Goal: Transaction & Acquisition: Purchase product/service

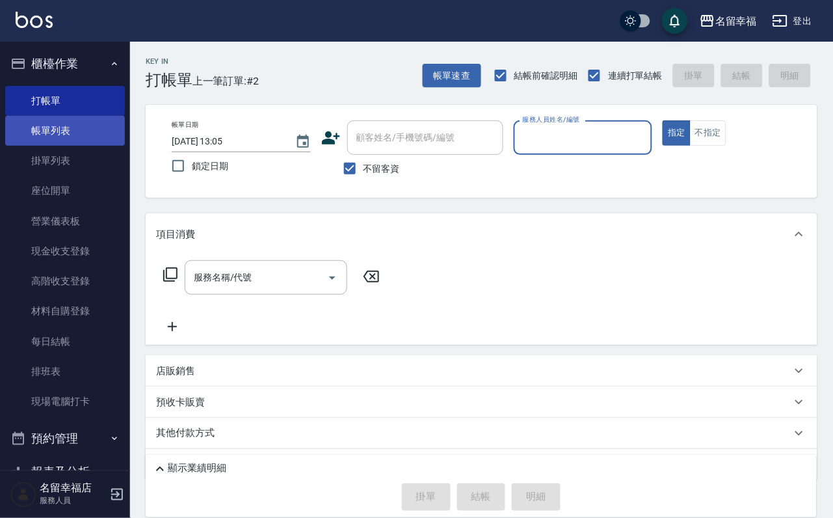
click at [35, 141] on link "帳單列表" at bounding box center [65, 131] width 120 height 30
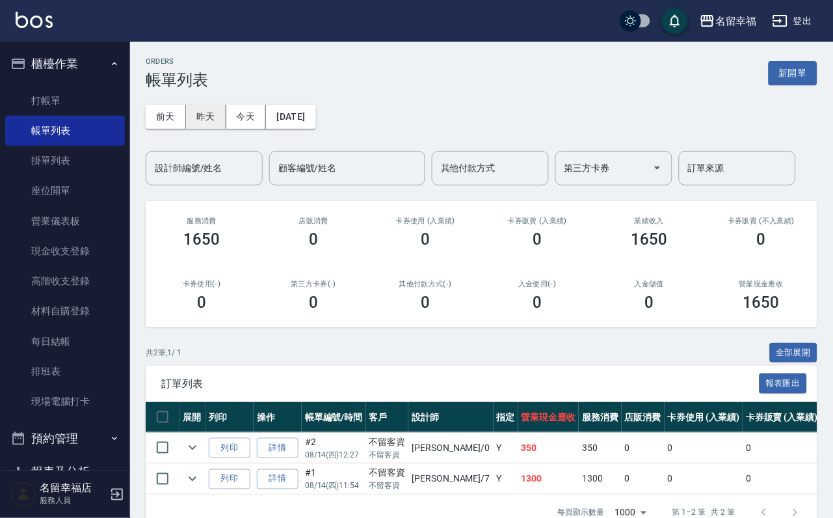
click at [210, 115] on button "昨天" at bounding box center [206, 117] width 40 height 24
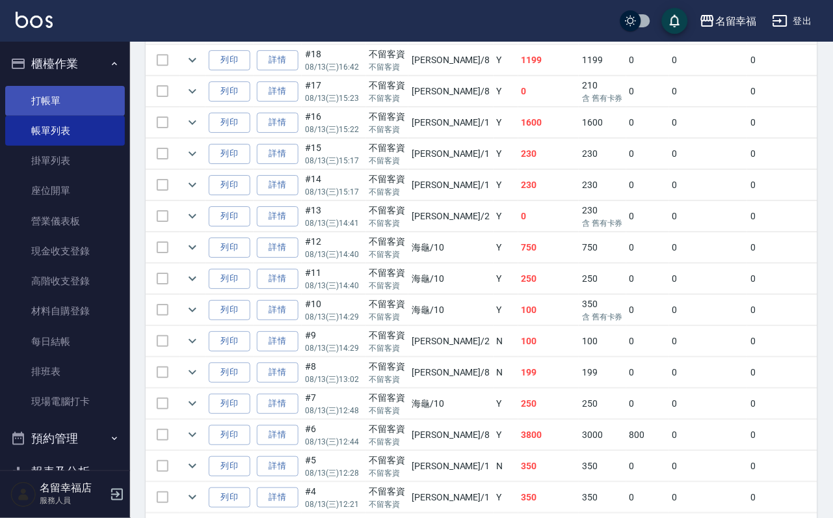
scroll to position [728, 0]
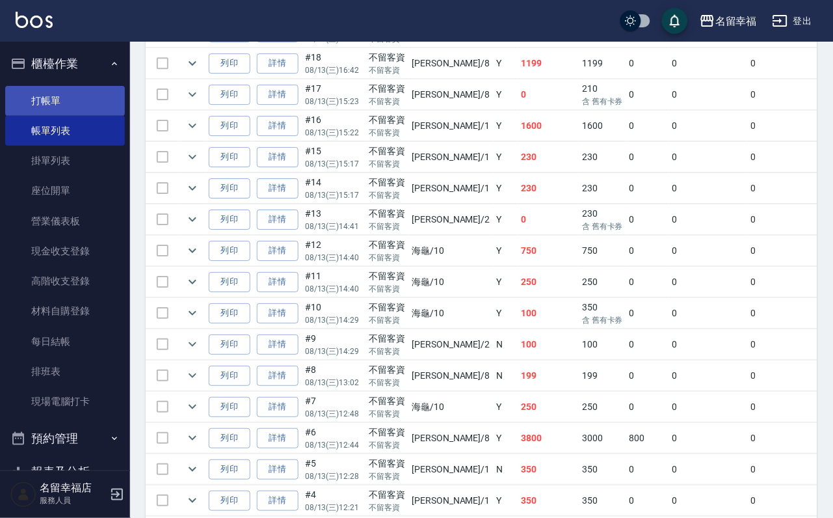
click at [41, 105] on link "打帳單" at bounding box center [65, 101] width 120 height 30
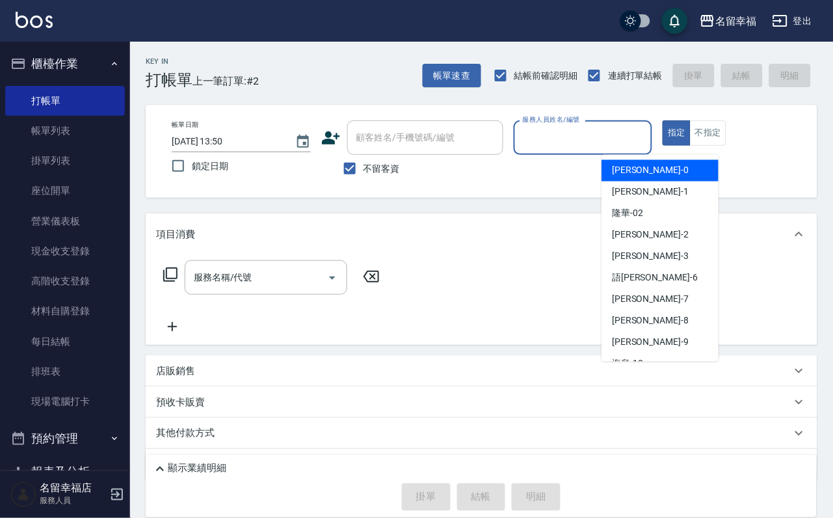
click at [647, 136] on input "服務人員姓名/編號" at bounding box center [584, 137] width 128 height 23
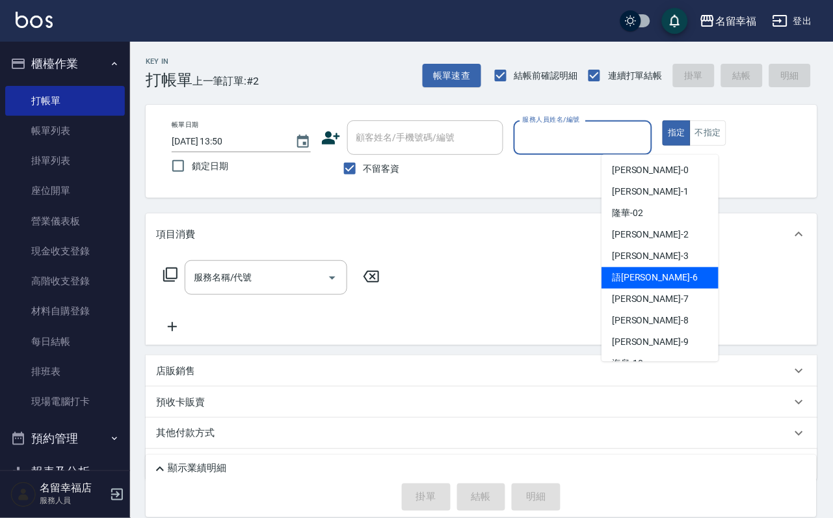
click at [689, 278] on div "語[PERSON_NAME] -6" at bounding box center [660, 277] width 117 height 21
type input "語[PERSON_NAME]-6"
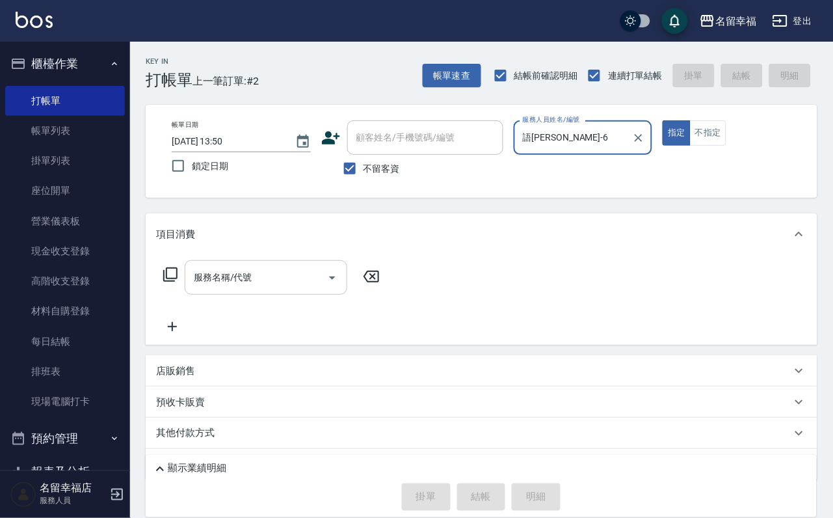
click at [221, 289] on input "服務名稱/代號" at bounding box center [256, 277] width 131 height 23
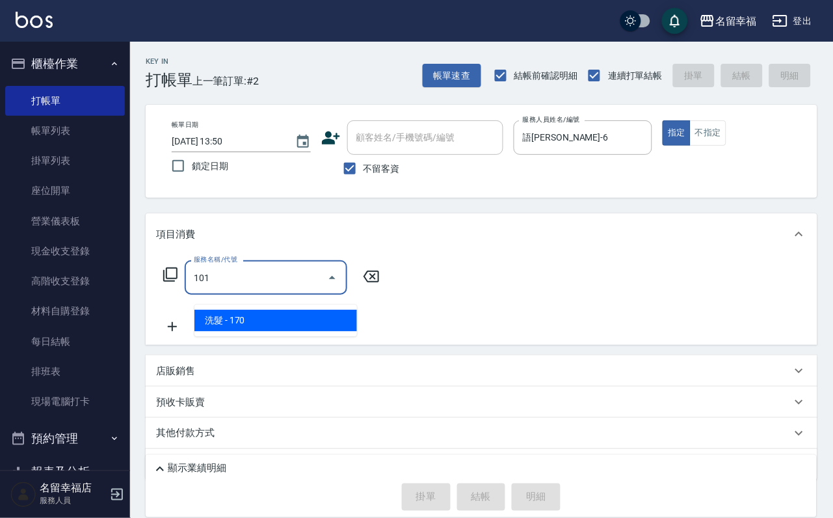
type input "洗髮(101)"
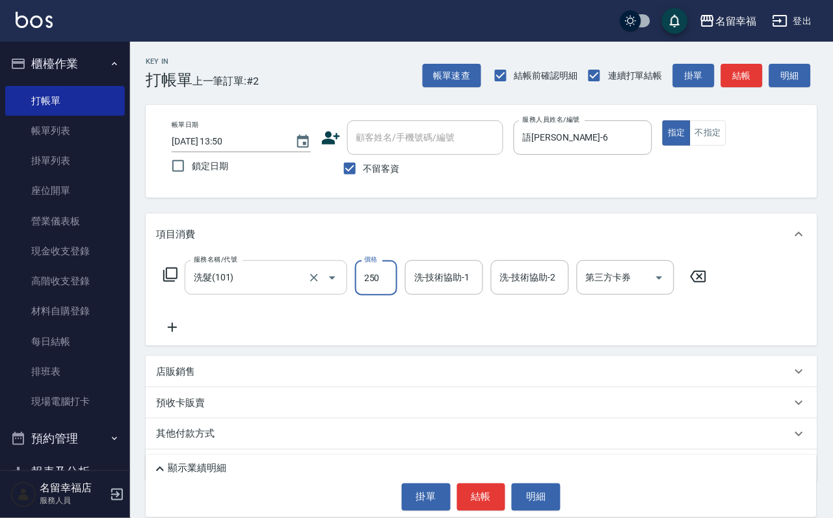
type input "250"
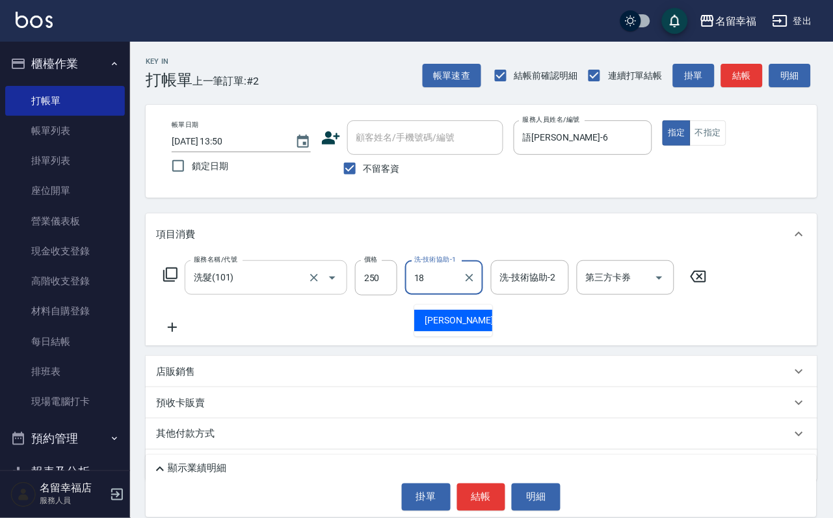
type input "[PERSON_NAME]-18"
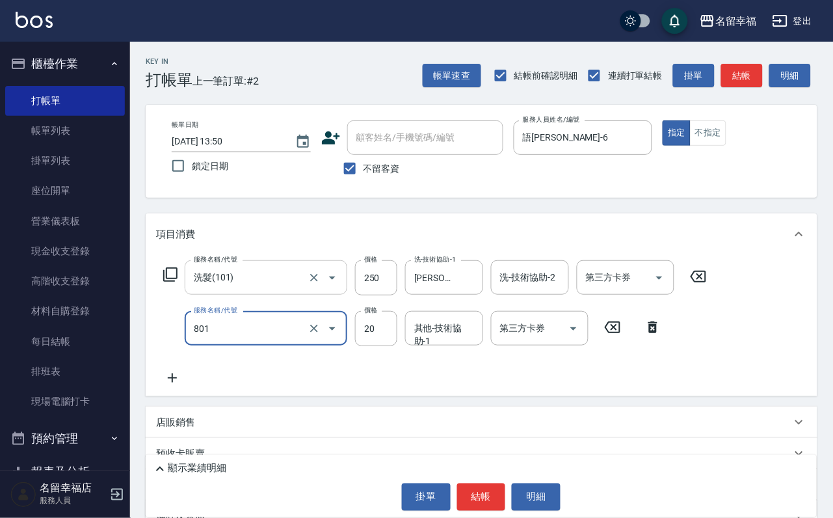
type input "潤絲(801)"
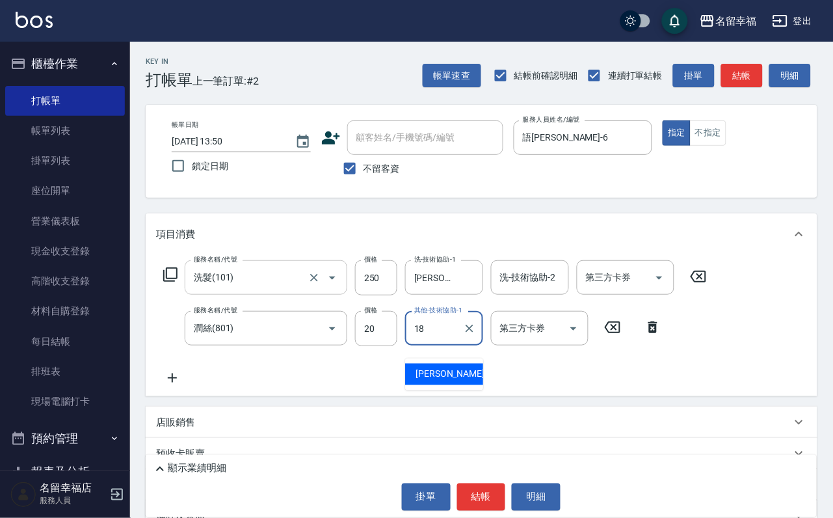
type input "[PERSON_NAME]-18"
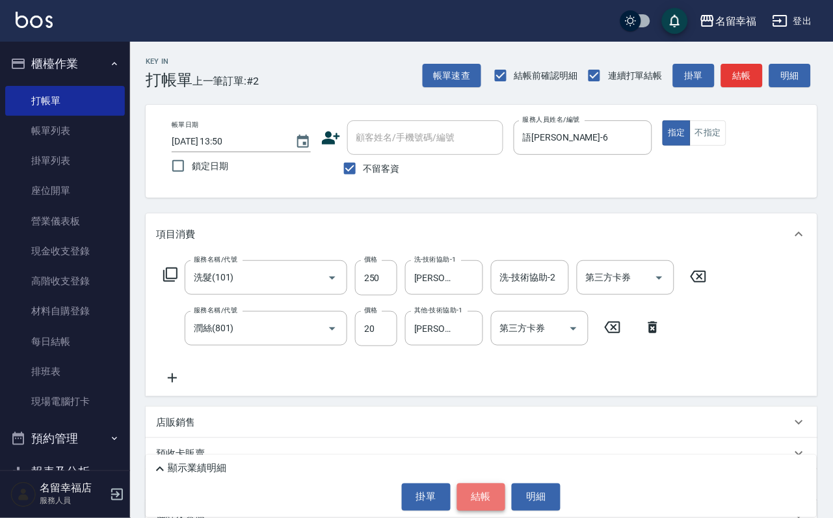
click at [486, 484] on button "結帳" at bounding box center [481, 496] width 49 height 27
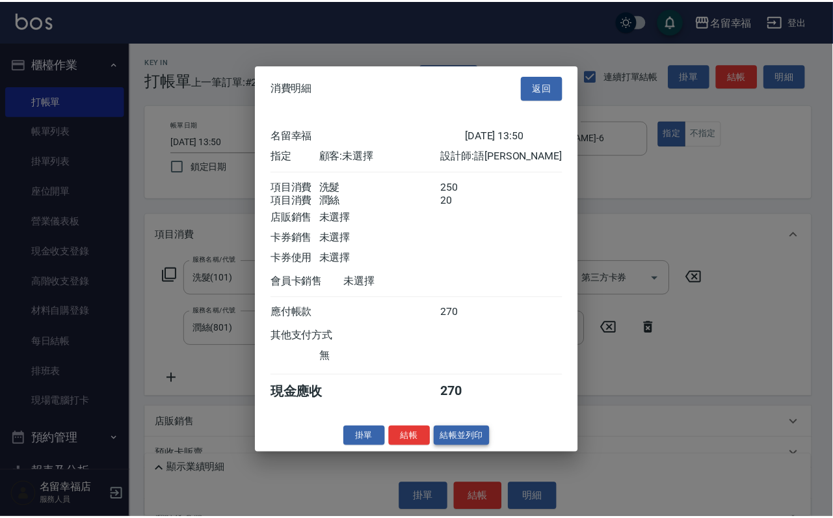
scroll to position [210, 0]
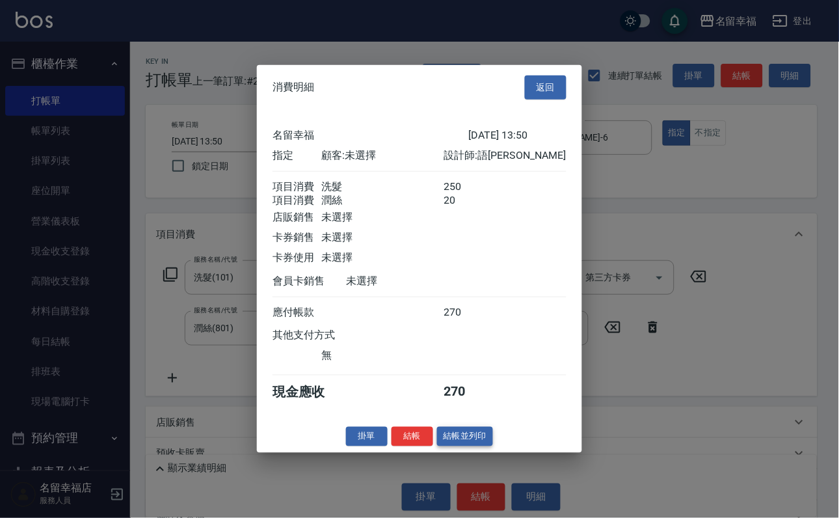
click at [461, 446] on button "結帳並列印" at bounding box center [465, 436] width 57 height 20
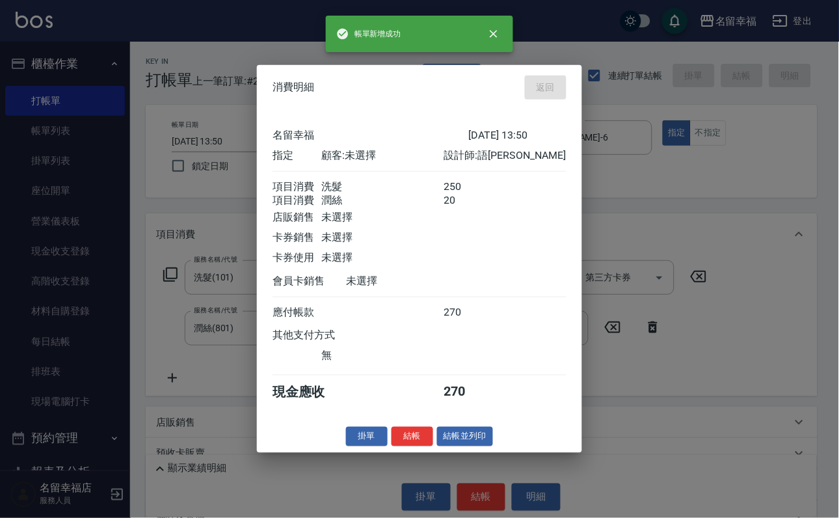
type input "[DATE] 14:09"
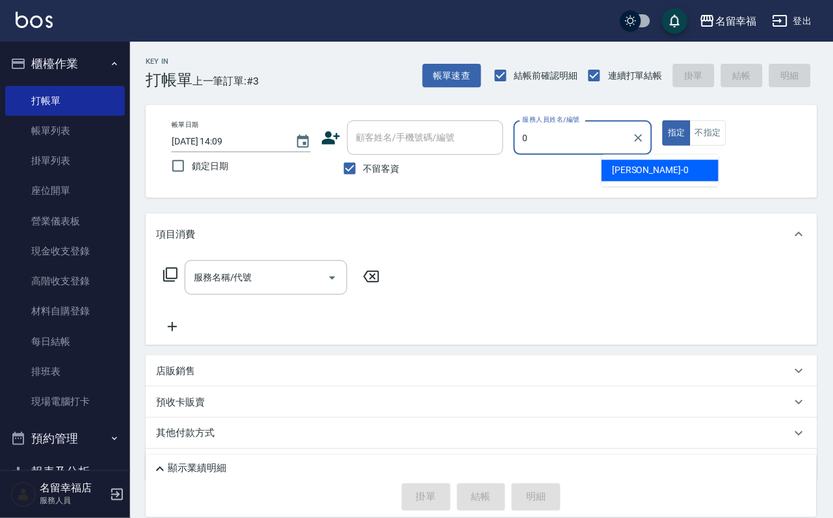
type input "小靜-0"
type button "true"
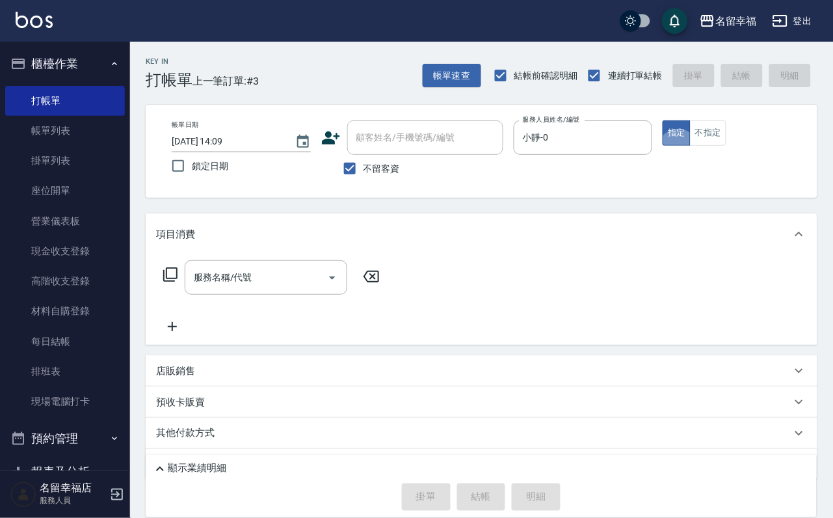
click at [174, 282] on icon at bounding box center [171, 275] width 16 height 16
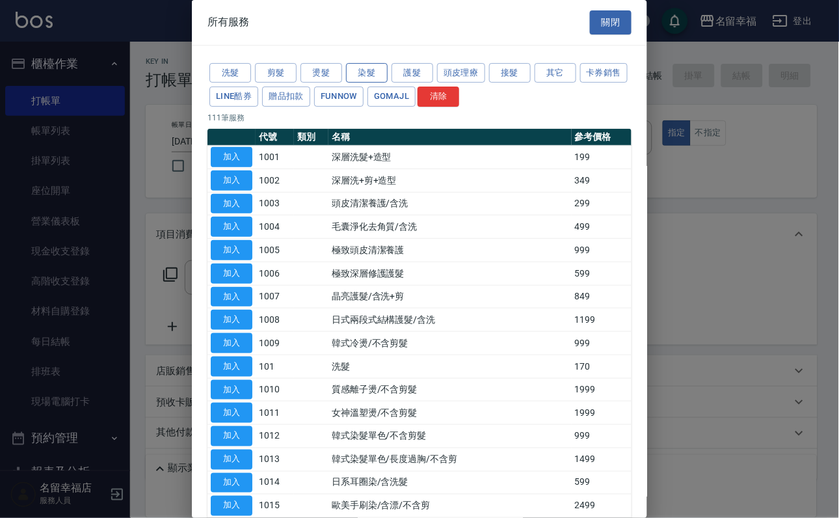
click at [377, 80] on button "染髮" at bounding box center [367, 73] width 42 height 20
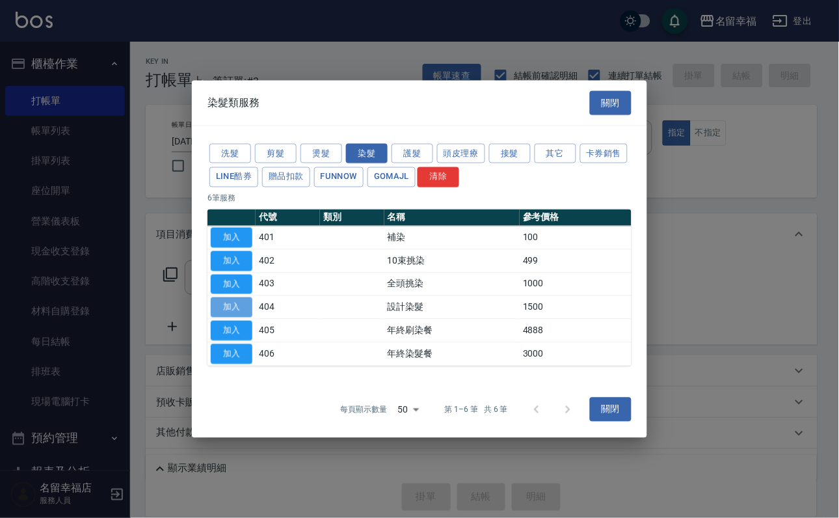
click at [229, 318] on button "加入" at bounding box center [232, 307] width 42 height 20
type input "設計染髮(404)"
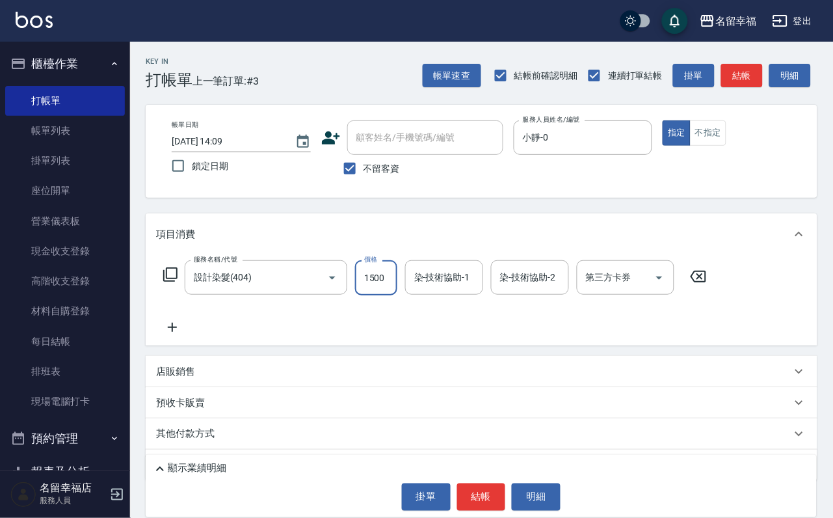
click at [394, 293] on input "1500" at bounding box center [376, 277] width 42 height 35
type input "2500"
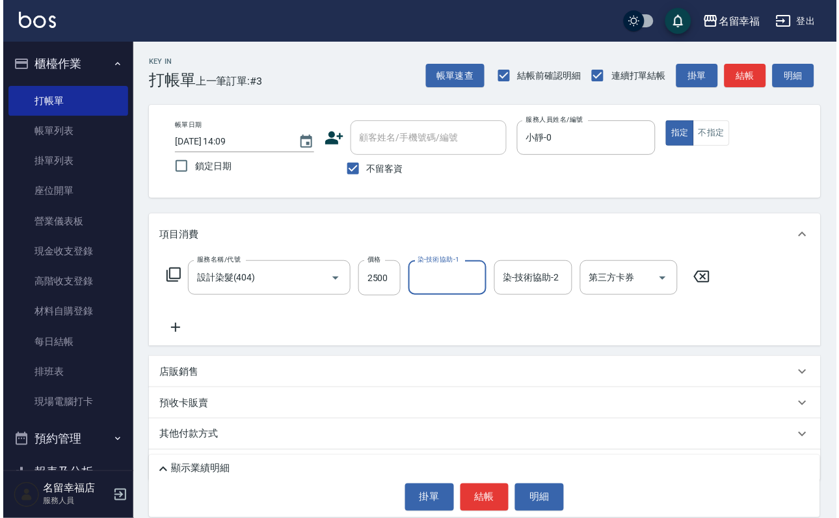
scroll to position [0, 0]
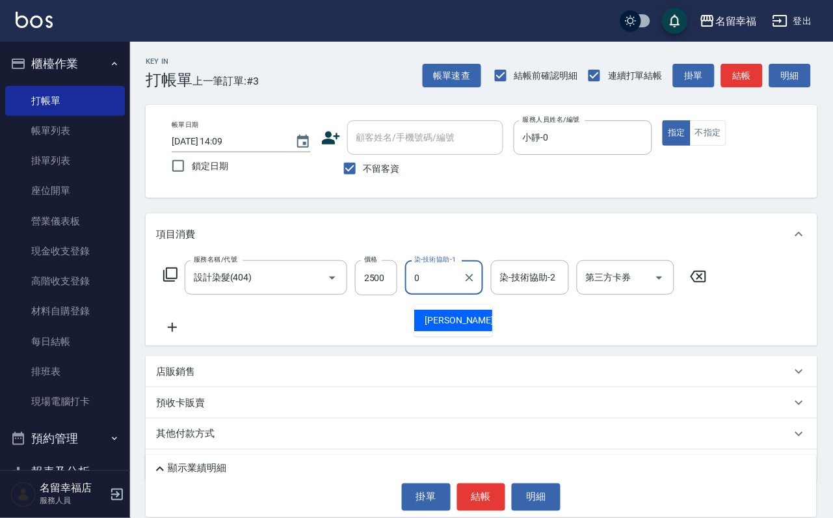
type input "小靜-0"
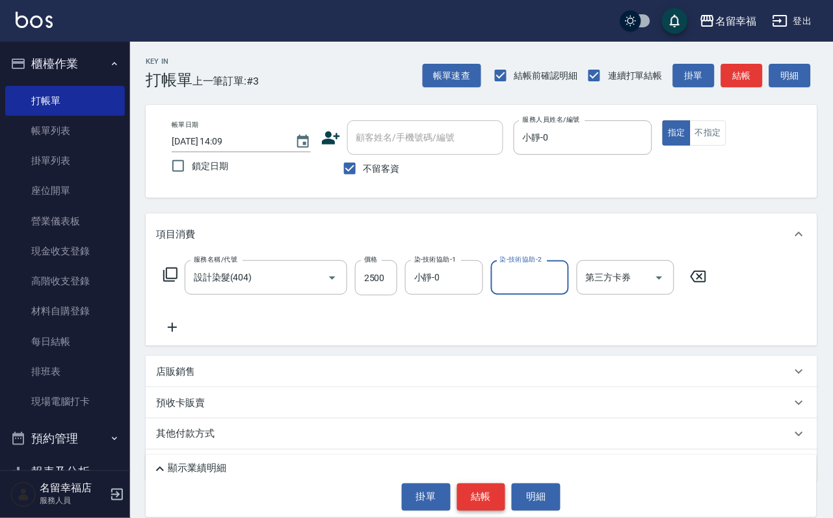
click at [488, 492] on button "結帳" at bounding box center [481, 496] width 49 height 27
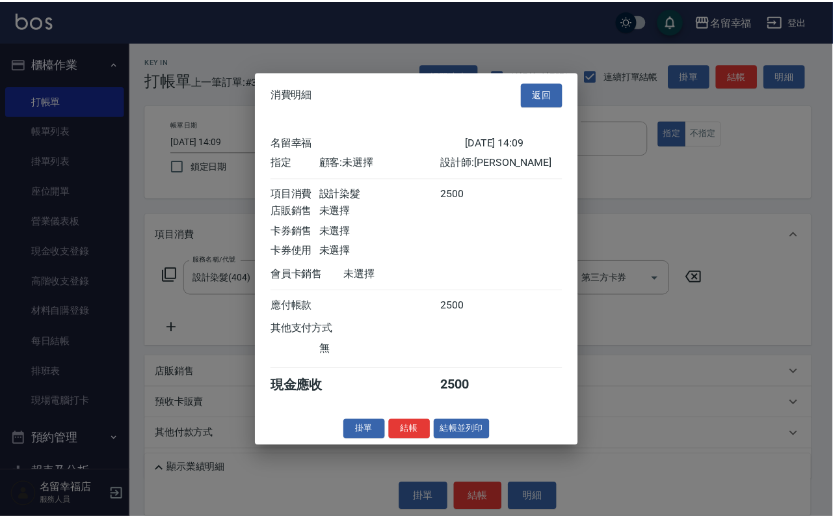
scroll to position [161, 0]
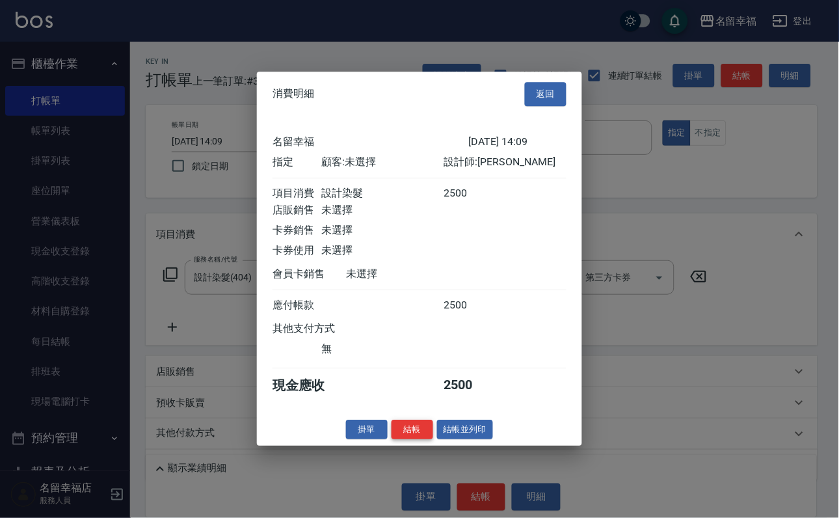
click at [392, 440] on button "結帳" at bounding box center [413, 430] width 42 height 20
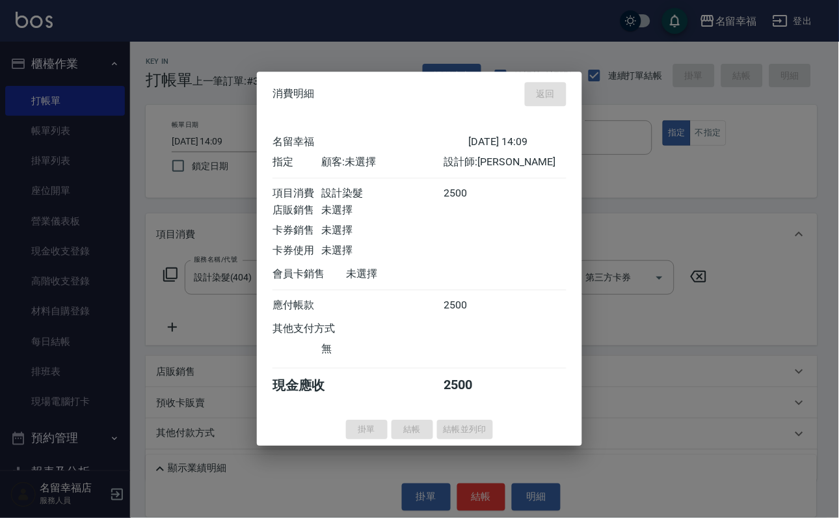
type input "[DATE] 14:11"
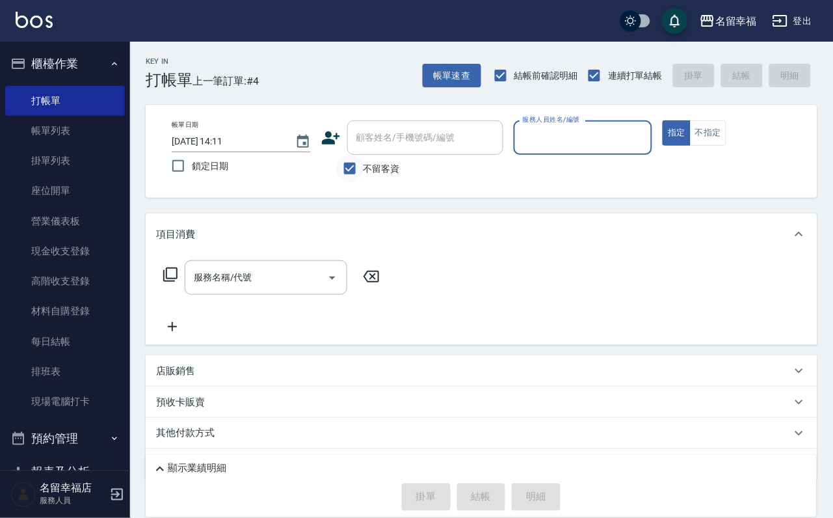
click at [361, 175] on input "不留客資" at bounding box center [349, 168] width 27 height 27
checkbox input "false"
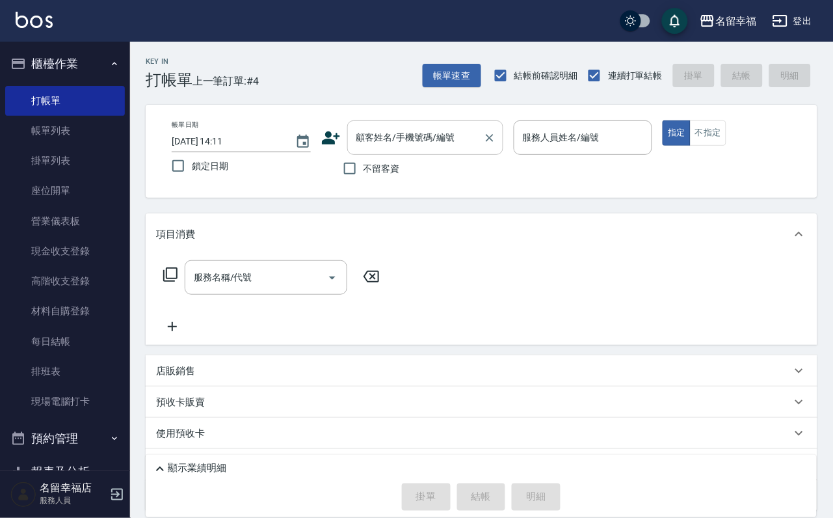
click at [384, 145] on input "顧客姓名/手機號碼/編號" at bounding box center [415, 137] width 125 height 23
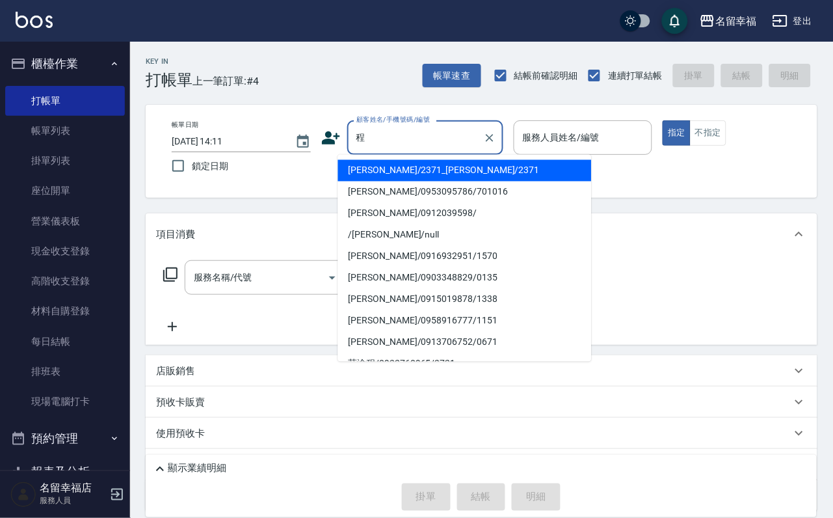
click at [357, 172] on li "[PERSON_NAME]/2371_[PERSON_NAME]/2371" at bounding box center [465, 170] width 254 height 21
type input "[PERSON_NAME]/2371_[PERSON_NAME]/2371"
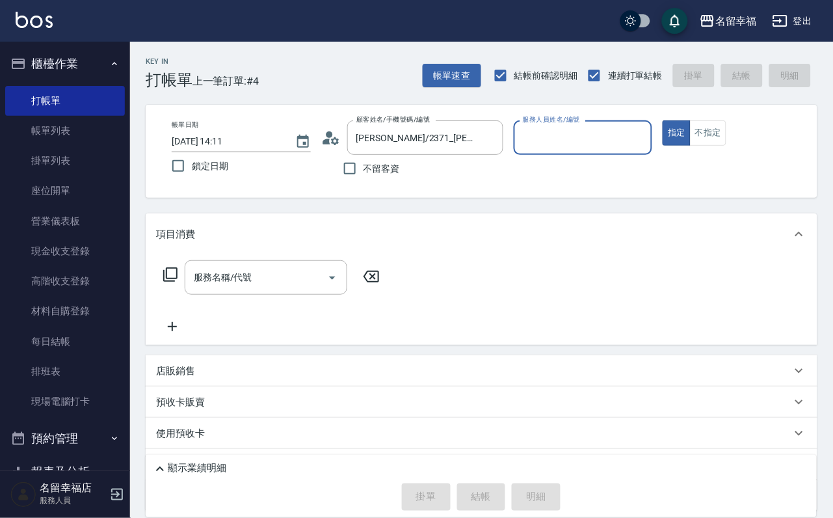
type input "語[PERSON_NAME]-6"
click at [178, 282] on icon at bounding box center [171, 275] width 16 height 16
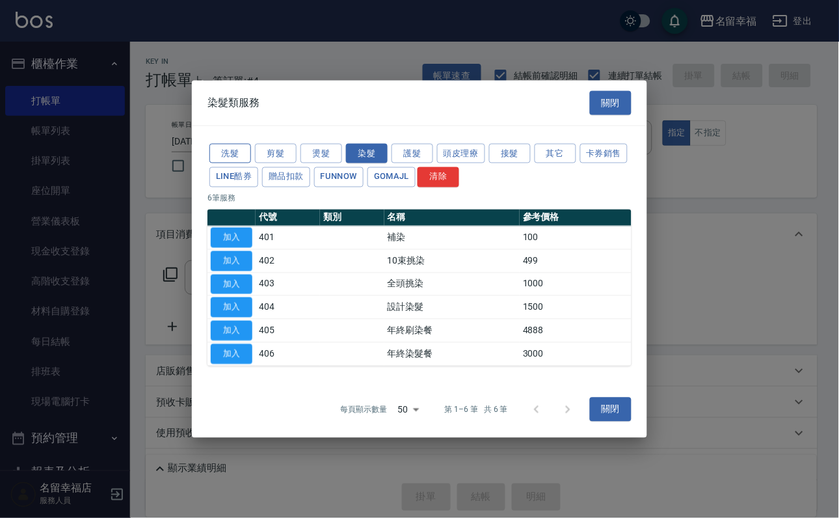
click at [238, 143] on button "洗髮" at bounding box center [231, 153] width 42 height 20
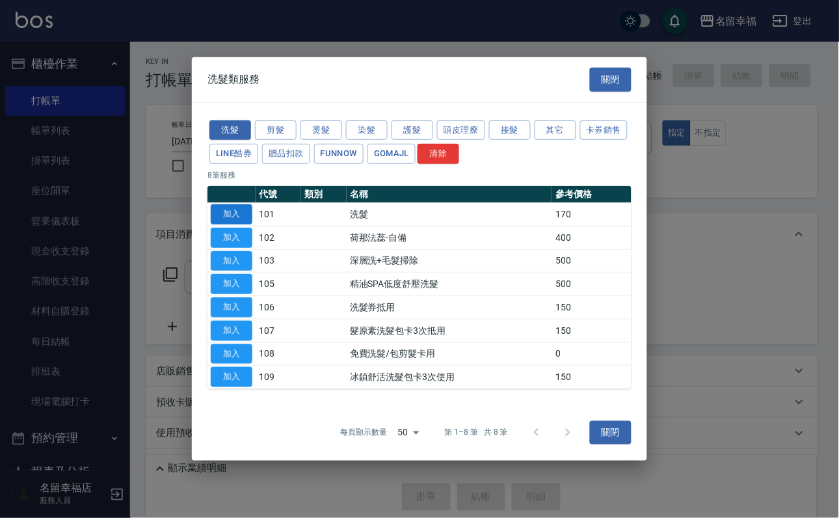
click at [228, 204] on button "加入" at bounding box center [232, 214] width 42 height 20
type input "洗髮(101)"
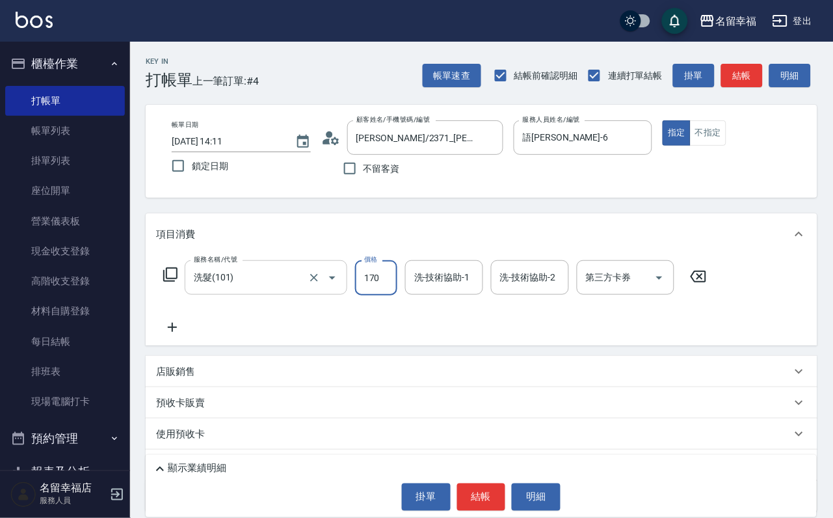
drag, startPoint x: 386, startPoint y: 302, endPoint x: 305, endPoint y: 304, distance: 80.7
click at [386, 295] on input "170" at bounding box center [376, 277] width 42 height 35
type input "200"
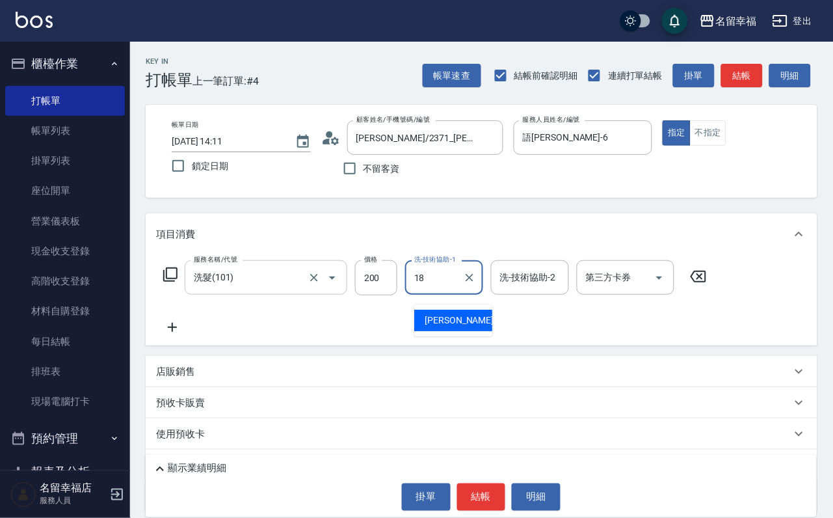
type input "[PERSON_NAME]-18"
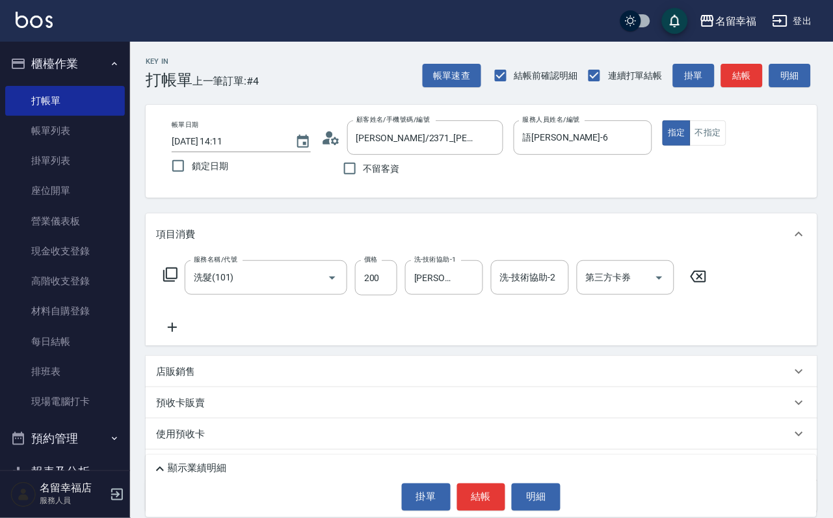
click at [175, 282] on icon at bounding box center [170, 274] width 14 height 14
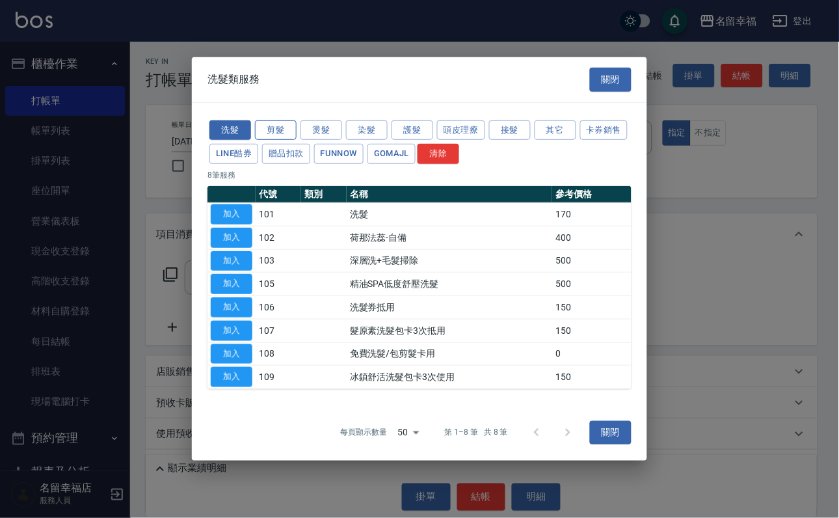
click at [290, 120] on button "剪髮" at bounding box center [276, 130] width 42 height 20
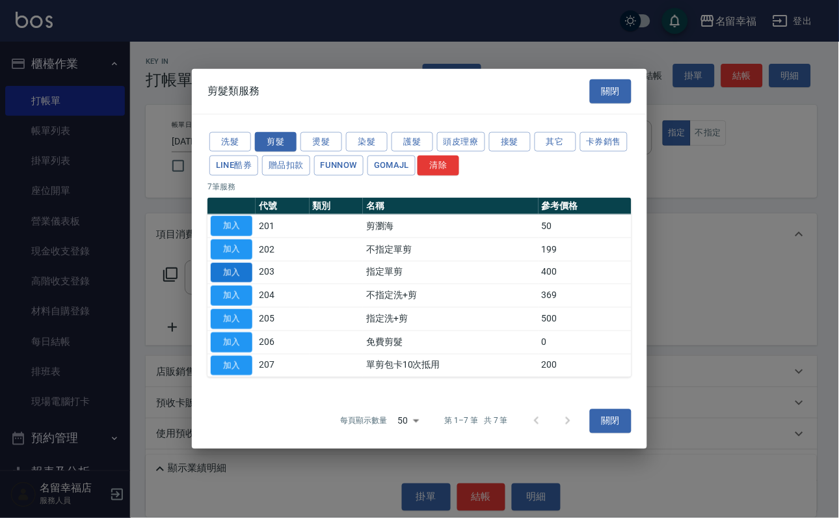
click at [239, 271] on button "加入" at bounding box center [232, 272] width 42 height 20
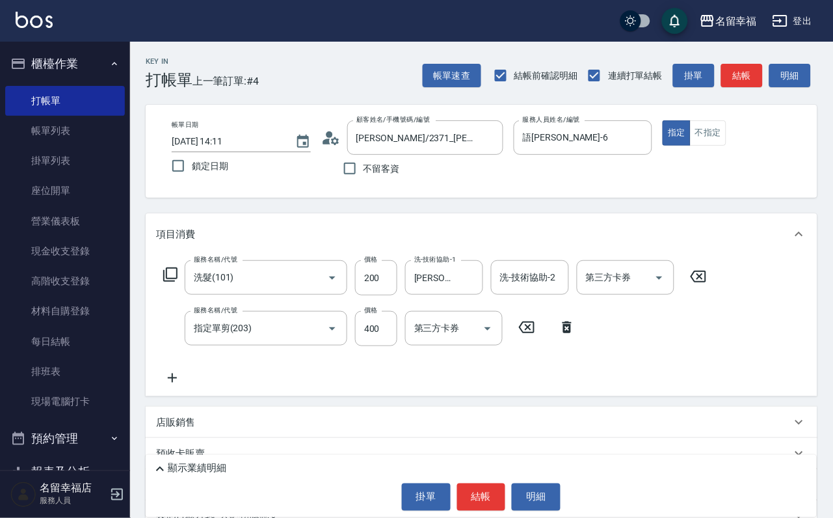
click at [176, 282] on icon at bounding box center [171, 275] width 16 height 16
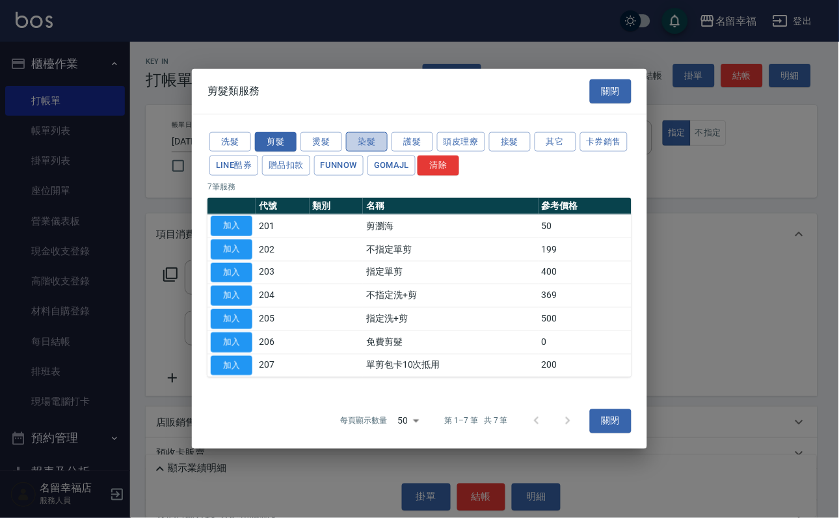
click at [377, 131] on button "染髮" at bounding box center [367, 141] width 42 height 20
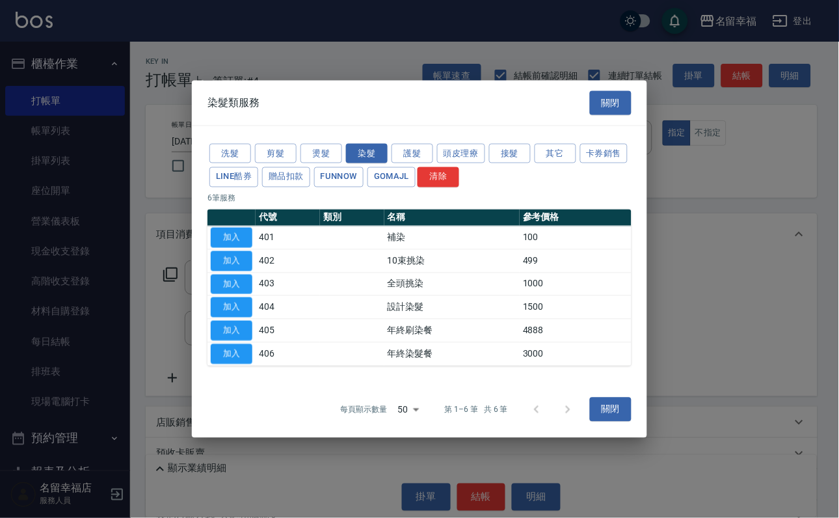
click at [210, 316] on td "加入" at bounding box center [232, 306] width 48 height 23
click at [224, 318] on button "加入" at bounding box center [232, 307] width 42 height 20
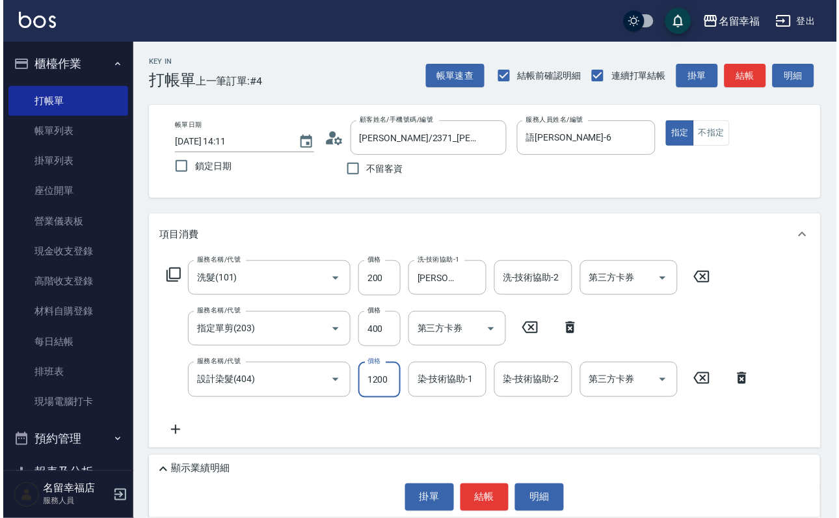
scroll to position [0, 0]
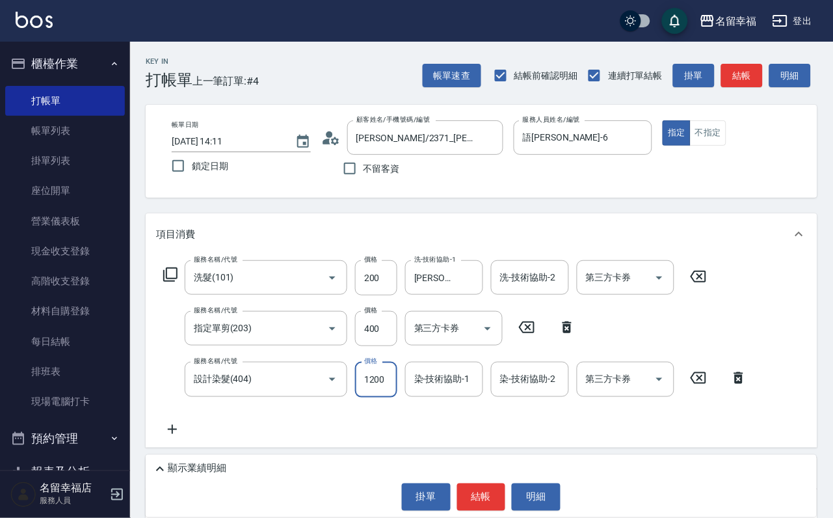
type input "1200"
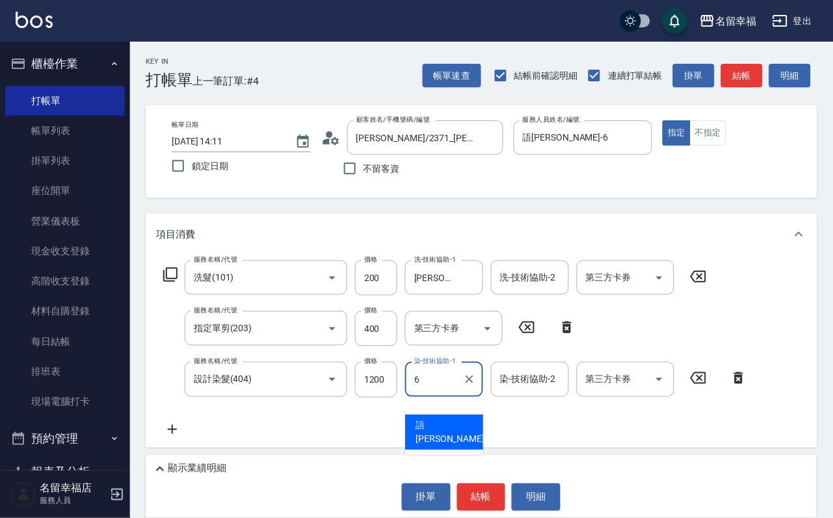
type input "語[PERSON_NAME]-6"
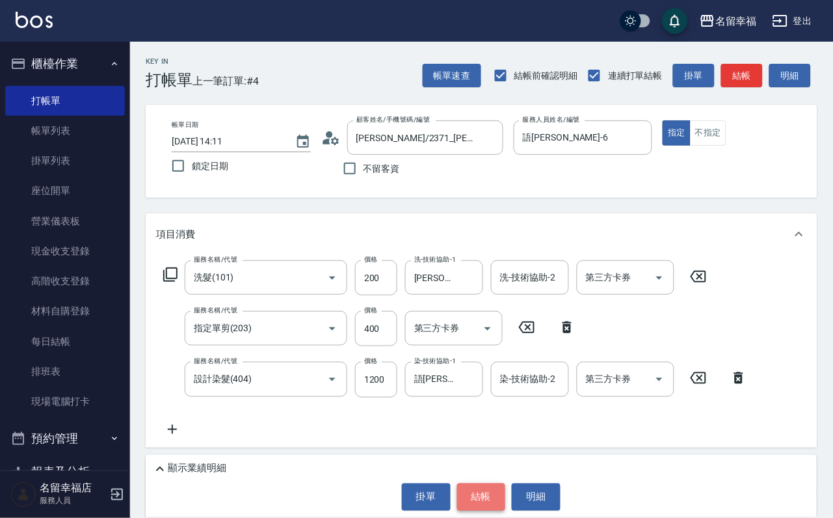
click at [478, 483] on button "結帳" at bounding box center [481, 496] width 49 height 27
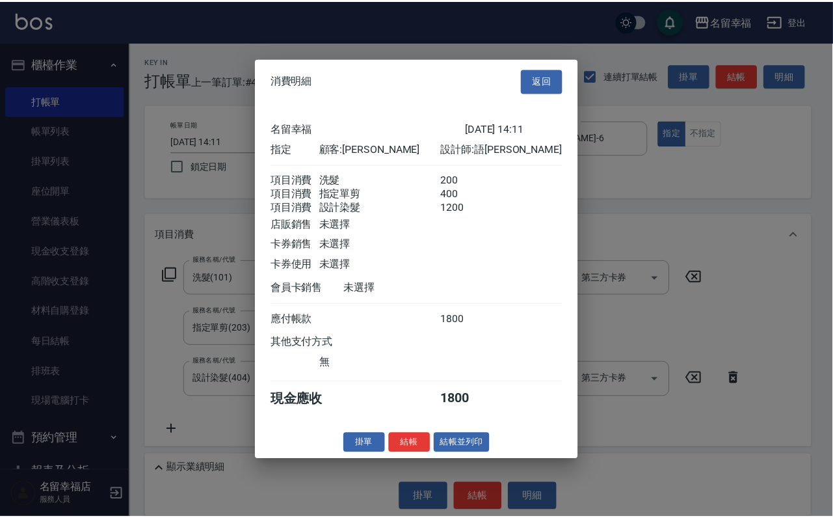
scroll to position [258, 0]
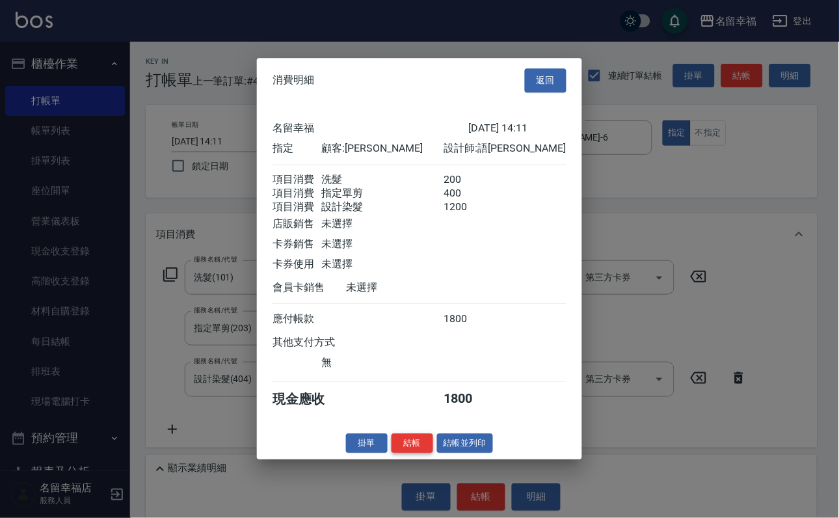
click at [392, 453] on button "結帳" at bounding box center [413, 443] width 42 height 20
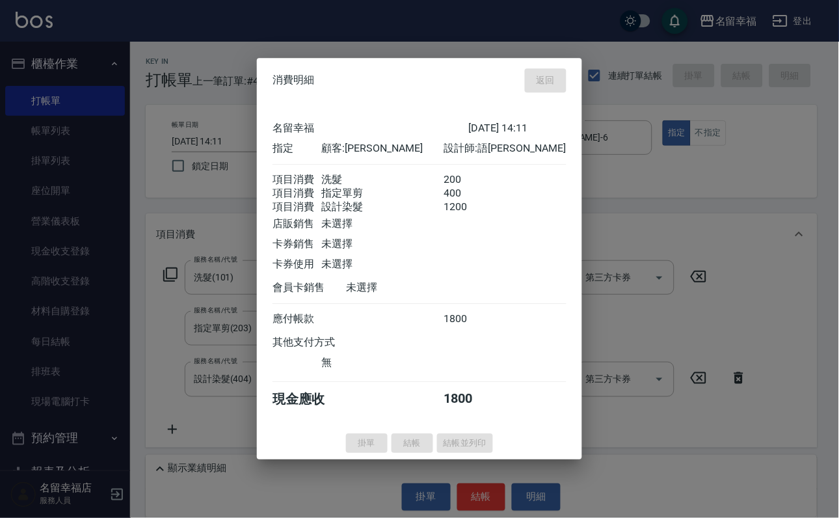
type input "[DATE] 14:19"
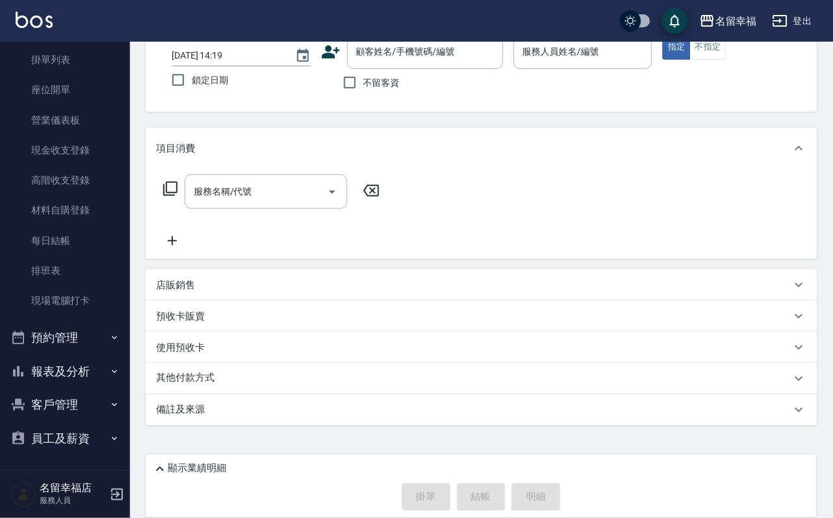
scroll to position [109, 0]
click at [55, 394] on button "客戶管理" at bounding box center [65, 405] width 120 height 34
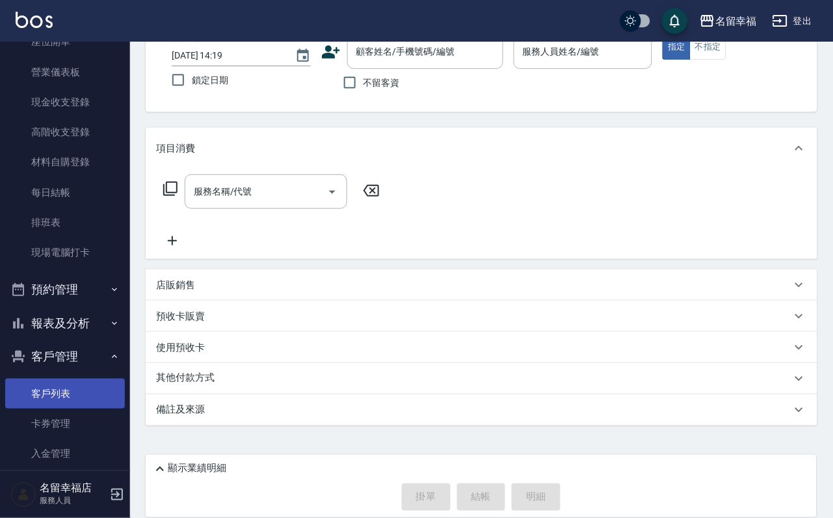
click at [55, 409] on link "客戶列表" at bounding box center [65, 394] width 120 height 30
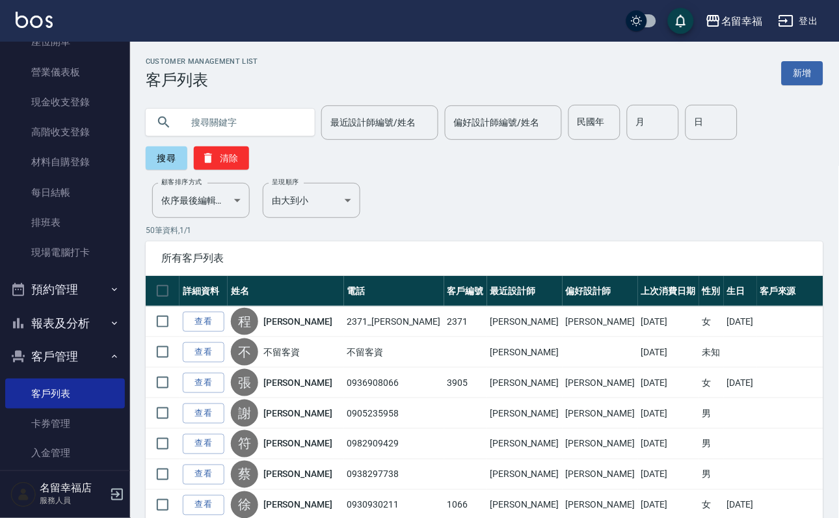
click at [219, 124] on input "text" at bounding box center [243, 122] width 122 height 35
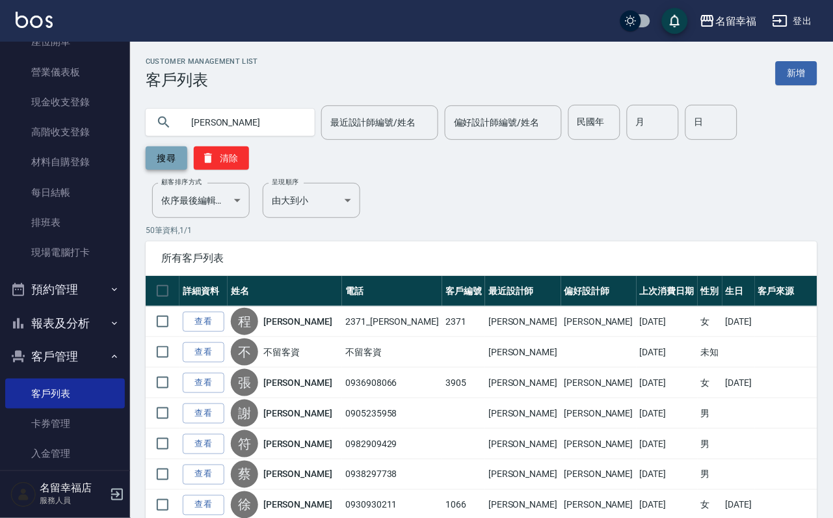
type input "[PERSON_NAME]"
click at [171, 161] on button "搜尋" at bounding box center [167, 157] width 42 height 23
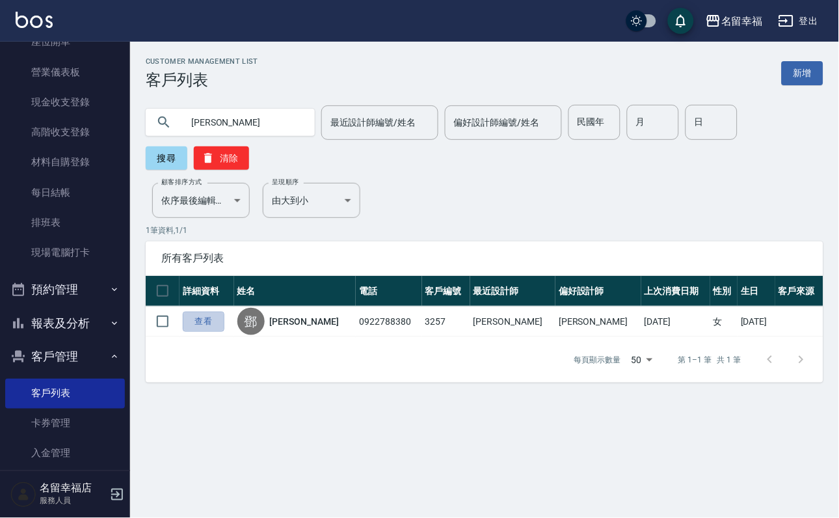
drag, startPoint x: 224, startPoint y: 338, endPoint x: 254, endPoint y: 231, distance: 111.4
click at [224, 332] on link "查看" at bounding box center [204, 322] width 42 height 20
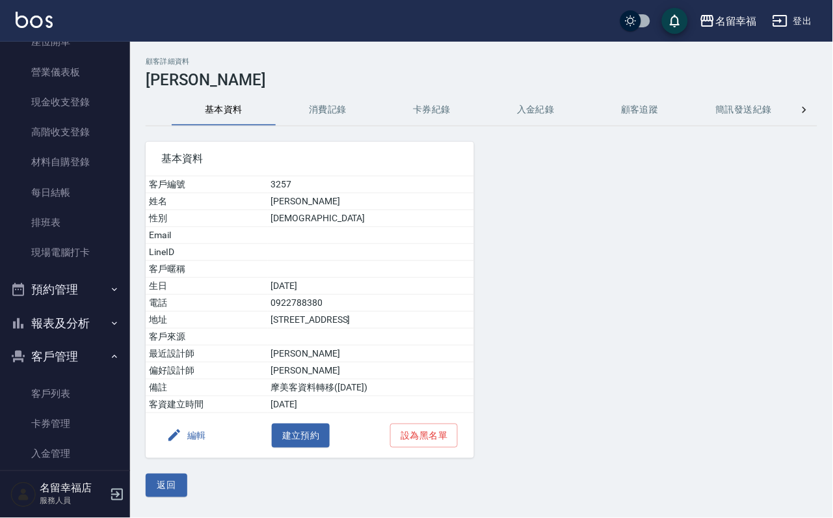
click at [356, 115] on button "消費記錄" at bounding box center [328, 109] width 104 height 31
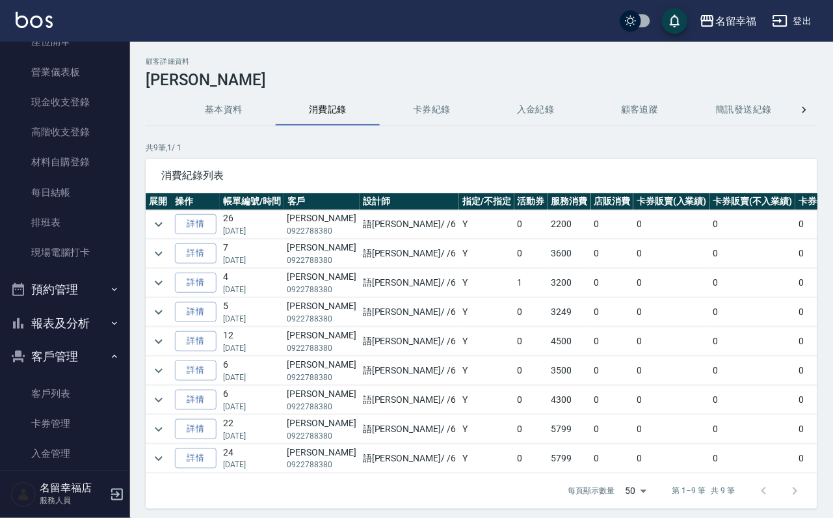
scroll to position [7, 0]
click at [167, 437] on icon "expand row" at bounding box center [159, 430] width 16 height 16
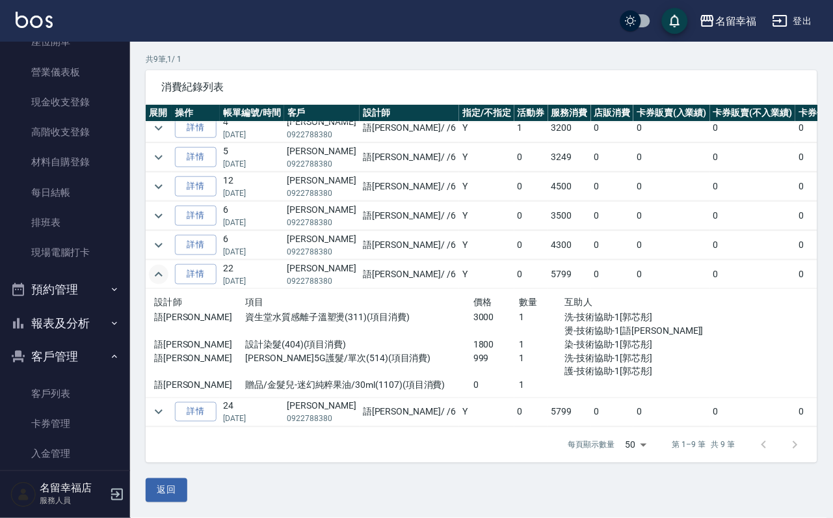
scroll to position [21, 0]
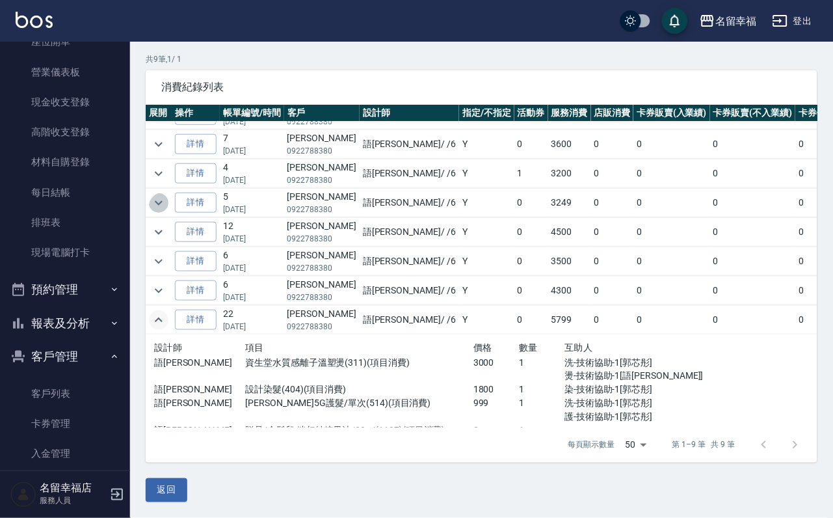
click at [167, 208] on icon "expand row" at bounding box center [159, 203] width 16 height 16
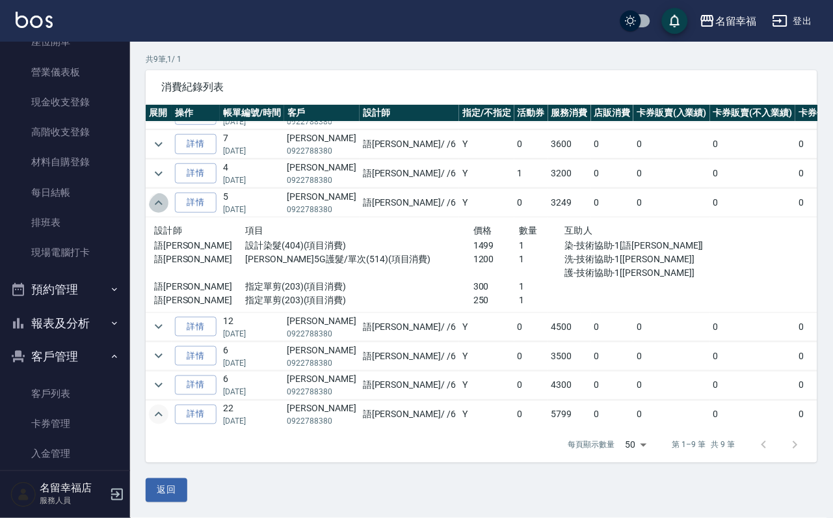
click at [167, 208] on icon "expand row" at bounding box center [159, 203] width 16 height 16
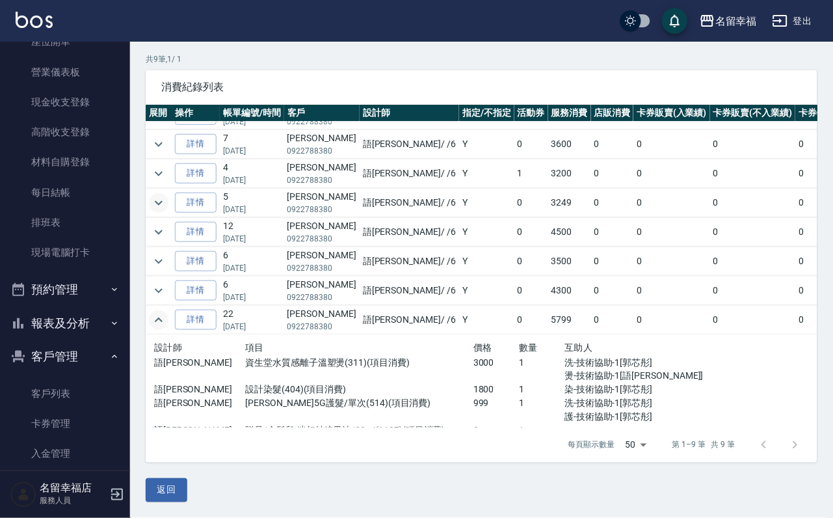
click at [166, 328] on icon "expand row" at bounding box center [159, 320] width 16 height 16
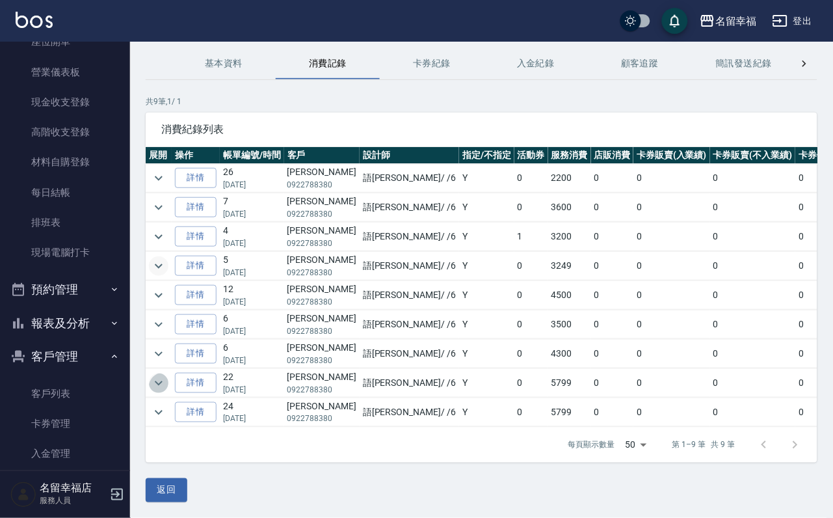
click at [166, 375] on icon "expand row" at bounding box center [159, 383] width 16 height 16
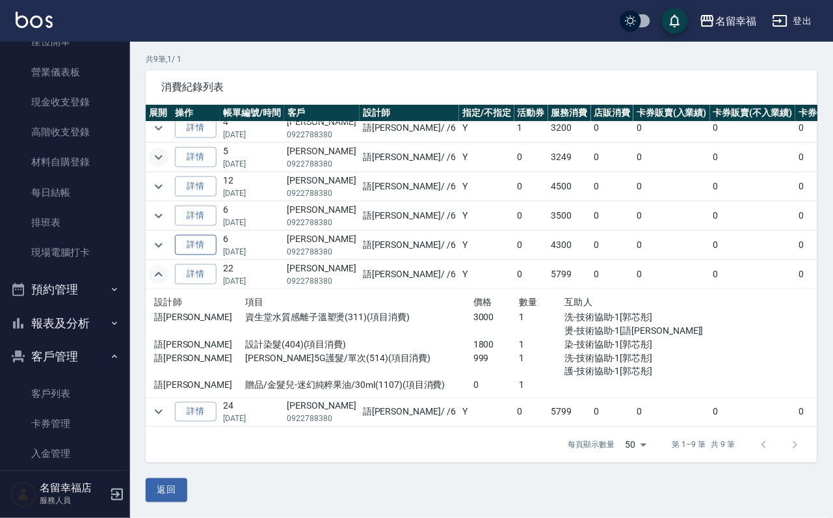
scroll to position [118, 0]
click at [157, 267] on icon "expand row" at bounding box center [159, 275] width 16 height 16
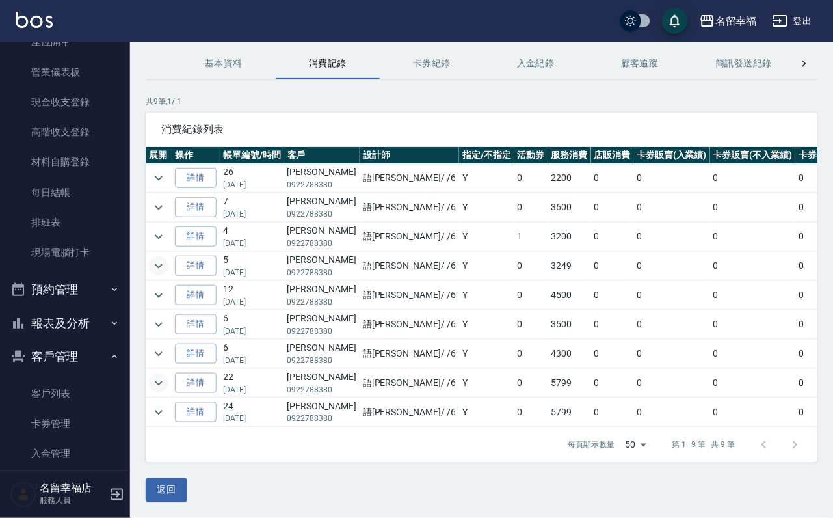
scroll to position [7, 0]
click at [164, 405] on icon "expand row" at bounding box center [159, 413] width 16 height 16
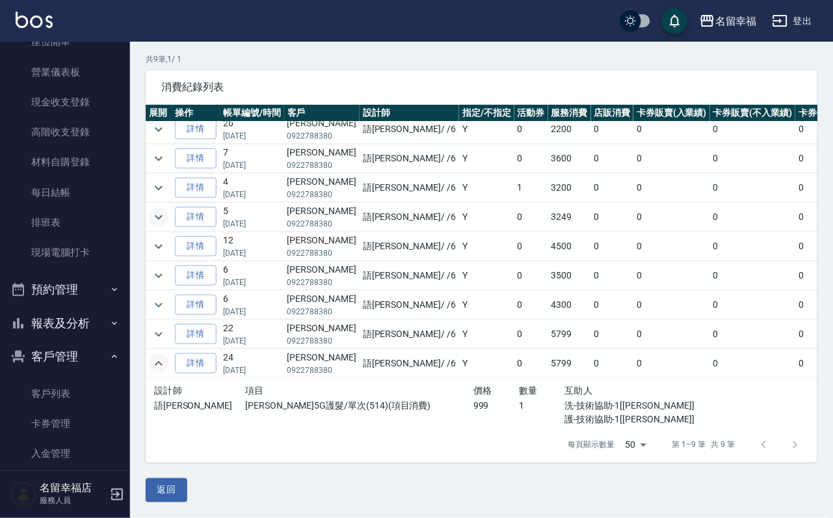
click at [163, 372] on icon "expand row" at bounding box center [159, 364] width 16 height 16
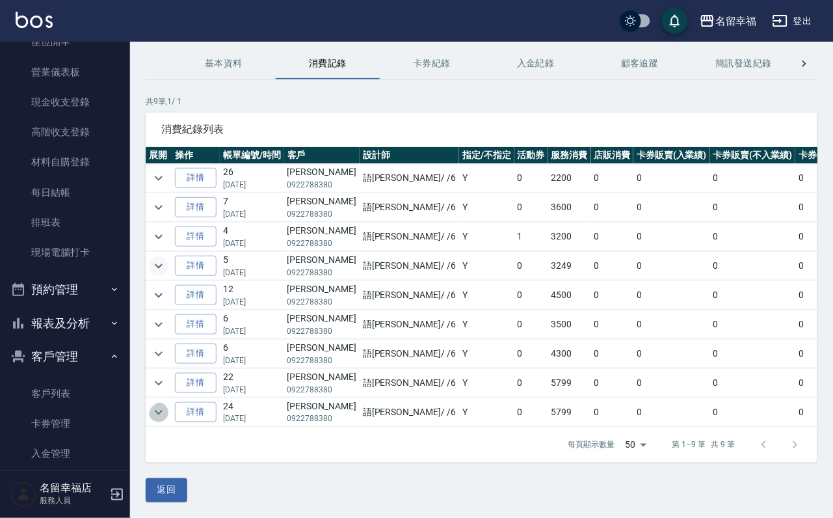
click at [163, 410] on icon "expand row" at bounding box center [159, 412] width 8 height 5
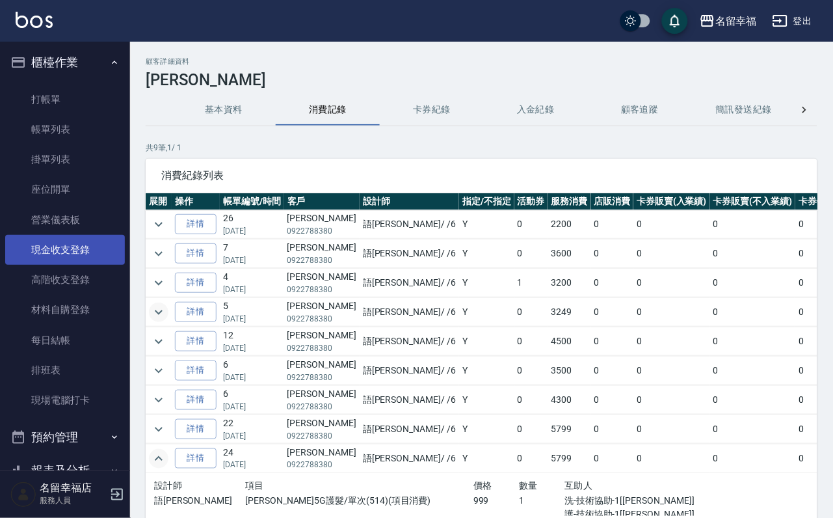
scroll to position [0, 0]
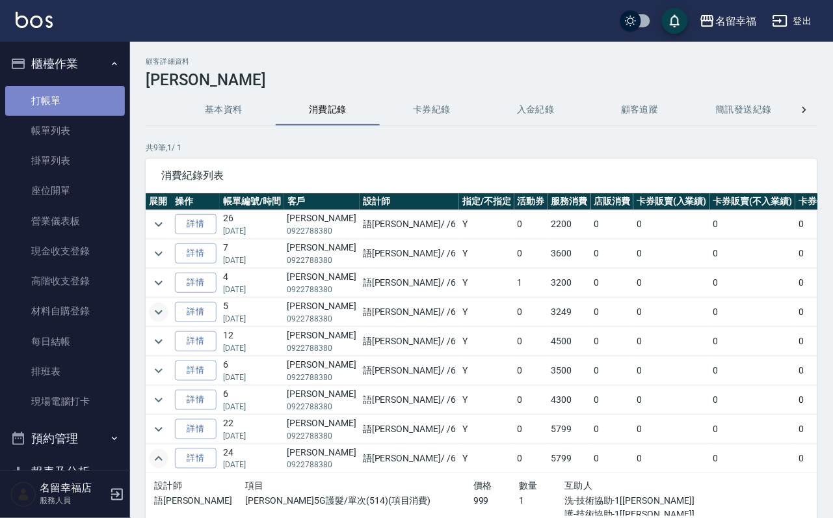
click at [64, 100] on link "打帳單" at bounding box center [65, 101] width 120 height 30
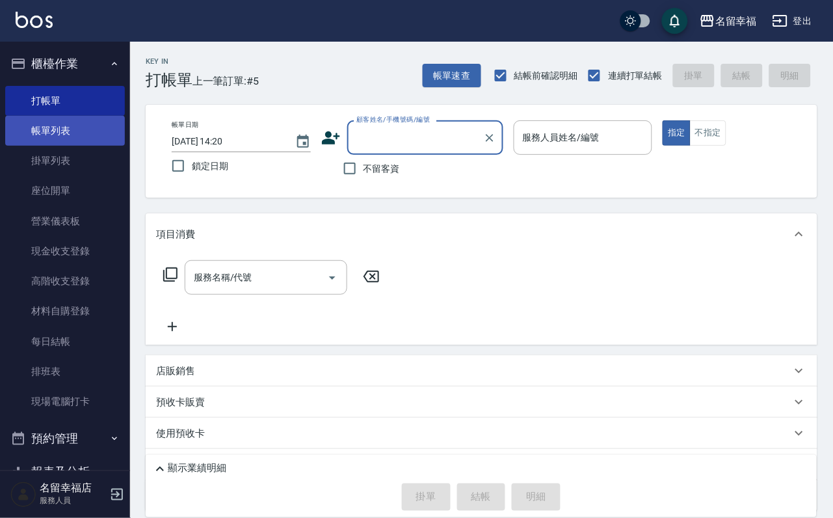
drag, startPoint x: 89, startPoint y: 139, endPoint x: 104, endPoint y: 137, distance: 15.2
click at [89, 139] on link "帳單列表" at bounding box center [65, 131] width 120 height 30
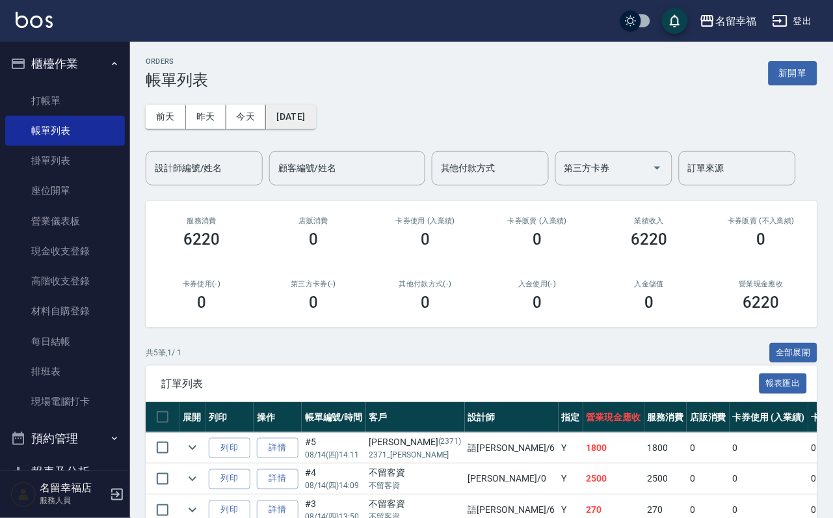
click at [316, 112] on button "[DATE]" at bounding box center [290, 117] width 49 height 24
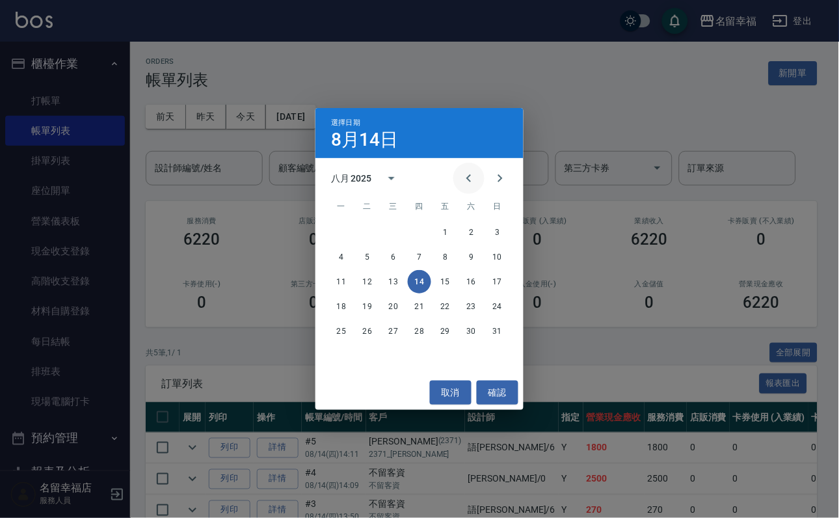
click at [472, 167] on button "Previous month" at bounding box center [468, 178] width 31 height 31
click at [381, 152] on div "選擇日期 [DATE]" at bounding box center [420, 133] width 208 height 50
click at [395, 177] on icon "calendar view is open, switch to year view" at bounding box center [391, 178] width 7 height 3
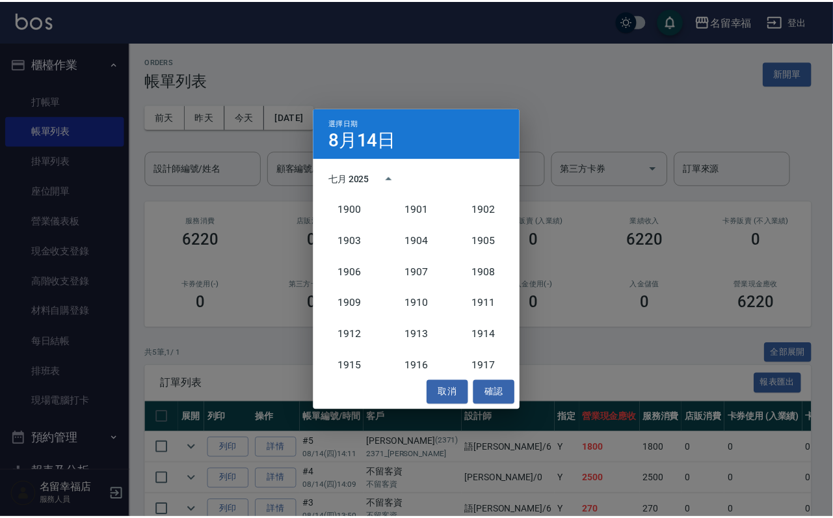
scroll to position [1204, 0]
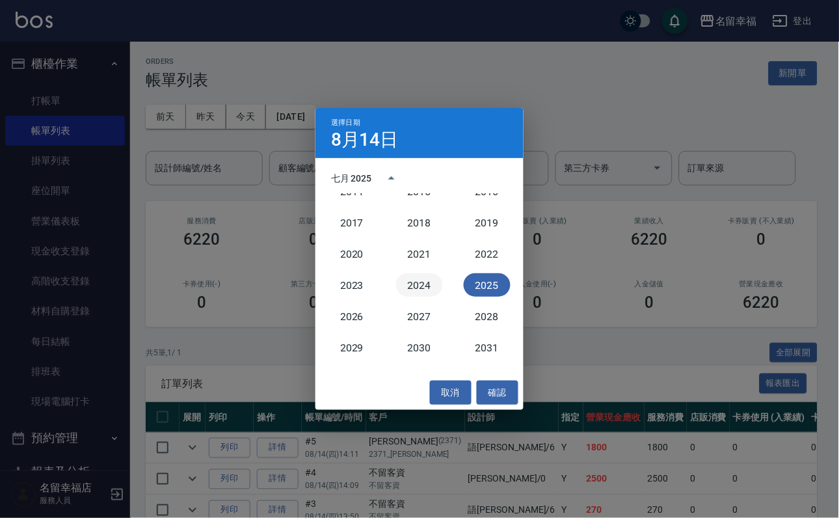
click at [425, 279] on button "2024" at bounding box center [419, 284] width 47 height 23
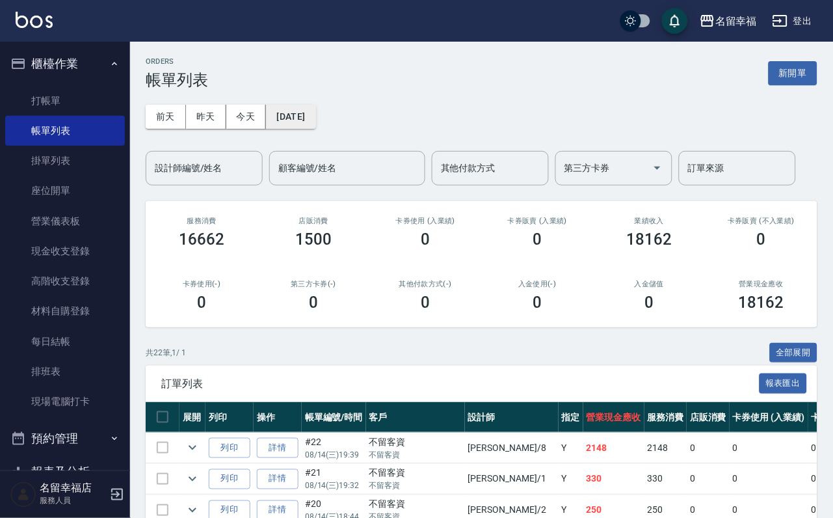
click at [316, 122] on button "[DATE]" at bounding box center [290, 117] width 49 height 24
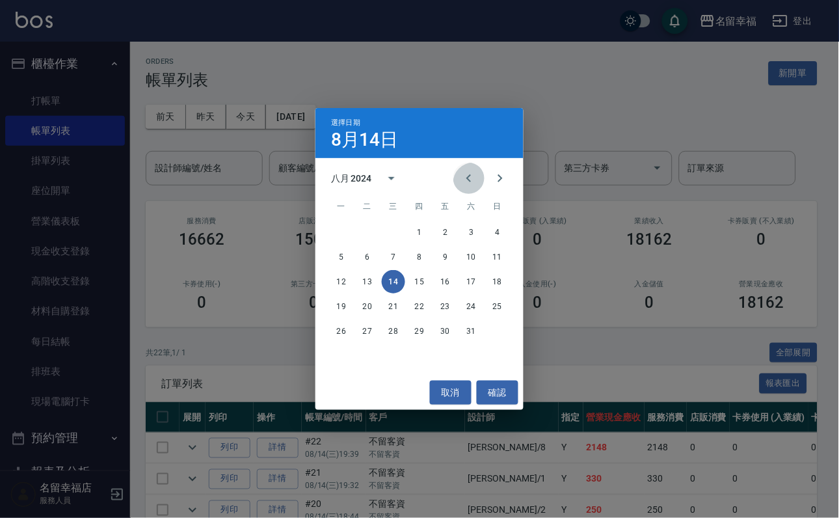
click at [461, 170] on icon "Previous month" at bounding box center [469, 178] width 16 height 16
click at [427, 343] on div "1 2 3 4 5 6 7 8 9 10 11 12 13 14 15 16 17 18 19 20 21 22 23 24 25 26 27 28 29 30" at bounding box center [420, 297] width 208 height 156
click at [426, 332] on button "27" at bounding box center [419, 330] width 23 height 23
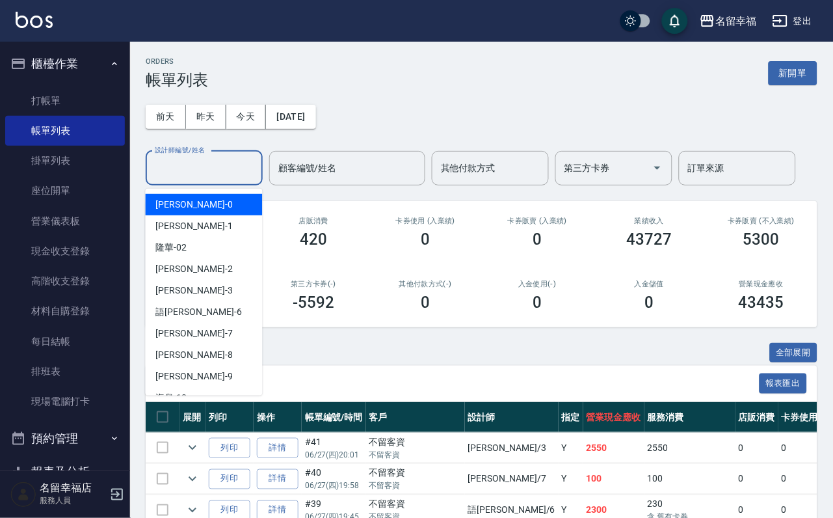
click at [232, 163] on input "設計師編號/姓名" at bounding box center [204, 168] width 105 height 23
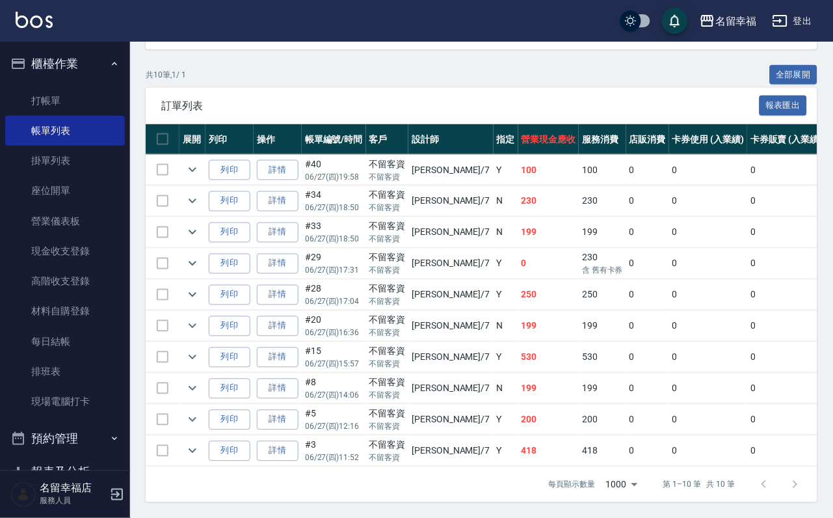
scroll to position [437, 0]
type input "[PERSON_NAME]-7"
click at [196, 293] on icon "expand row" at bounding box center [193, 295] width 8 height 5
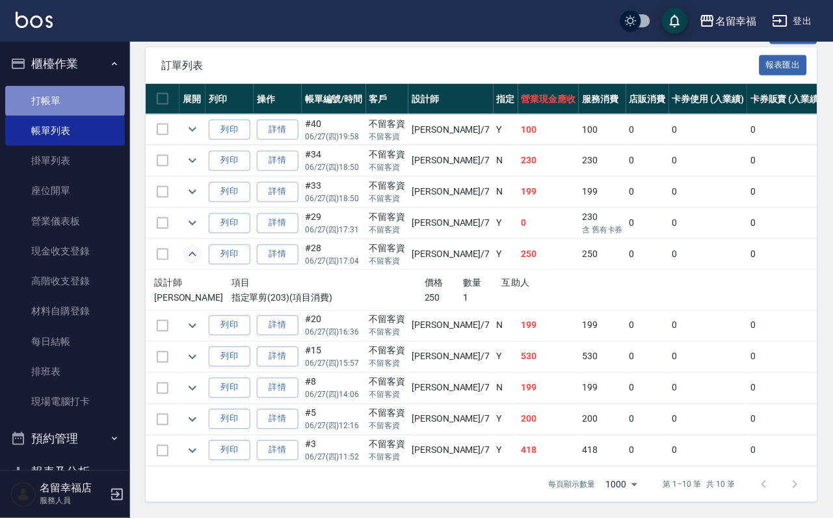
click at [83, 116] on link "打帳單" at bounding box center [65, 101] width 120 height 30
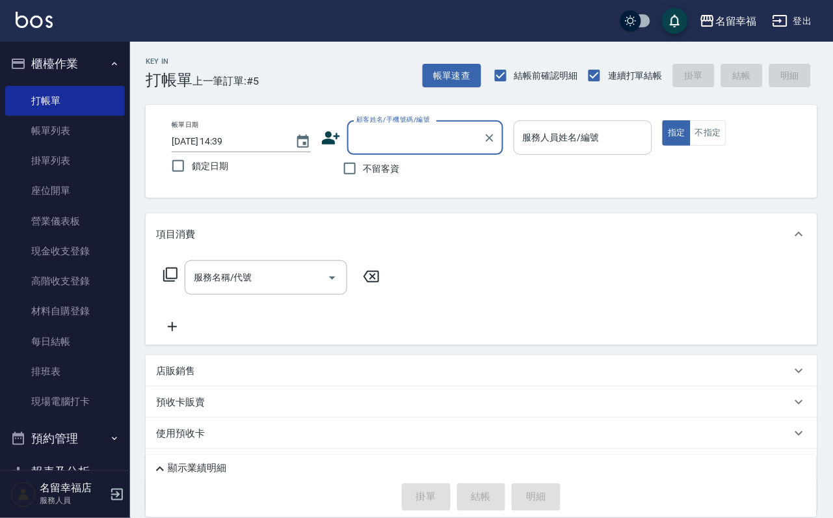
click at [653, 150] on div "服務人員姓名/編號" at bounding box center [583, 137] width 139 height 34
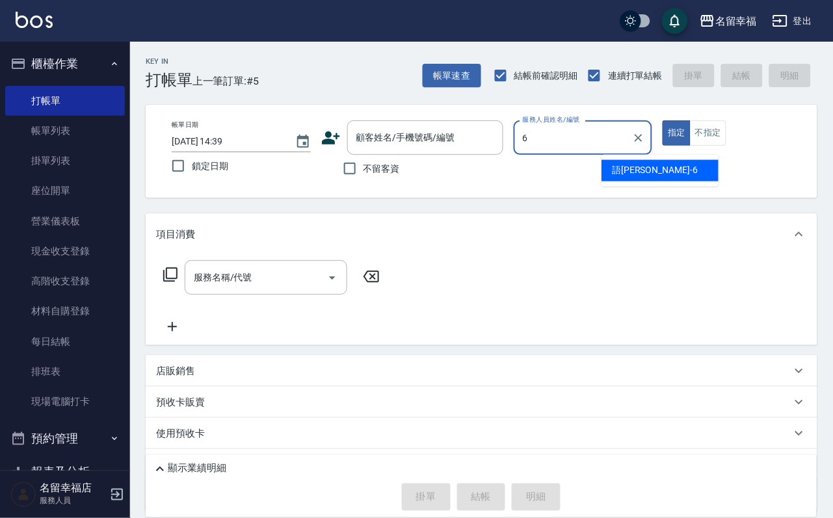
type input "語[PERSON_NAME]-6"
type button "true"
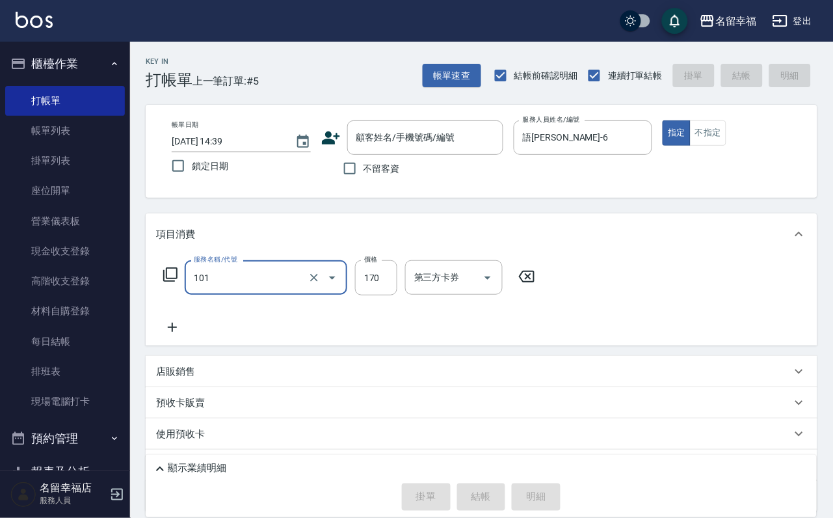
type input "洗髮(101)"
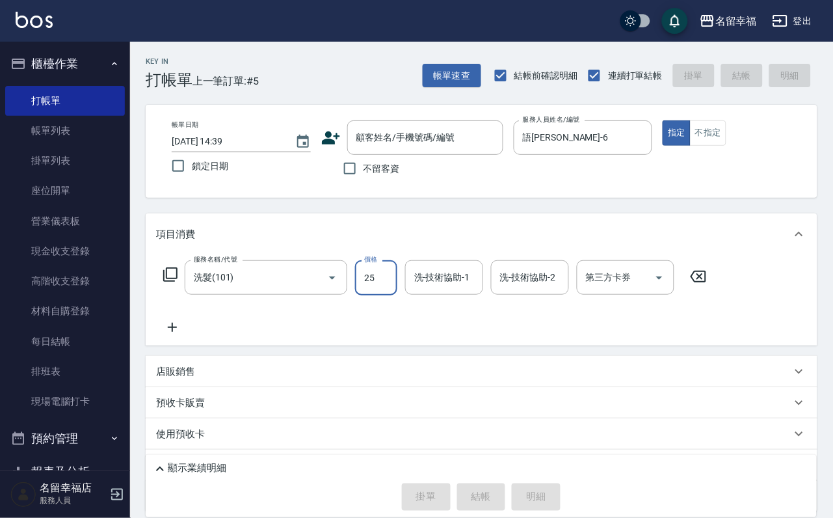
drag, startPoint x: 436, startPoint y: 326, endPoint x: 679, endPoint y: 501, distance: 299.7
click at [509, 375] on div "項目消費 服務名稱/代號 洗髮(101) 服務名稱/代號 價格 25 價格 洗-技術協助-1 洗-技術協助-1 洗-技術協助-2 洗-技術協助-2 第三方卡券…" at bounding box center [482, 362] width 672 height 299
type input "250"
drag, startPoint x: 679, startPoint y: 501, endPoint x: 686, endPoint y: 508, distance: 9.7
click at [684, 507] on div "顯示業績明細 掛單 結帳 明細" at bounding box center [481, 486] width 671 height 62
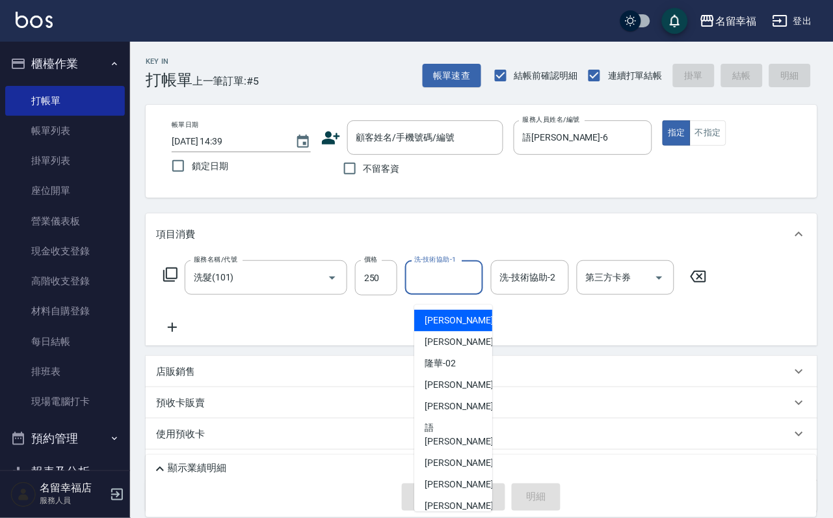
click at [456, 289] on input "洗-技術協助-1" at bounding box center [444, 277] width 66 height 23
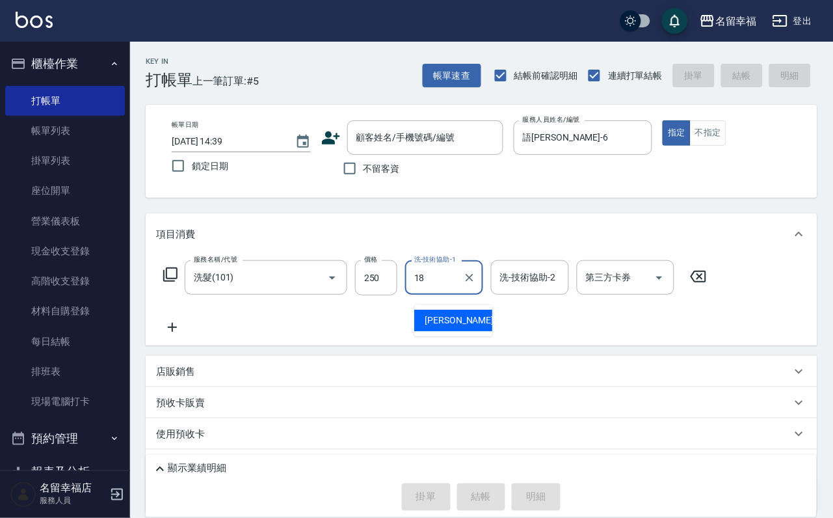
type input "[PERSON_NAME]-18"
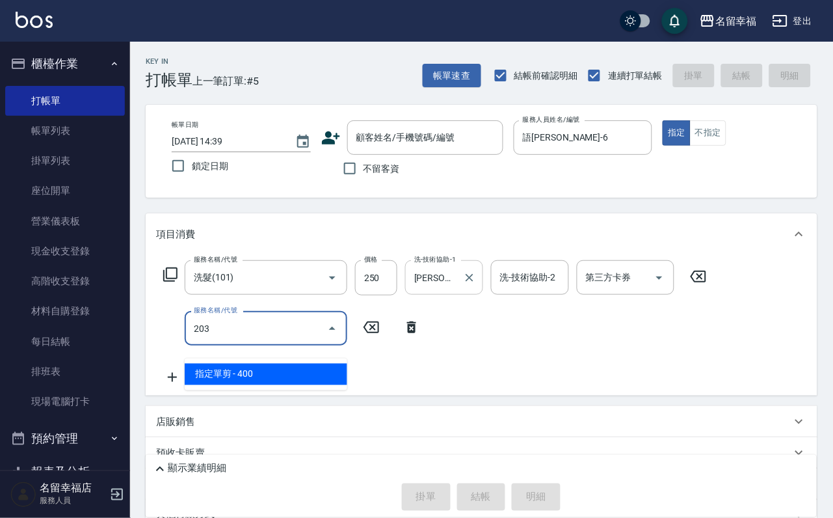
type input "3"
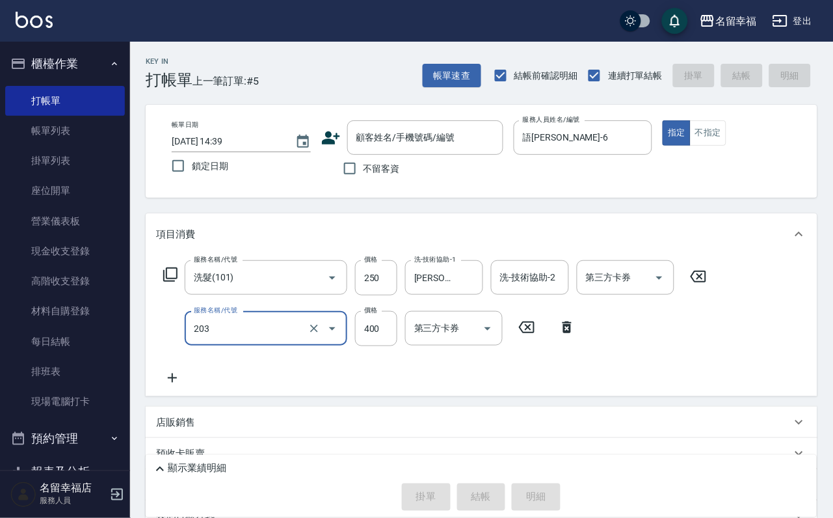
type input "指定單剪(203)"
click at [398, 175] on span "不留客資" at bounding box center [382, 169] width 36 height 14
click at [364, 175] on input "不留客資" at bounding box center [349, 168] width 27 height 27
checkbox input "true"
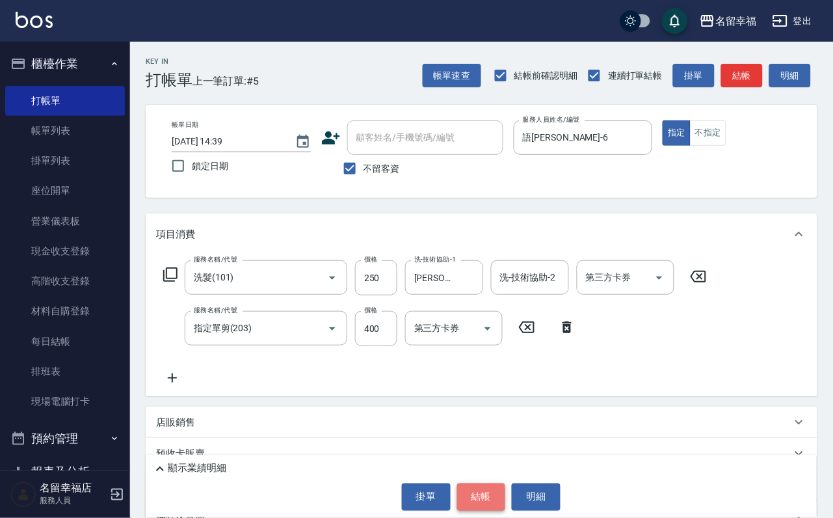
click at [472, 492] on button "結帳" at bounding box center [481, 496] width 49 height 27
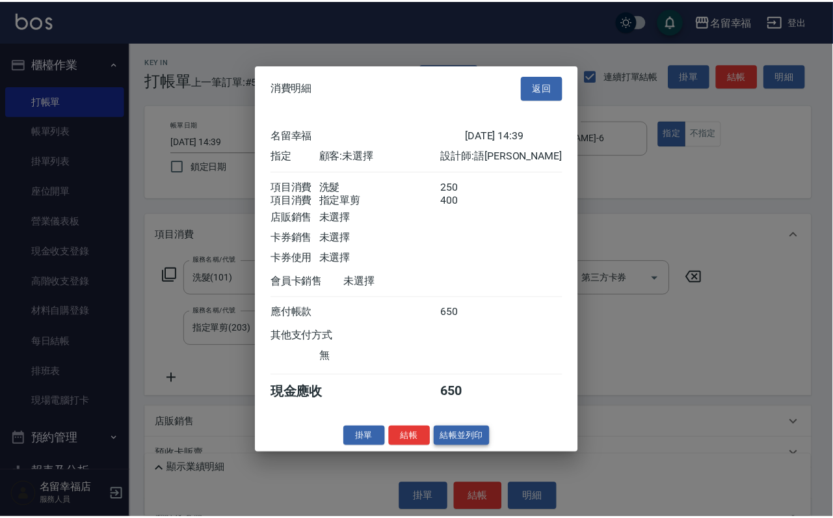
scroll to position [210, 0]
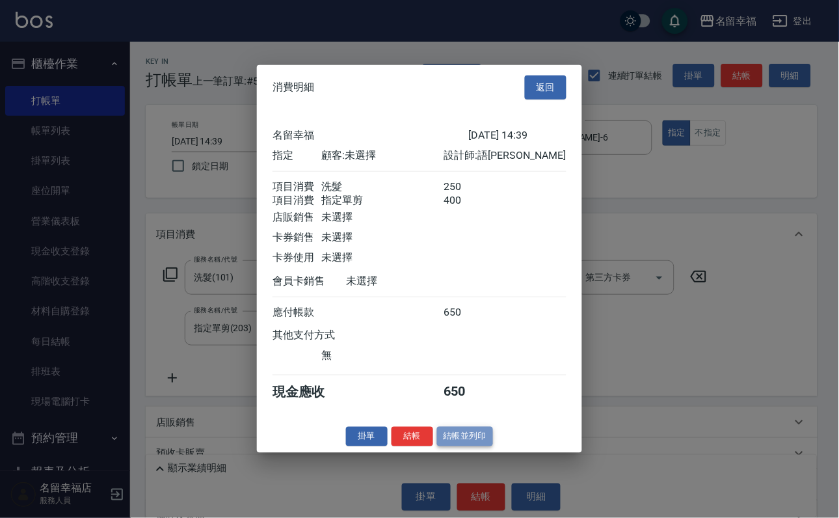
click at [474, 446] on button "結帳並列印" at bounding box center [465, 436] width 57 height 20
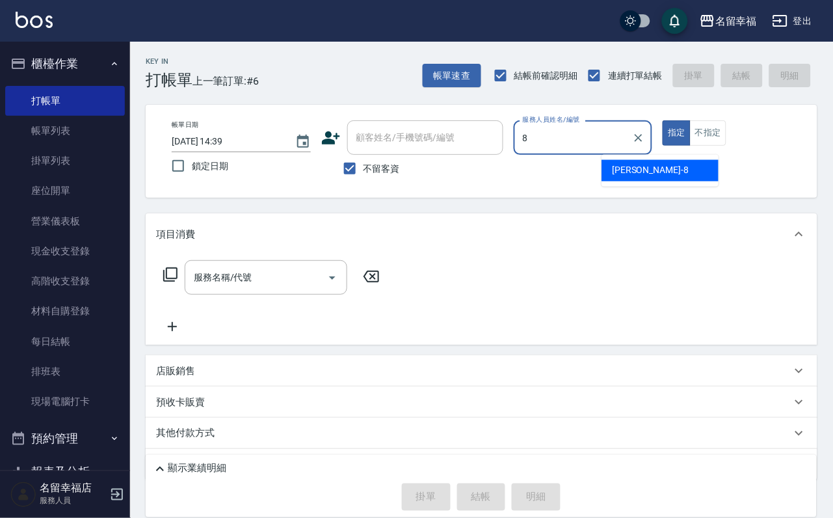
type input "[PERSON_NAME]-8"
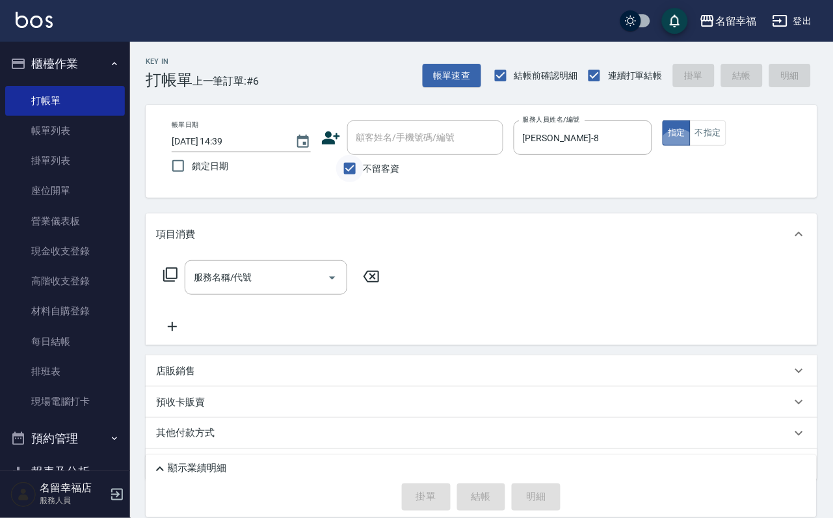
click at [360, 172] on input "不留客資" at bounding box center [349, 168] width 27 height 27
checkbox input "false"
click at [390, 136] on div "顧客姓名/手機號碼/編號 顧客姓名/手機號碼/編號" at bounding box center [425, 137] width 156 height 34
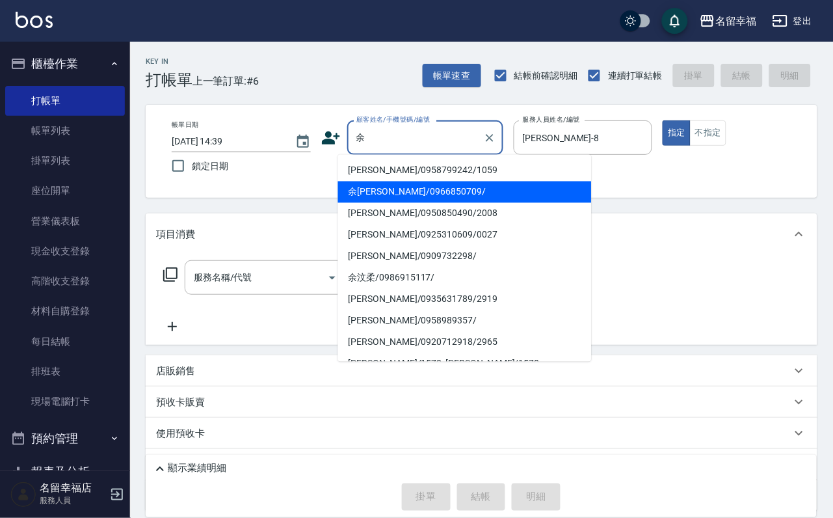
click at [483, 185] on li "余[PERSON_NAME]/0966850709/" at bounding box center [465, 192] width 254 height 21
type input "余[PERSON_NAME]/0966850709/"
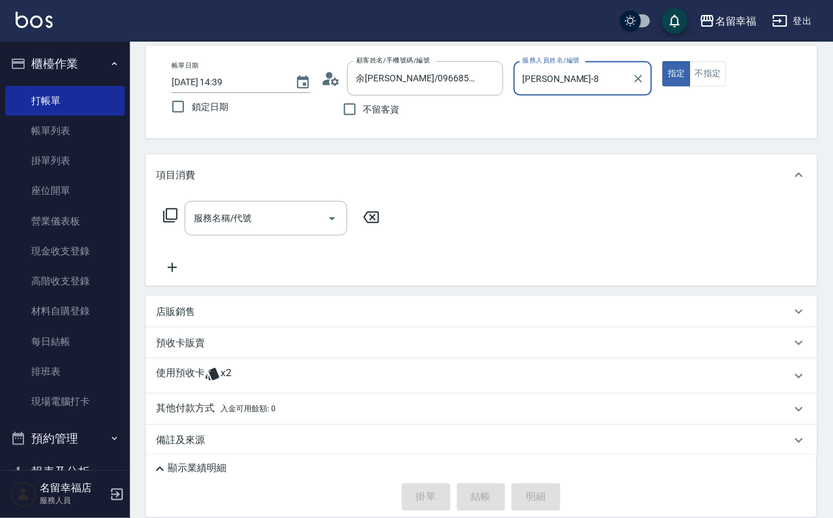
scroll to position [122, 0]
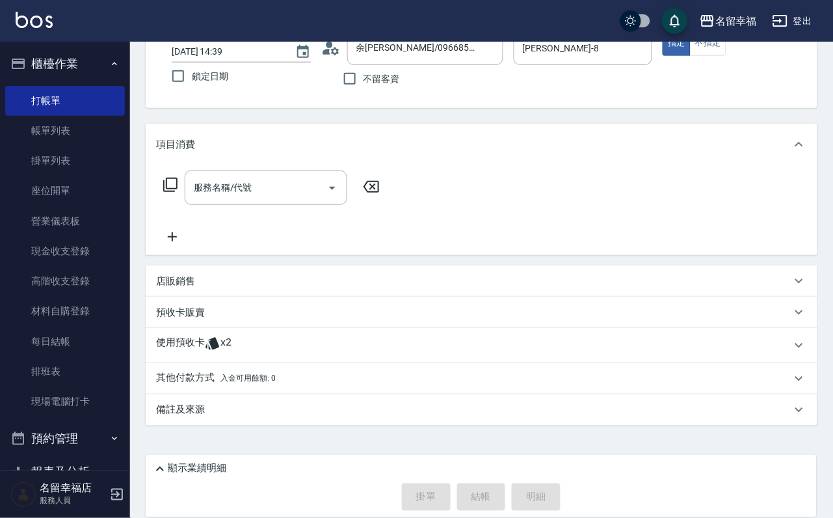
click at [306, 336] on div "使用預收卡 x2" at bounding box center [474, 346] width 636 height 20
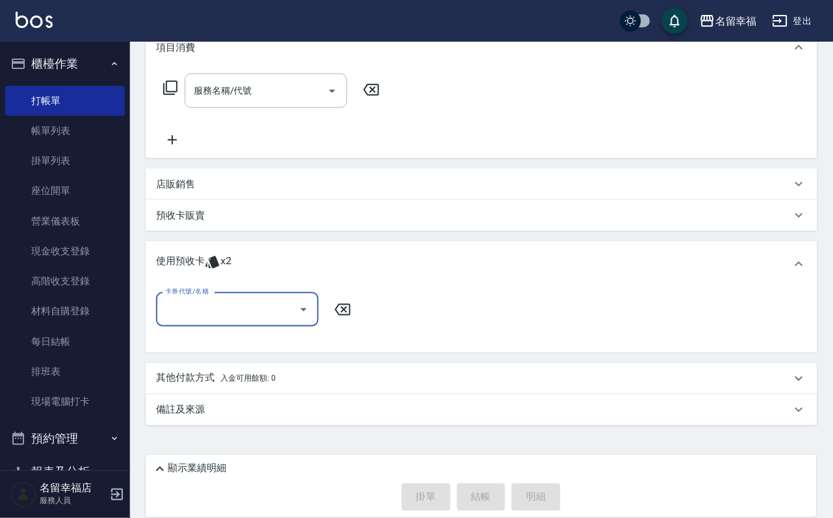
scroll to position [219, 0]
click at [299, 313] on icon "Open" at bounding box center [304, 310] width 16 height 16
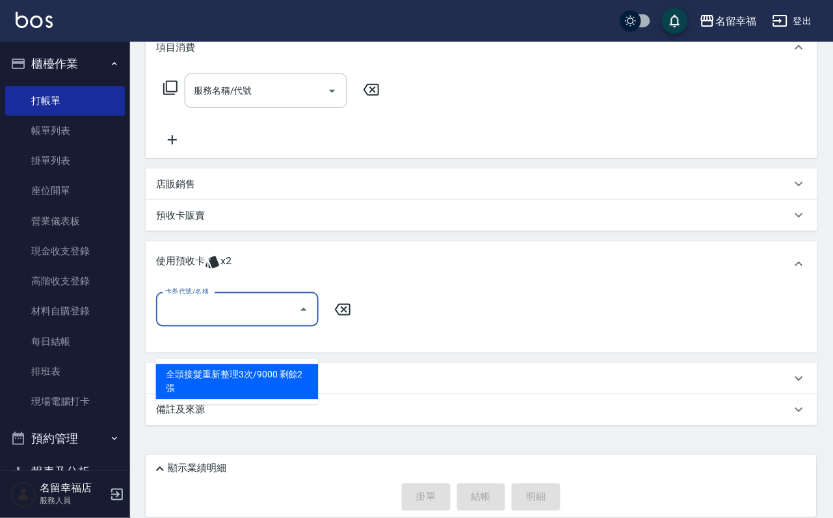
click at [290, 364] on div "全頭接髮重新整理3次/9000 剩餘2張" at bounding box center [237, 381] width 163 height 35
type input "全頭接髮重新整理3次/9000"
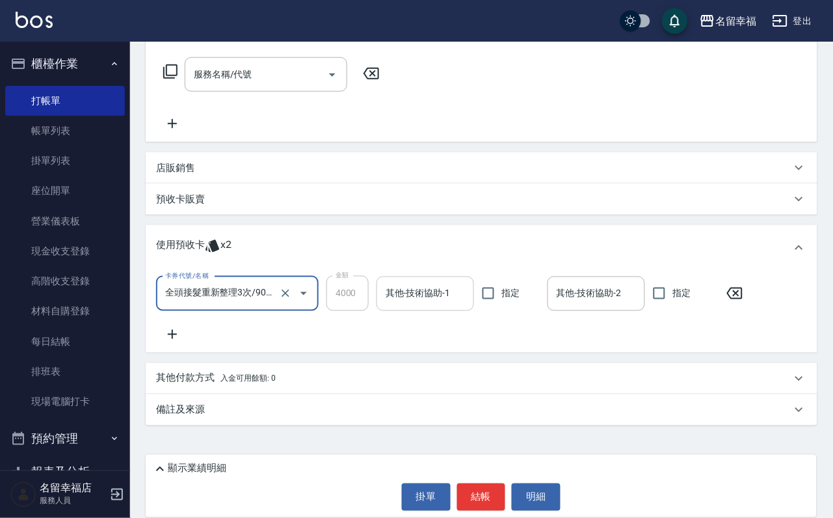
click at [439, 305] on input "其他-技術協助-1" at bounding box center [426, 293] width 86 height 23
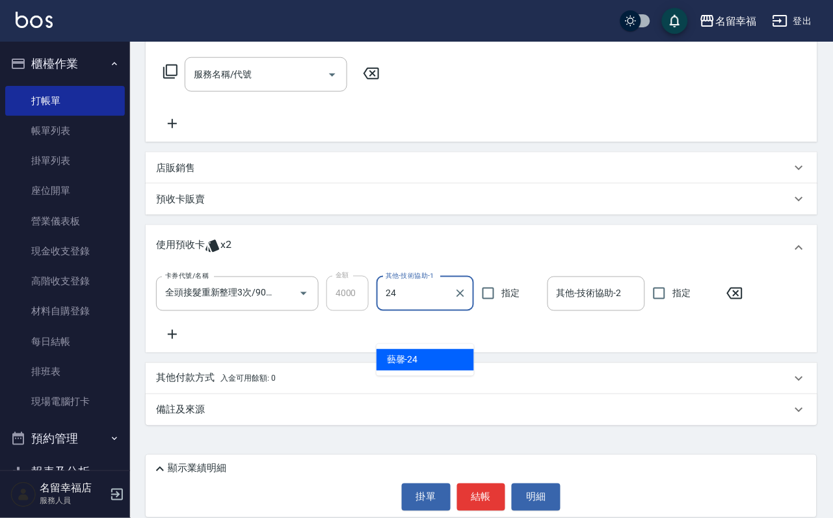
type input "藝馨-24"
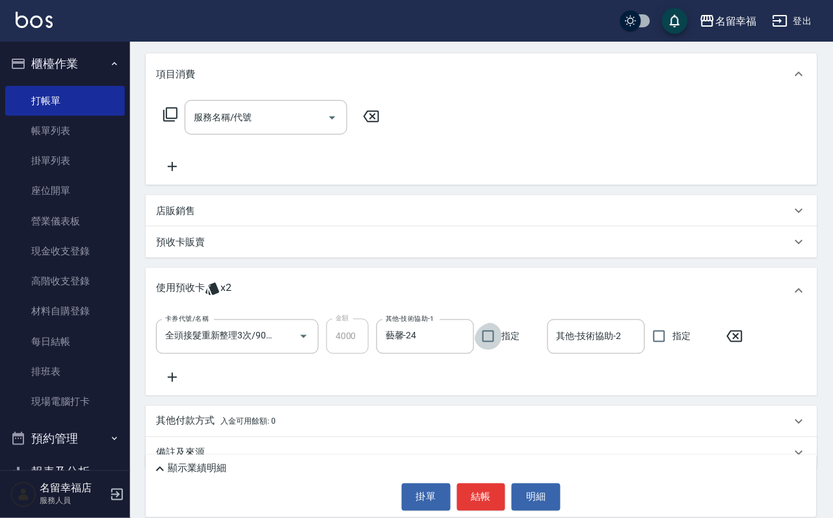
scroll to position [121, 0]
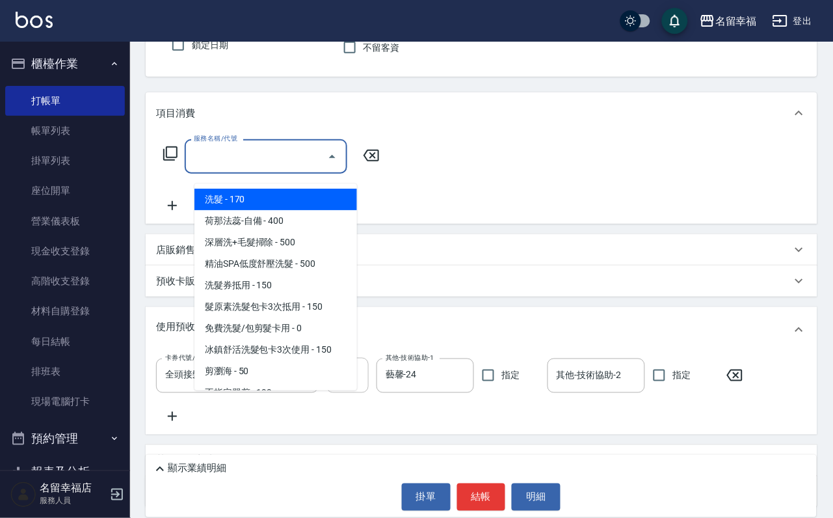
click at [275, 159] on input "服務名稱/代號" at bounding box center [256, 156] width 131 height 23
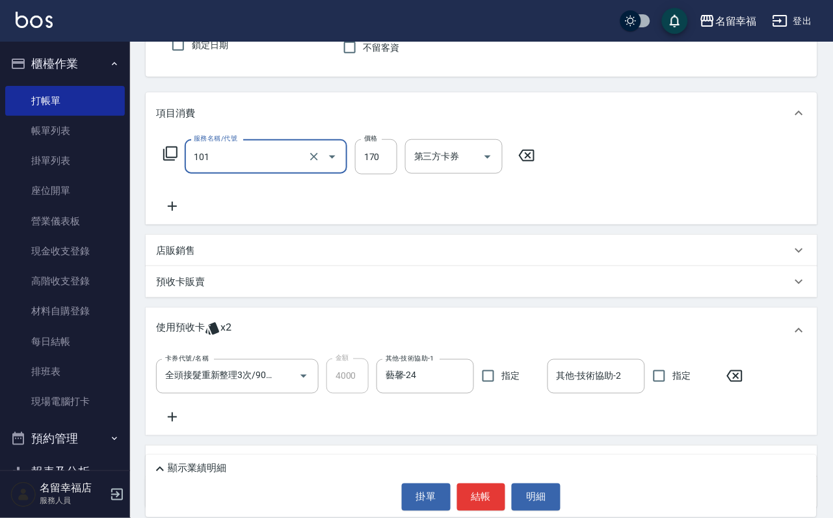
type input "洗髮(101)"
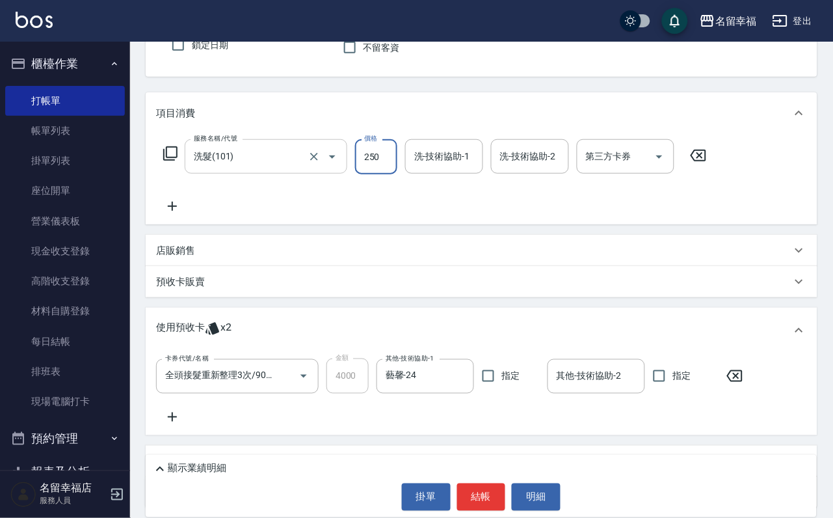
type input "250"
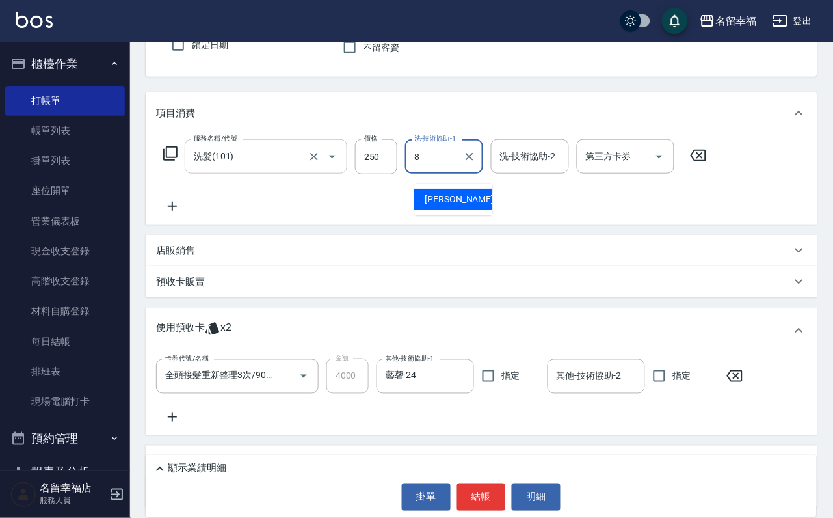
type input "[PERSON_NAME]-8"
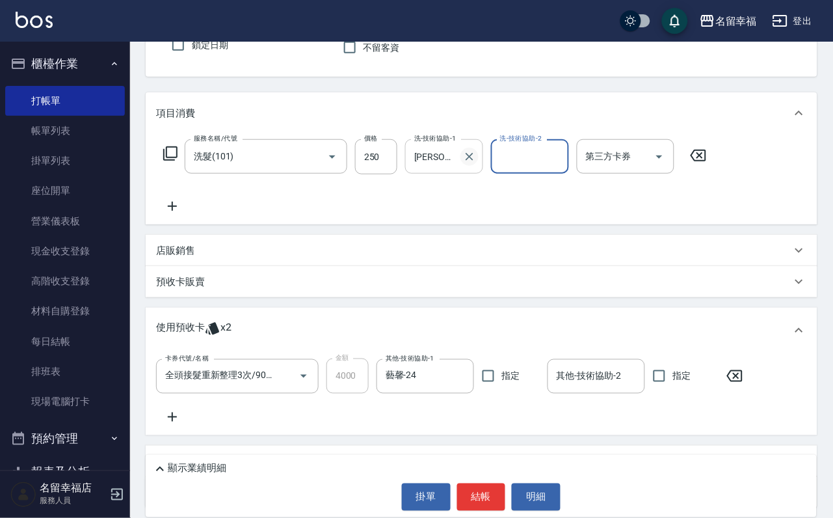
drag, startPoint x: 471, startPoint y: 180, endPoint x: 473, endPoint y: 172, distance: 8.0
click at [473, 172] on div at bounding box center [469, 156] width 17 height 34
click at [472, 161] on icon "Clear" at bounding box center [470, 157] width 8 height 8
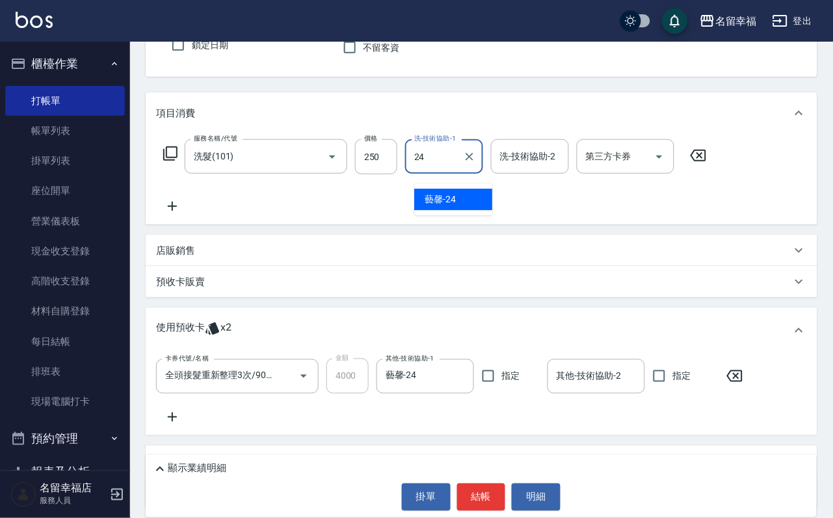
type input "藝馨-24"
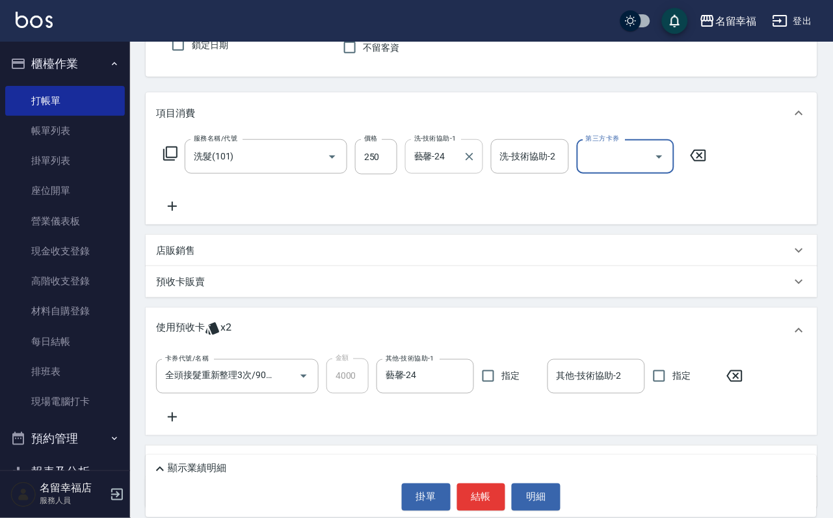
click at [174, 214] on icon at bounding box center [172, 206] width 33 height 16
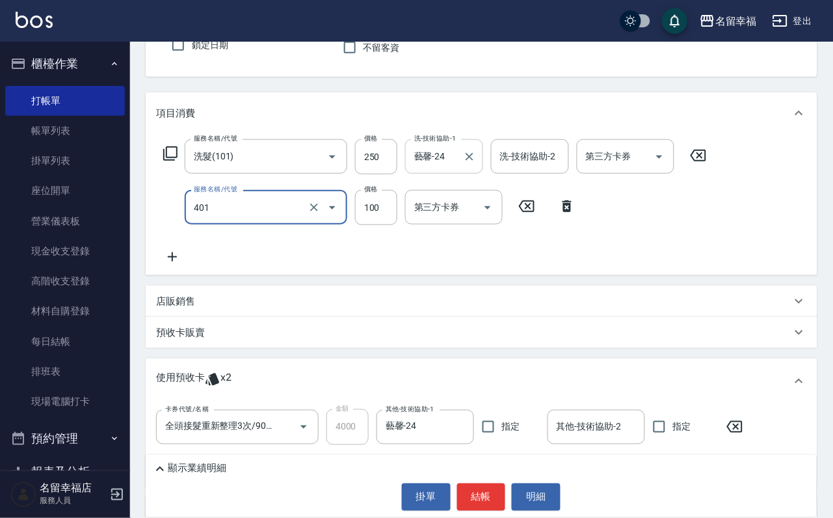
type input "補染(401)"
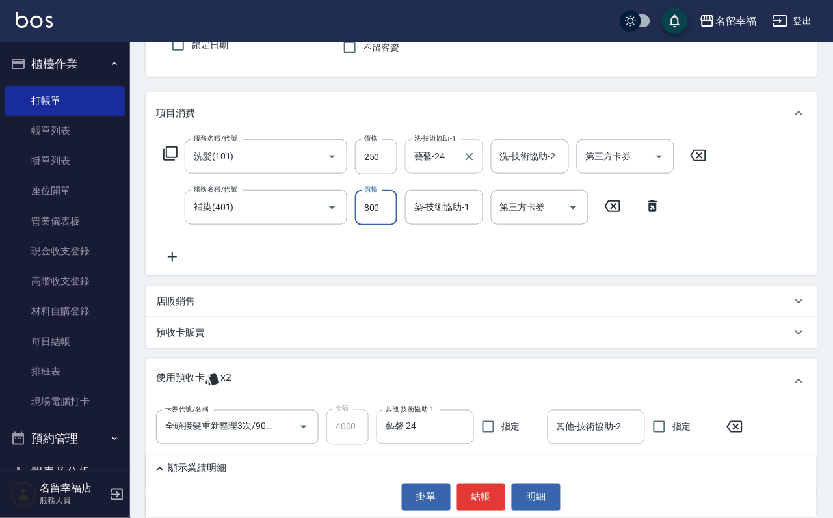
type input "800"
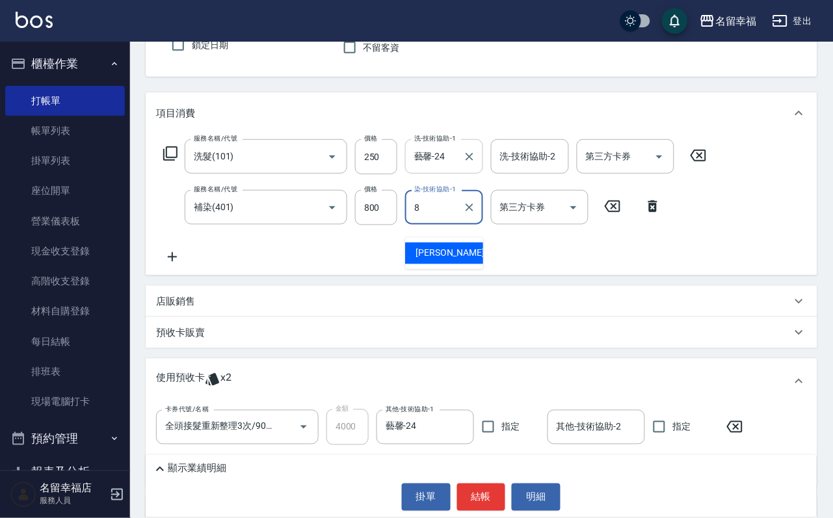
type input "[PERSON_NAME]-8"
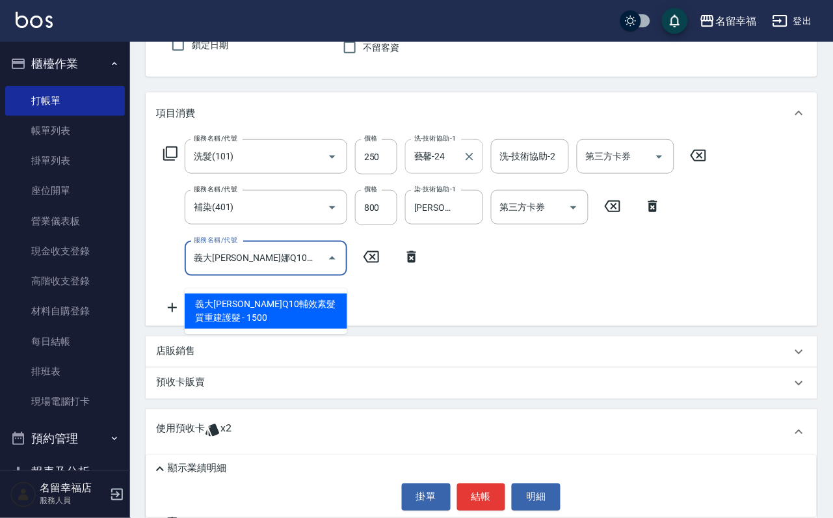
type input "義大[PERSON_NAME]娜Q10輔效素髮質重建護髮(511)"
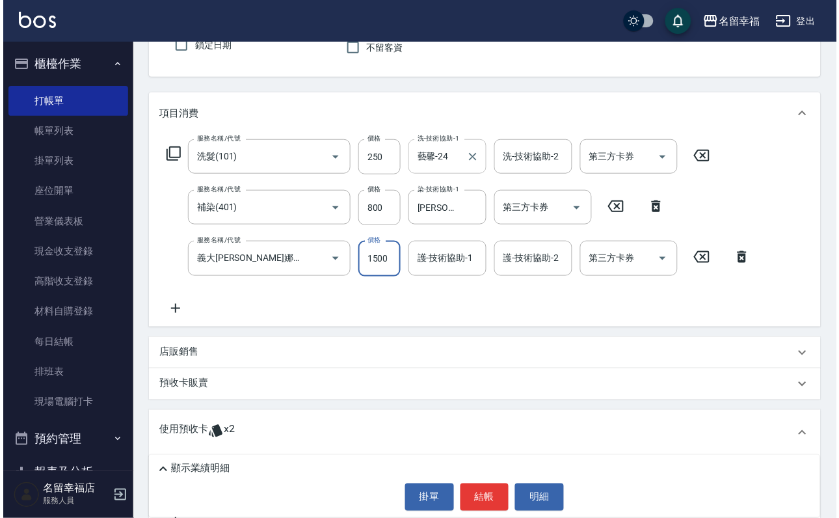
scroll to position [0, 0]
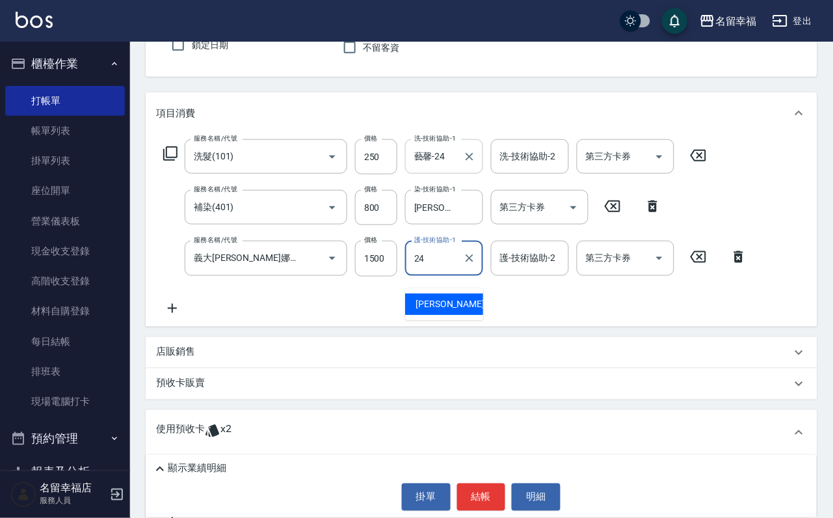
type input "藝馨-24"
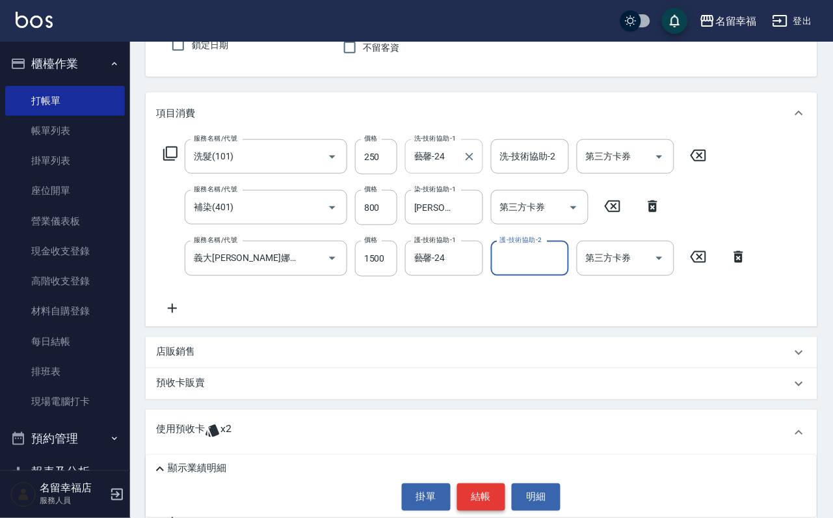
click at [489, 483] on button "結帳" at bounding box center [481, 496] width 49 height 27
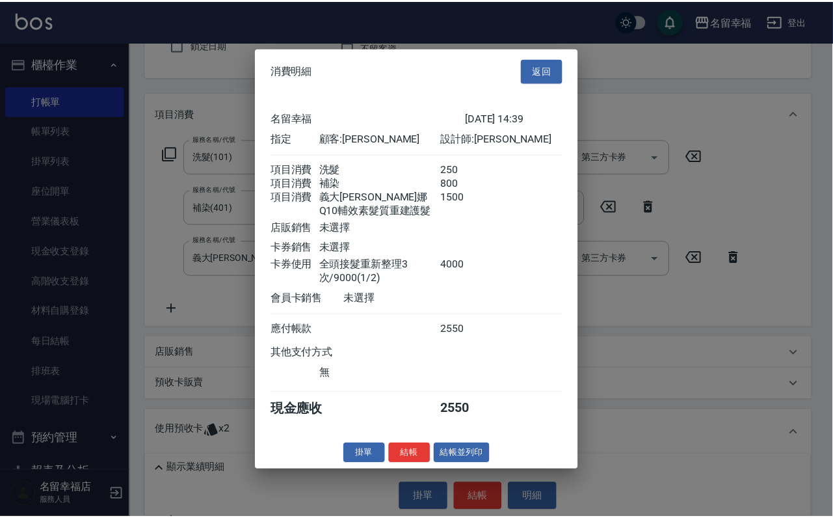
scroll to position [300, 0]
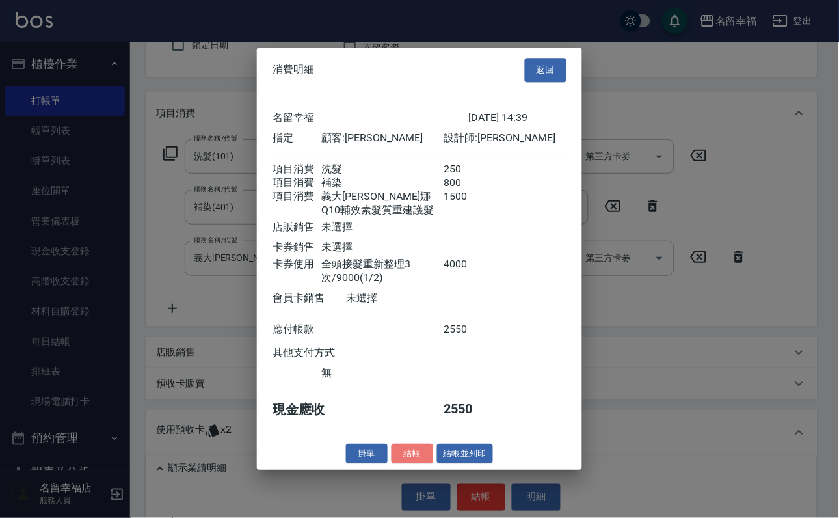
click at [415, 464] on button "結帳" at bounding box center [413, 454] width 42 height 20
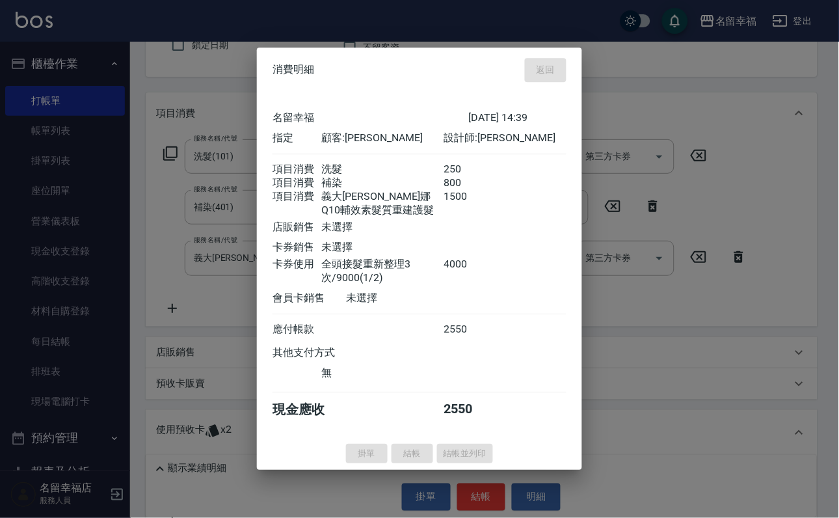
type input "[DATE] 14:47"
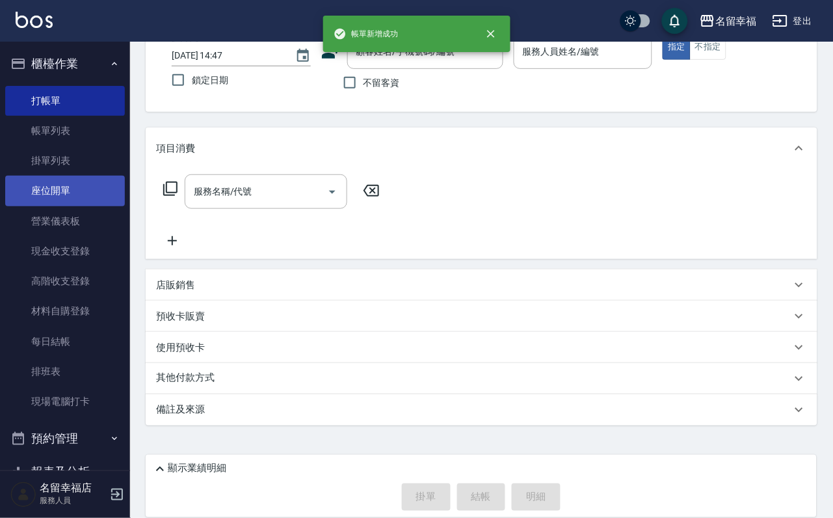
scroll to position [109, 0]
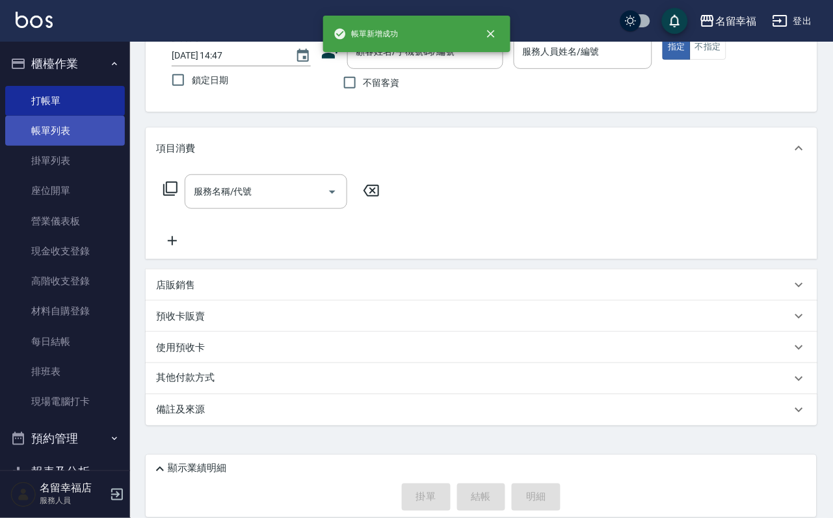
click at [69, 142] on link "帳單列表" at bounding box center [65, 131] width 120 height 30
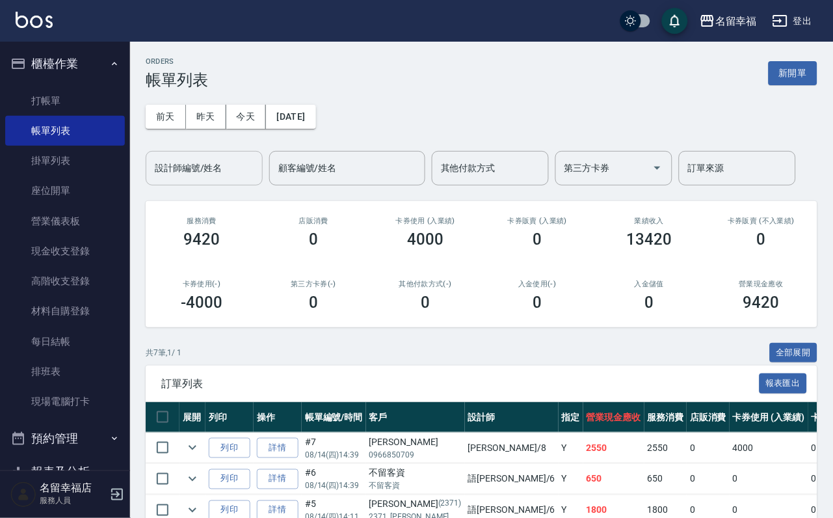
click at [242, 180] on input "設計師編號/姓名" at bounding box center [204, 168] width 105 height 23
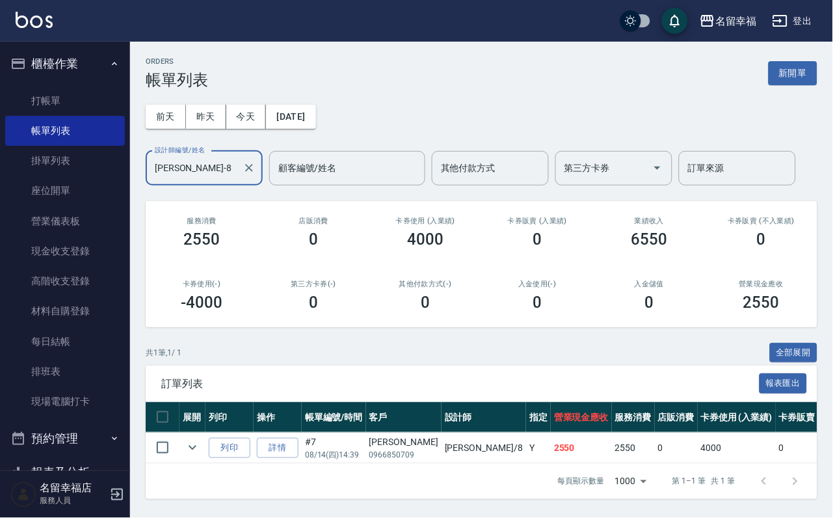
scroll to position [68, 0]
type input "[PERSON_NAME]-8"
click at [49, 111] on link "打帳單" at bounding box center [65, 101] width 120 height 30
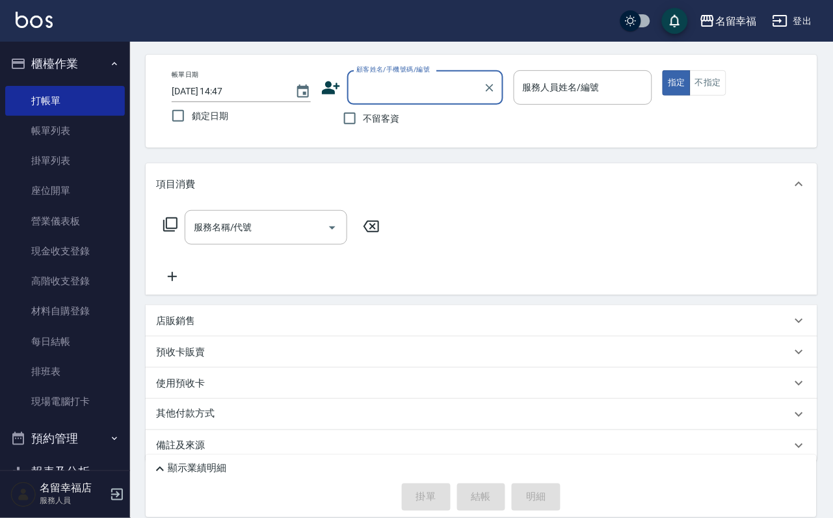
scroll to position [109, 0]
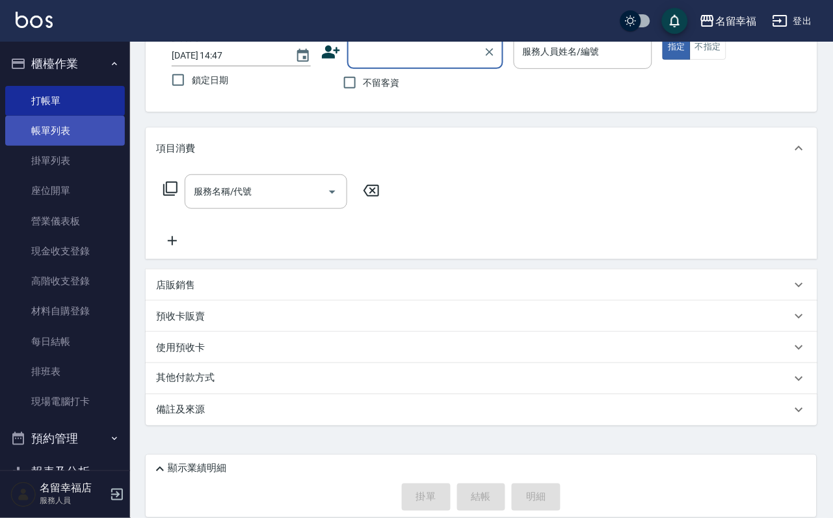
click at [31, 140] on link "帳單列表" at bounding box center [65, 131] width 120 height 30
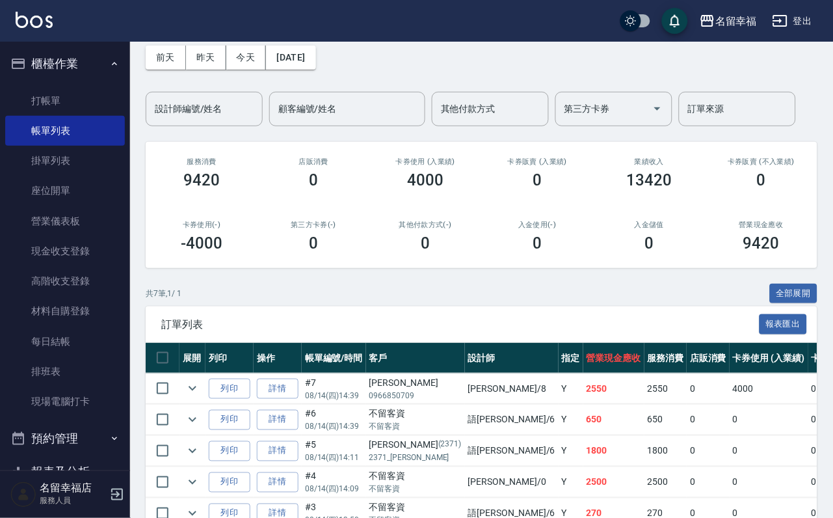
scroll to position [98, 0]
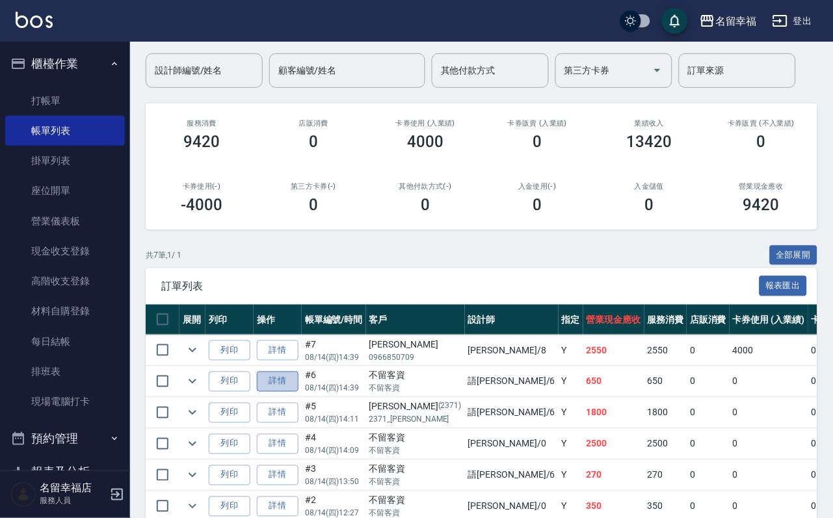
click at [293, 392] on link "詳情" at bounding box center [278, 382] width 42 height 20
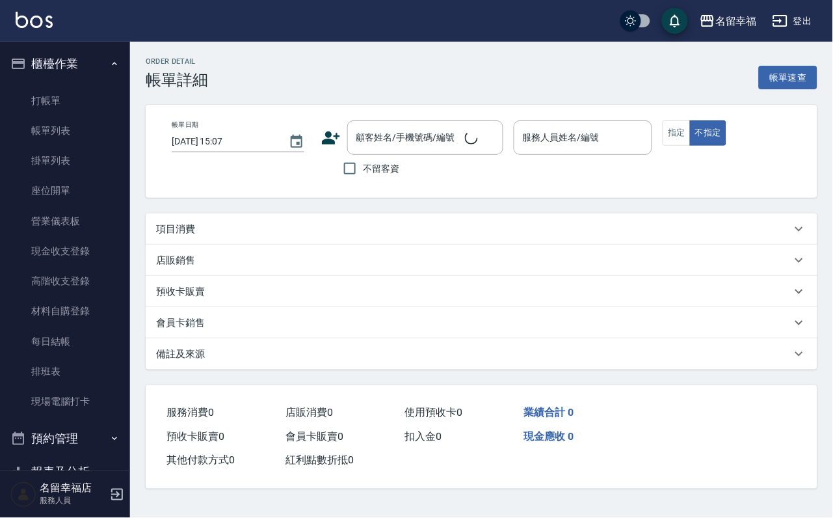
type input "[DATE] 14:39"
checkbox input "true"
type input "語[PERSON_NAME]-6"
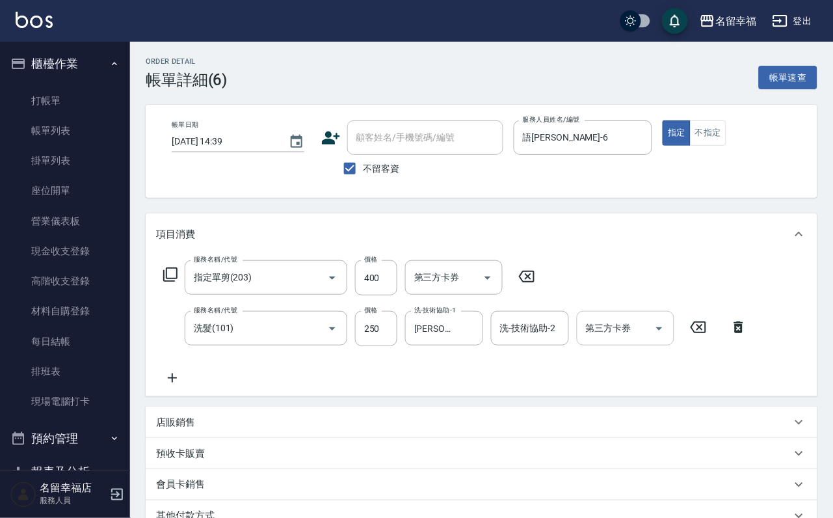
type input "指定單剪(203)"
type input "洗髮(101)"
click at [366, 345] on input "250" at bounding box center [376, 328] width 42 height 35
type input "200"
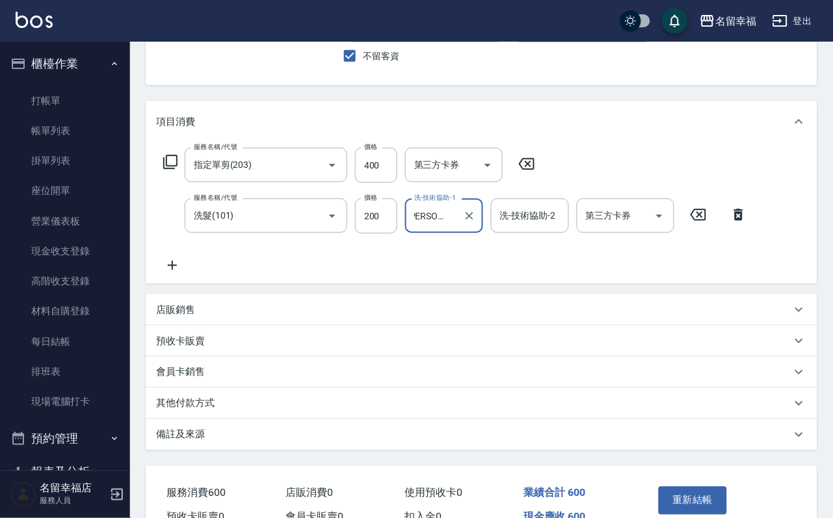
scroll to position [234, 0]
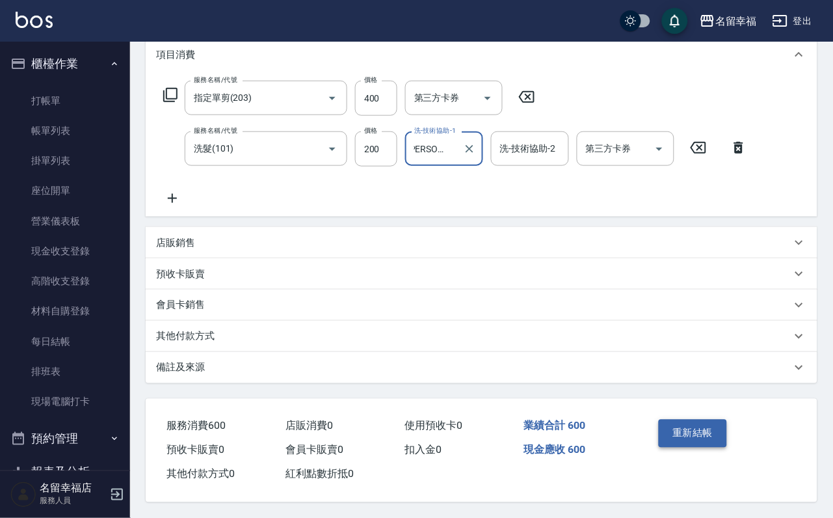
click at [698, 420] on button "重新結帳" at bounding box center [693, 433] width 69 height 27
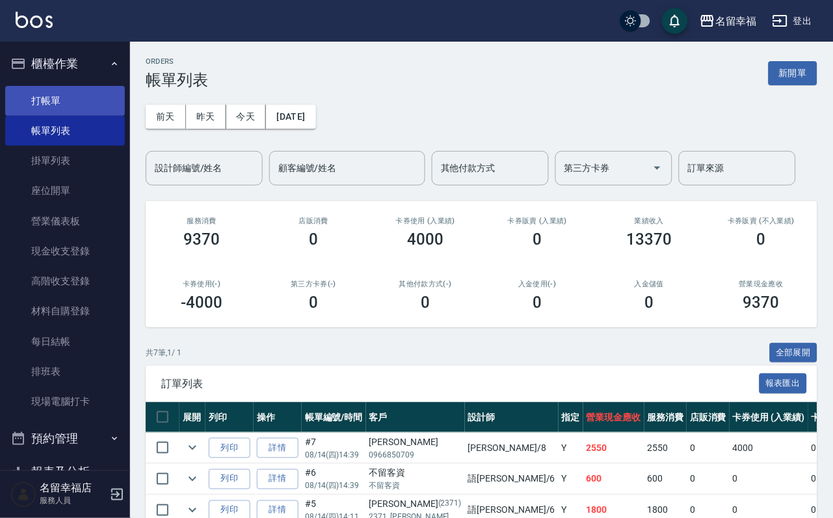
click at [67, 105] on link "打帳單" at bounding box center [65, 101] width 120 height 30
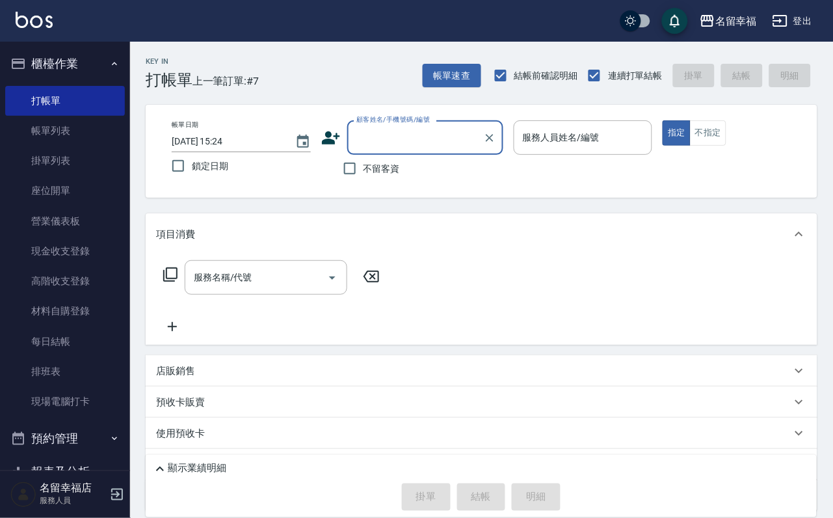
click at [653, 129] on div "服務人員姓名/編號 服務人員姓名/編號" at bounding box center [583, 137] width 139 height 34
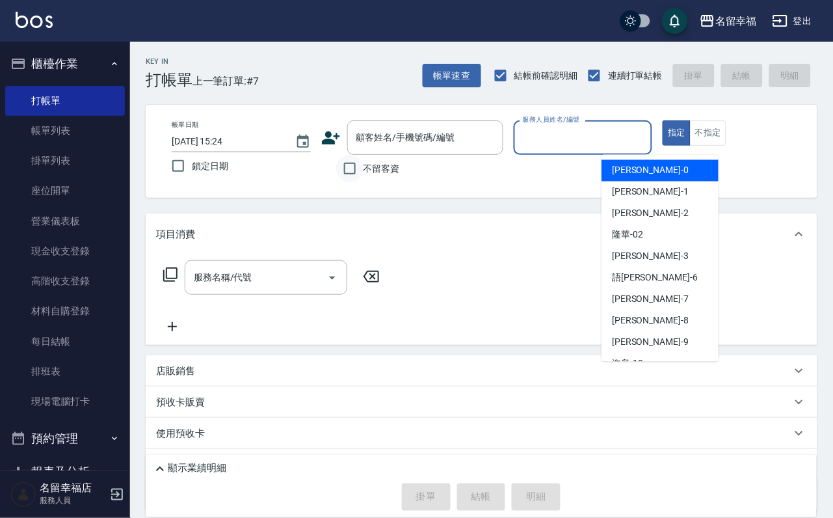
click at [339, 167] on input "不留客資" at bounding box center [349, 168] width 27 height 27
checkbox input "true"
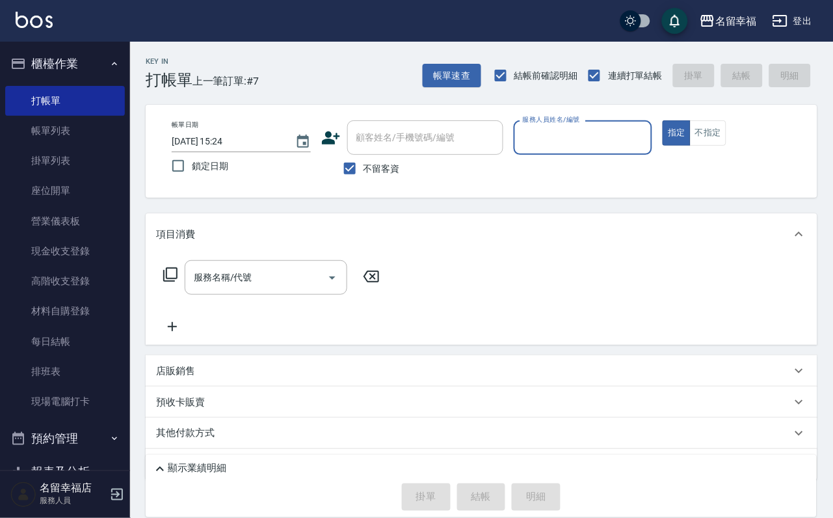
click at [647, 128] on input "服務人員姓名/編號" at bounding box center [584, 137] width 128 height 23
type input "[PERSON_NAME]-8"
type button "true"
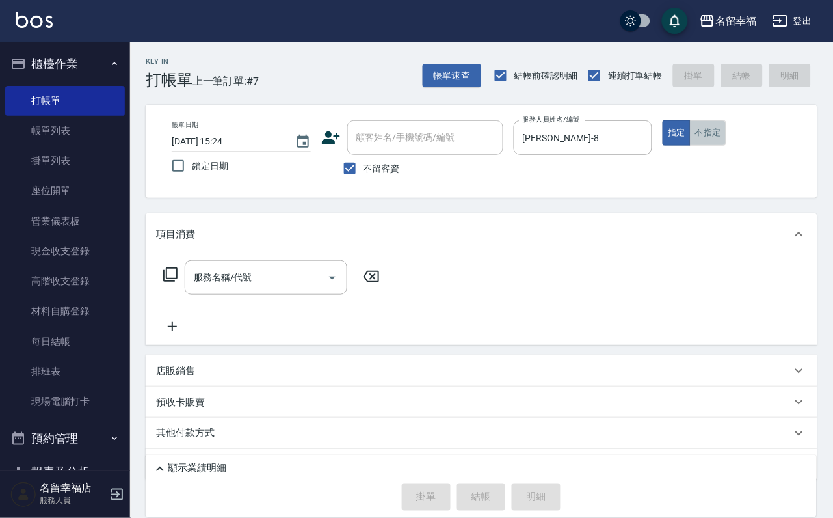
click at [727, 146] on button "不指定" at bounding box center [708, 132] width 36 height 25
click at [166, 282] on icon at bounding box center [171, 275] width 16 height 16
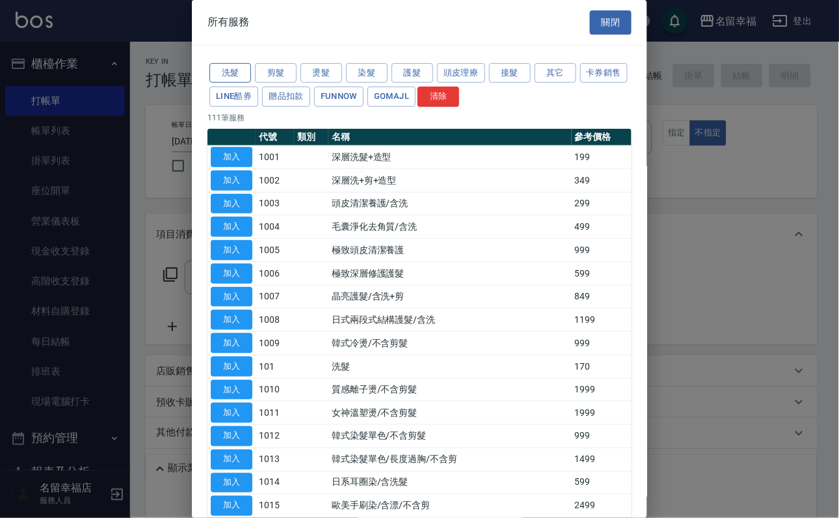
click at [230, 75] on button "洗髮" at bounding box center [231, 73] width 42 height 20
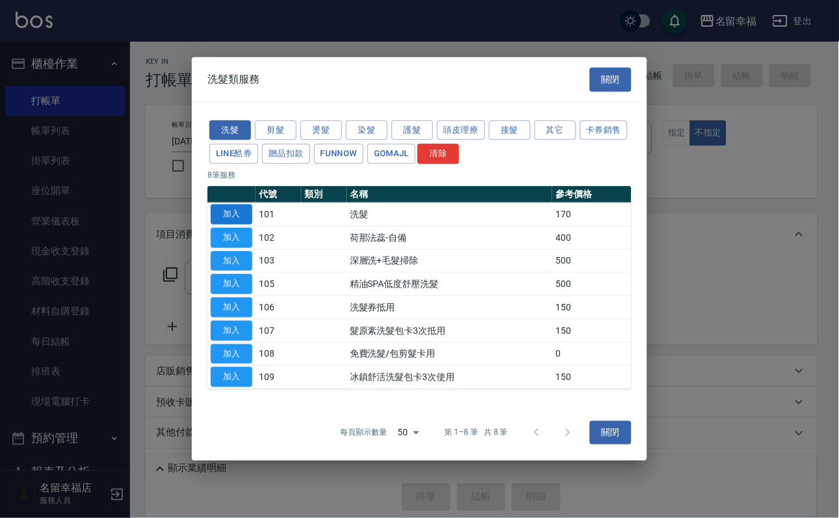
click at [229, 204] on button "加入" at bounding box center [232, 214] width 42 height 20
type input "洗髮(101)"
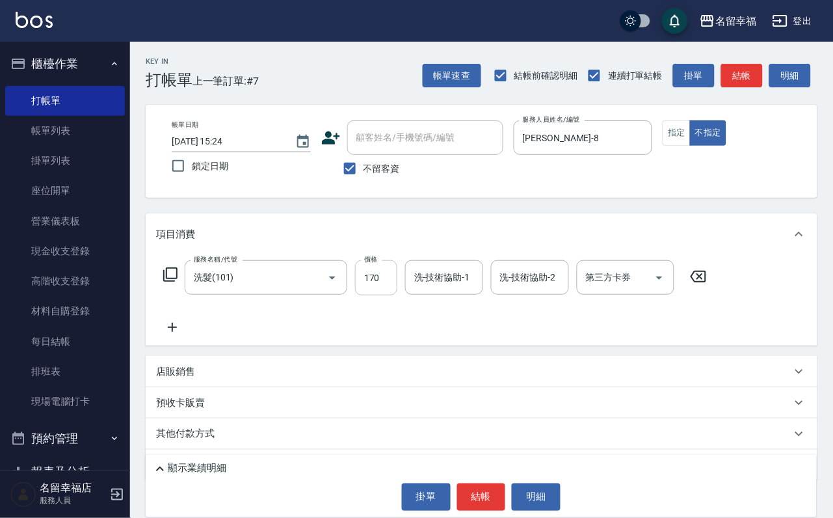
click at [368, 286] on input "170" at bounding box center [376, 277] width 42 height 35
type input "230"
type input "藝馨-24"
click at [483, 483] on button "結帳" at bounding box center [481, 496] width 49 height 27
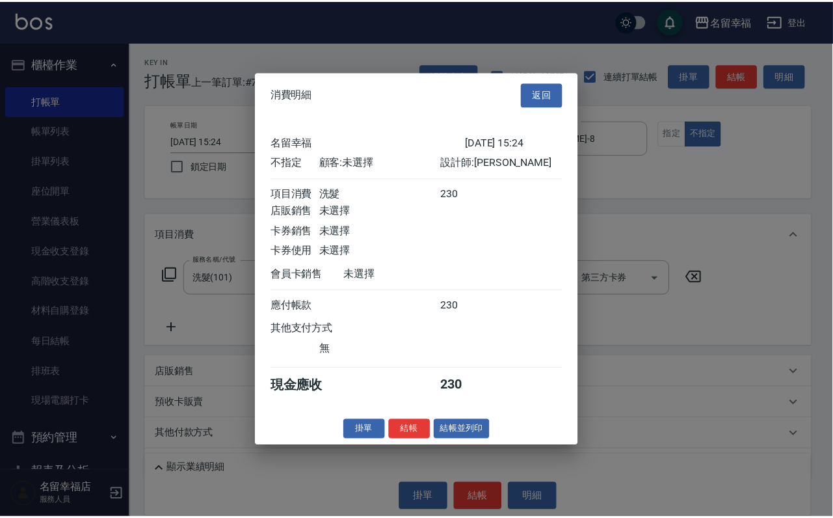
scroll to position [185, 0]
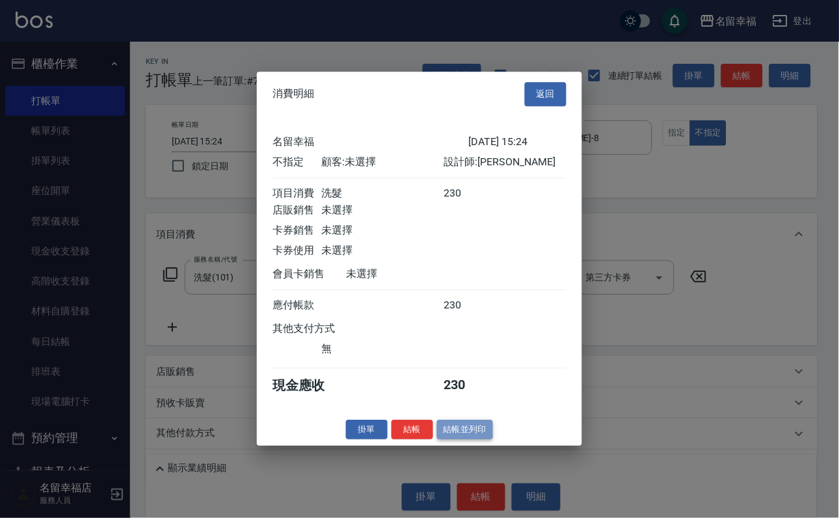
click at [494, 440] on button "結帳並列印" at bounding box center [465, 430] width 57 height 20
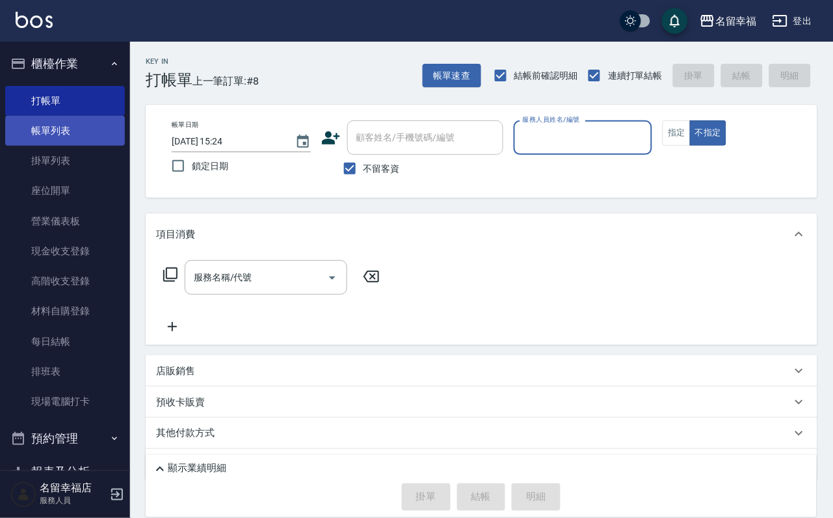
click at [95, 139] on link "帳單列表" at bounding box center [65, 131] width 120 height 30
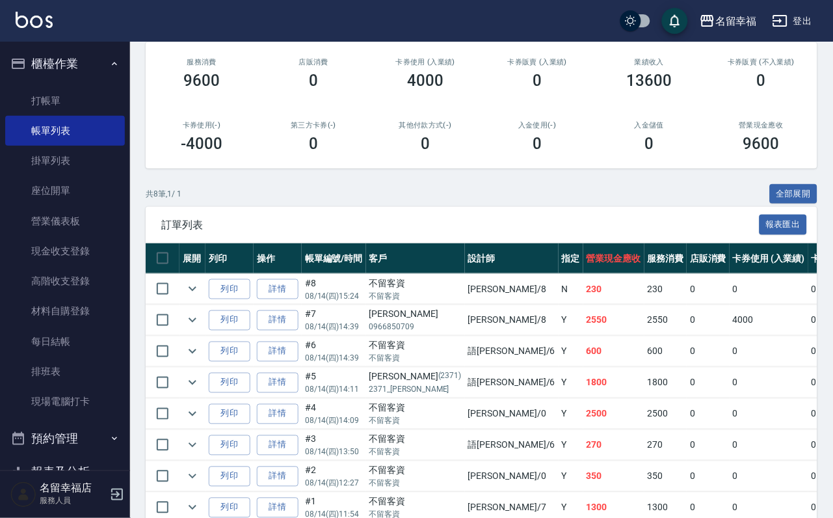
scroll to position [293, 0]
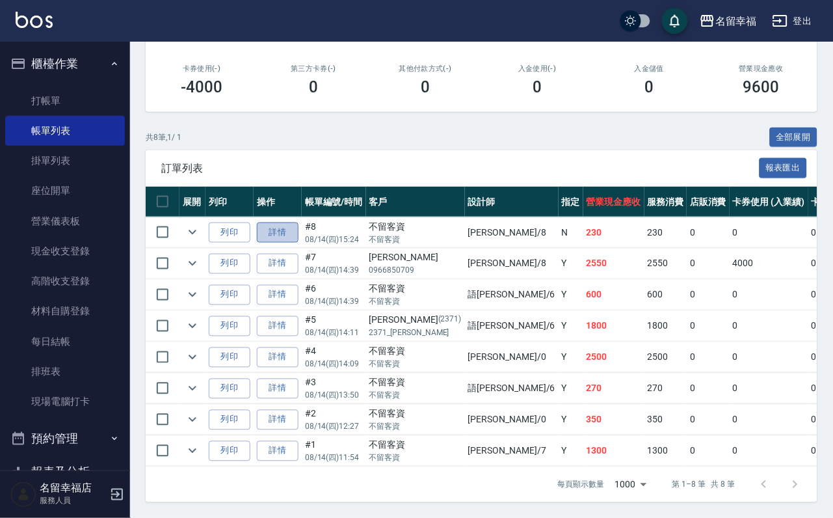
click at [284, 223] on link "詳情" at bounding box center [278, 233] width 42 height 20
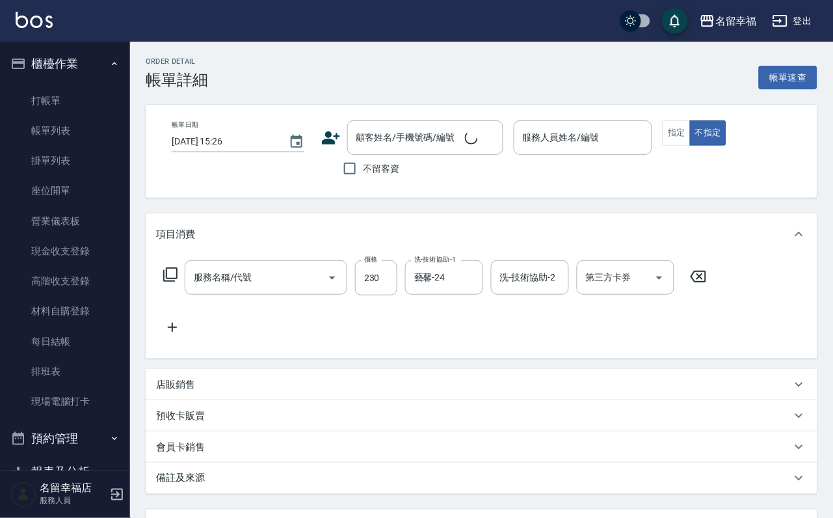
type input "[DATE] 15:24"
checkbox input "true"
type input "[PERSON_NAME]-8"
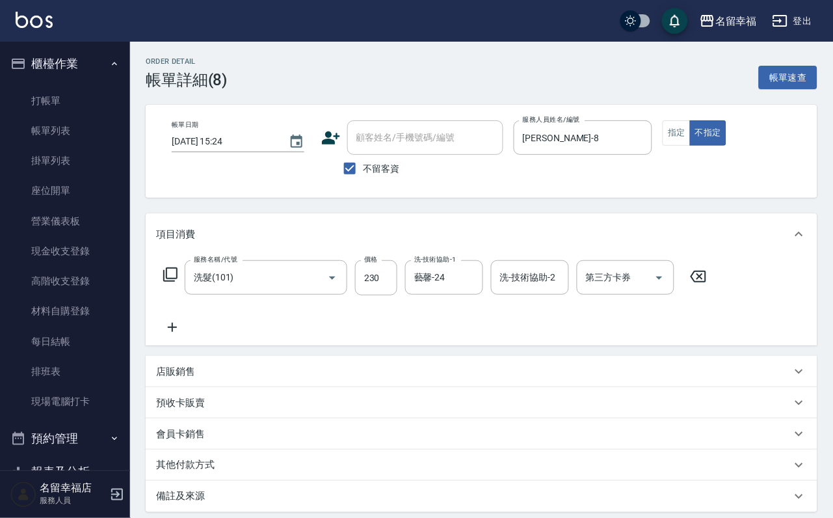
type input "洗髮(101)"
click at [385, 291] on input "230" at bounding box center [376, 277] width 42 height 35
click at [386, 291] on input "230" at bounding box center [376, 277] width 42 height 35
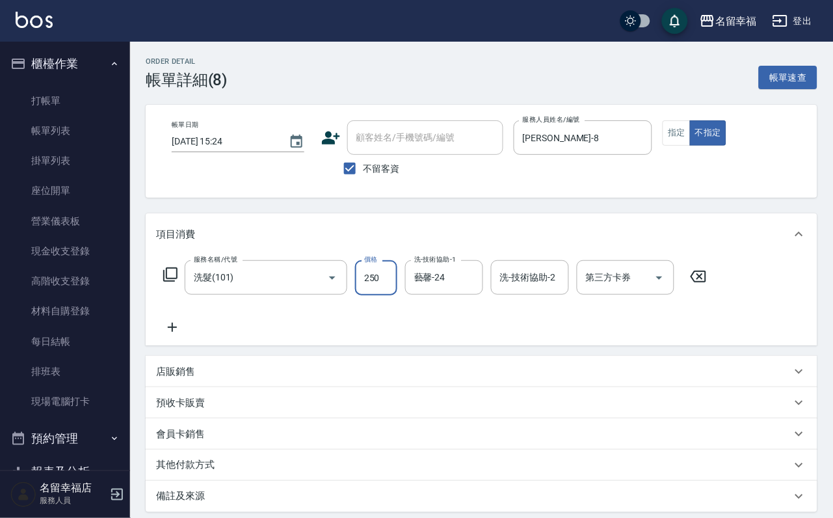
type input "250"
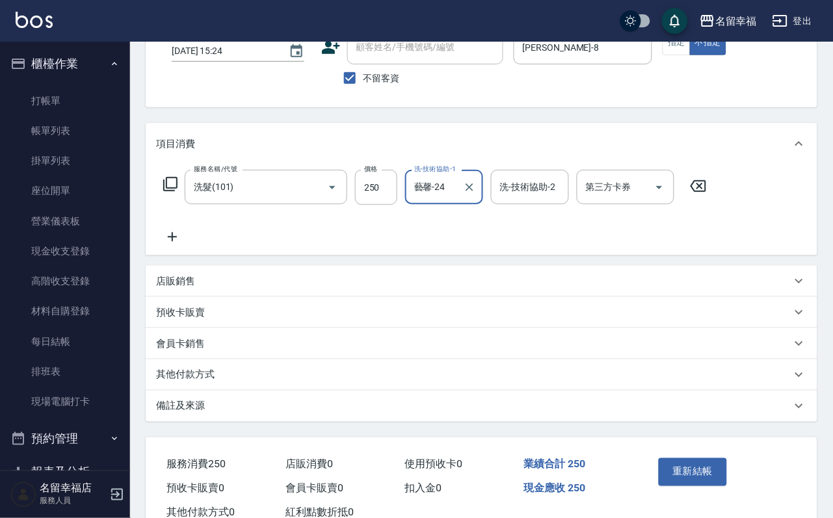
scroll to position [182, 0]
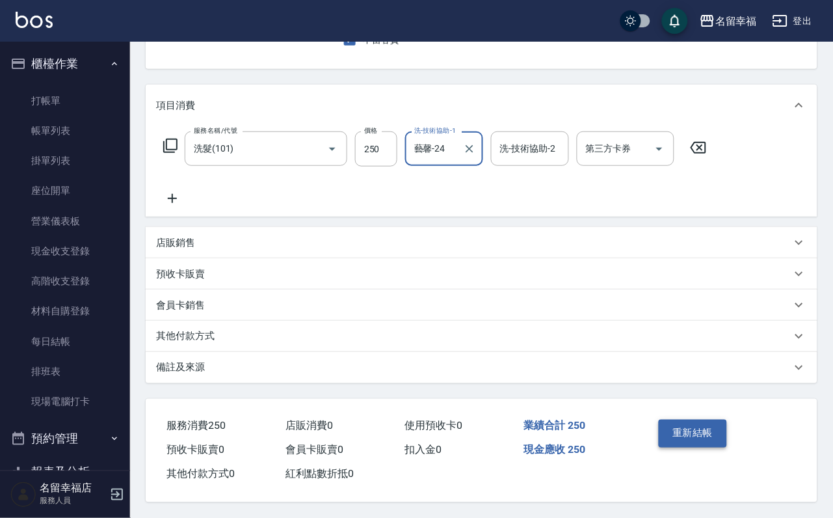
click at [706, 420] on button "重新結帳" at bounding box center [693, 433] width 69 height 27
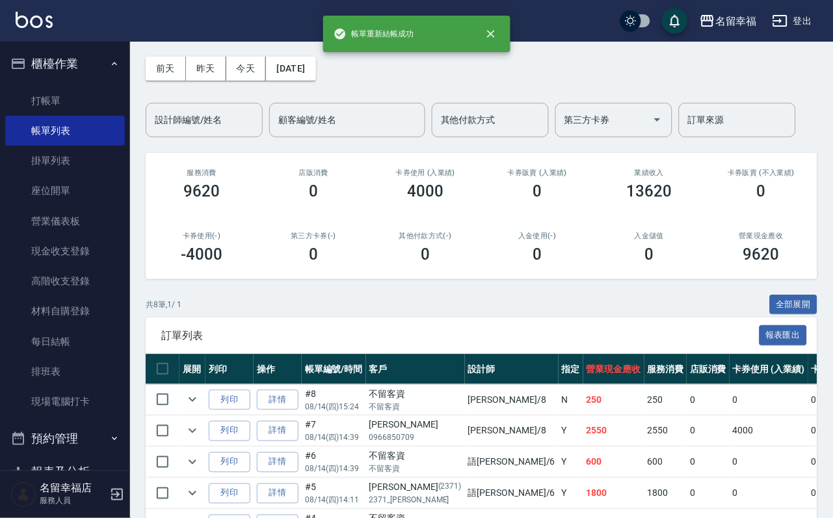
scroll to position [98, 0]
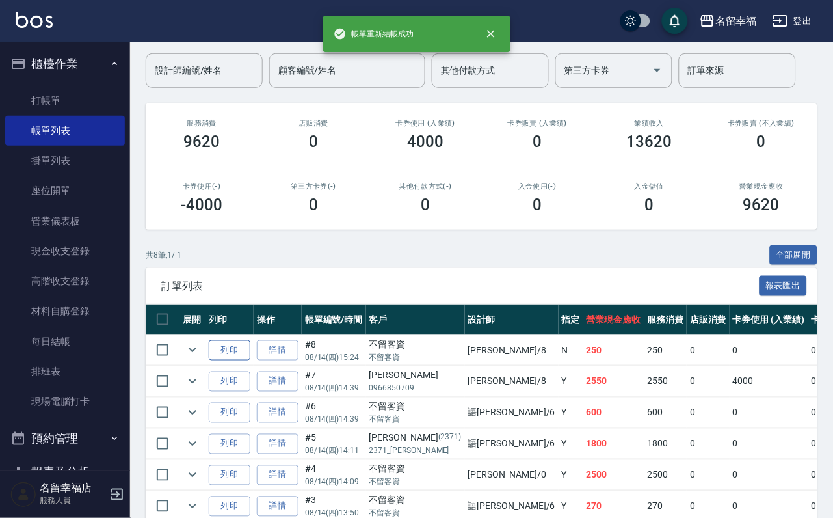
click at [250, 360] on button "列印" at bounding box center [230, 350] width 42 height 20
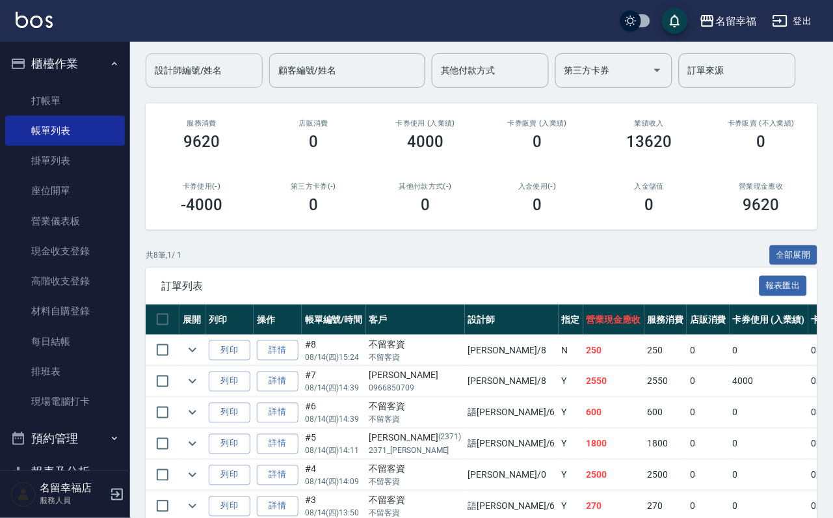
click at [219, 74] on input "設計師編號/姓名" at bounding box center [204, 70] width 105 height 23
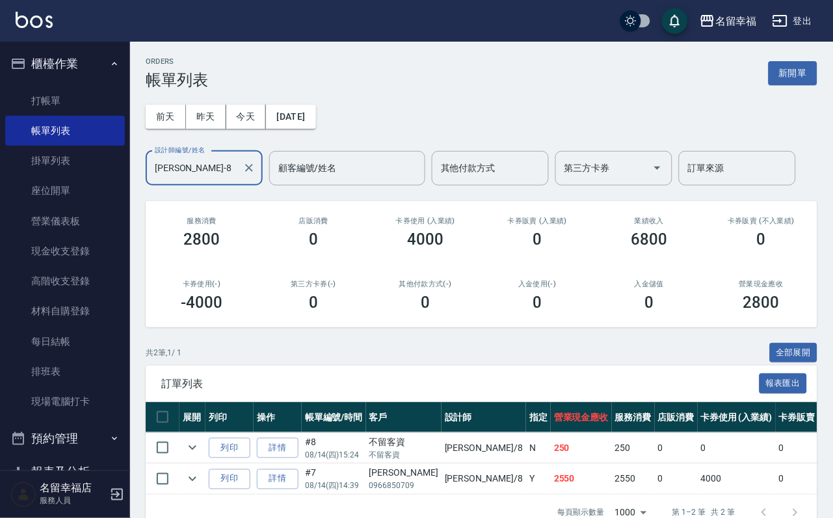
scroll to position [110, 0]
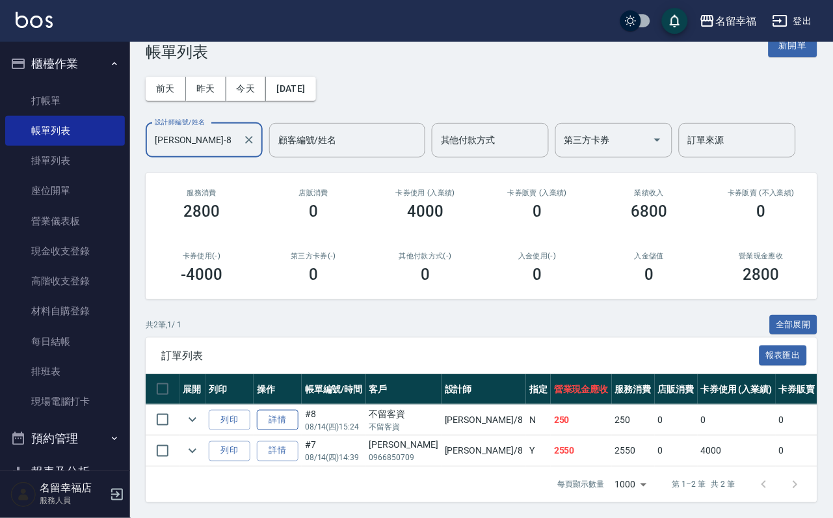
type input "[PERSON_NAME]-8"
click at [299, 410] on link "詳情" at bounding box center [278, 420] width 42 height 20
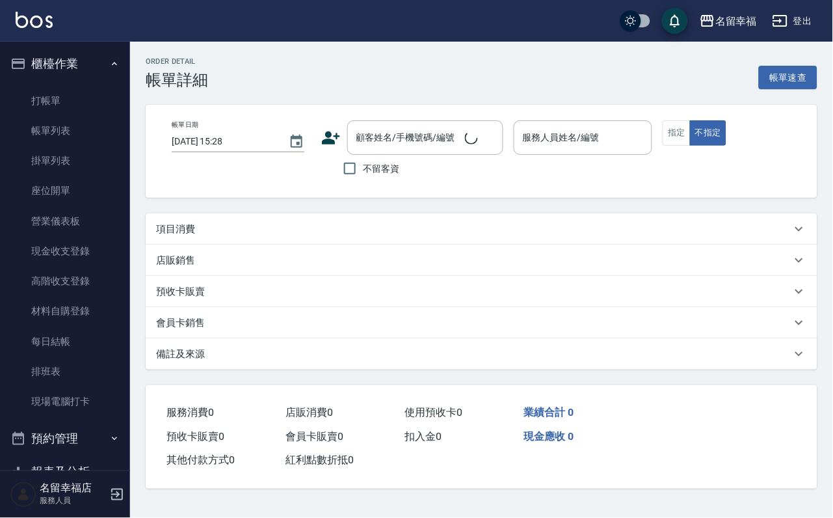
type input "[DATE] 15:24"
checkbox input "true"
type input "[PERSON_NAME]-8"
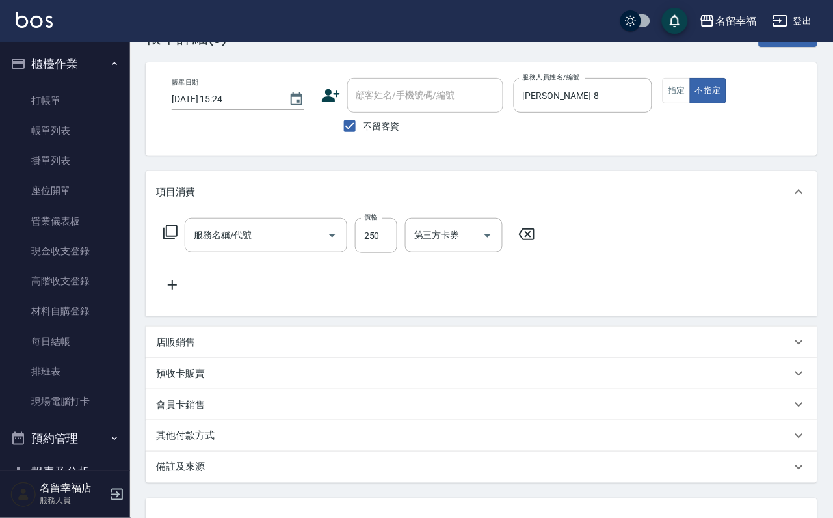
type input "洗髮(101)"
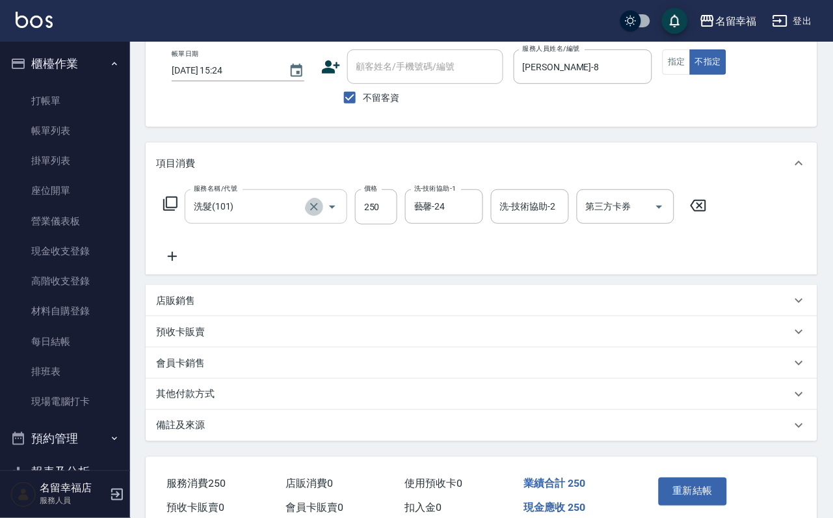
click at [308, 213] on icon "Clear" at bounding box center [314, 206] width 13 height 13
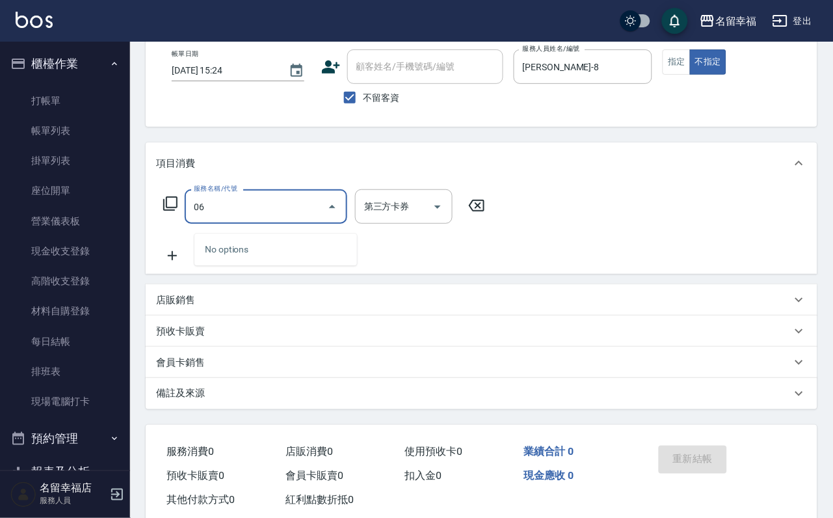
type input "0"
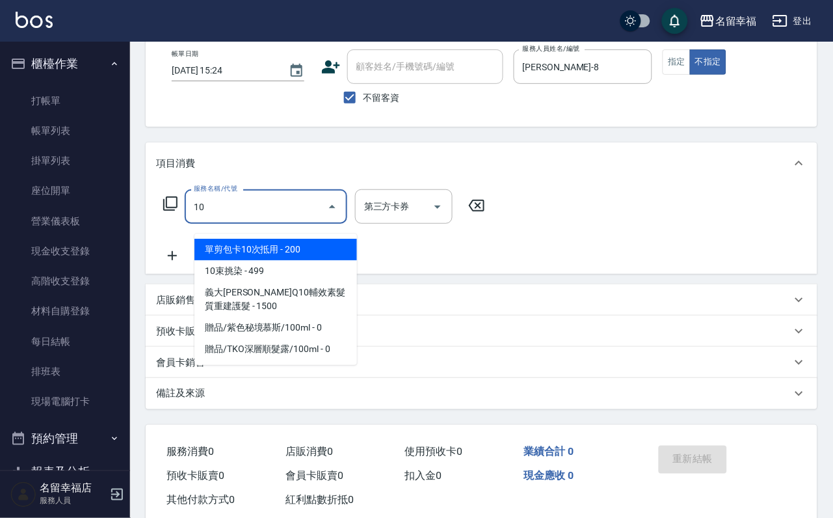
type input "106"
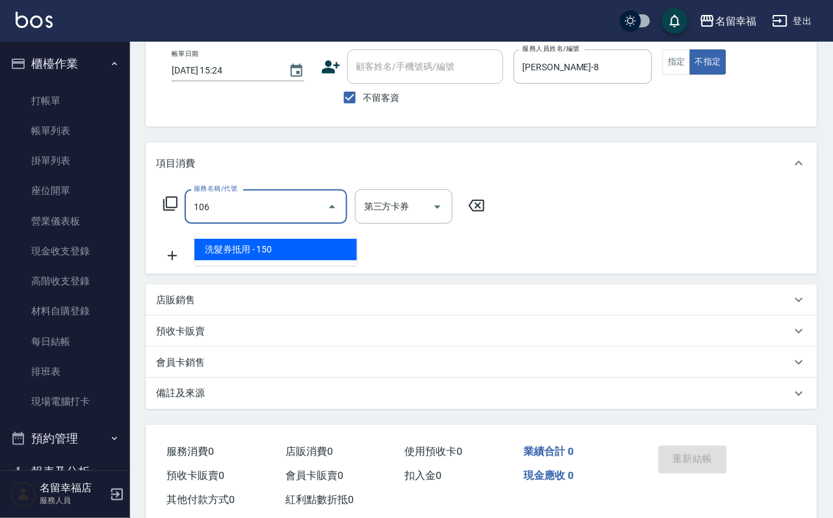
type input "舊有卡券"
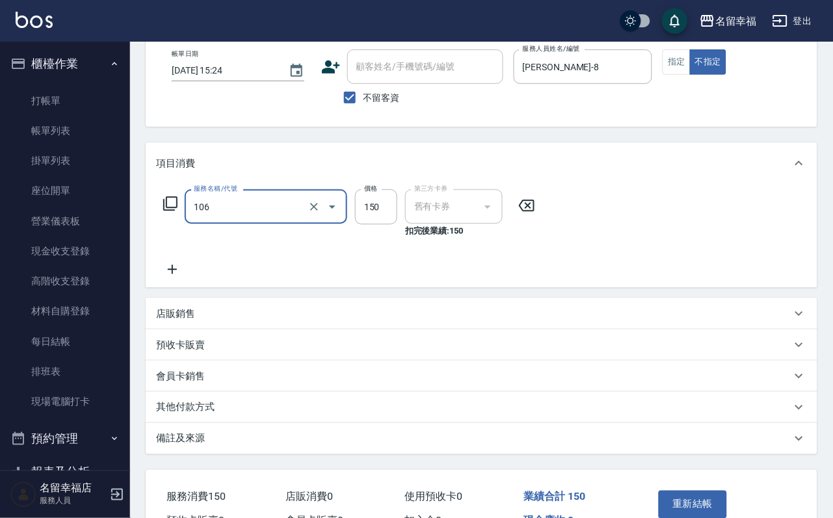
type input "洗髮券抵用(106)"
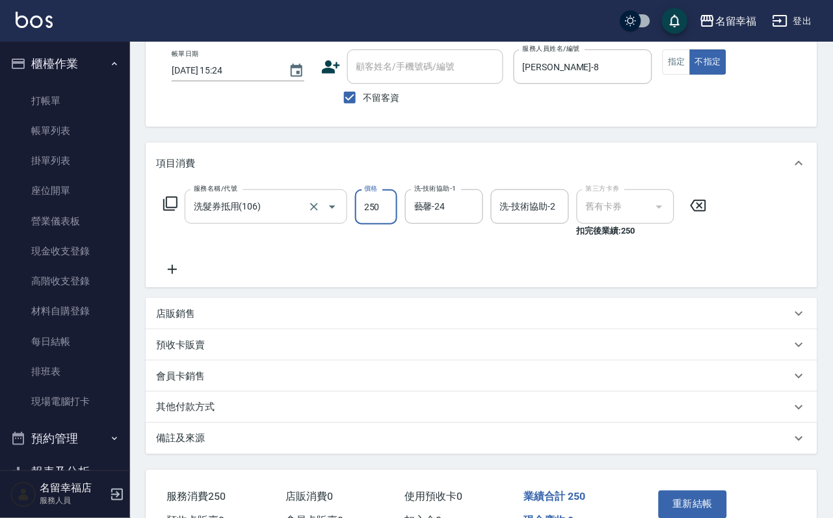
type input "250"
drag, startPoint x: 640, startPoint y: 256, endPoint x: 642, endPoint y: 266, distance: 10.1
click at [640, 256] on div "服務名稱/代號 洗髮券抵用(106) 服務名稱/代號 價格 250 價格 洗-技術協助-1 藝馨-24 洗-技術協助-1 洗-技術協助-2 洗-技術協助-2 …" at bounding box center [435, 233] width 559 height 88
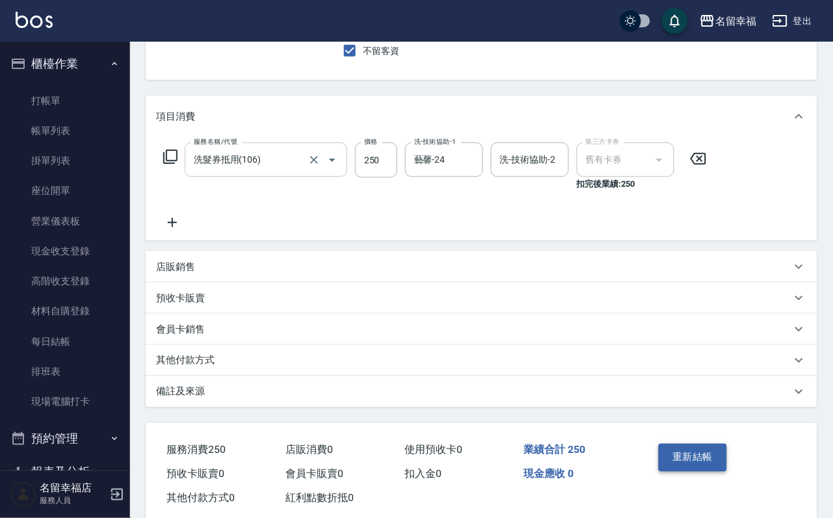
scroll to position [193, 0]
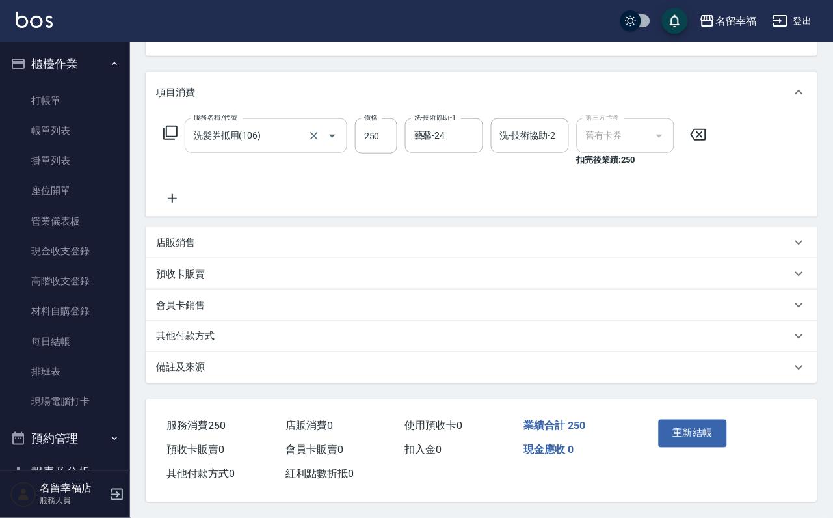
click at [701, 420] on button "重新結帳" at bounding box center [693, 433] width 69 height 27
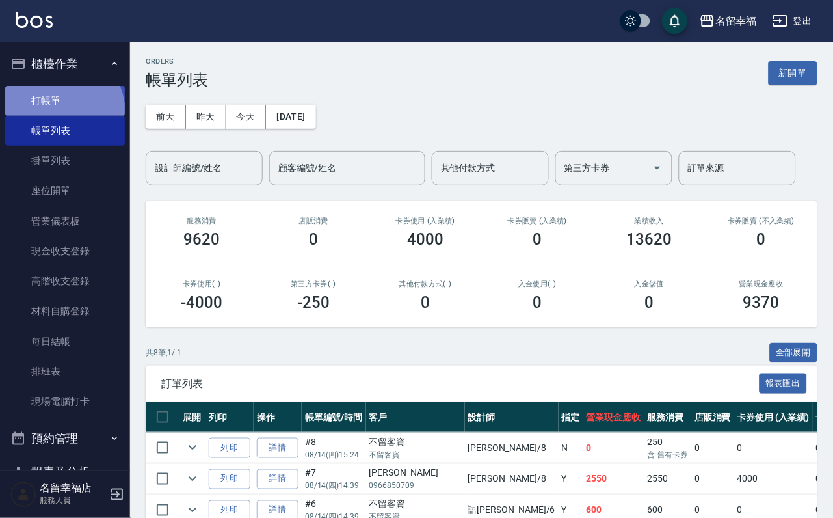
click at [53, 116] on link "打帳單" at bounding box center [65, 101] width 120 height 30
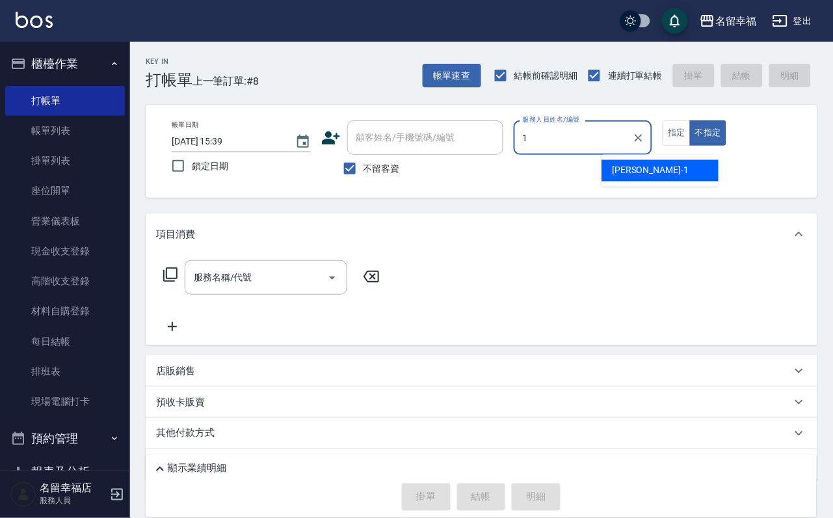
type input "[PERSON_NAME]-1"
type button "false"
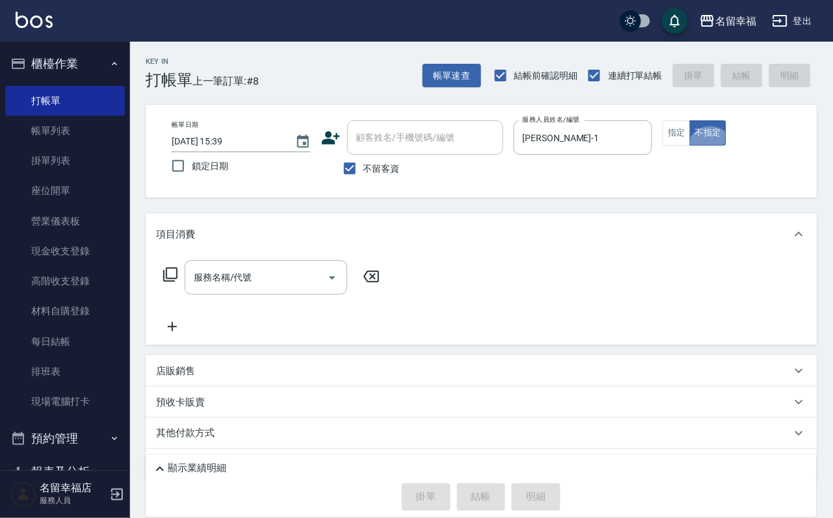
click at [269, 289] on input "服務名稱/代號" at bounding box center [256, 277] width 131 height 23
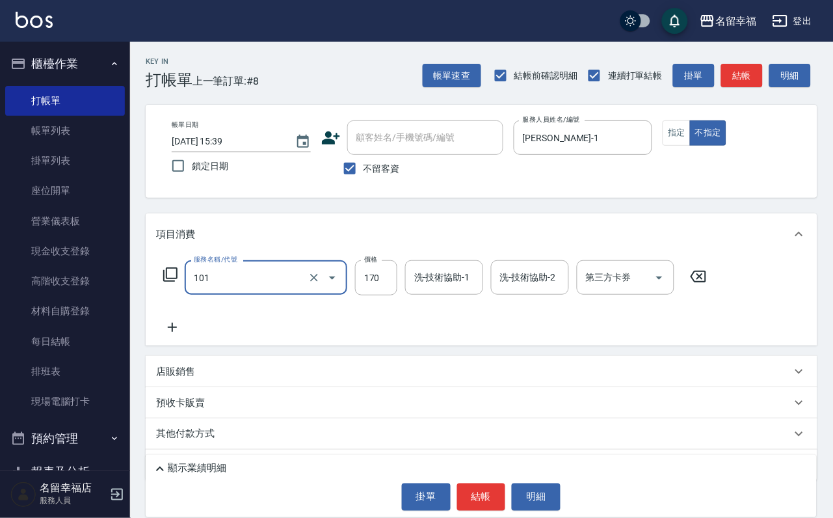
type input "洗髮(101)"
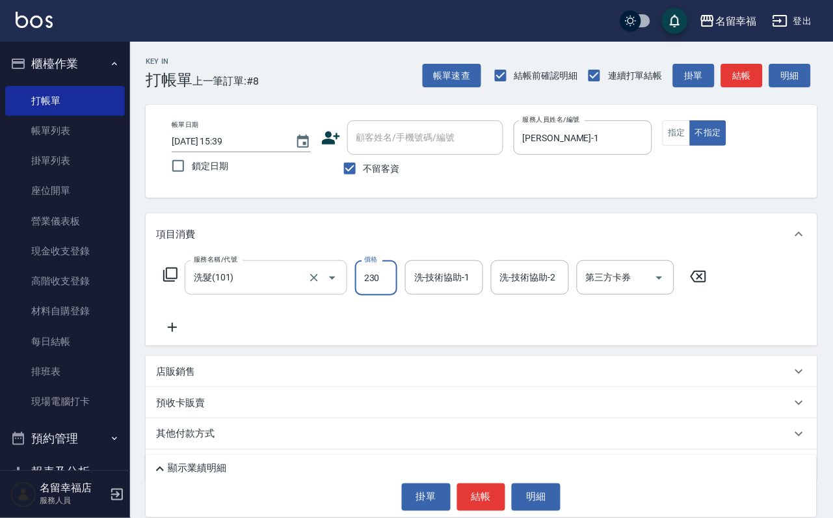
type input "230"
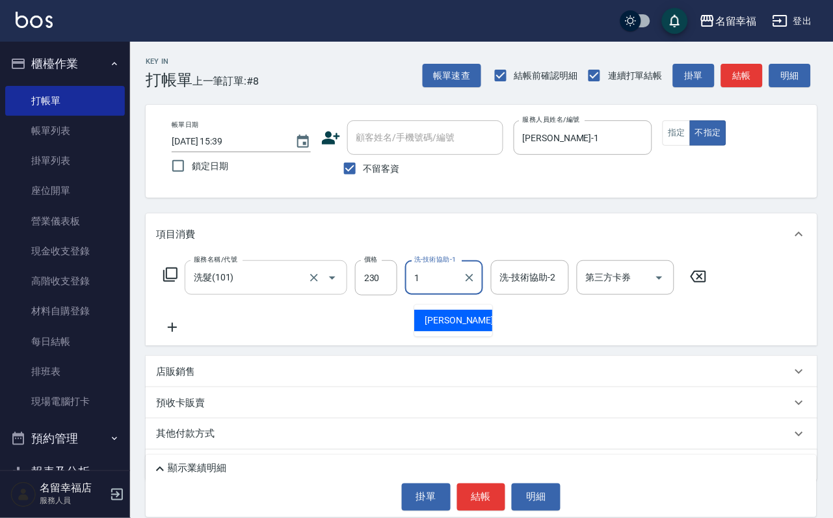
type input "[PERSON_NAME]-1"
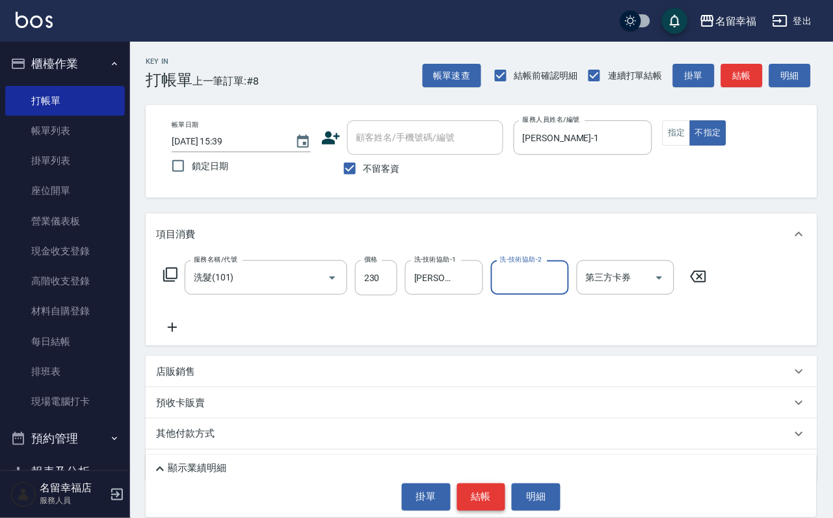
click at [480, 509] on button "結帳" at bounding box center [481, 496] width 49 height 27
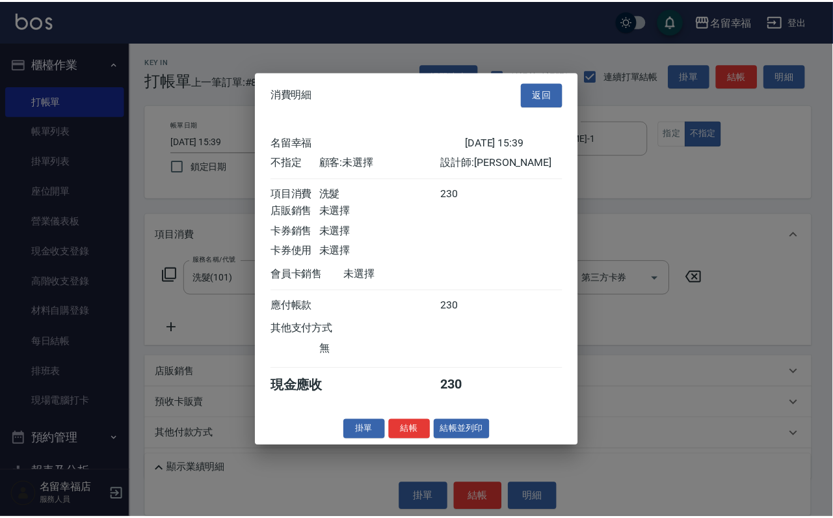
scroll to position [185, 0]
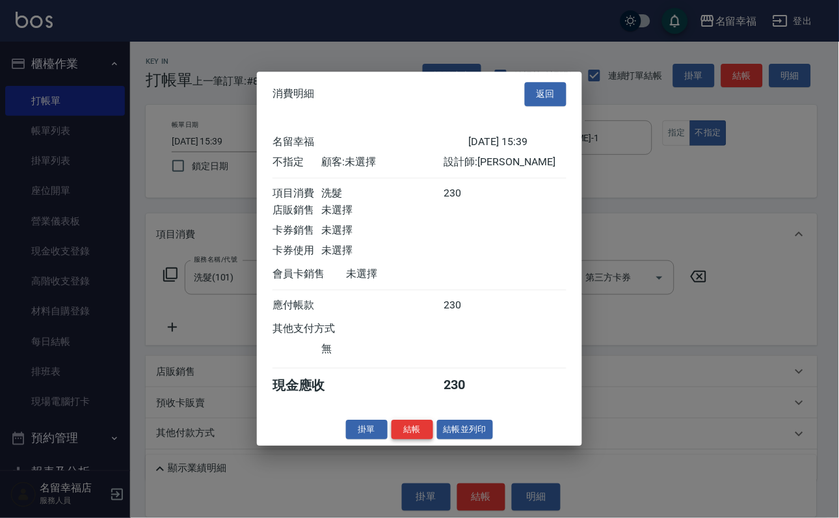
drag, startPoint x: 401, startPoint y: 493, endPoint x: 381, endPoint y: 453, distance: 44.5
click at [401, 440] on button "結帳" at bounding box center [413, 430] width 42 height 20
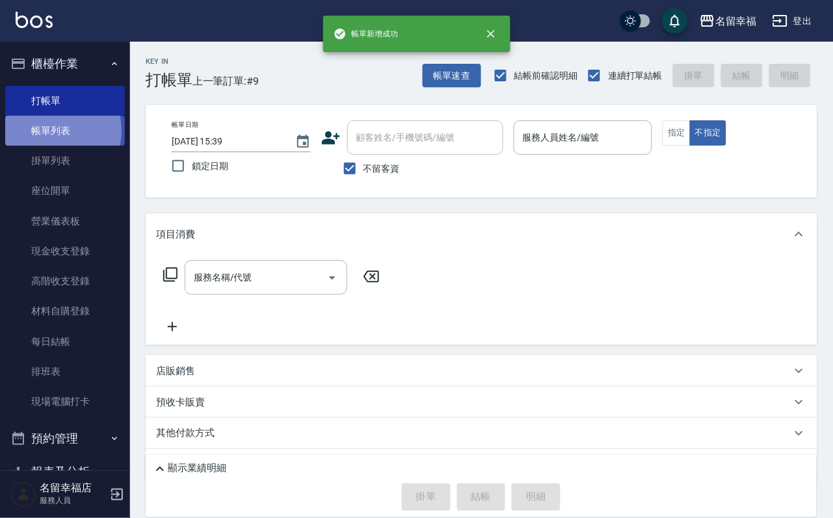
click at [44, 138] on link "帳單列表" at bounding box center [65, 131] width 120 height 30
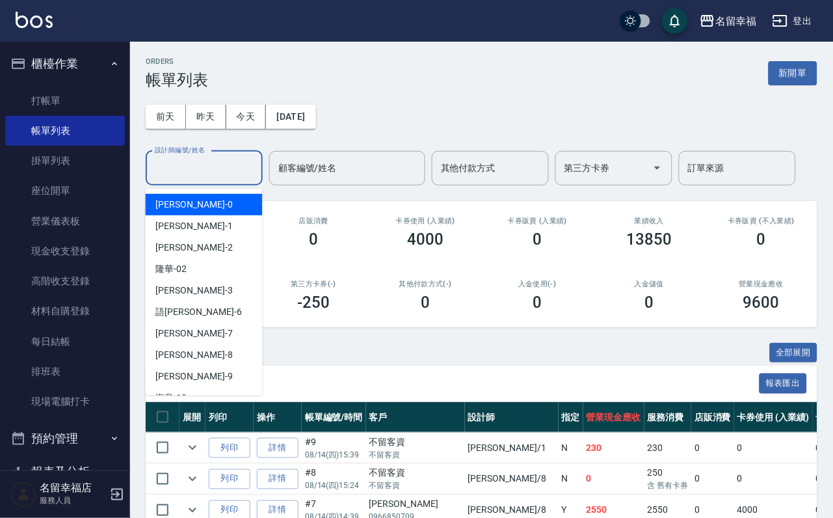
drag, startPoint x: 170, startPoint y: 180, endPoint x: 163, endPoint y: 149, distance: 31.4
click at [170, 177] on input "設計師編號/姓名" at bounding box center [204, 168] width 105 height 23
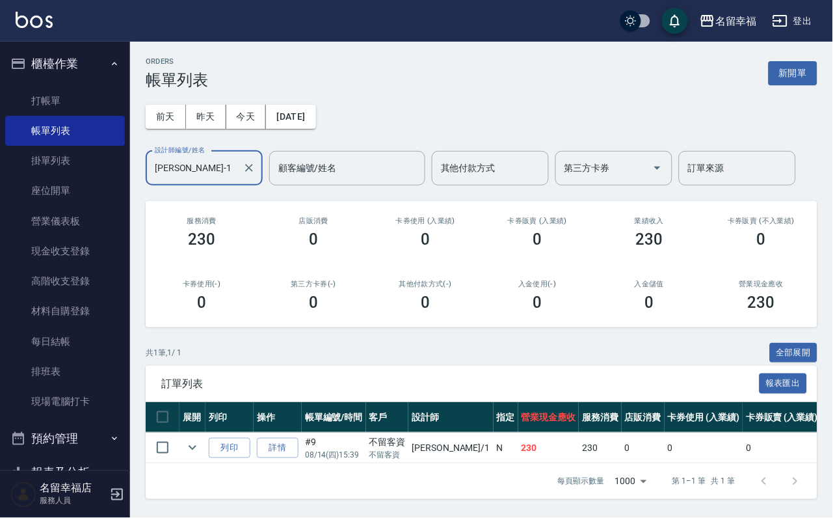
scroll to position [68, 0]
type input "[PERSON_NAME]-1"
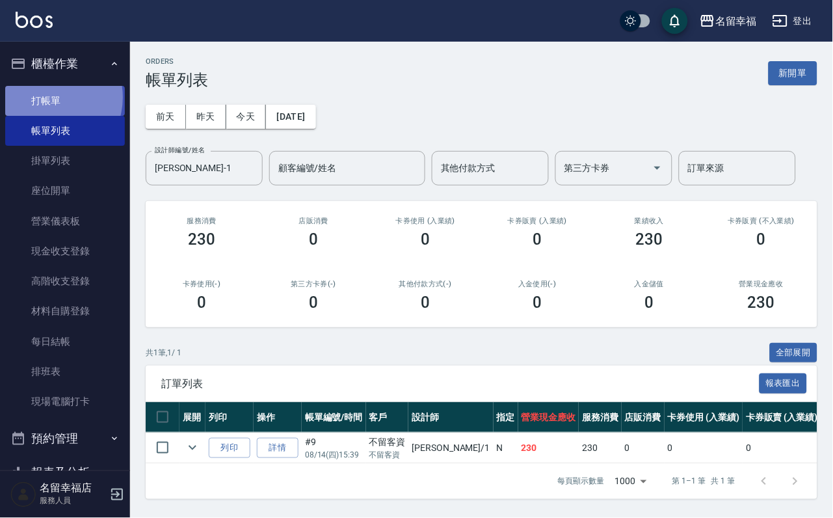
click at [46, 102] on link "打帳單" at bounding box center [65, 101] width 120 height 30
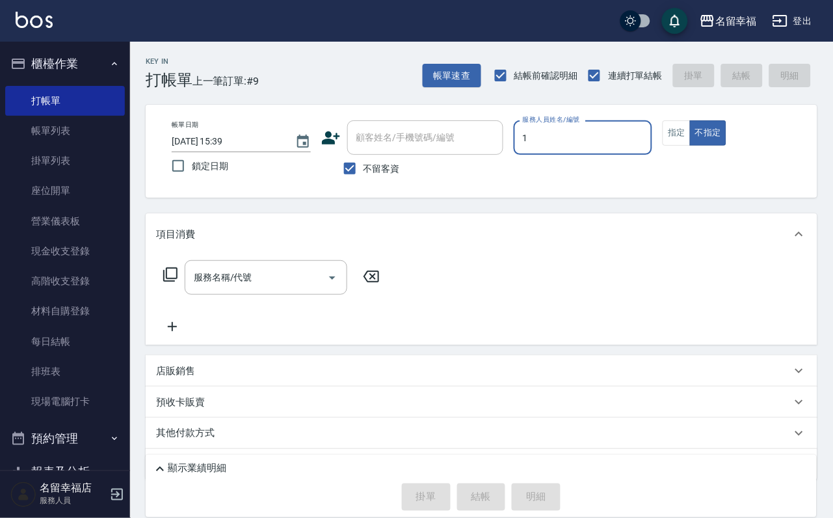
type input "[PERSON_NAME]-1"
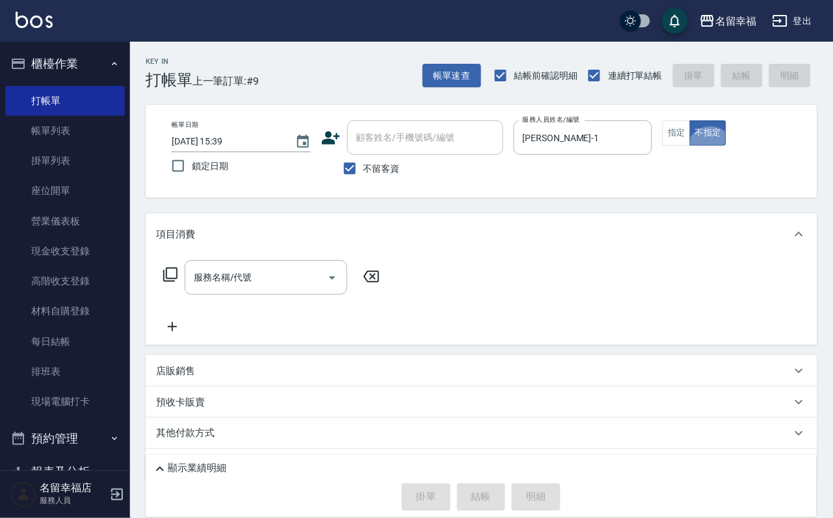
type button "false"
click at [691, 146] on button "指定" at bounding box center [677, 132] width 28 height 25
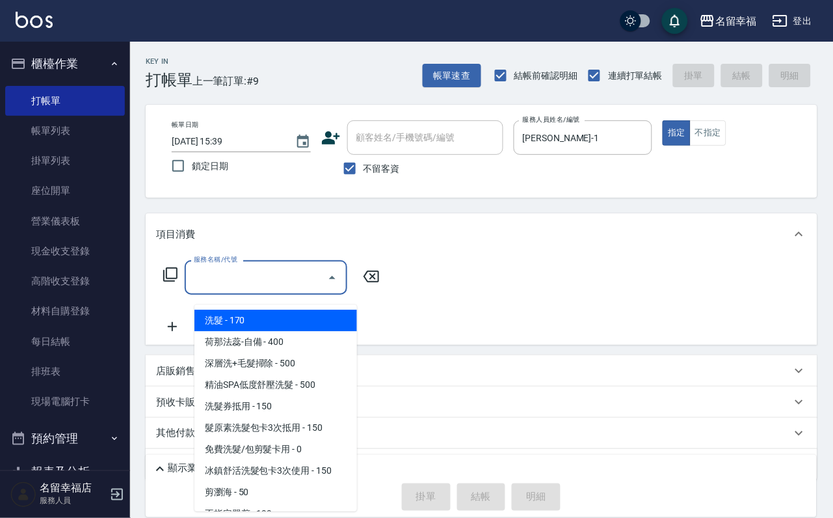
drag, startPoint x: 239, startPoint y: 288, endPoint x: 181, endPoint y: 272, distance: 60.0
click at [201, 278] on input "服務名稱/代號" at bounding box center [256, 277] width 131 height 23
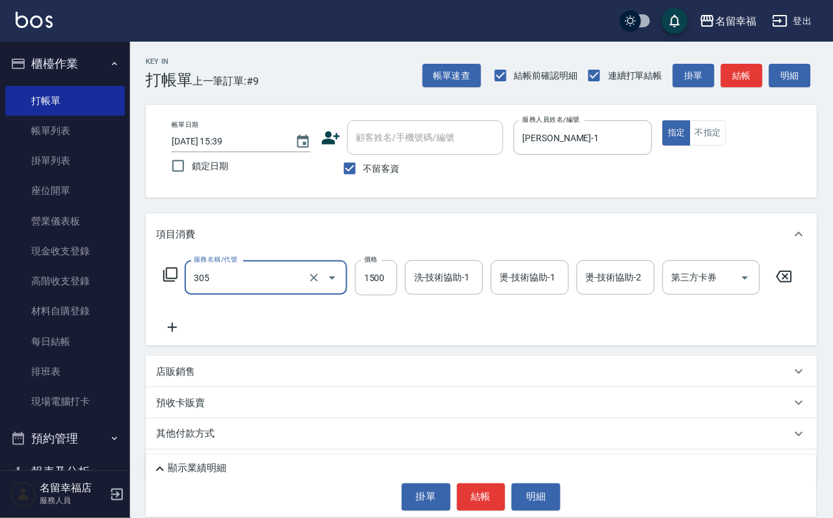
type input "設計燙髮1500(305)"
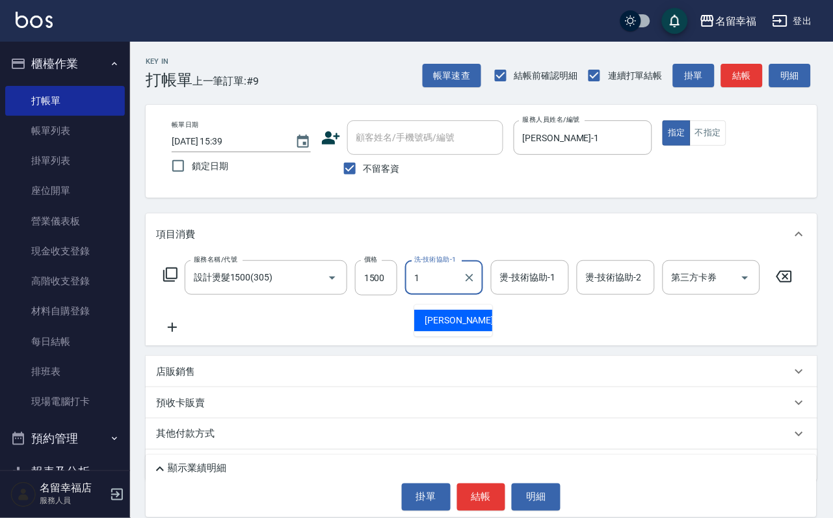
type input "[PERSON_NAME]-1"
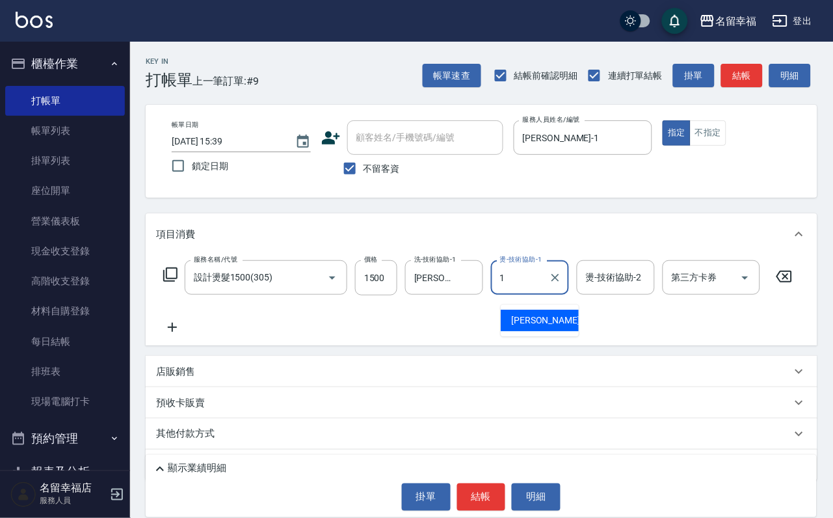
type input "[PERSON_NAME]-1"
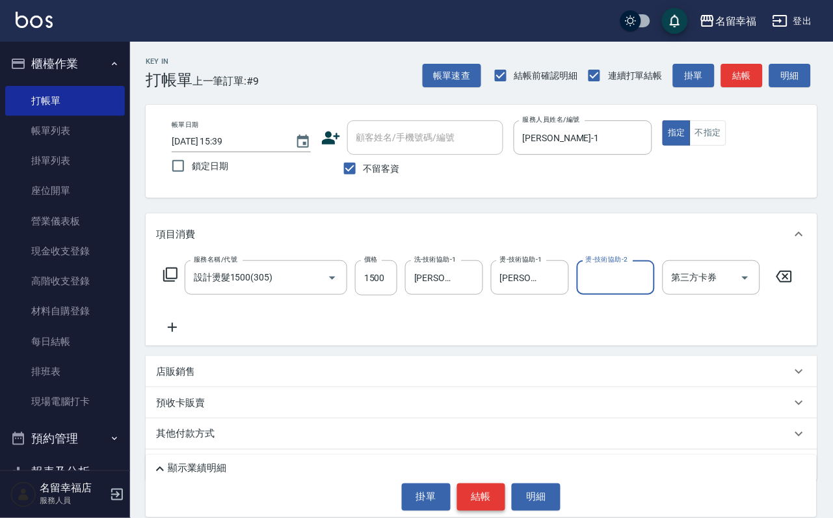
click at [461, 500] on button "結帳" at bounding box center [481, 496] width 49 height 27
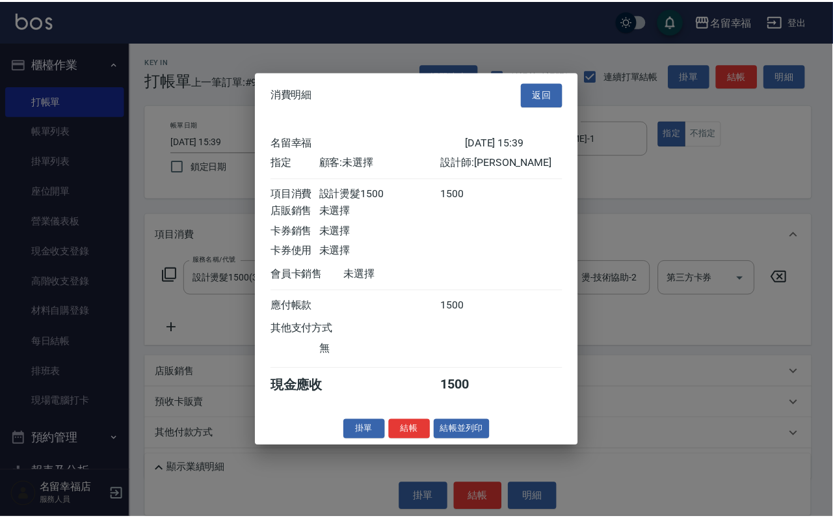
scroll to position [161, 0]
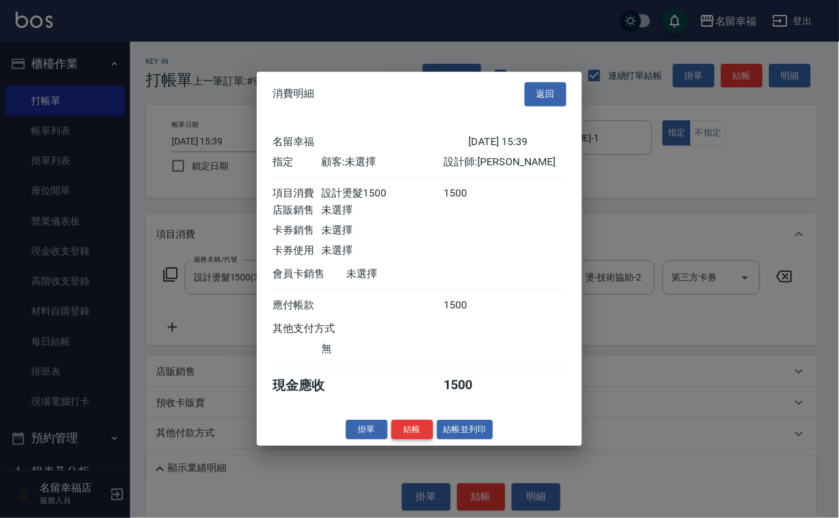
click at [392, 440] on button "結帳" at bounding box center [413, 430] width 42 height 20
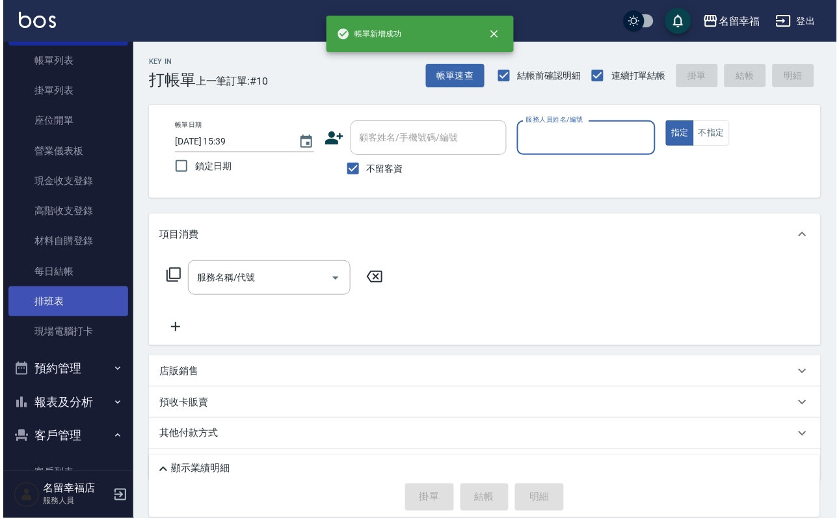
scroll to position [256, 0]
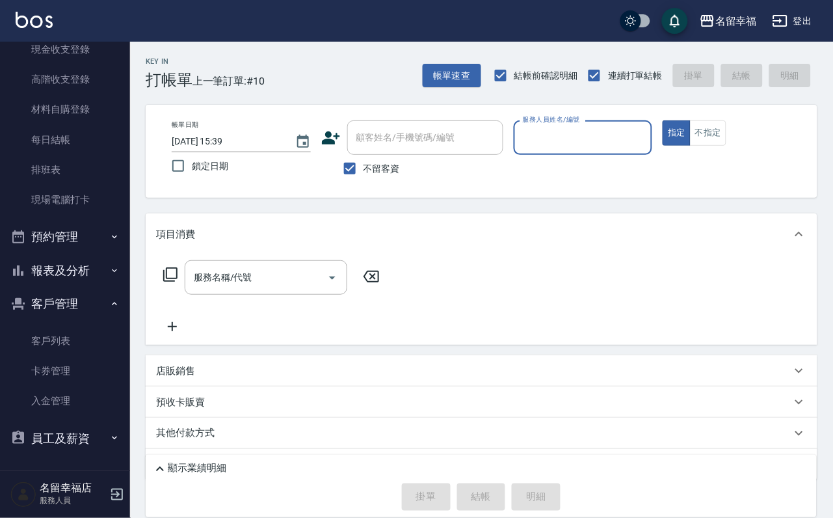
click at [83, 254] on button "報表及分析" at bounding box center [65, 271] width 120 height 34
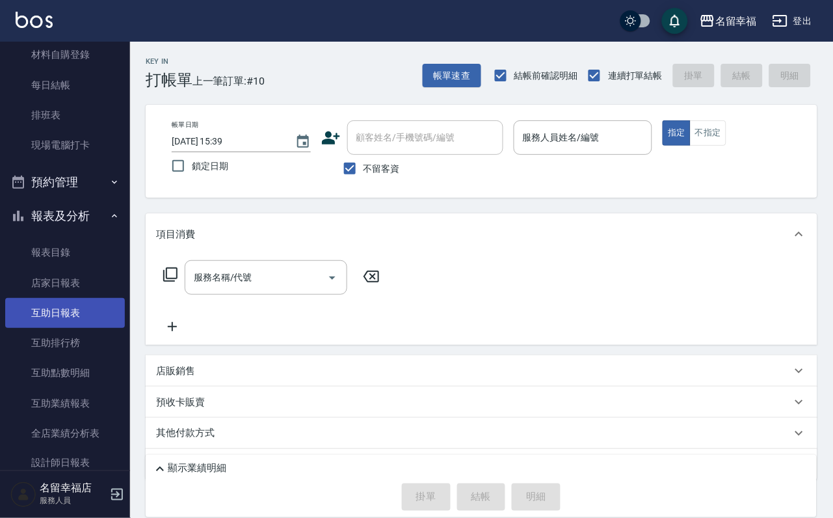
click at [74, 328] on link "互助日報表" at bounding box center [65, 313] width 120 height 30
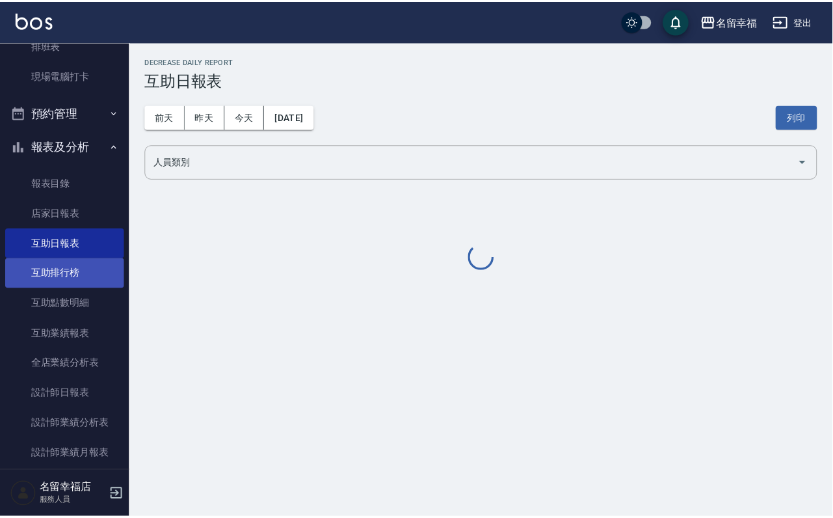
scroll to position [549, 0]
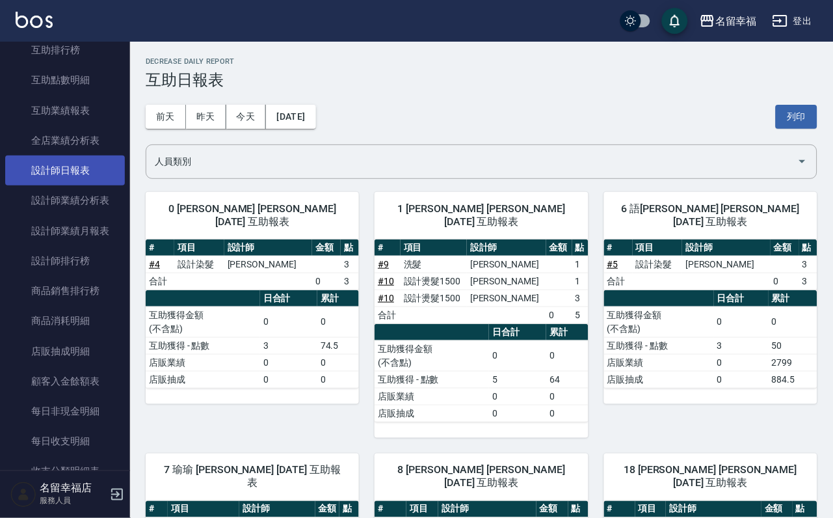
click at [84, 185] on link "設計師日報表" at bounding box center [65, 171] width 120 height 30
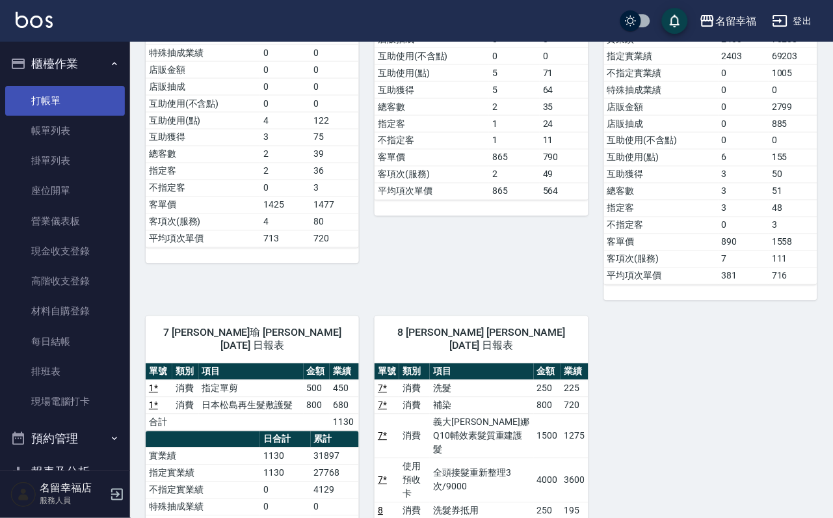
scroll to position [98, 0]
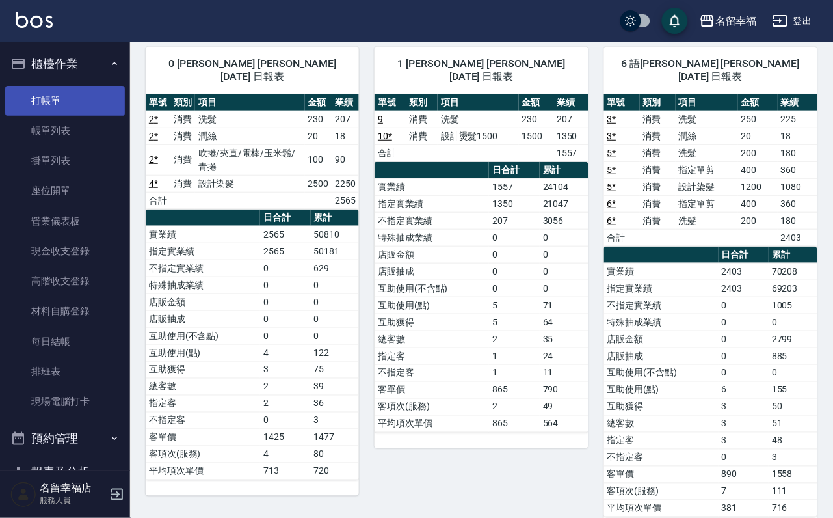
click at [42, 97] on link "打帳單" at bounding box center [65, 101] width 120 height 30
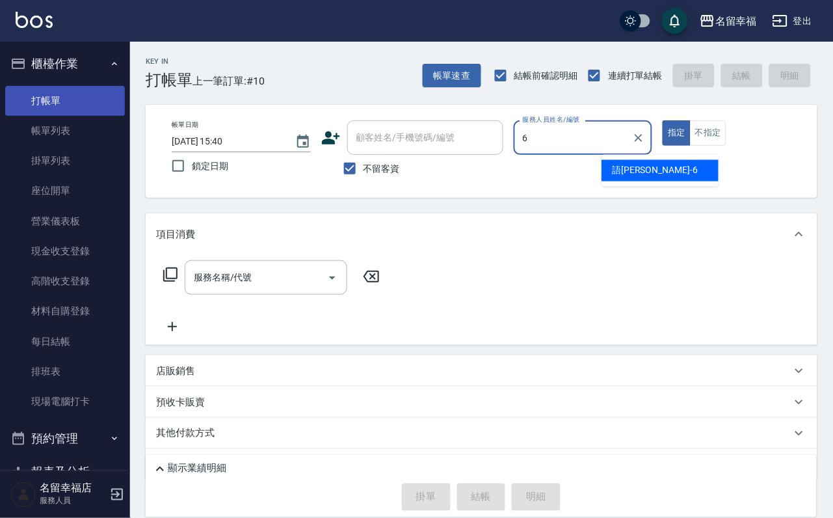
type input "語[PERSON_NAME]-6"
type button "true"
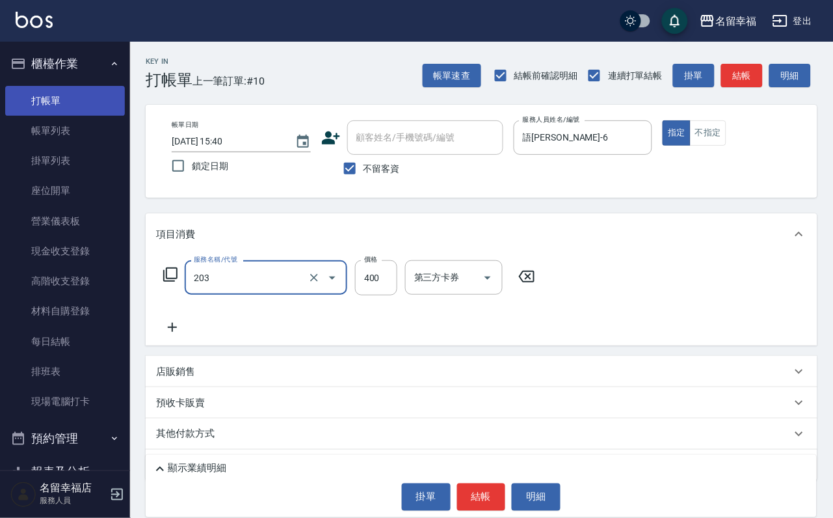
type input "指定單剪(203)"
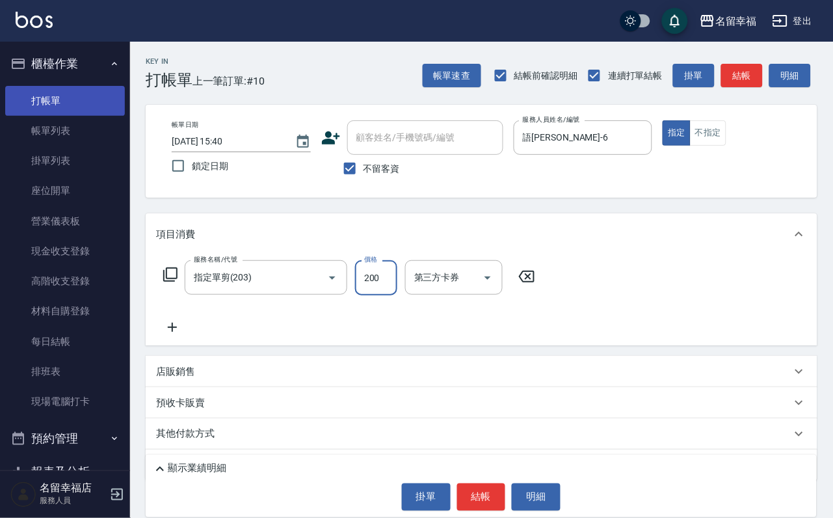
type input "200"
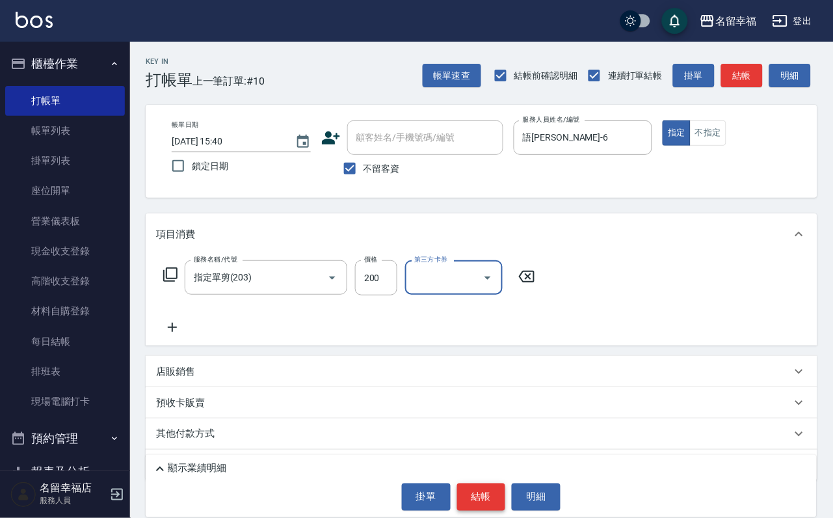
click at [494, 483] on button "結帳" at bounding box center [481, 496] width 49 height 27
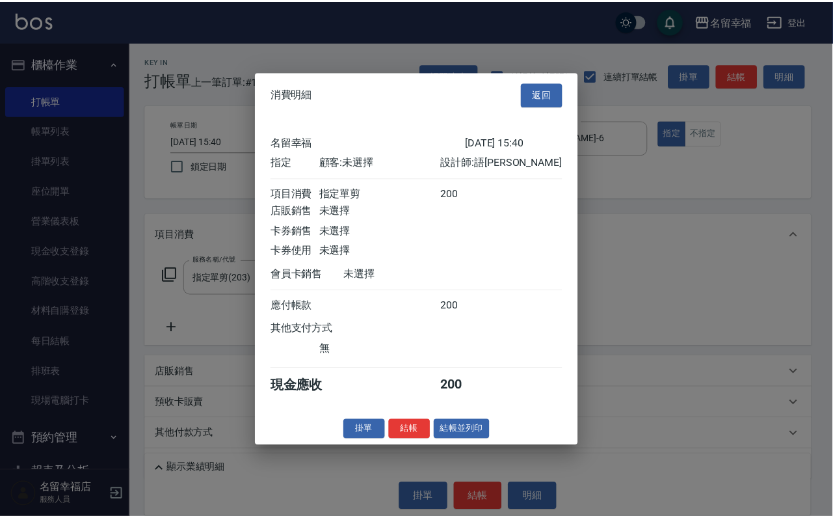
scroll to position [161, 0]
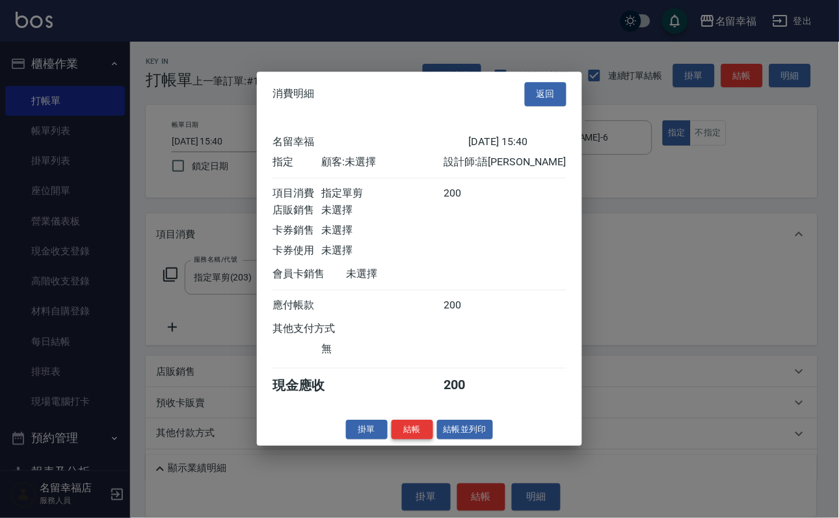
click at [397, 440] on button "結帳" at bounding box center [413, 430] width 42 height 20
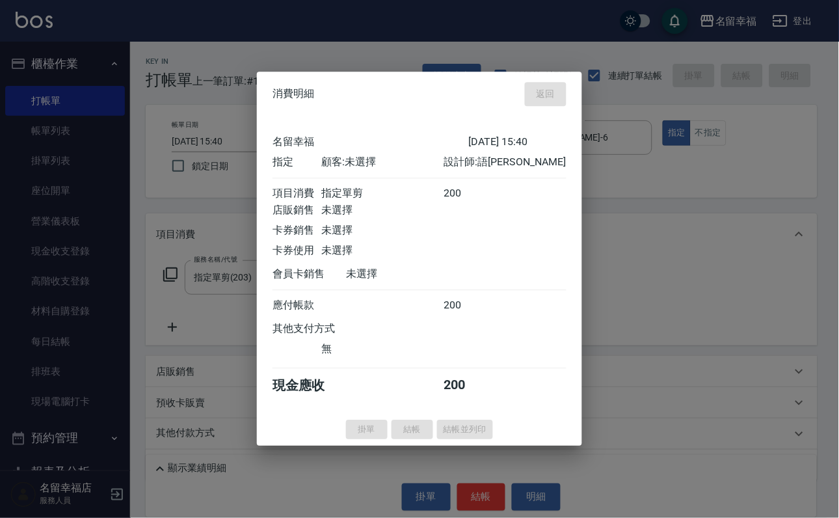
type input "[DATE] 15:58"
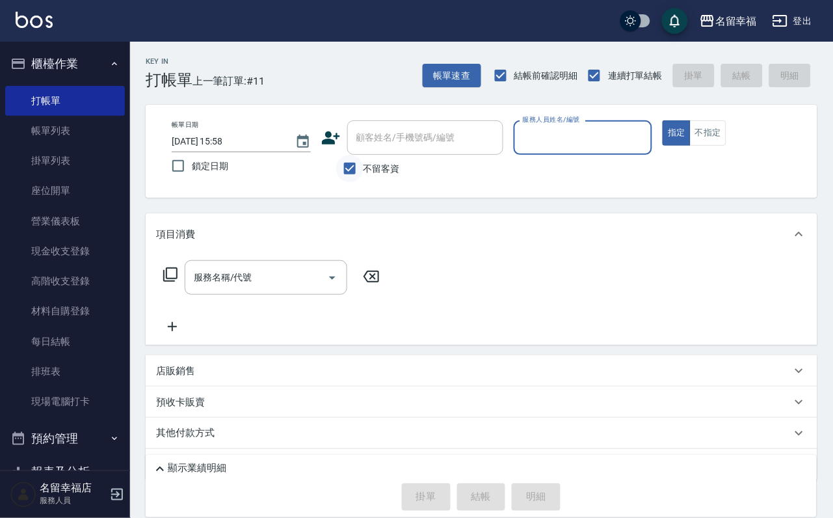
click at [349, 177] on input "不留客資" at bounding box center [349, 168] width 27 height 27
checkbox input "false"
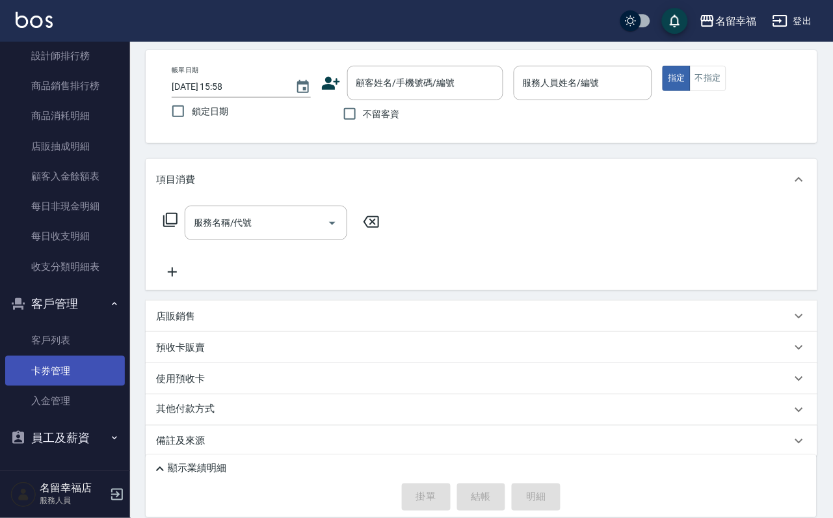
scroll to position [109, 0]
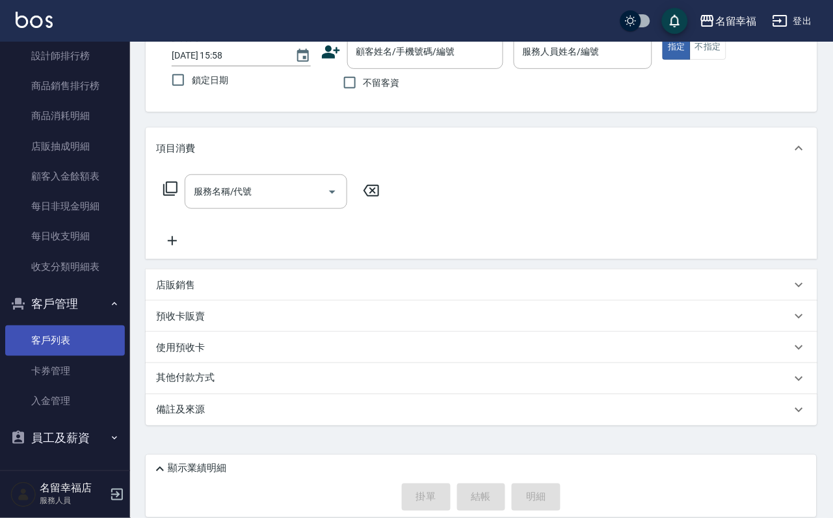
click at [65, 336] on link "客戶列表" at bounding box center [65, 340] width 120 height 30
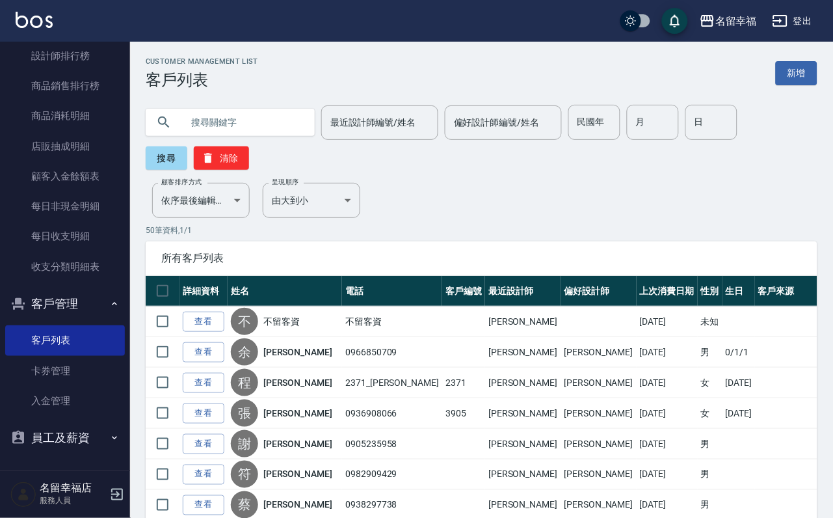
click at [262, 128] on input "text" at bounding box center [243, 122] width 122 height 35
type input "5"
type input "3"
type input "2"
type input "[PERSON_NAME]"
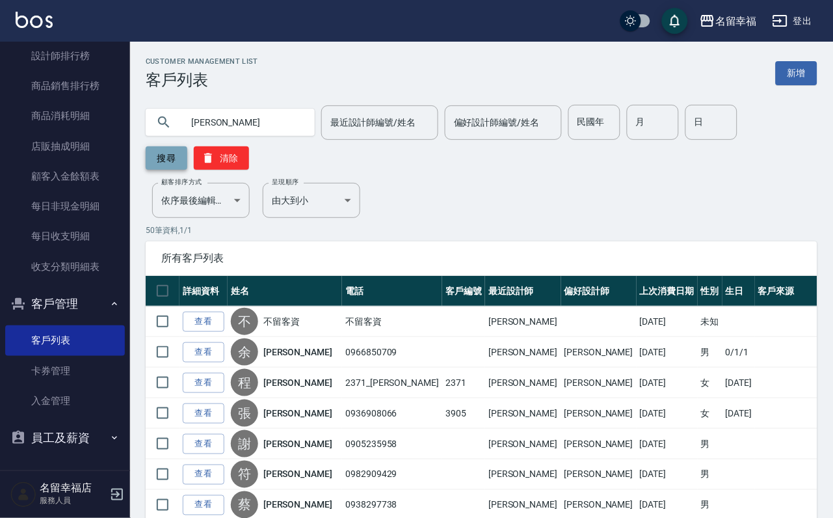
click at [164, 161] on button "搜尋" at bounding box center [167, 157] width 42 height 23
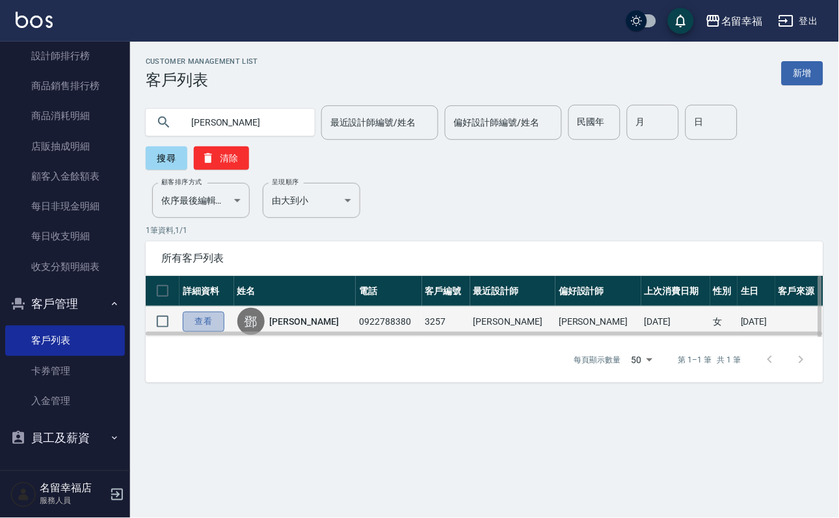
click at [213, 332] on link "查看" at bounding box center [204, 322] width 42 height 20
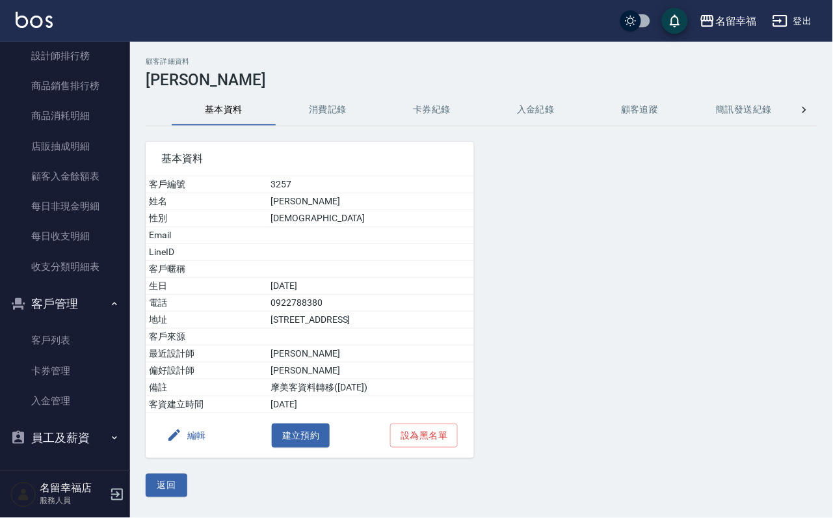
click at [319, 114] on button "消費記錄" at bounding box center [328, 109] width 104 height 31
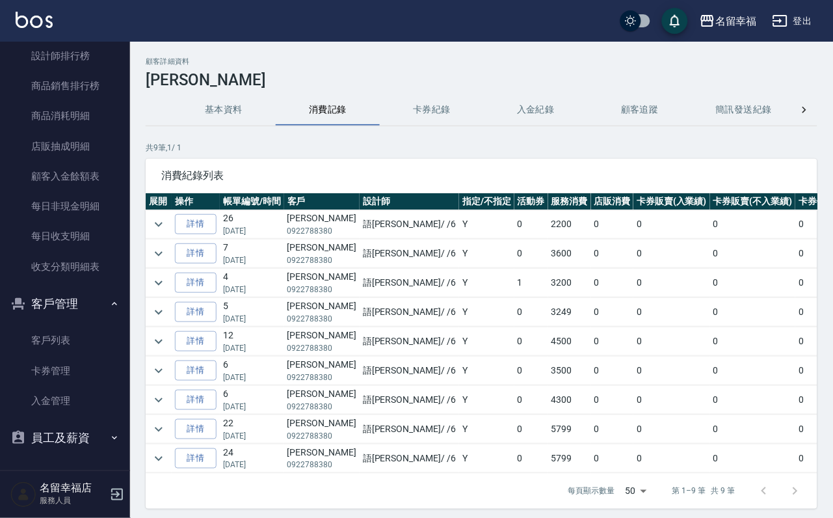
scroll to position [7, 0]
click at [160, 431] on icon "expand row" at bounding box center [159, 429] width 8 height 5
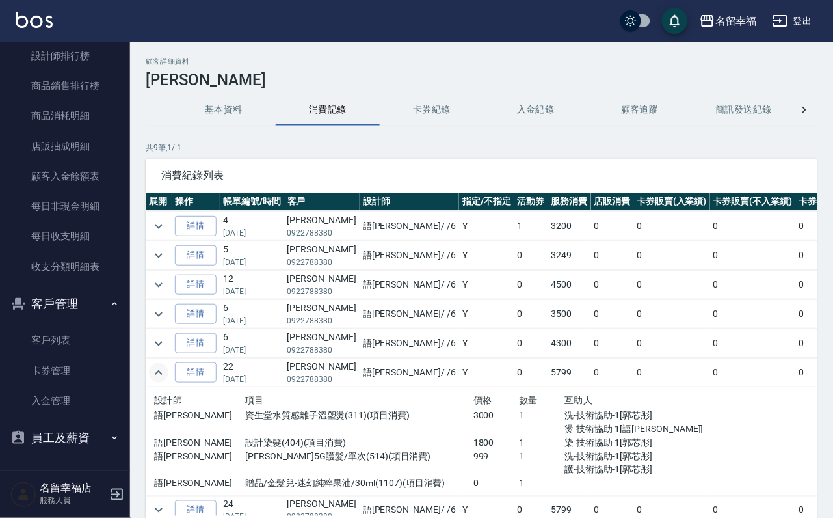
scroll to position [21, 0]
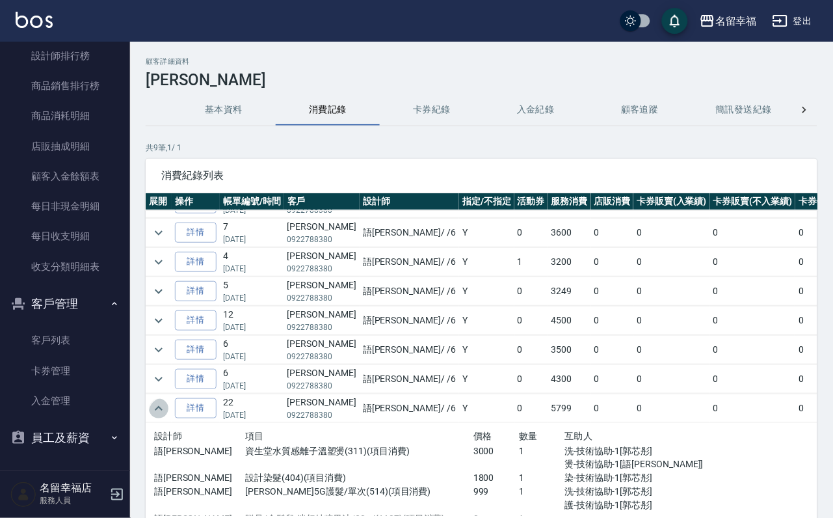
click at [158, 416] on icon "expand row" at bounding box center [159, 409] width 16 height 16
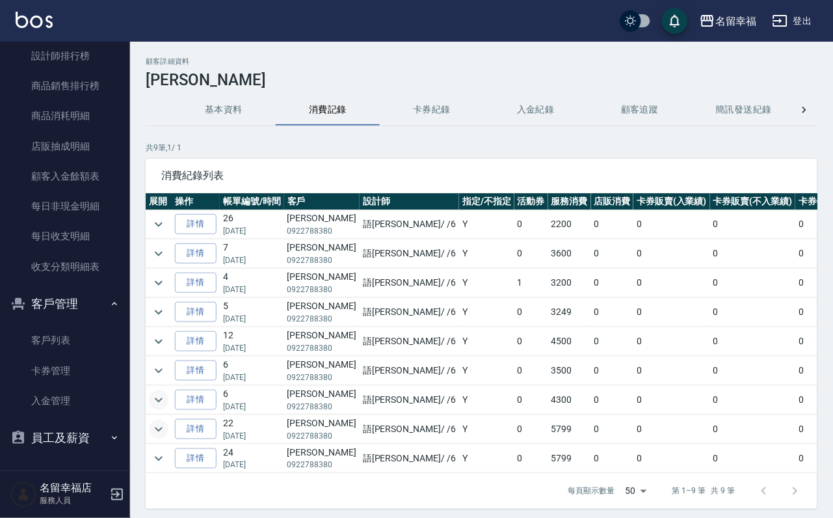
scroll to position [0, 0]
click at [166, 320] on icon "expand row" at bounding box center [159, 312] width 16 height 16
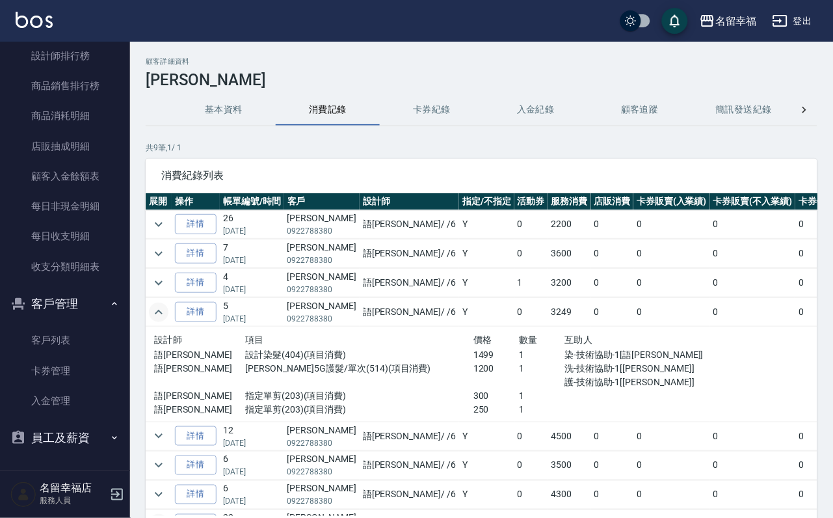
click at [166, 320] on icon "expand row" at bounding box center [159, 312] width 16 height 16
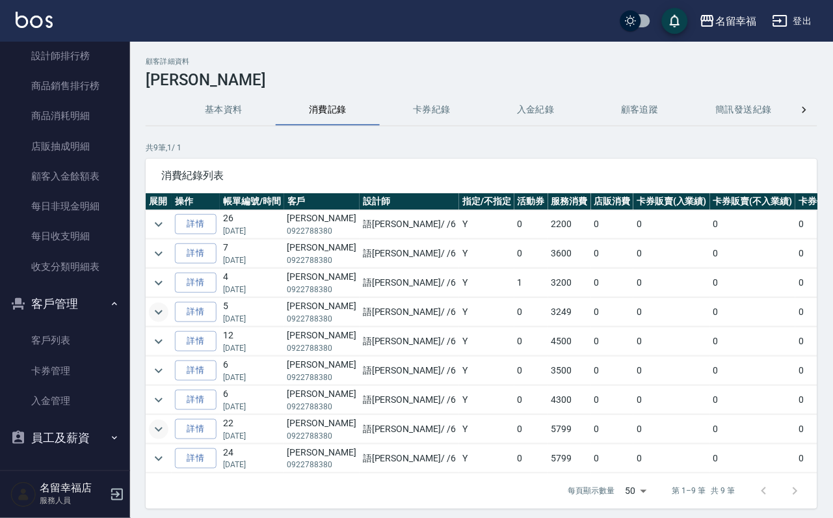
scroll to position [7, 0]
click at [167, 437] on icon "expand row" at bounding box center [159, 430] width 16 height 16
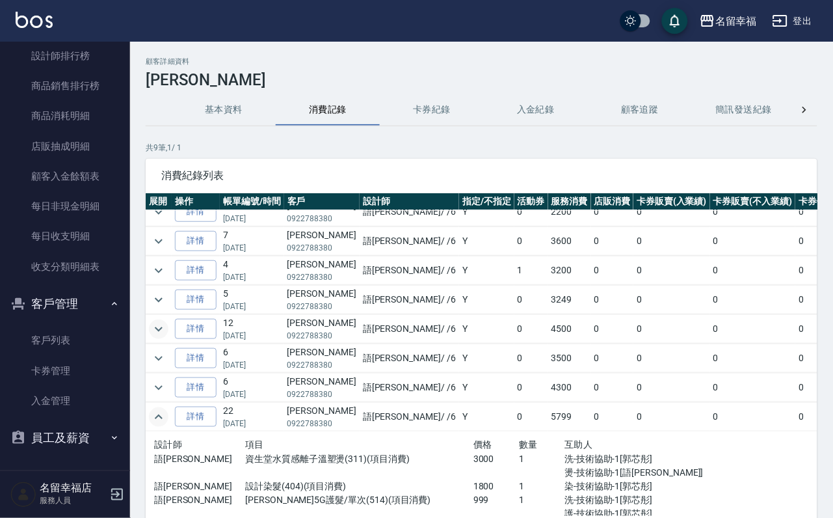
scroll to position [0, 0]
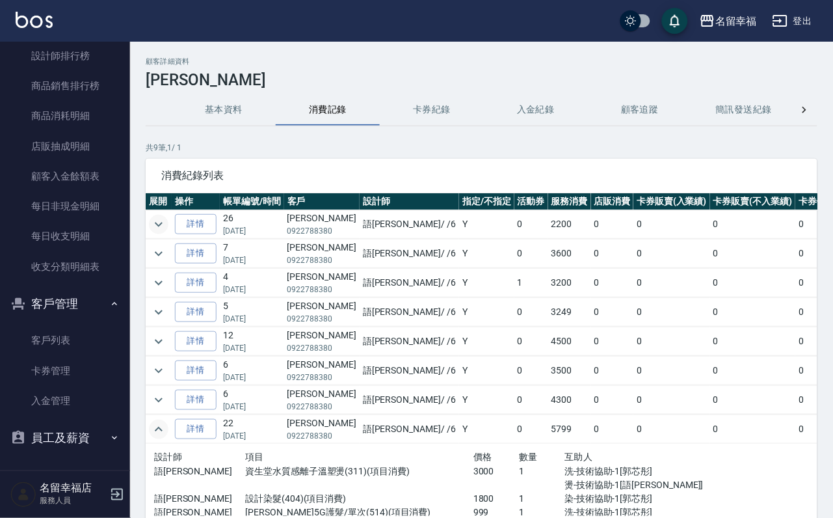
click at [163, 226] on icon "expand row" at bounding box center [159, 224] width 8 height 5
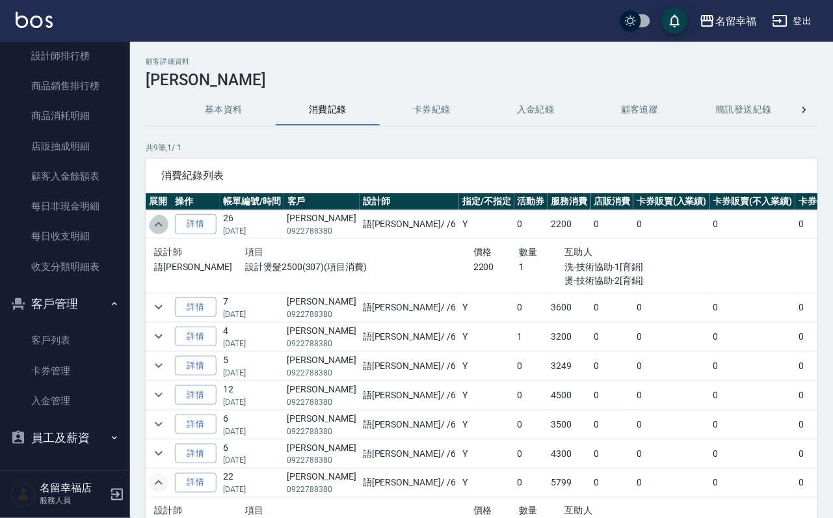
click at [165, 228] on icon "expand row" at bounding box center [159, 225] width 16 height 16
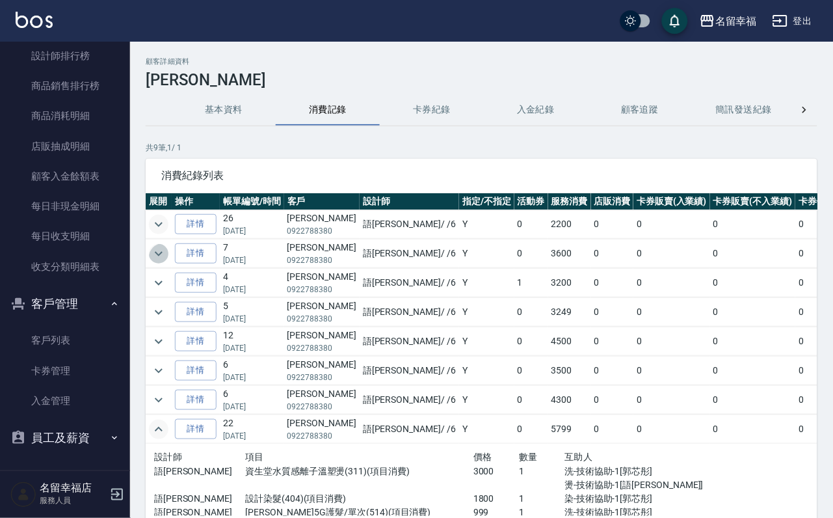
click at [163, 259] on icon "expand row" at bounding box center [159, 254] width 16 height 16
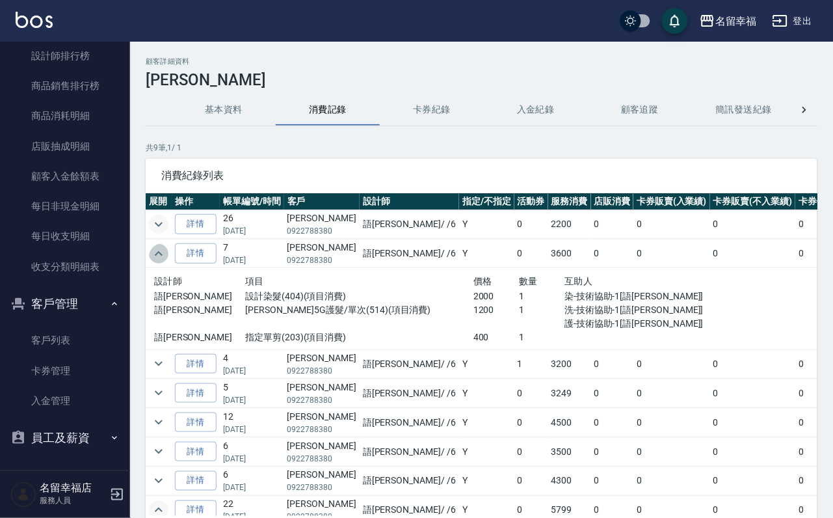
click at [163, 259] on icon "expand row" at bounding box center [159, 254] width 16 height 16
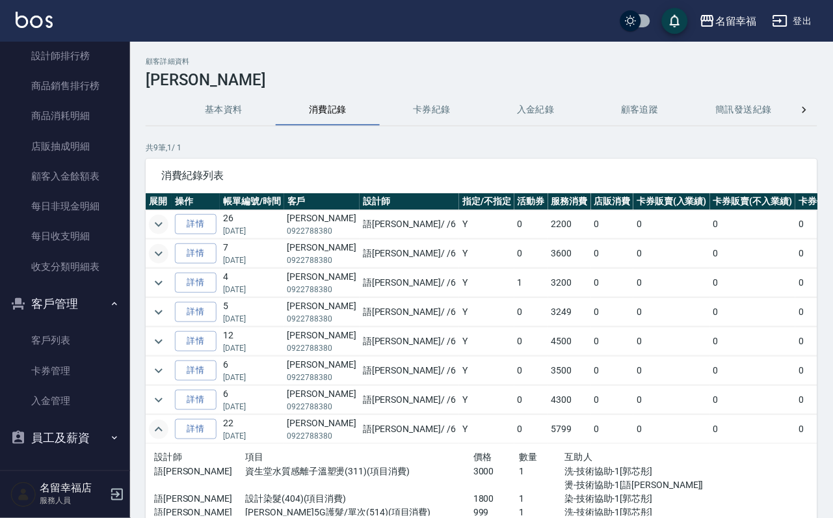
click at [156, 226] on icon "expand row" at bounding box center [159, 225] width 16 height 16
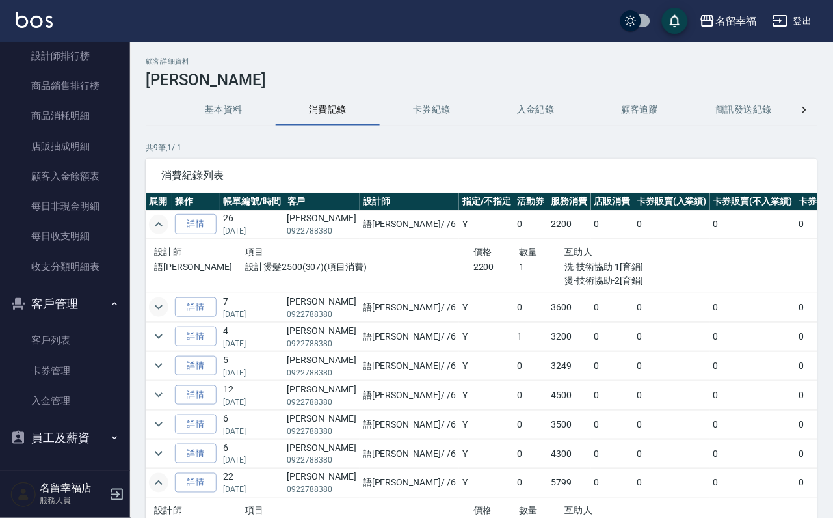
click at [156, 226] on icon "expand row" at bounding box center [159, 225] width 16 height 16
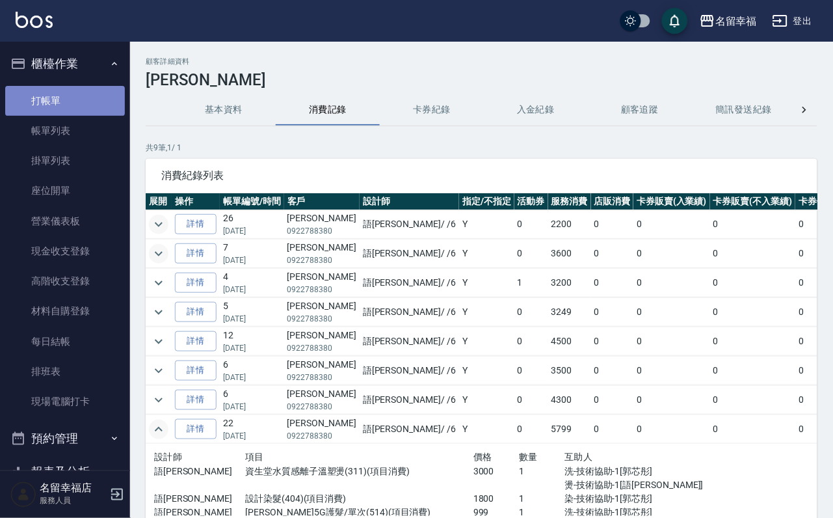
click at [65, 107] on link "打帳單" at bounding box center [65, 101] width 120 height 30
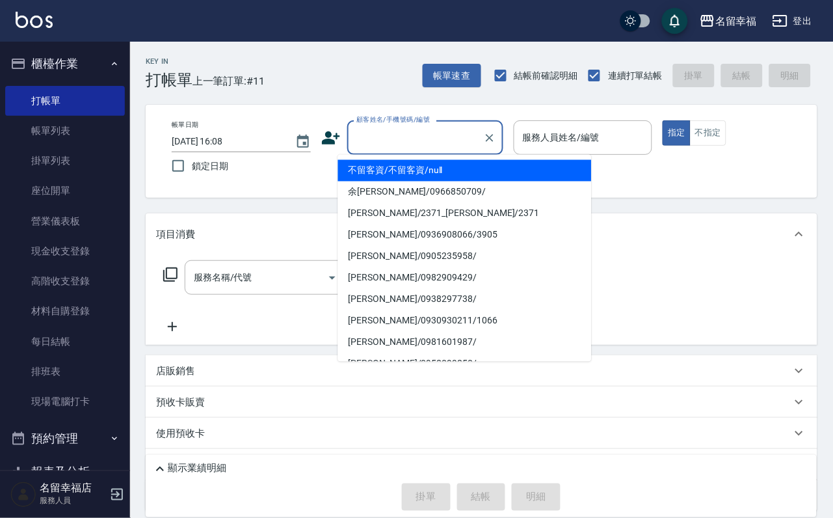
click at [358, 139] on input "顧客姓名/手機號碼/編號" at bounding box center [415, 137] width 125 height 23
click at [383, 176] on li "[PERSON_NAME]/0922788380/3257" at bounding box center [465, 170] width 254 height 21
type input "[PERSON_NAME]/0922788380/3257"
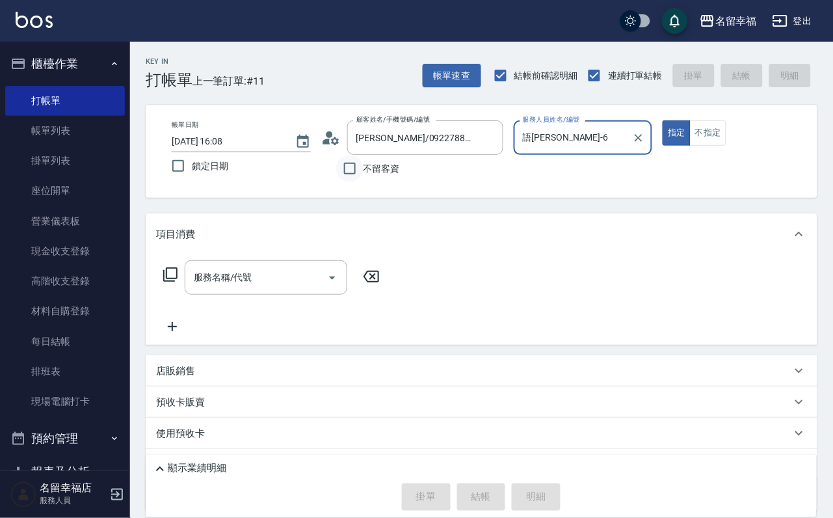
type input "語[PERSON_NAME]-6"
click at [172, 282] on icon at bounding box center [171, 275] width 16 height 16
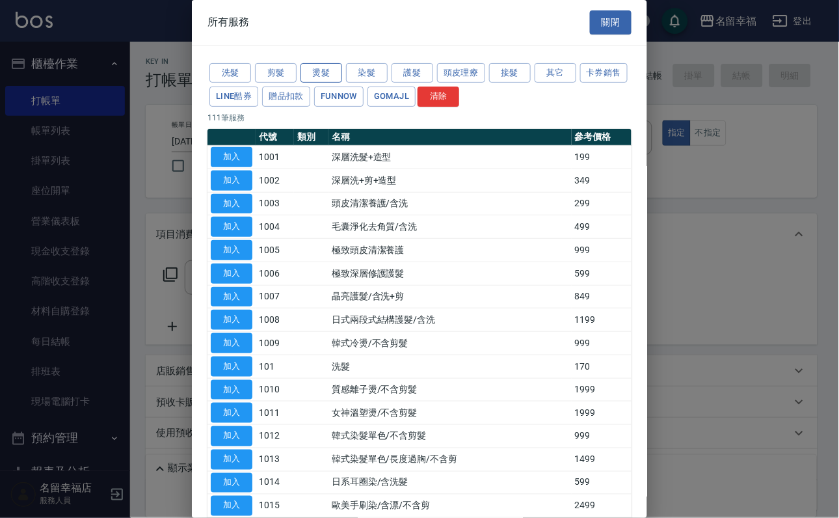
click at [319, 83] on button "燙髮" at bounding box center [322, 73] width 42 height 20
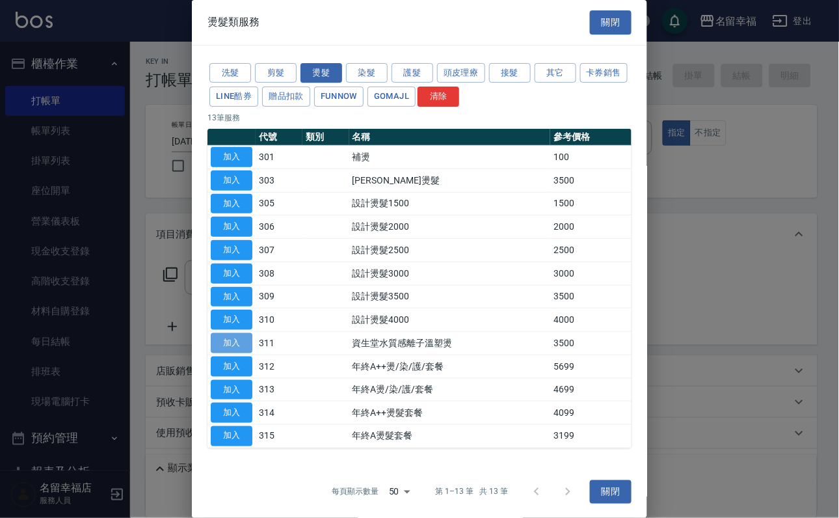
click at [218, 353] on button "加入" at bounding box center [232, 343] width 42 height 20
type input "資生堂水質感離子溫塑燙(311)"
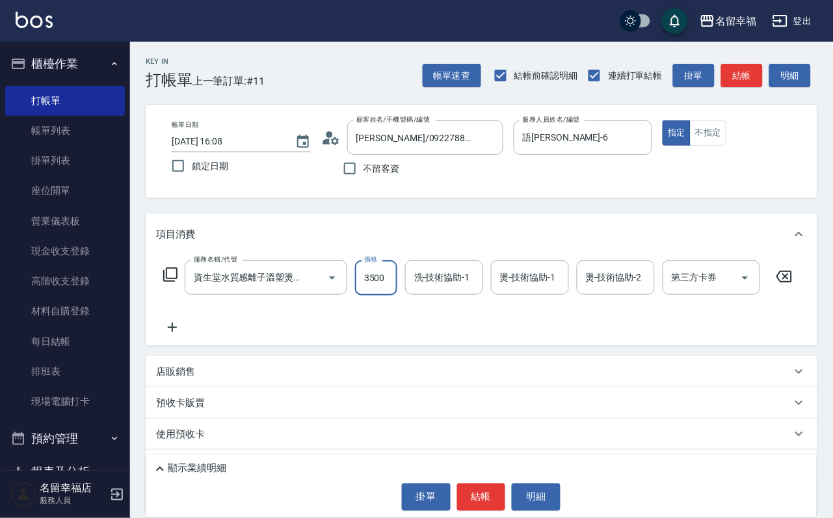
click at [397, 293] on input "3500" at bounding box center [376, 277] width 42 height 35
type input "3000"
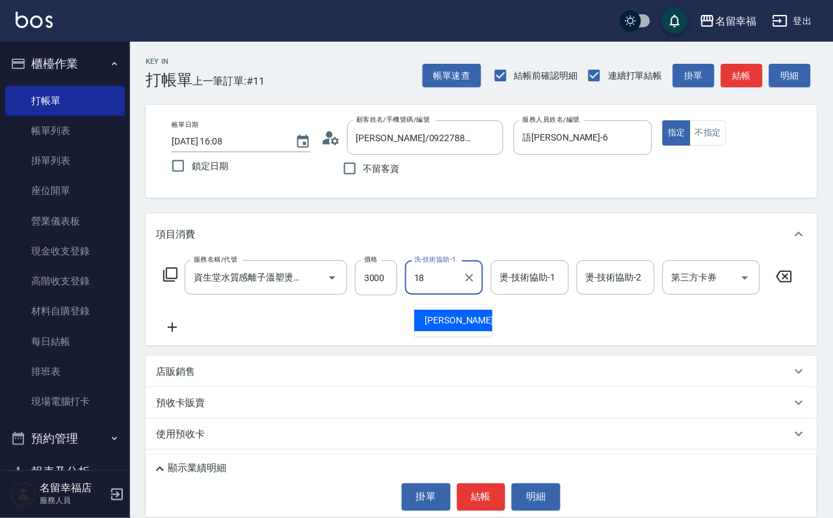
type input "[PERSON_NAME]-18"
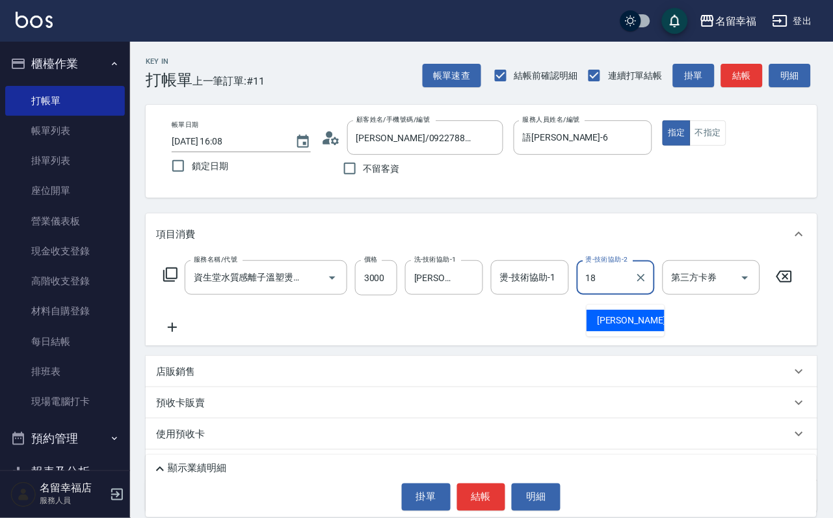
type input "[PERSON_NAME]-18"
click at [177, 282] on icon at bounding box center [171, 275] width 16 height 16
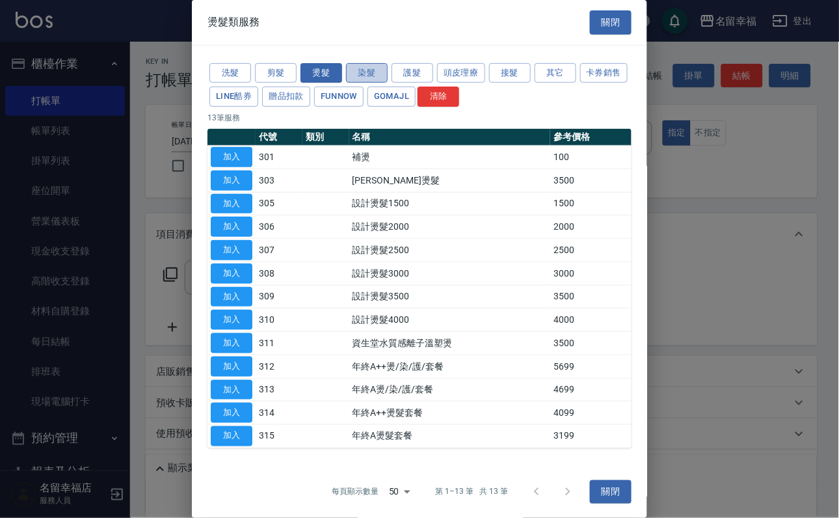
click at [366, 83] on button "染髮" at bounding box center [367, 73] width 42 height 20
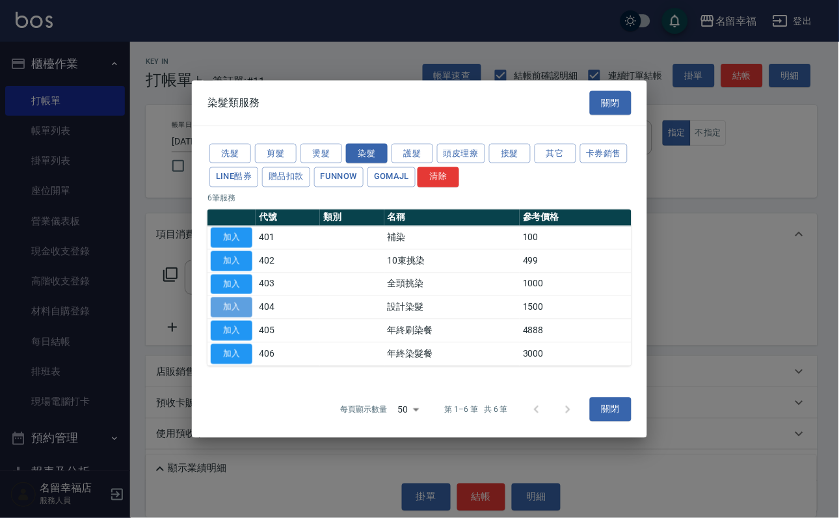
click at [236, 318] on button "加入" at bounding box center [232, 307] width 42 height 20
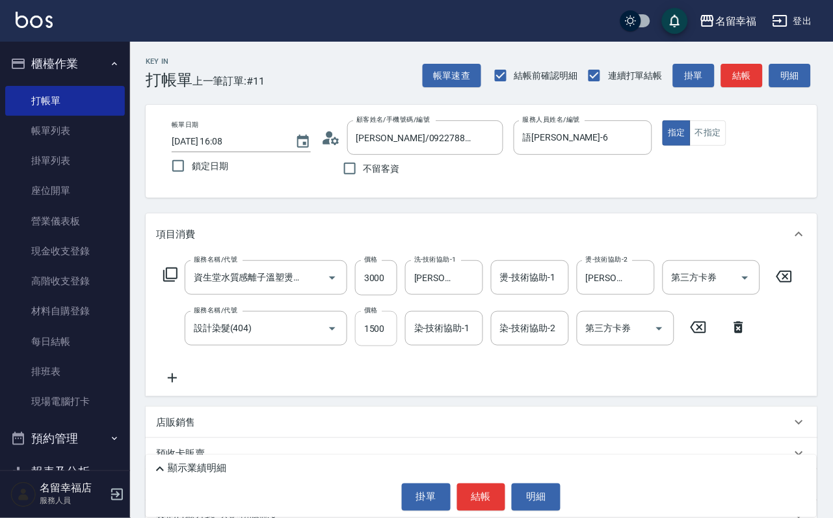
click at [370, 342] on input "1500" at bounding box center [376, 328] width 42 height 35
type input "1800"
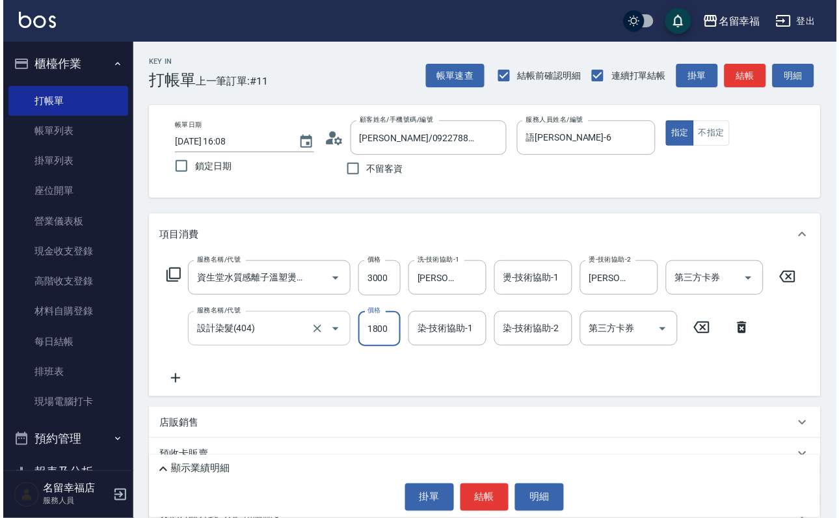
scroll to position [0, 0]
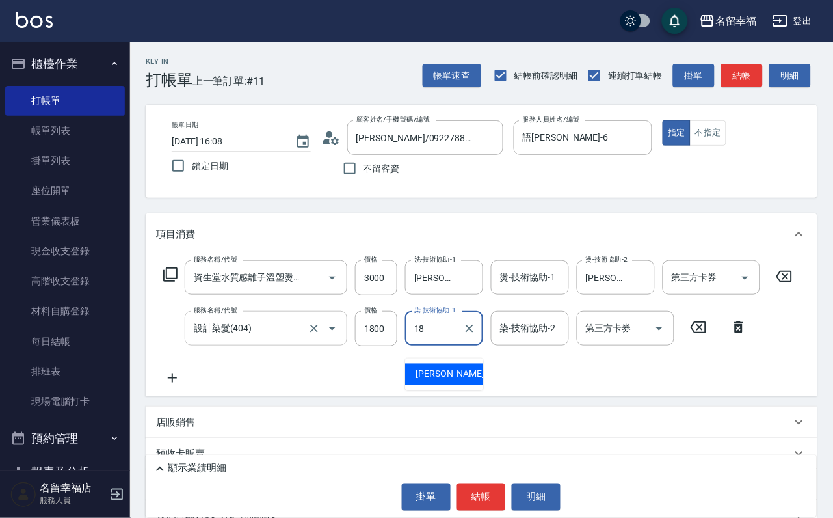
type input "[PERSON_NAME]-18"
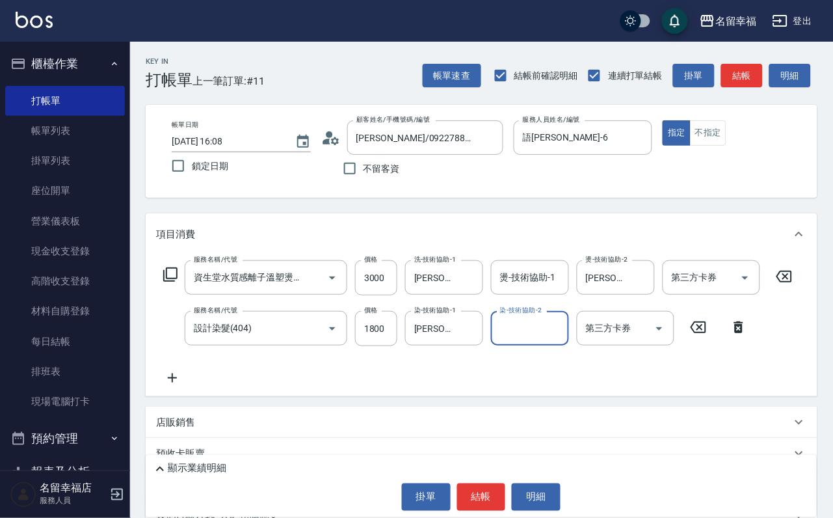
click at [178, 282] on icon at bounding box center [171, 275] width 16 height 16
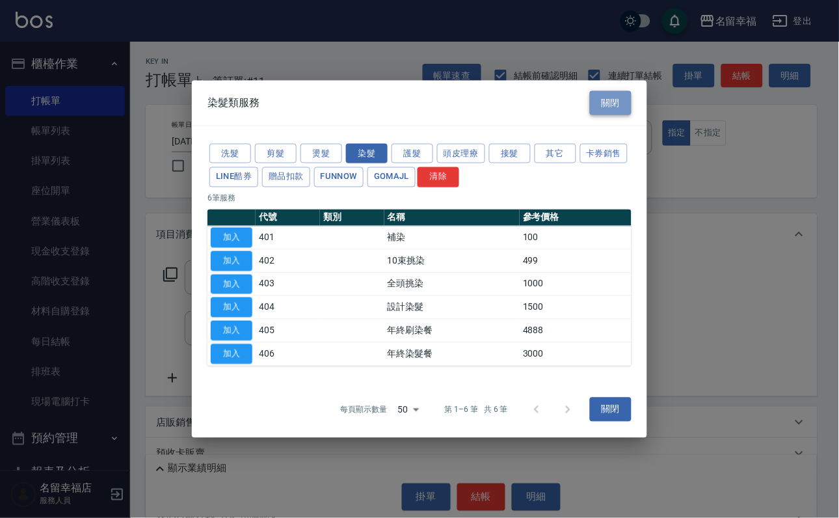
click at [612, 91] on button "關閉" at bounding box center [611, 103] width 42 height 24
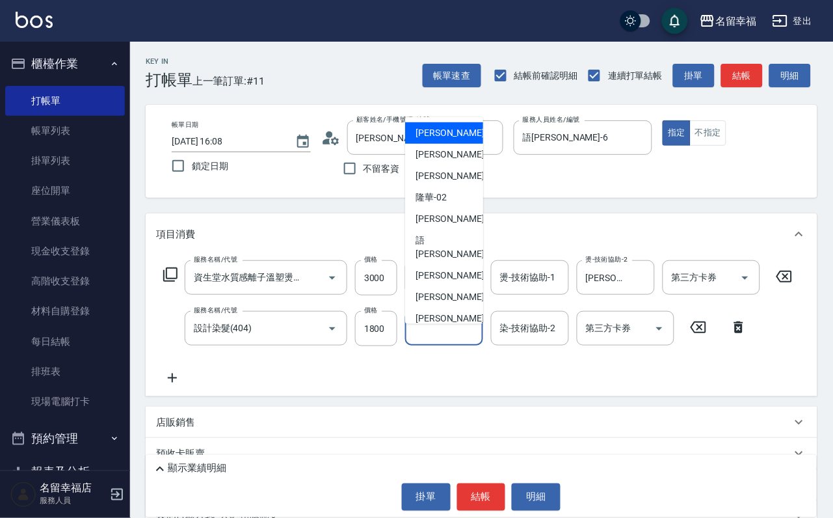
drag, startPoint x: 424, startPoint y: 340, endPoint x: 403, endPoint y: 359, distance: 29.0
click at [425, 340] on input "染-技術協助-1" at bounding box center [444, 328] width 66 height 23
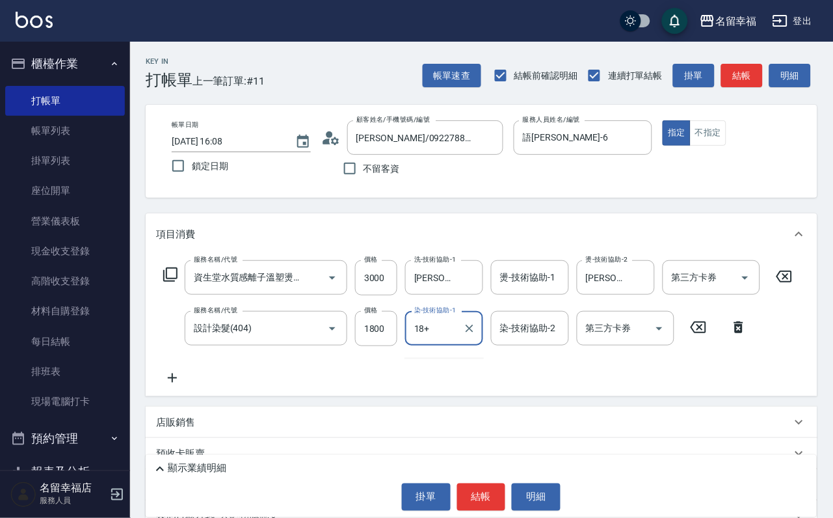
type input "18+"
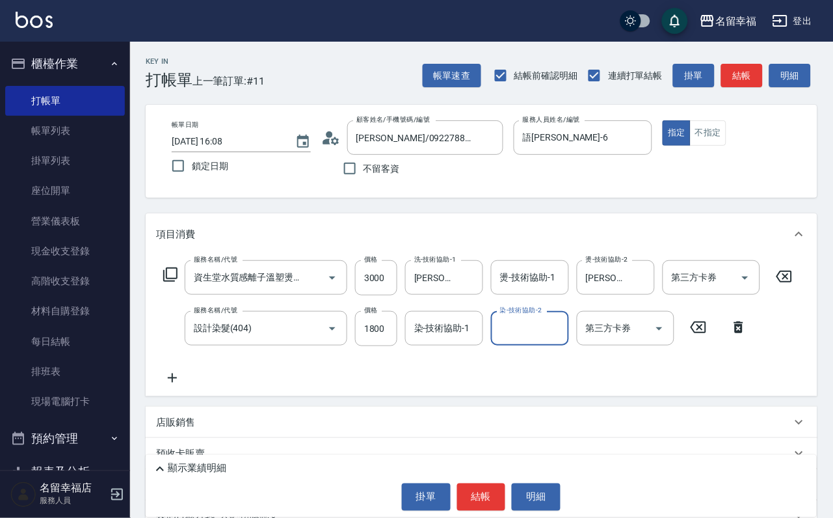
click at [175, 282] on icon at bounding box center [171, 275] width 16 height 16
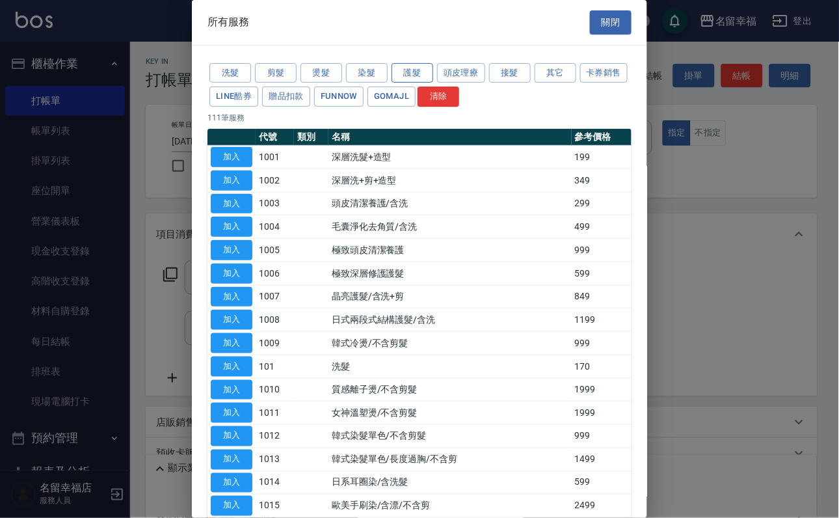
click at [422, 83] on button "護髮" at bounding box center [413, 73] width 42 height 20
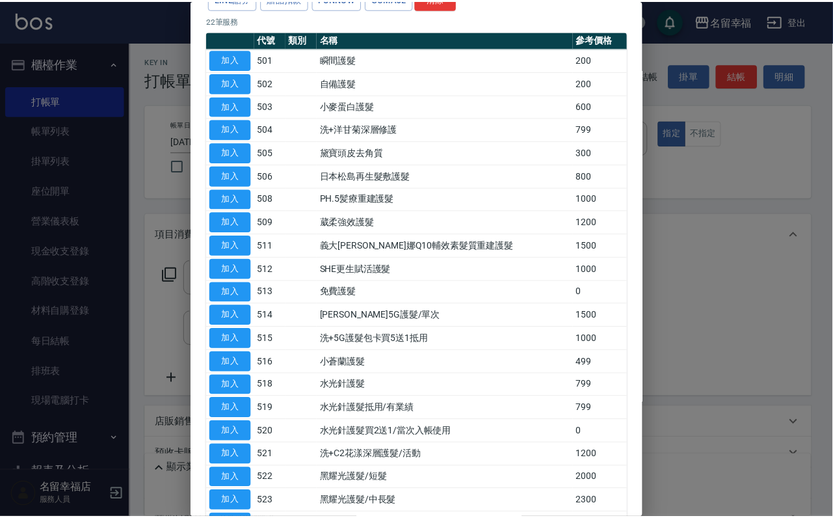
scroll to position [195, 0]
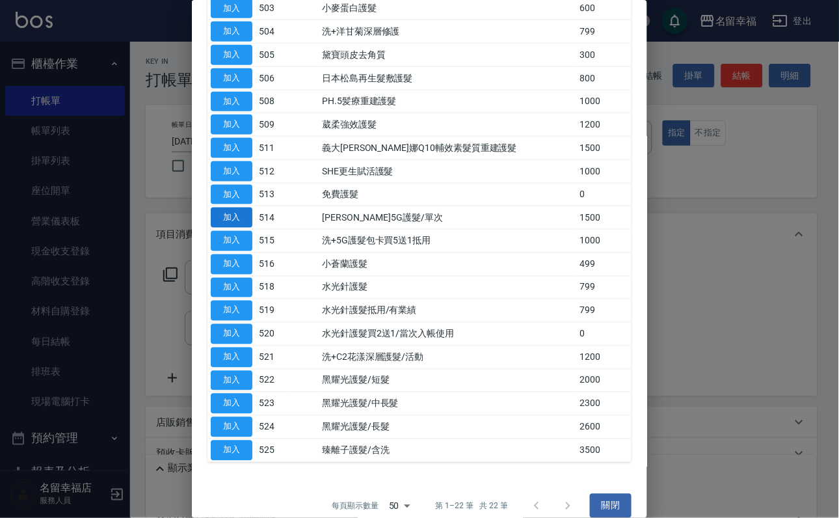
click at [223, 228] on button "加入" at bounding box center [232, 218] width 42 height 20
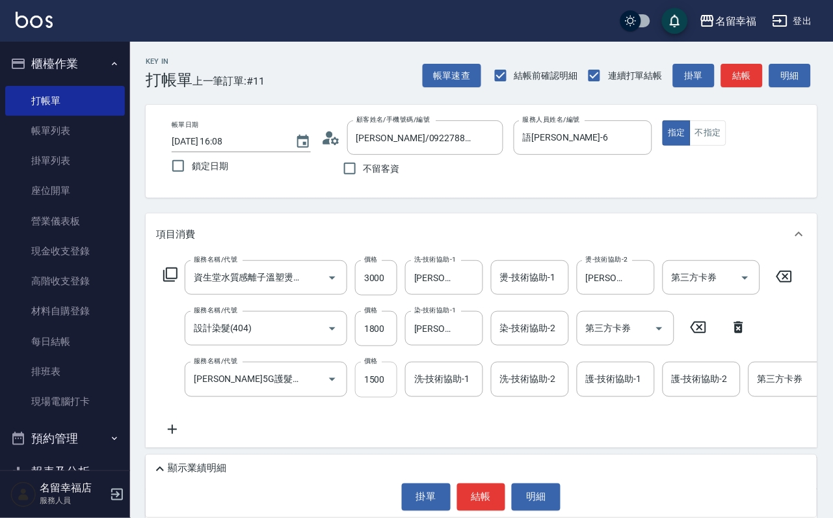
click at [360, 397] on input "1500" at bounding box center [376, 379] width 42 height 35
type input "1200"
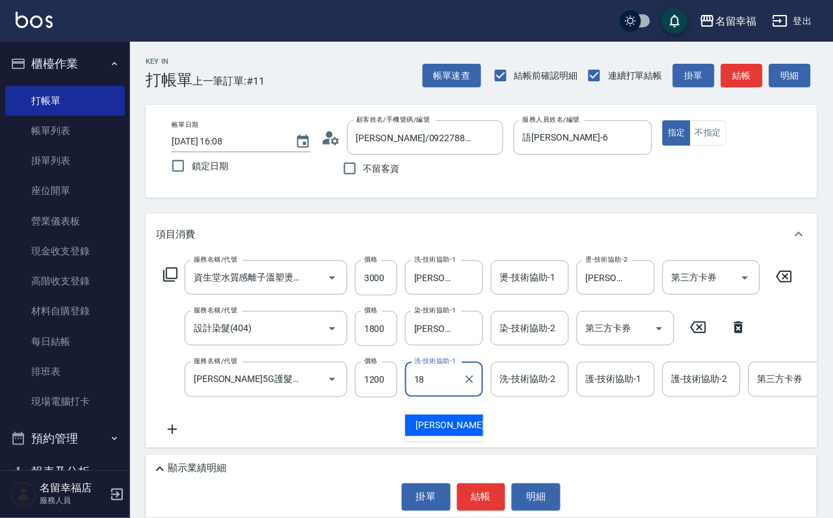
type input "[PERSON_NAME]-18"
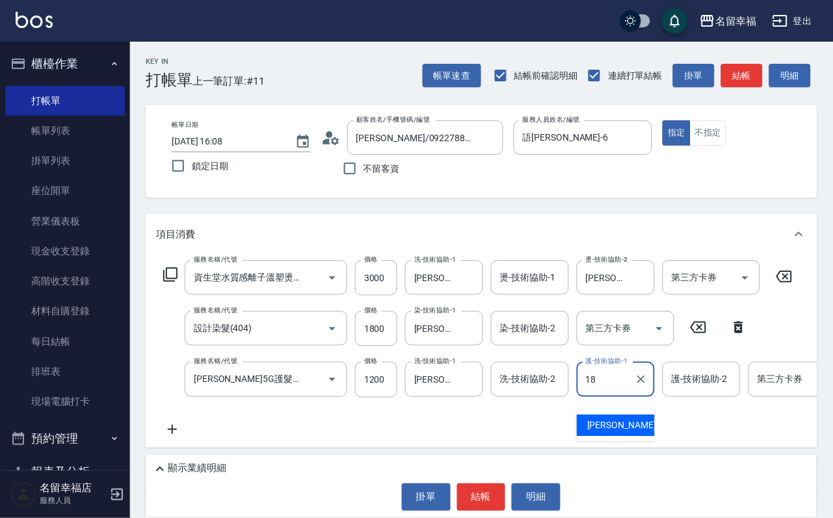
type input "[PERSON_NAME]-18"
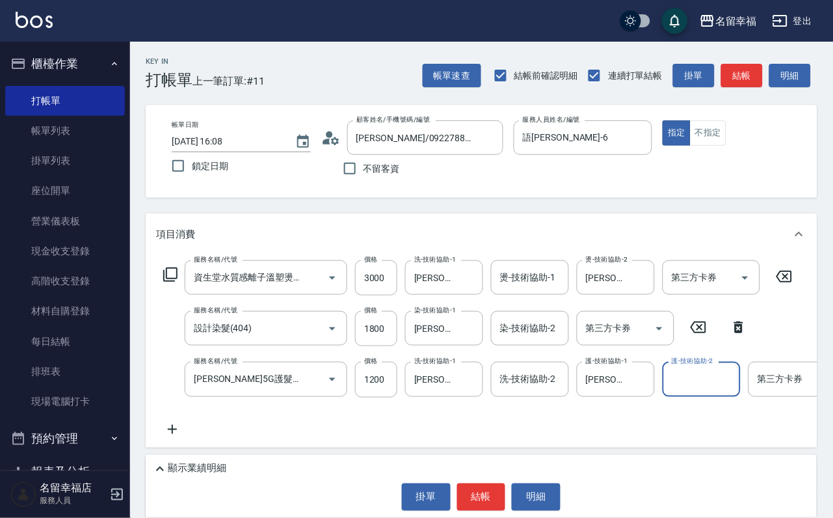
click at [226, 462] on p "顯示業績明細" at bounding box center [197, 469] width 59 height 14
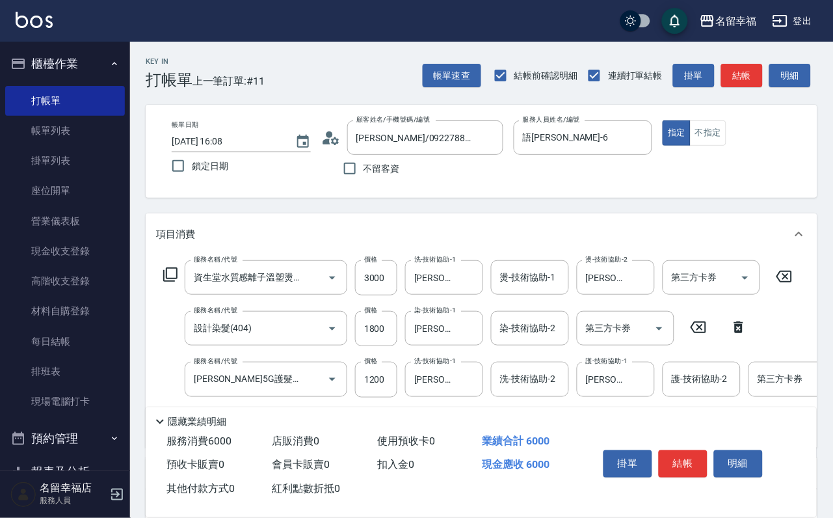
click at [163, 420] on icon at bounding box center [160, 422] width 8 height 5
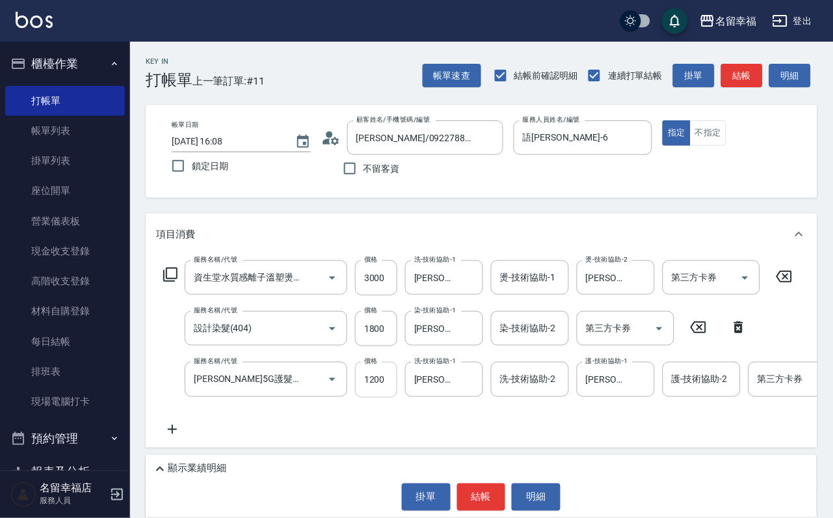
click at [366, 394] on input "1200" at bounding box center [376, 379] width 42 height 35
type input "1000"
click at [256, 461] on div "顯示業績明細" at bounding box center [484, 469] width 665 height 16
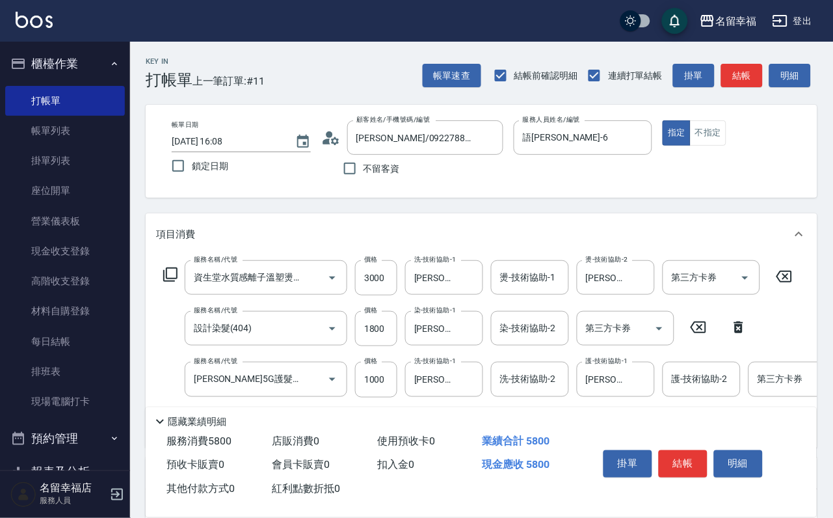
click at [168, 414] on icon at bounding box center [160, 422] width 16 height 16
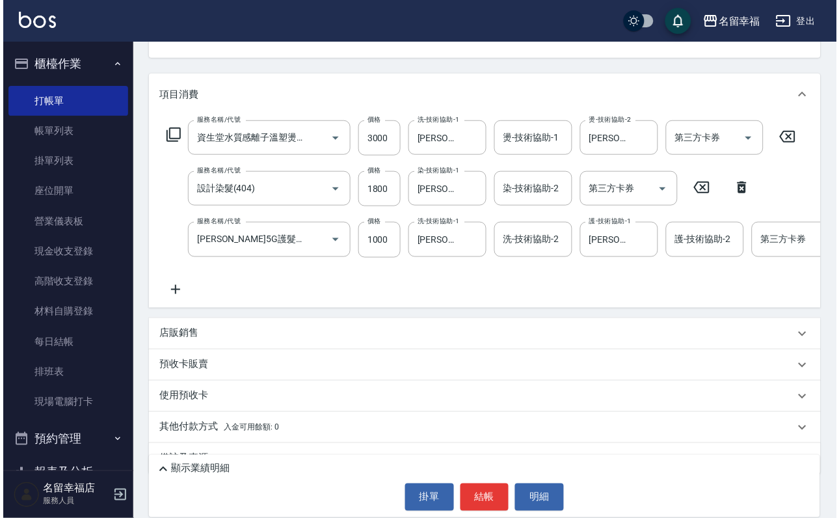
scroll to position [29, 0]
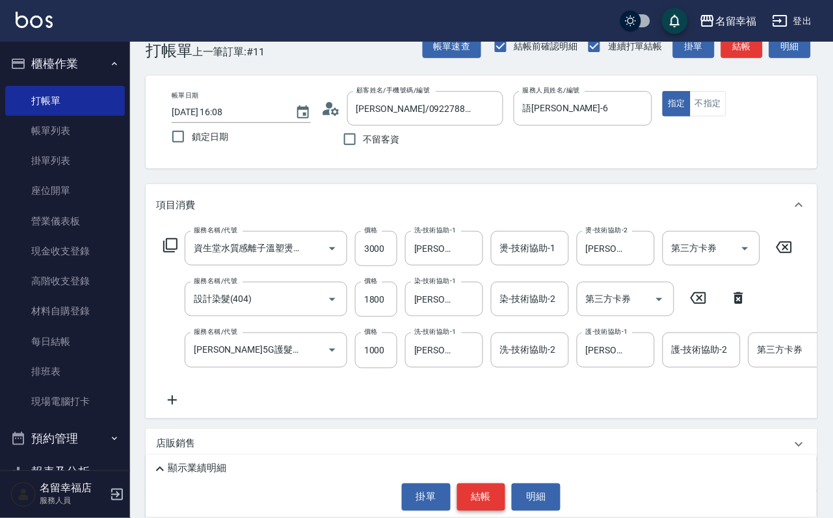
click at [490, 496] on button "結帳" at bounding box center [481, 496] width 49 height 27
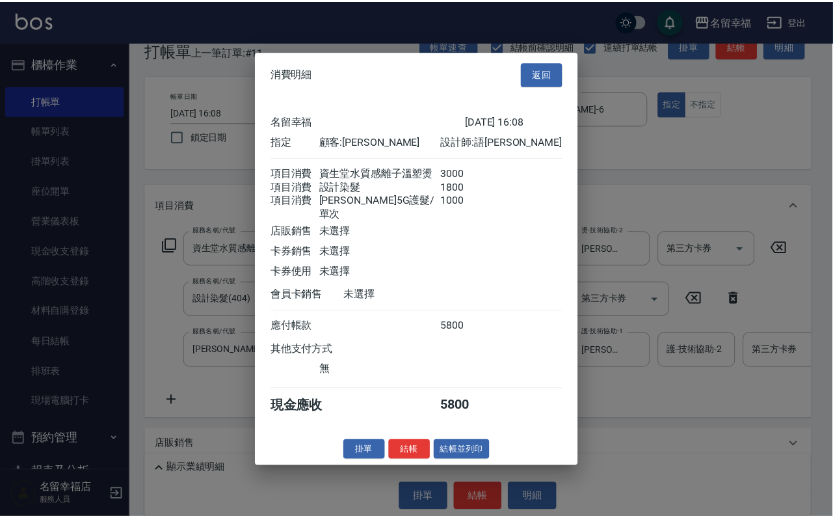
scroll to position [258, 0]
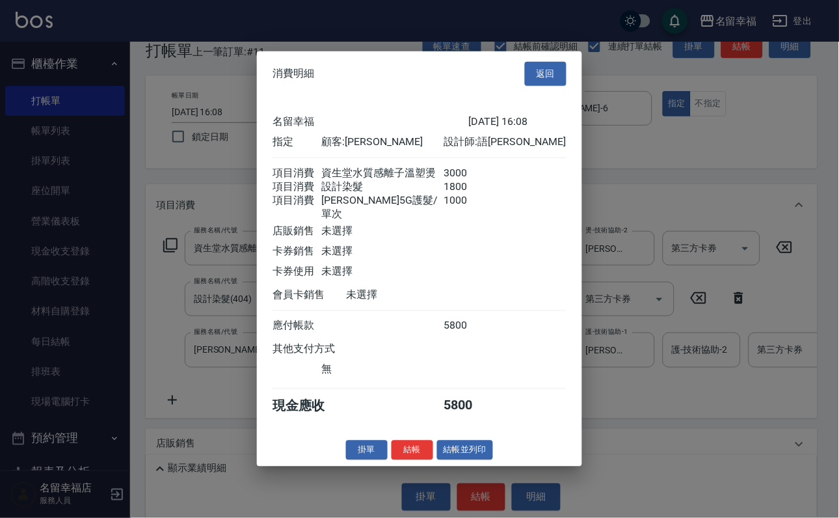
drag, startPoint x: 390, startPoint y: 494, endPoint x: 398, endPoint y: 493, distance: 7.3
click at [397, 460] on button "結帳" at bounding box center [413, 450] width 42 height 20
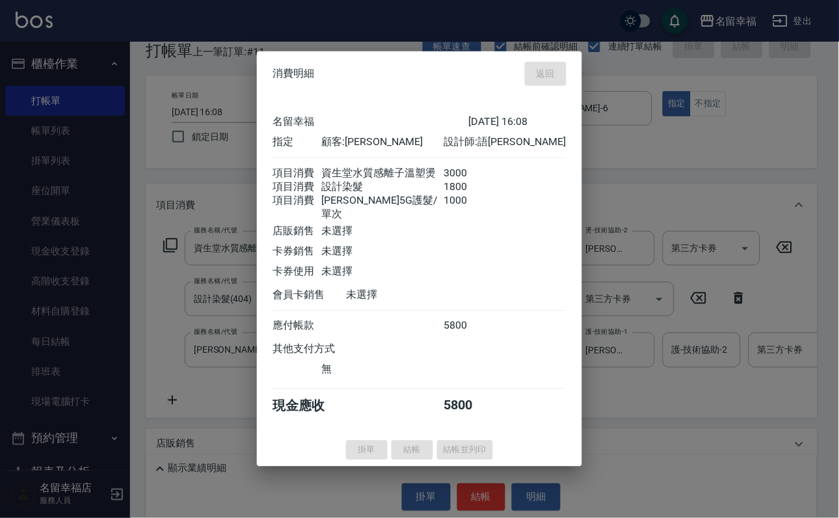
type input "[DATE] 16:09"
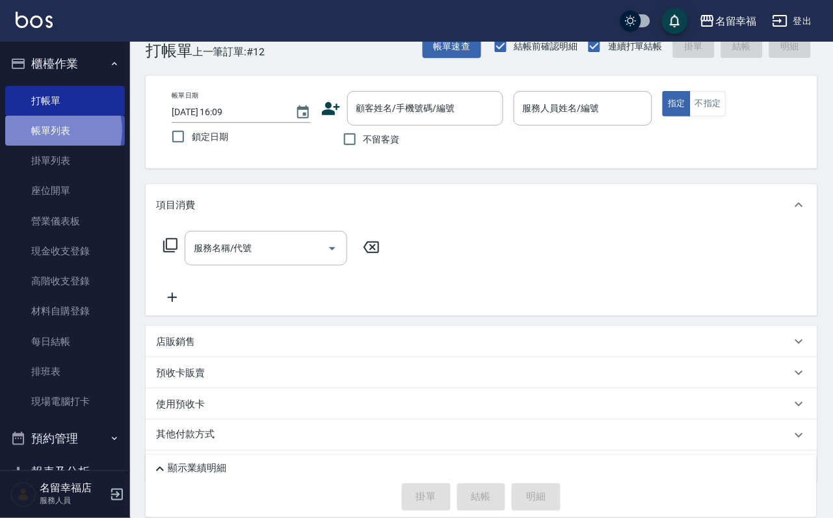
click at [48, 137] on link "帳單列表" at bounding box center [65, 131] width 120 height 30
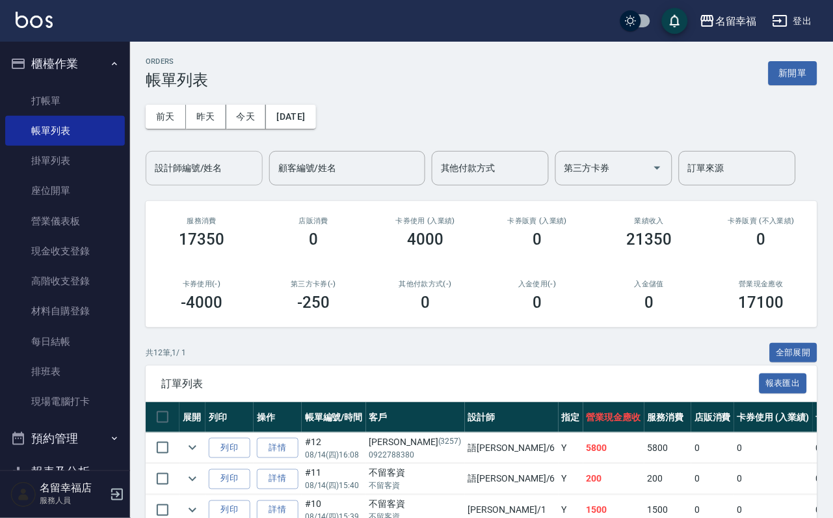
click at [191, 178] on input "設計師編號/姓名" at bounding box center [204, 168] width 105 height 23
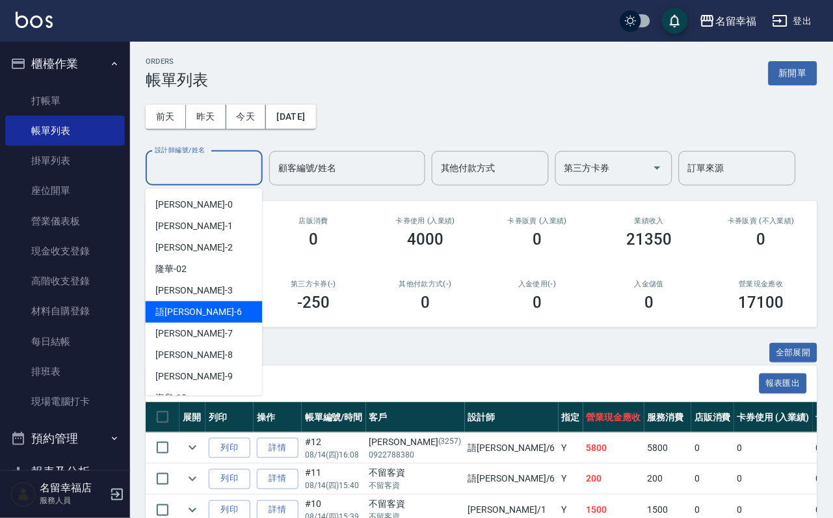
click at [172, 312] on span "語[PERSON_NAME] -6" at bounding box center [199, 312] width 86 height 14
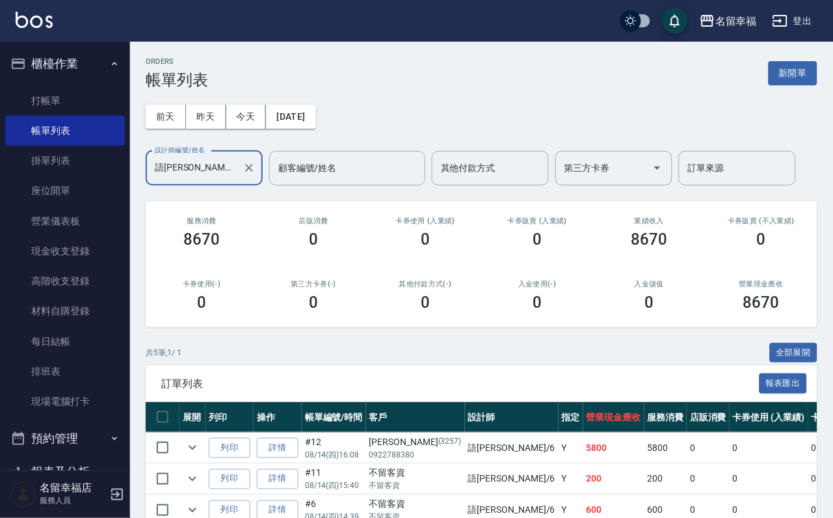
click at [206, 176] on input "語[PERSON_NAME]-6" at bounding box center [195, 168] width 86 height 23
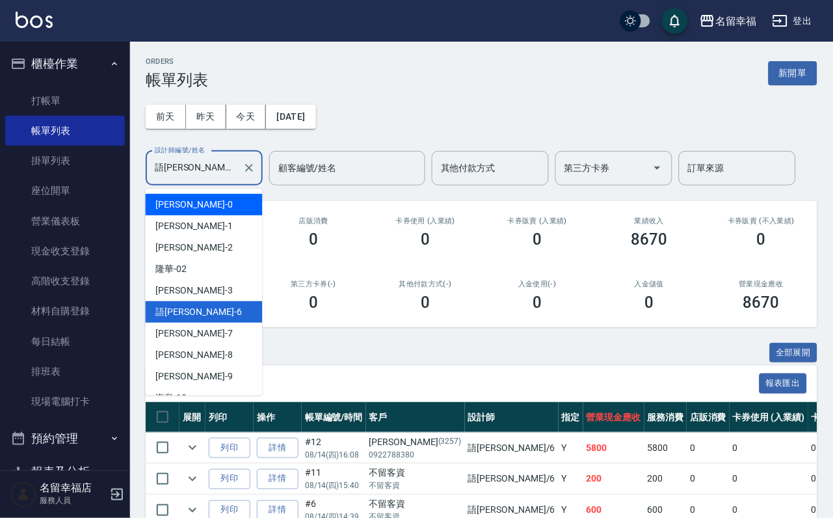
click at [193, 202] on div "小靜 -0" at bounding box center [204, 204] width 117 height 21
type input "小靜-0"
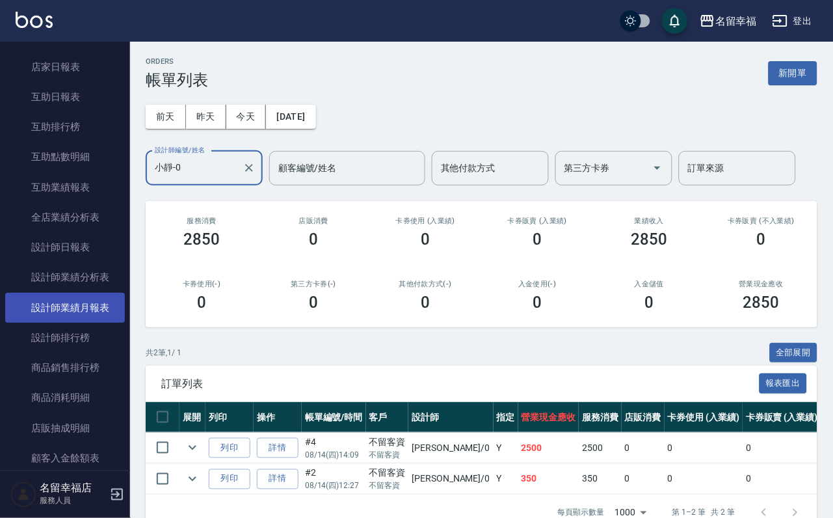
scroll to position [488, 0]
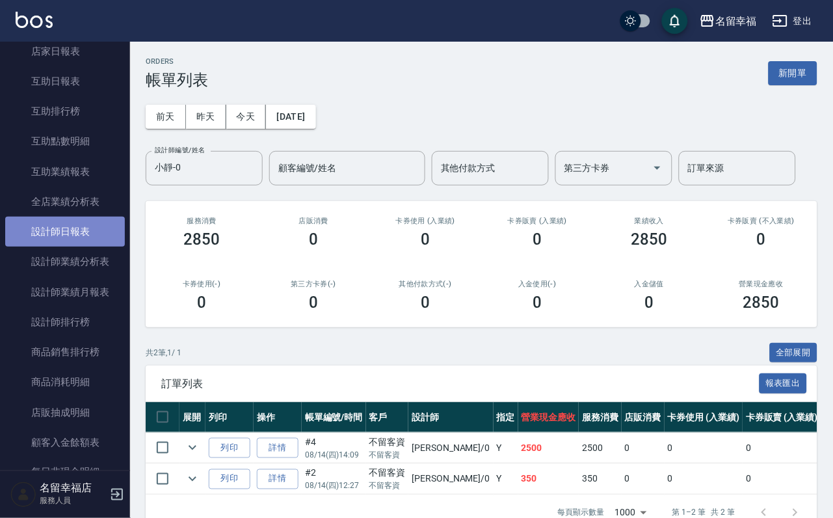
click at [101, 247] on link "設計師日報表" at bounding box center [65, 232] width 120 height 30
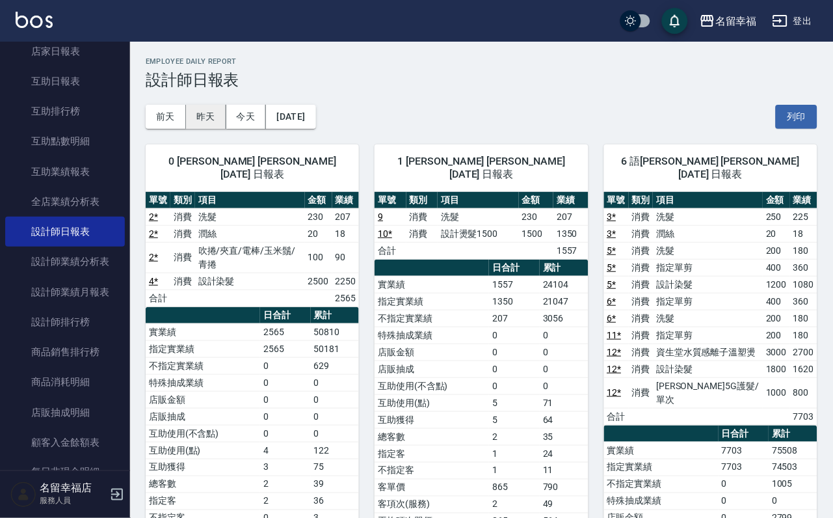
click at [217, 128] on button "昨天" at bounding box center [206, 117] width 40 height 24
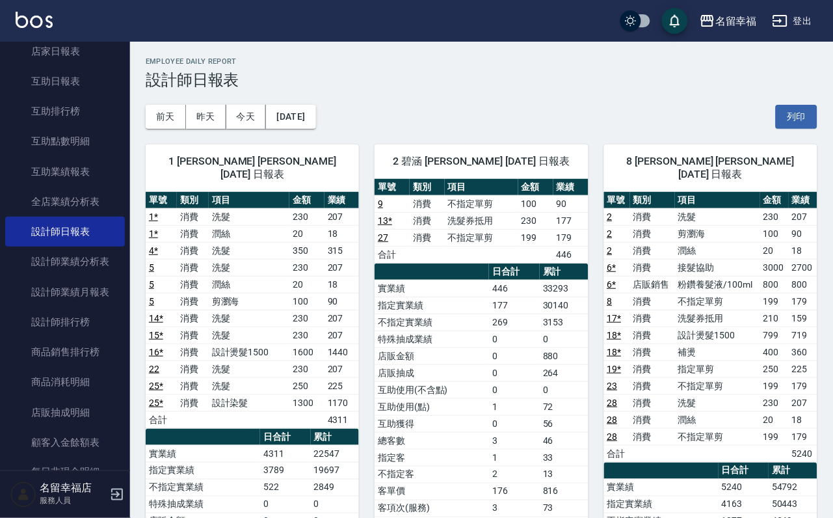
drag, startPoint x: 167, startPoint y: 122, endPoint x: 182, endPoint y: 132, distance: 17.9
click at [174, 126] on button "前天" at bounding box center [166, 117] width 40 height 24
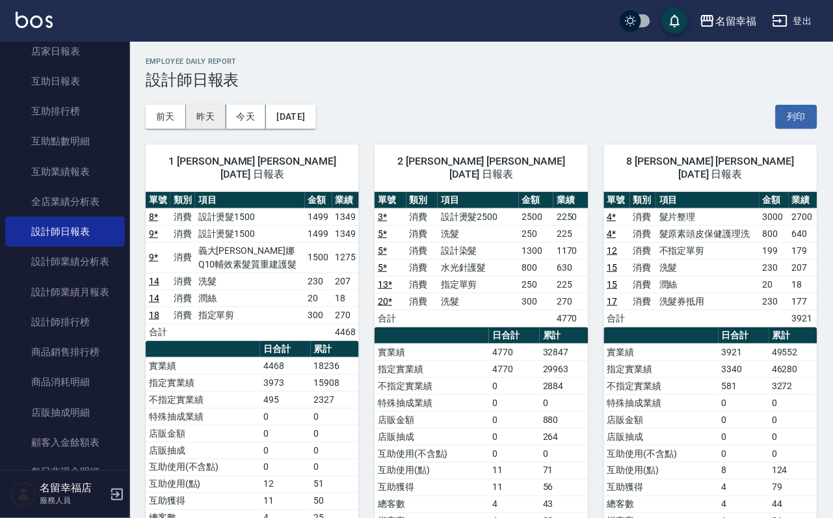
click at [215, 119] on button "昨天" at bounding box center [206, 117] width 40 height 24
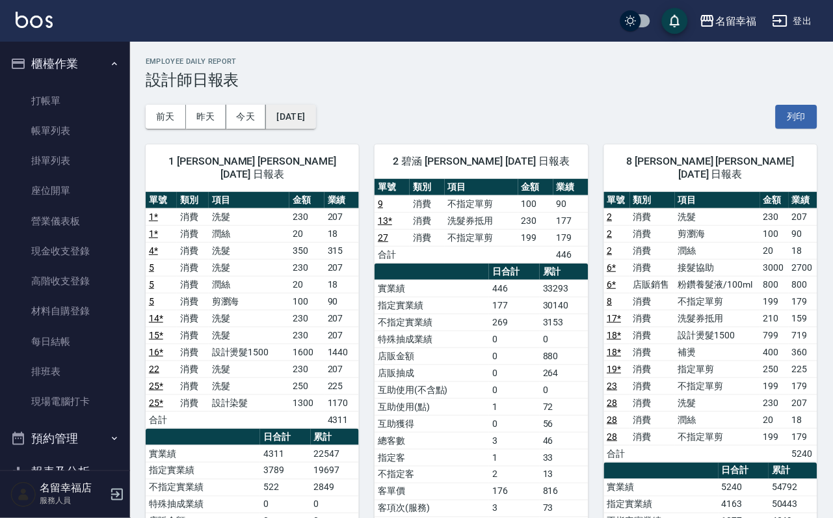
click at [316, 108] on button "[DATE]" at bounding box center [290, 117] width 49 height 24
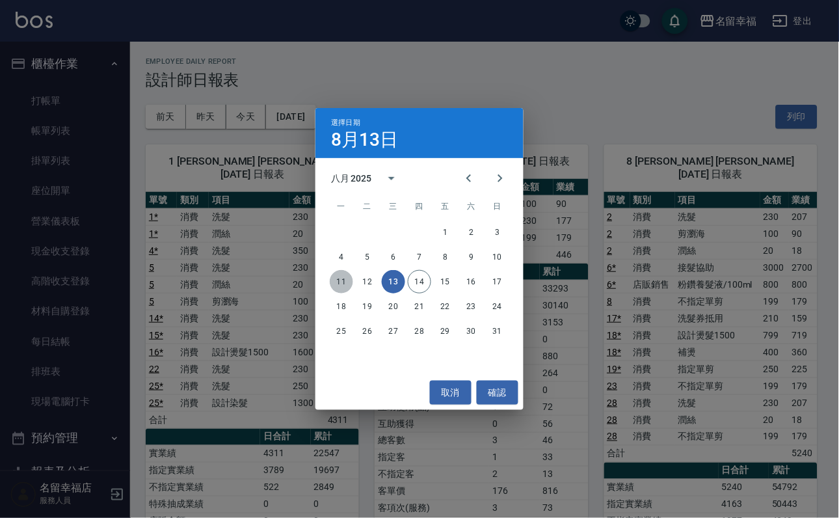
click at [341, 277] on button "11" at bounding box center [341, 281] width 23 height 23
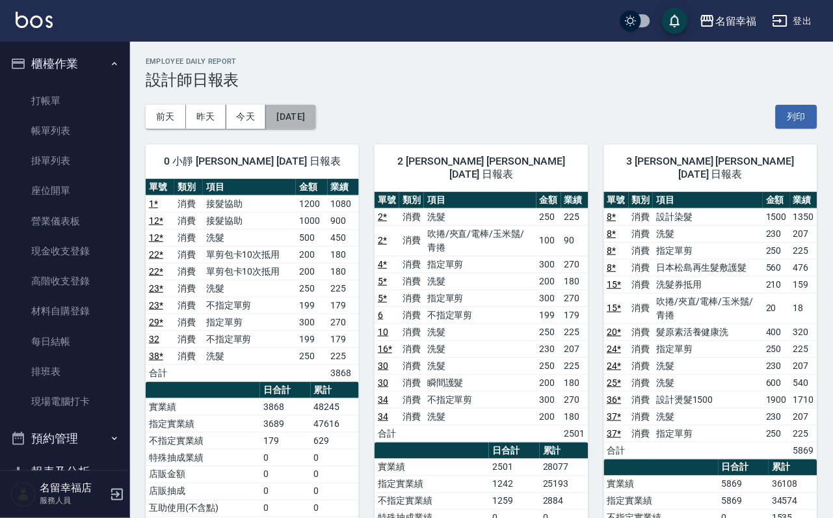
click at [316, 124] on button "[DATE]" at bounding box center [290, 117] width 49 height 24
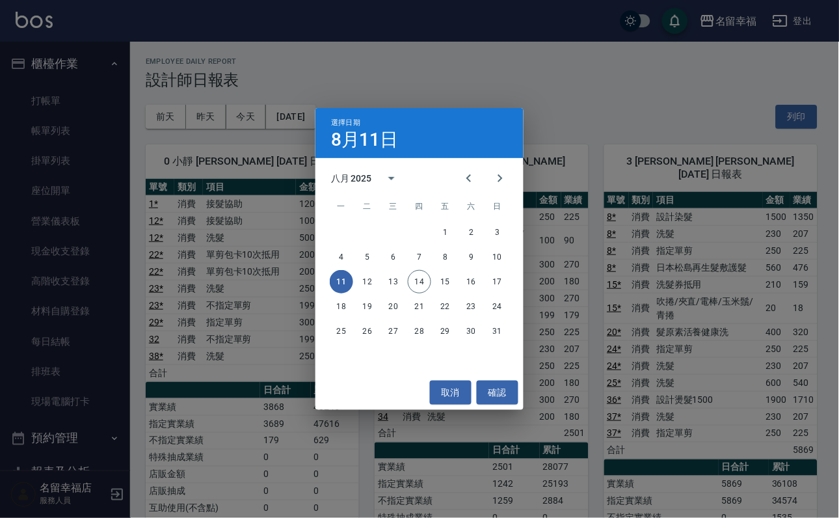
click at [263, 111] on div "選擇日期 [DATE] 八月 2025 一 二 三 四 五 六 日 1 2 3 4 5 6 7 8 9 10 11 12 13 14 15 16 17 18 …" at bounding box center [419, 259] width 839 height 518
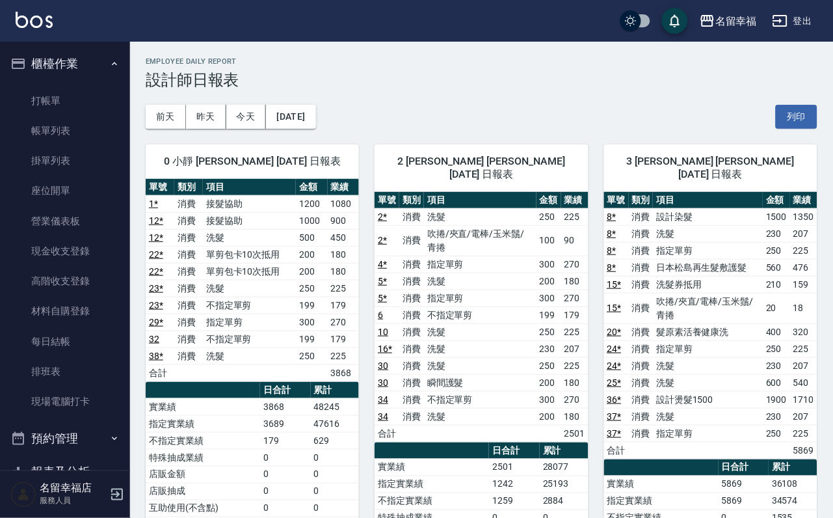
click at [262, 112] on button "今天" at bounding box center [246, 117] width 40 height 24
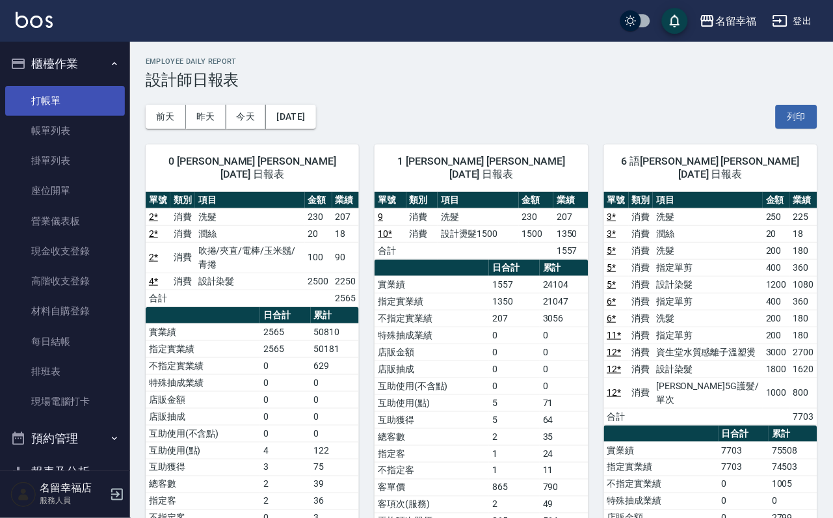
click at [34, 104] on link "打帳單" at bounding box center [65, 101] width 120 height 30
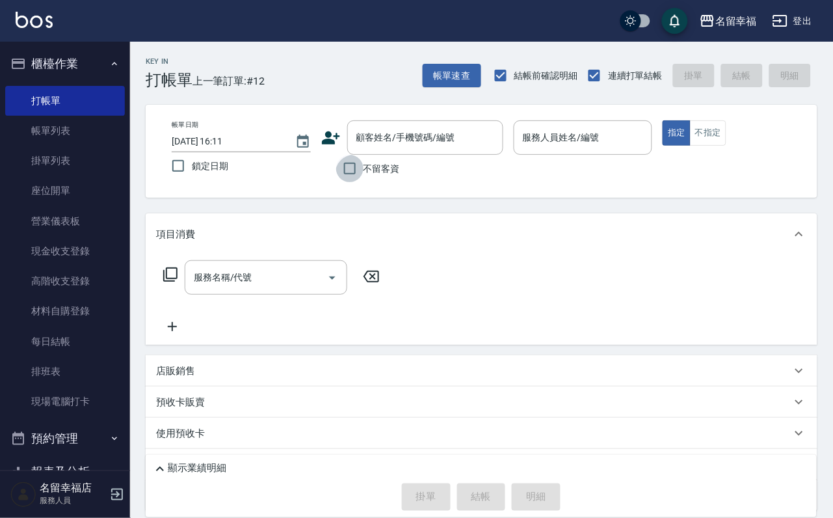
click at [352, 182] on input "不留客資" at bounding box center [349, 168] width 27 height 27
checkbox input "true"
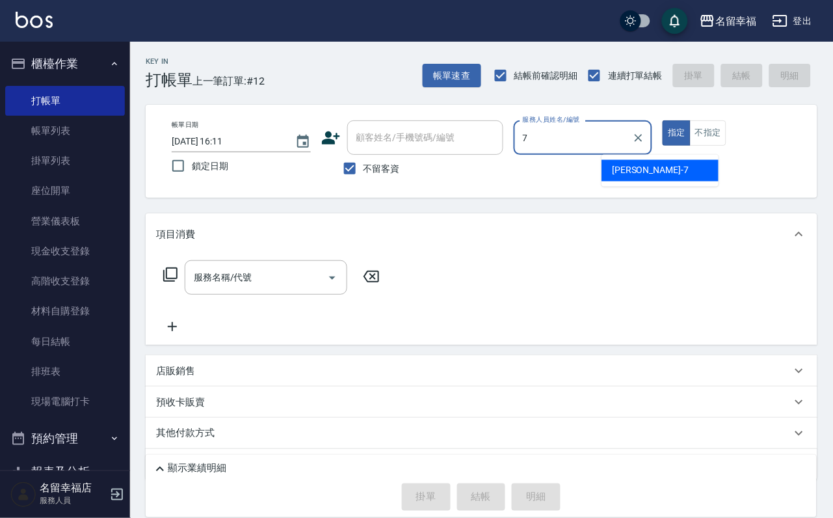
type input "[PERSON_NAME]-7"
type button "true"
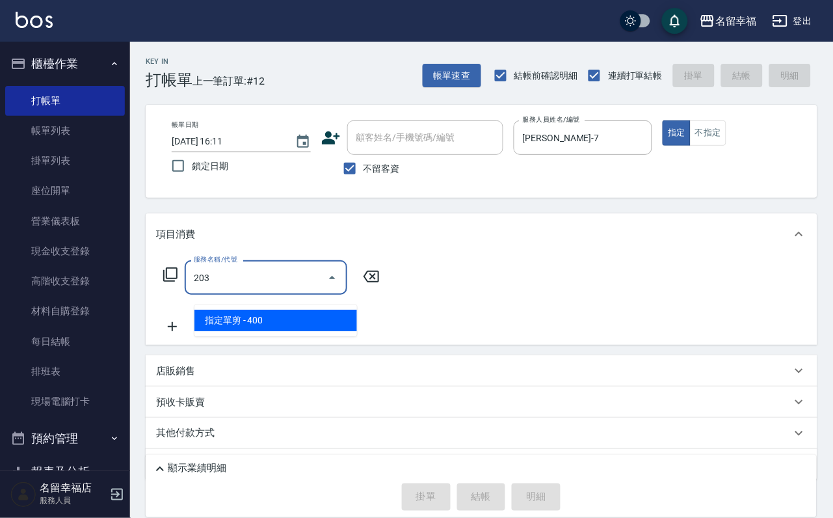
type input "指定單剪(203)"
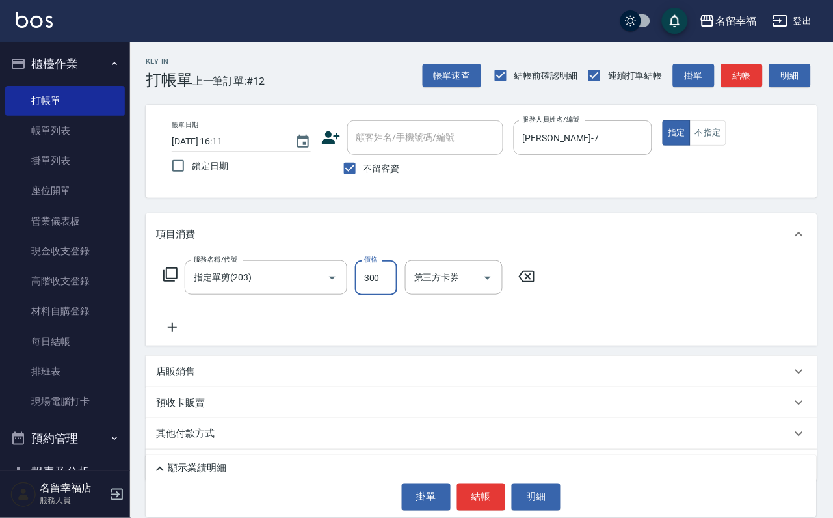
type input "300"
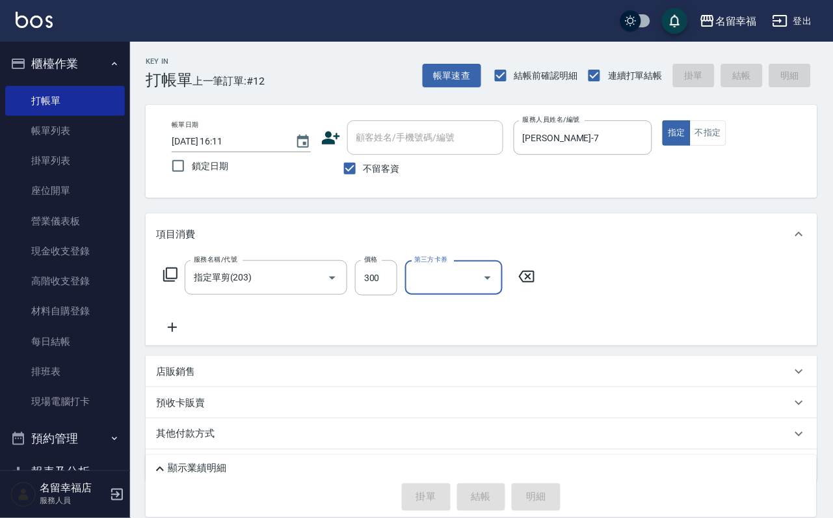
type input "[DATE] 16:12"
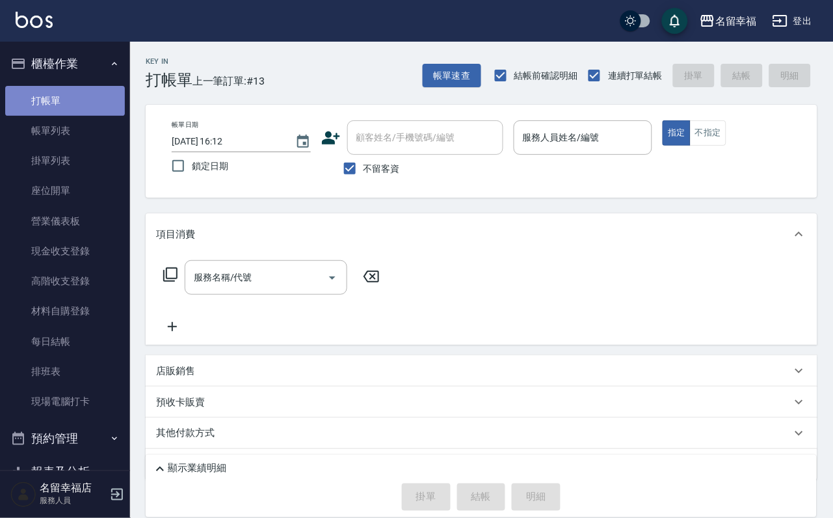
click at [70, 110] on link "打帳單" at bounding box center [65, 101] width 120 height 30
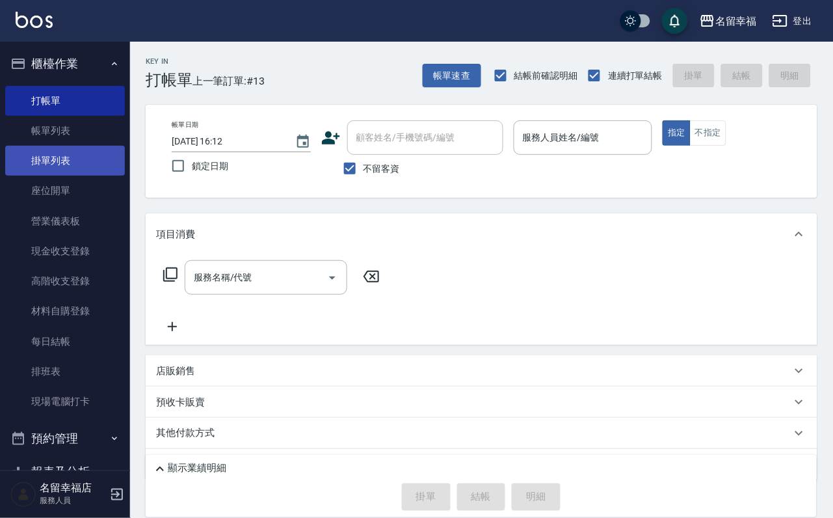
click at [103, 166] on link "掛單列表" at bounding box center [65, 161] width 120 height 30
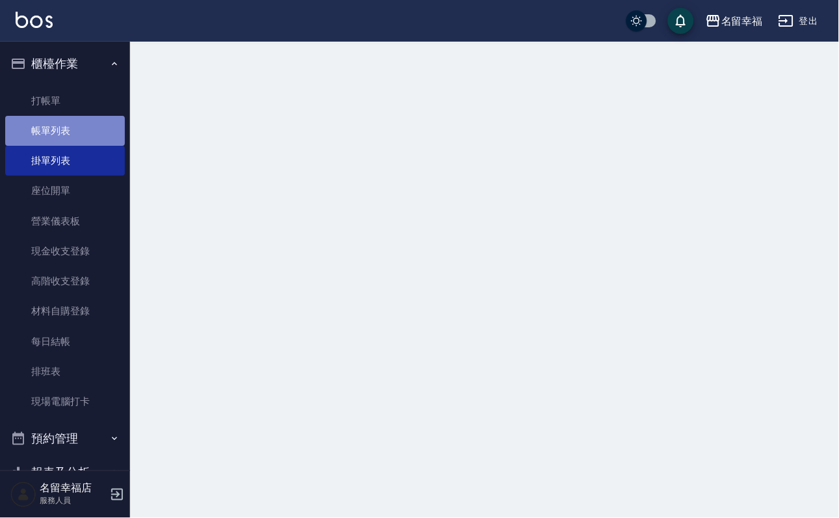
click at [89, 146] on link "帳單列表" at bounding box center [65, 131] width 120 height 30
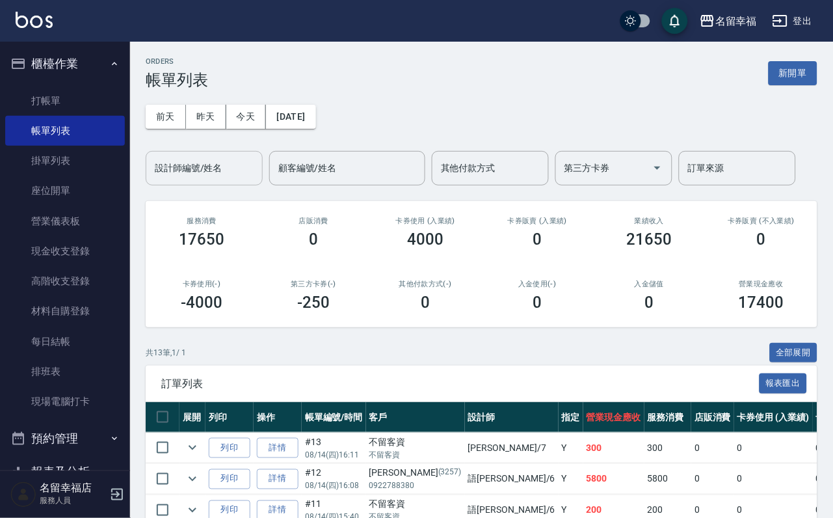
click at [215, 178] on input "設計師編號/姓名" at bounding box center [204, 168] width 105 height 23
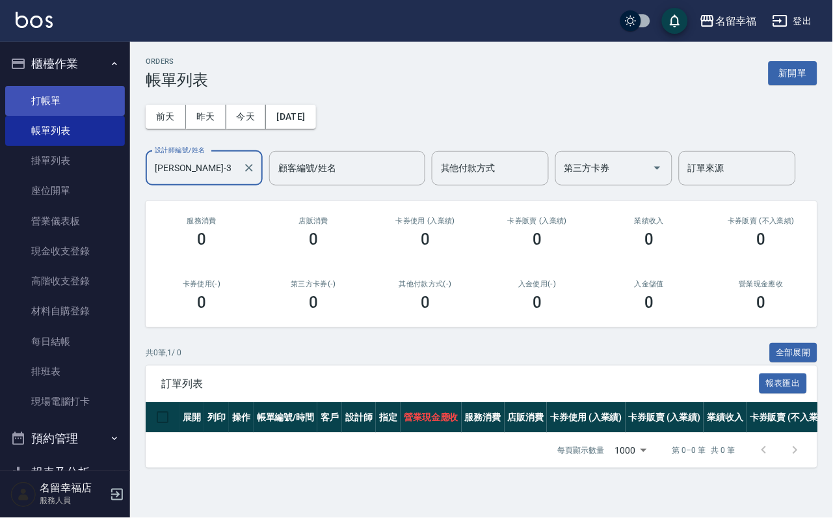
type input "[PERSON_NAME]-3"
click at [68, 91] on link "打帳單" at bounding box center [65, 101] width 120 height 30
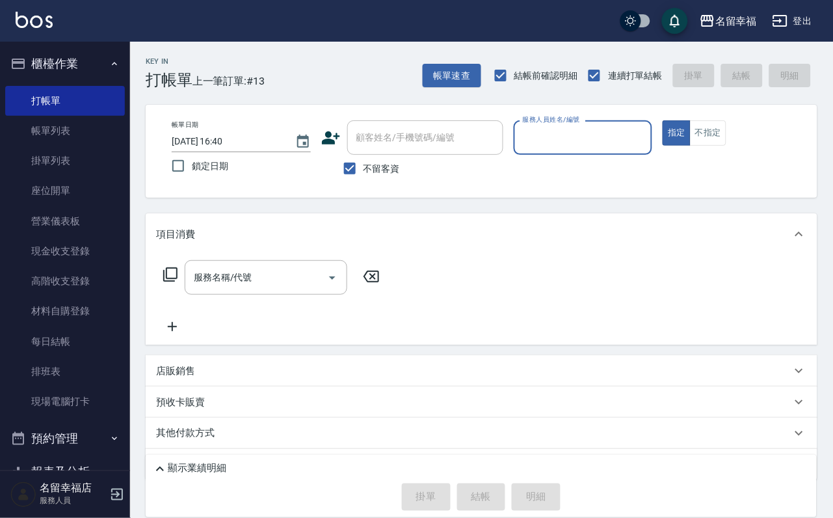
click at [647, 132] on input "服務人員姓名/編號" at bounding box center [584, 137] width 128 height 23
type input "1"
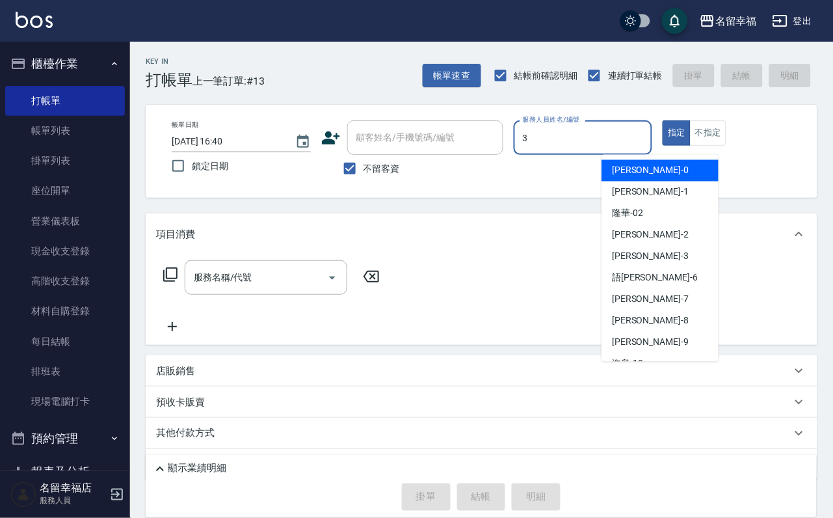
type input "[PERSON_NAME]-3"
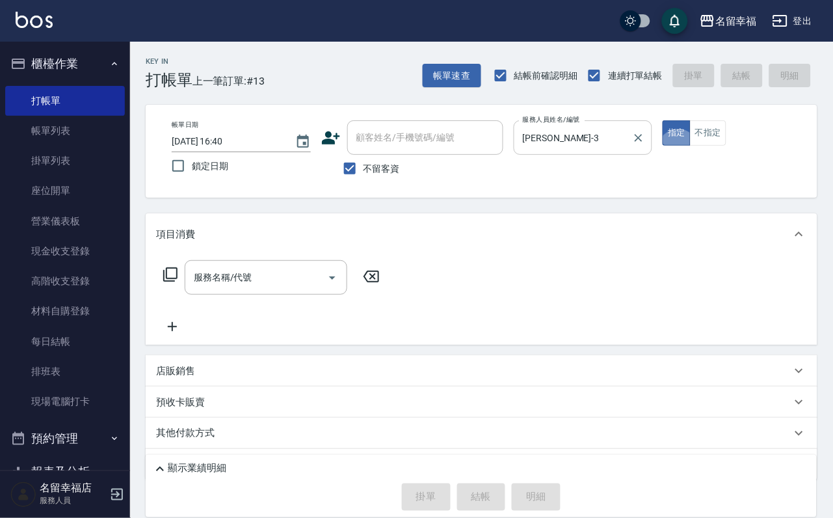
type button "true"
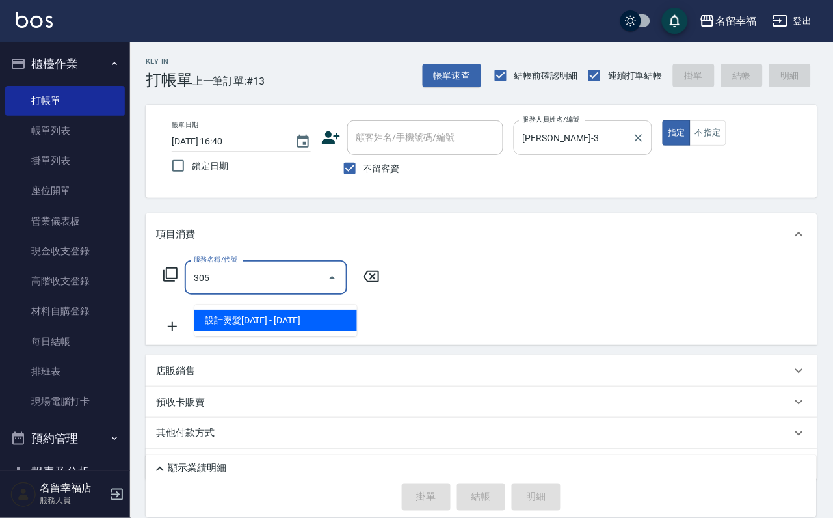
type input "設計燙髮1500(305)"
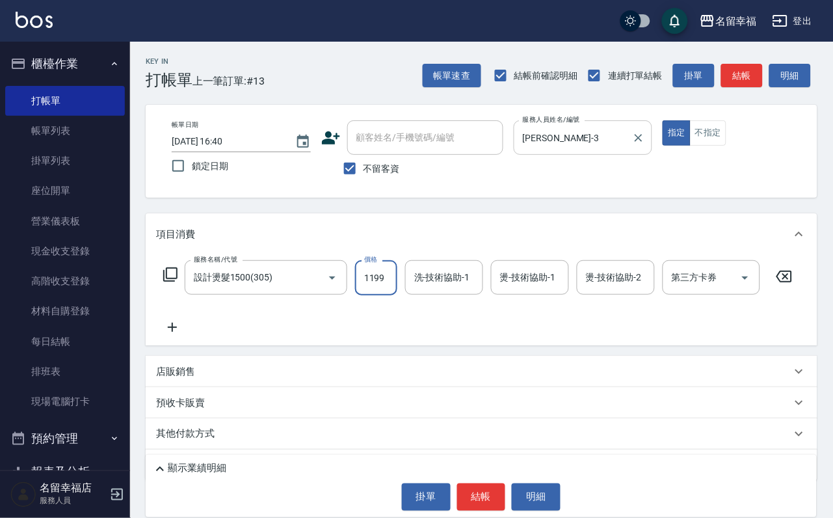
scroll to position [0, 1]
type input "1199"
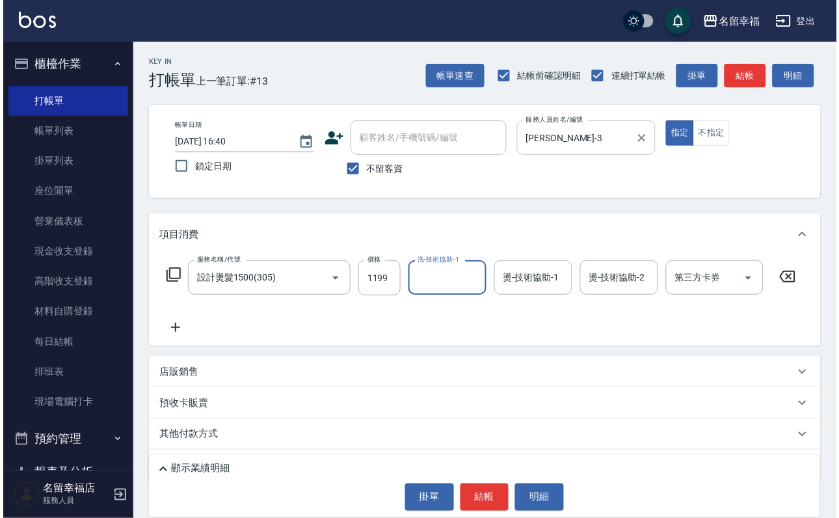
scroll to position [0, 0]
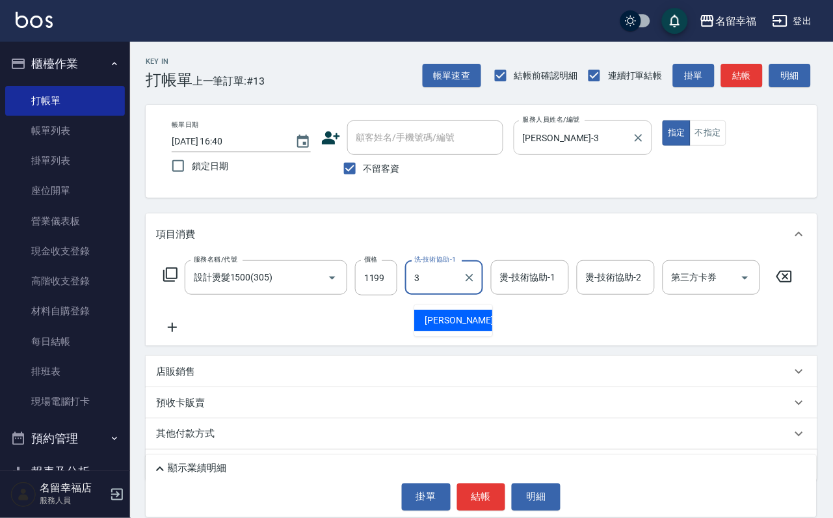
type input "[PERSON_NAME]-3"
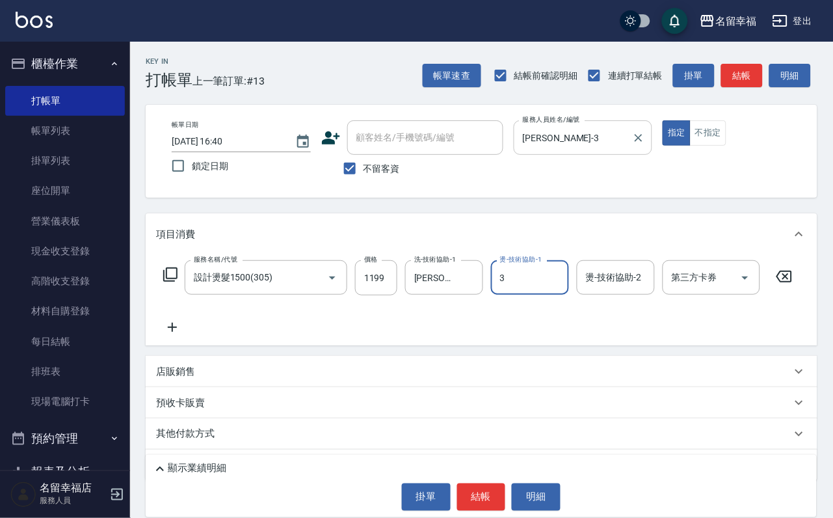
type input "[PERSON_NAME]-3"
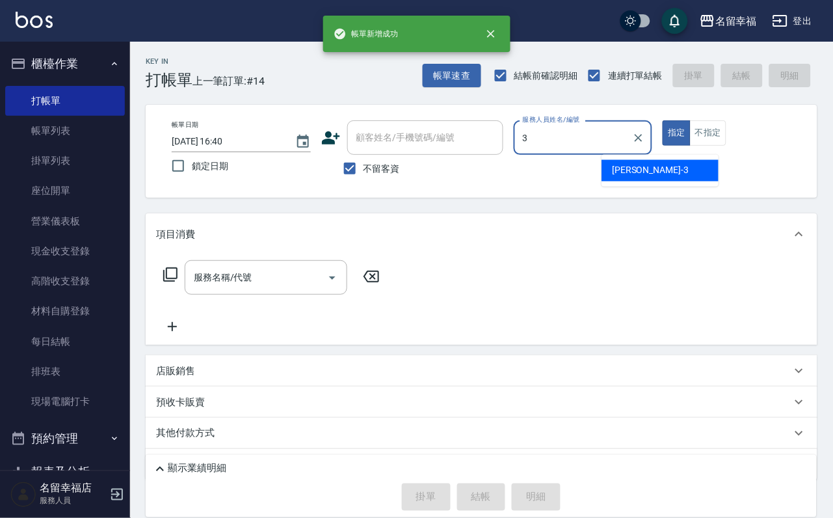
type input "[PERSON_NAME]-3"
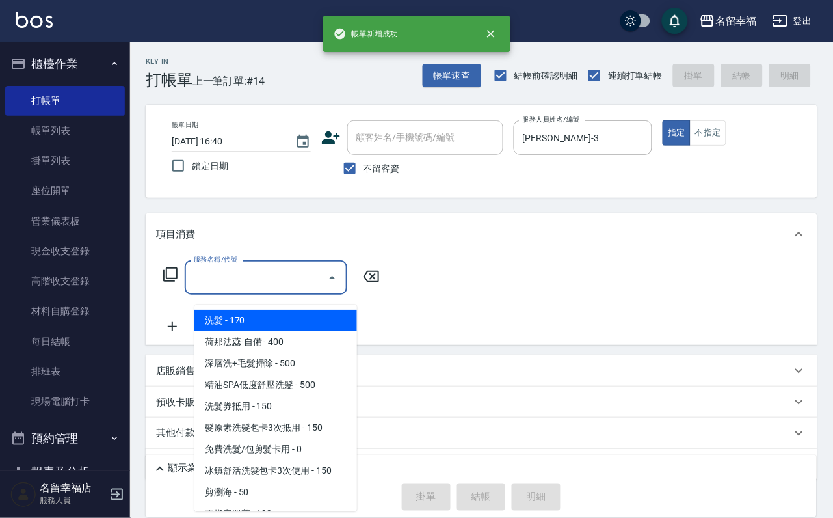
click at [293, 277] on input "服務名稱/代號" at bounding box center [256, 277] width 131 height 23
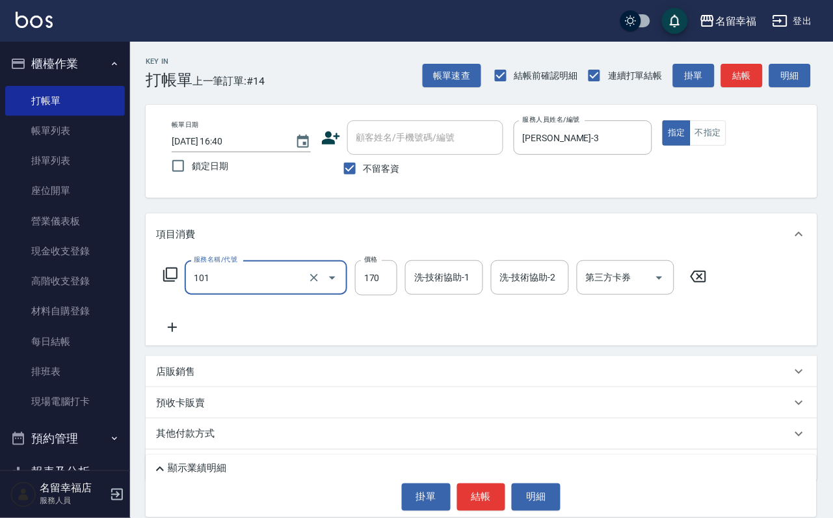
type input "洗髮(101)"
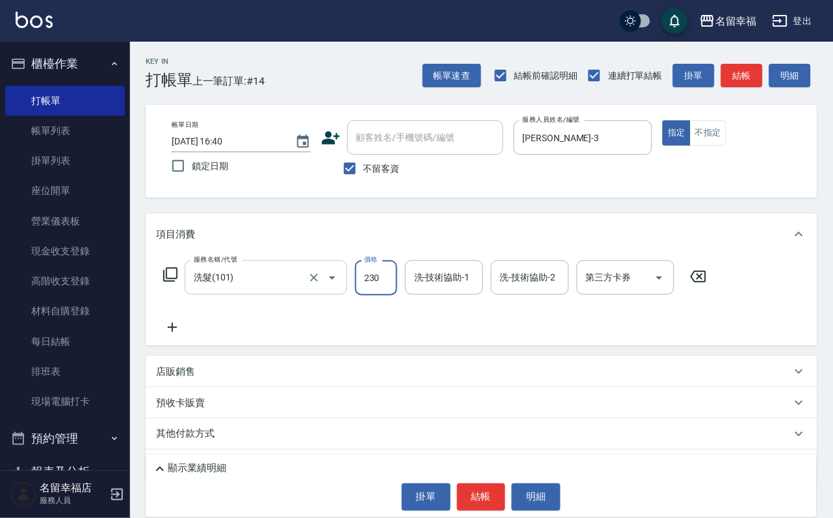
type input "230"
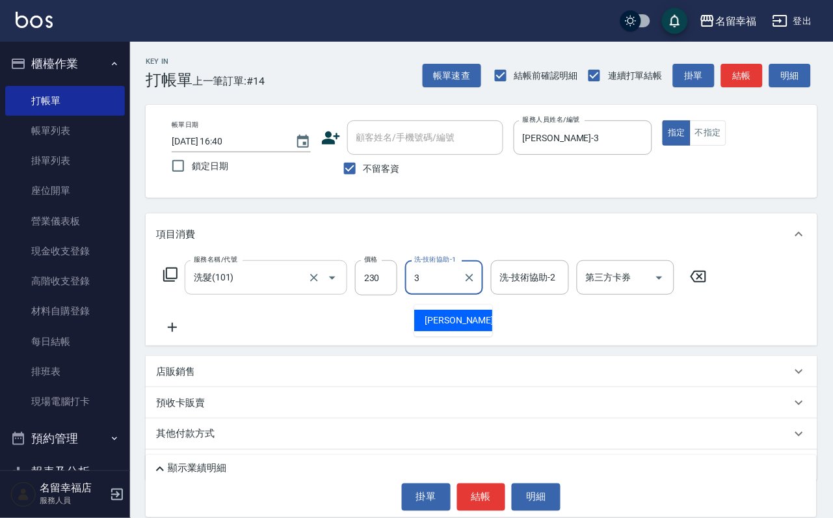
type input "[PERSON_NAME]-3"
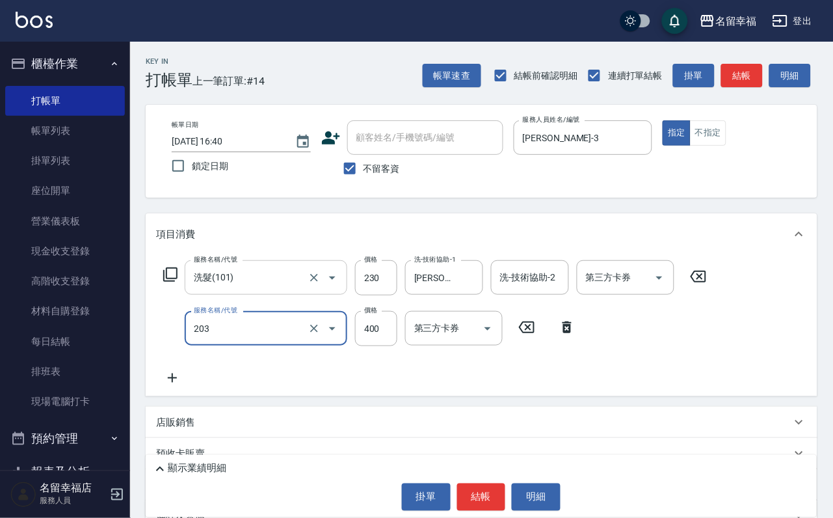
type input "指定單剪(203)"
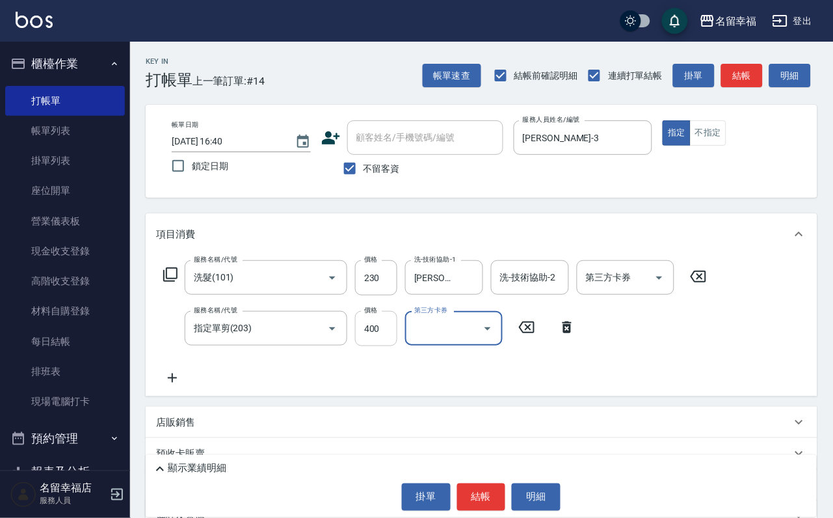
drag, startPoint x: 379, startPoint y: 334, endPoint x: 368, endPoint y: 340, distance: 11.6
click at [379, 334] on input "400" at bounding box center [376, 328] width 42 height 35
type input "250"
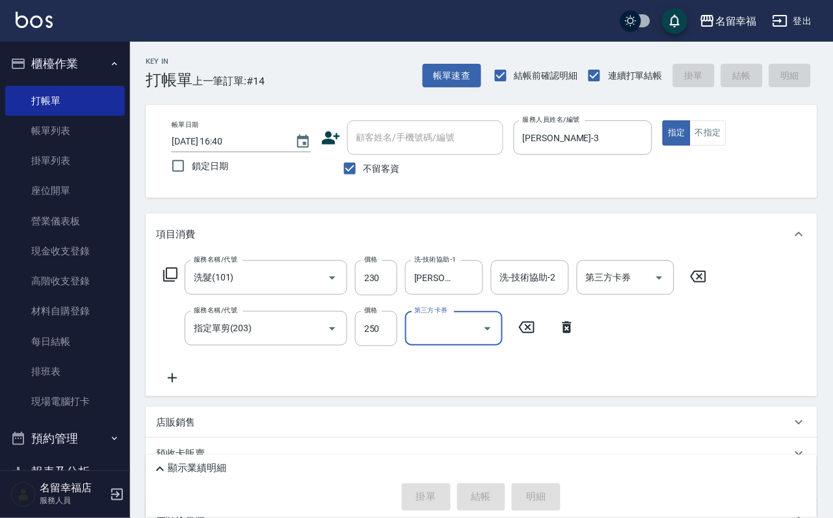
type input "[DATE] 16:41"
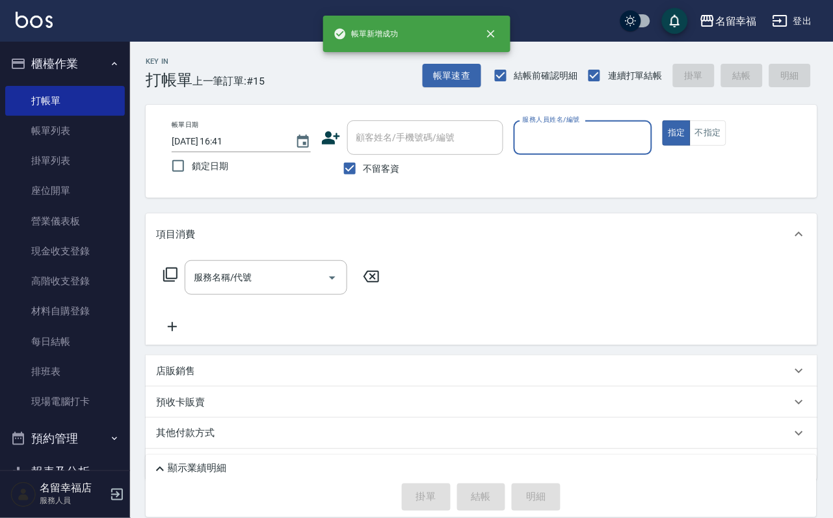
click at [630, 149] on div "服務人員姓名/編號" at bounding box center [583, 137] width 139 height 34
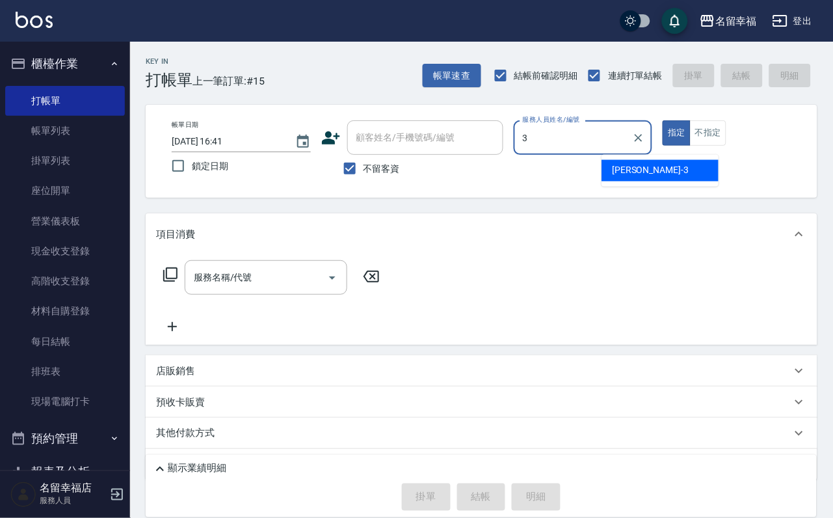
type input "[PERSON_NAME]-3"
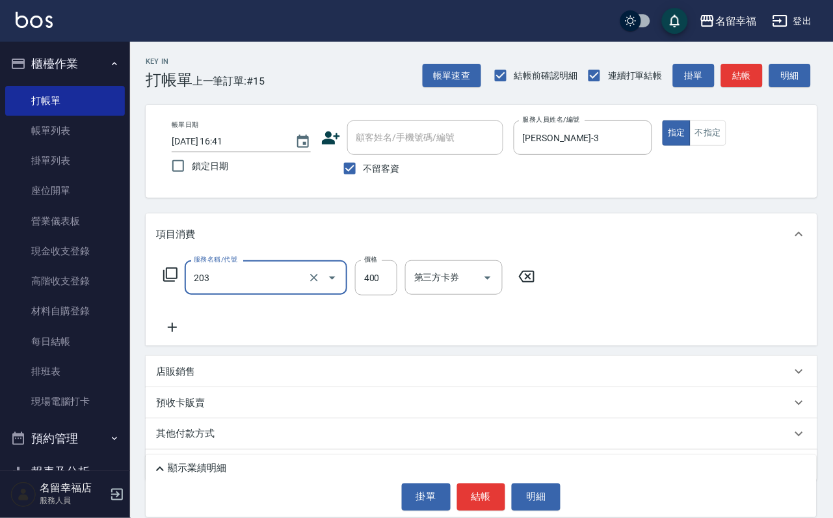
type input "指定單剪(203)"
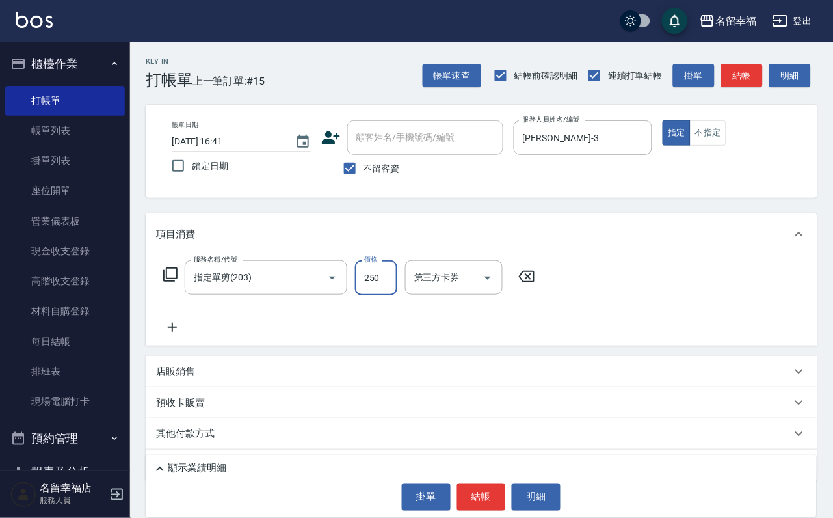
type input "250"
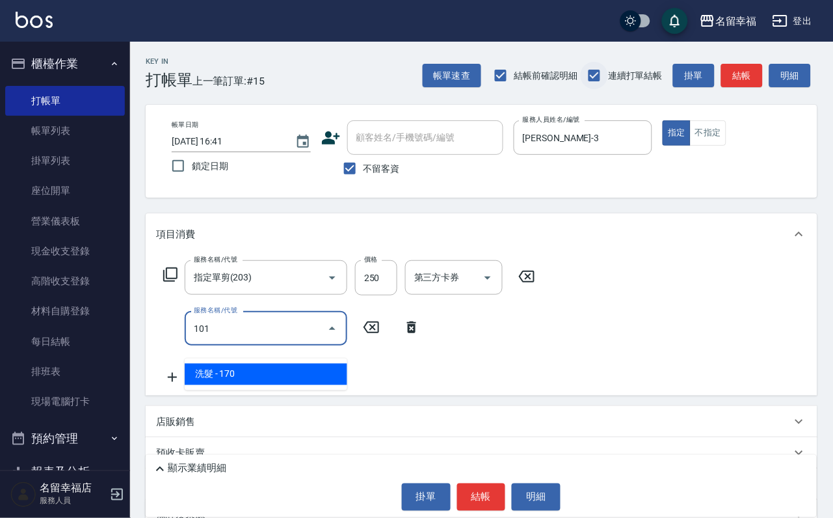
type input "洗髮(101)"
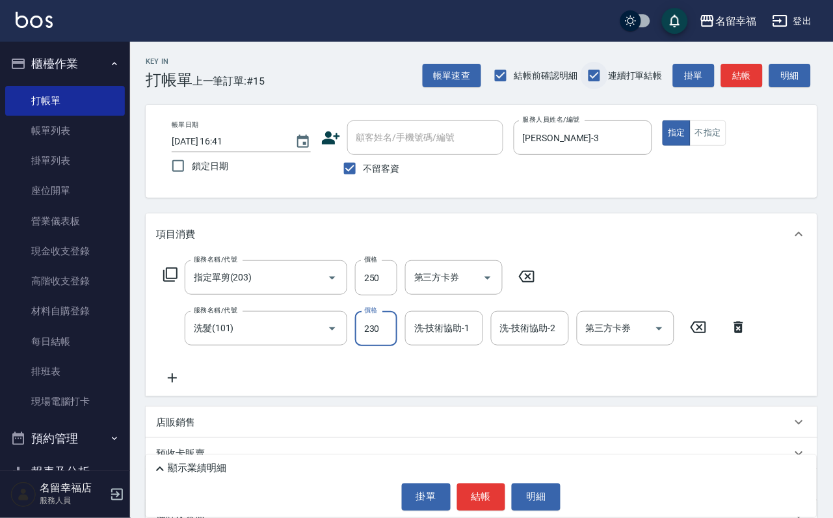
type input "230"
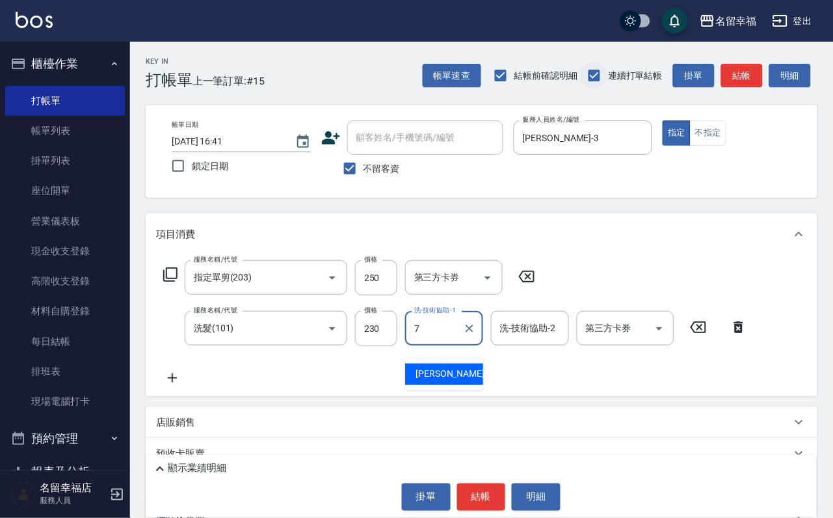
type input "[PERSON_NAME]-7"
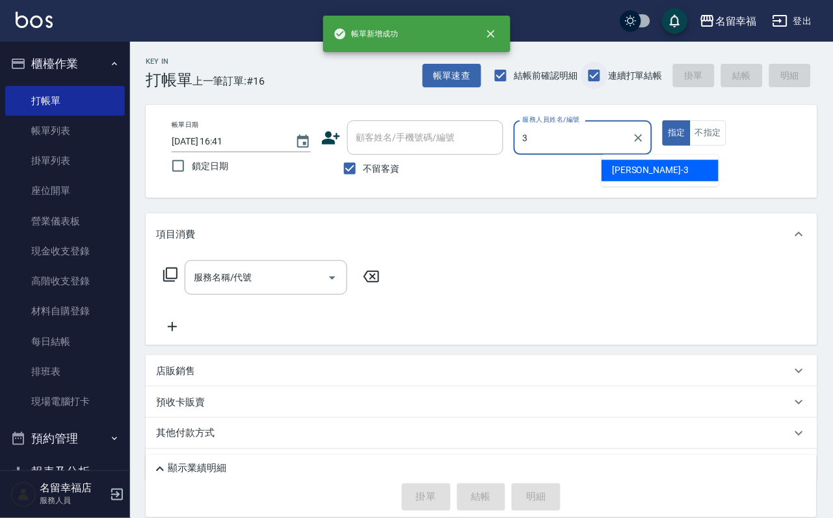
type input "[PERSON_NAME]-3"
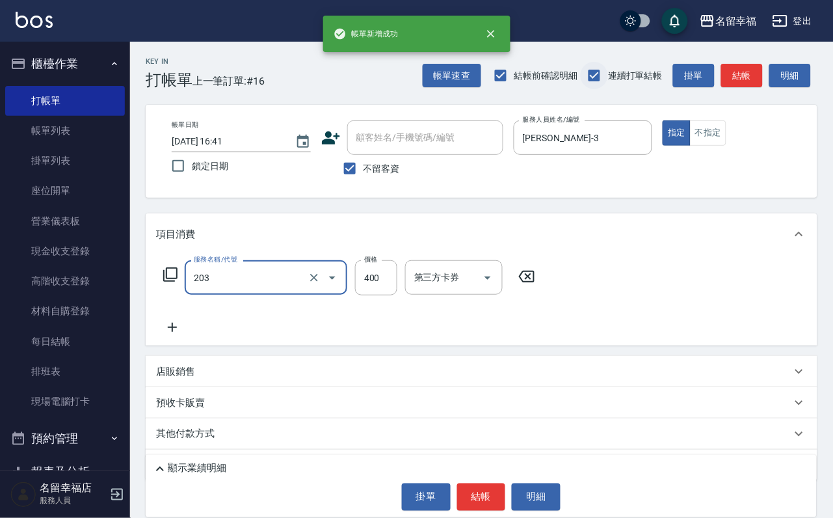
type input "指定單剪(203)"
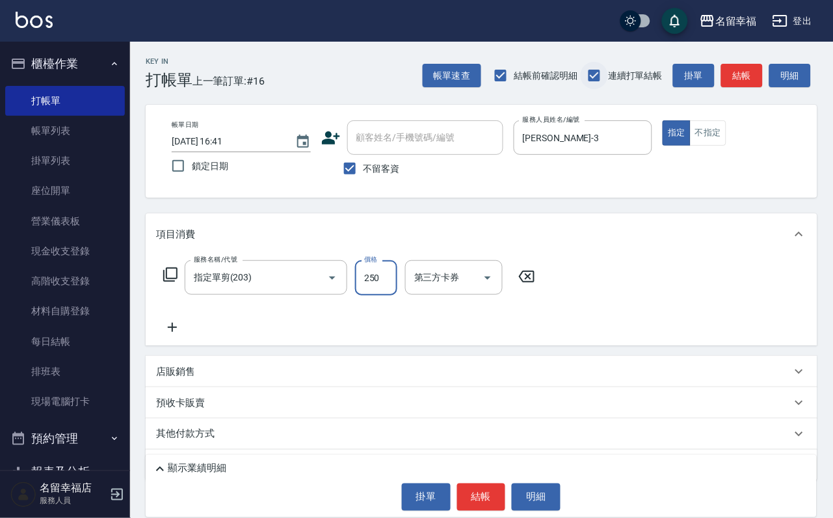
type input "250"
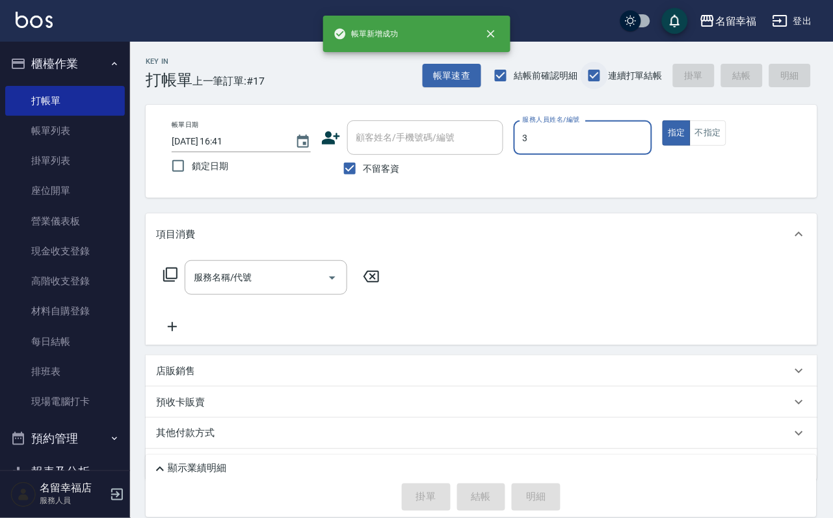
type input "[PERSON_NAME]-3"
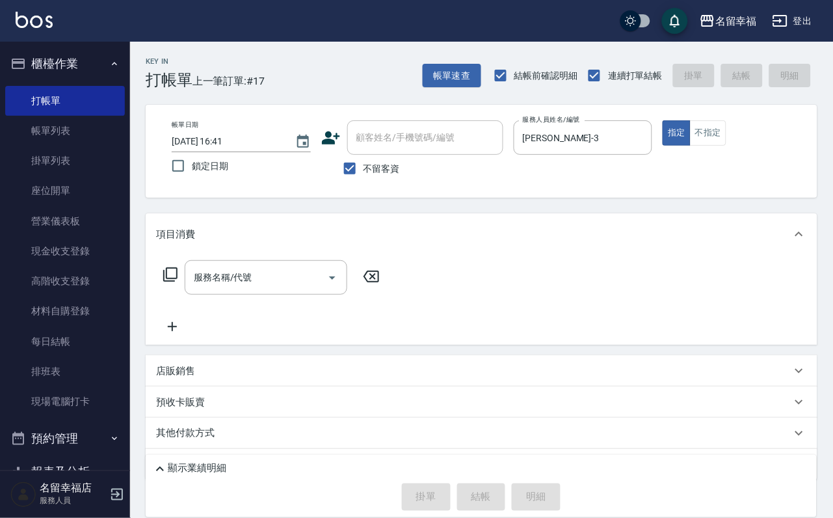
click at [174, 280] on icon at bounding box center [171, 275] width 16 height 16
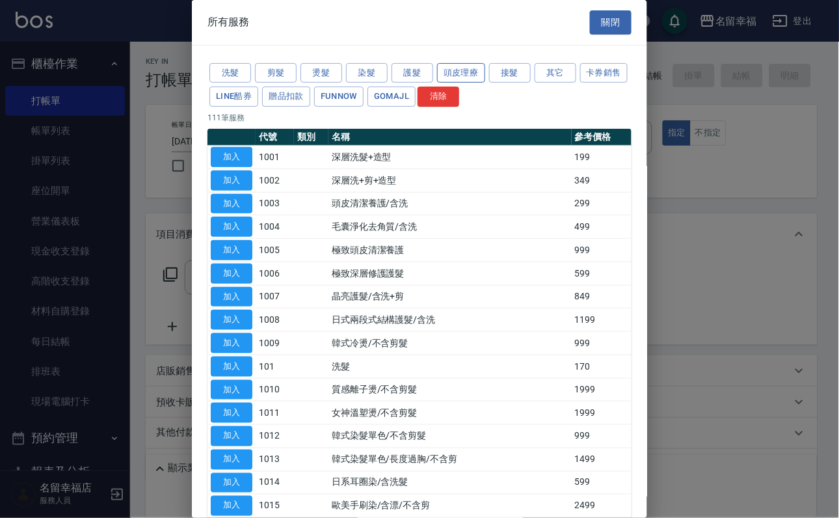
click at [448, 83] on button "頭皮理療" at bounding box center [461, 73] width 48 height 20
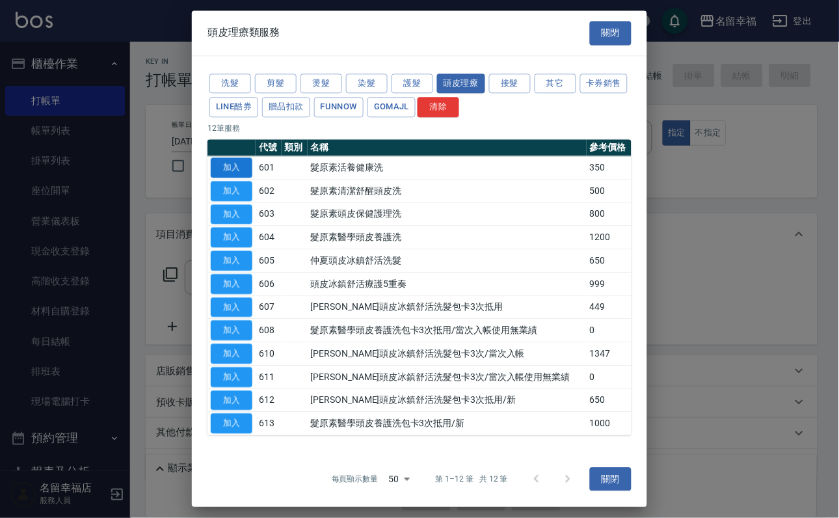
click at [224, 178] on button "加入" at bounding box center [232, 167] width 42 height 20
type input "髮原素活養健康洗(601)"
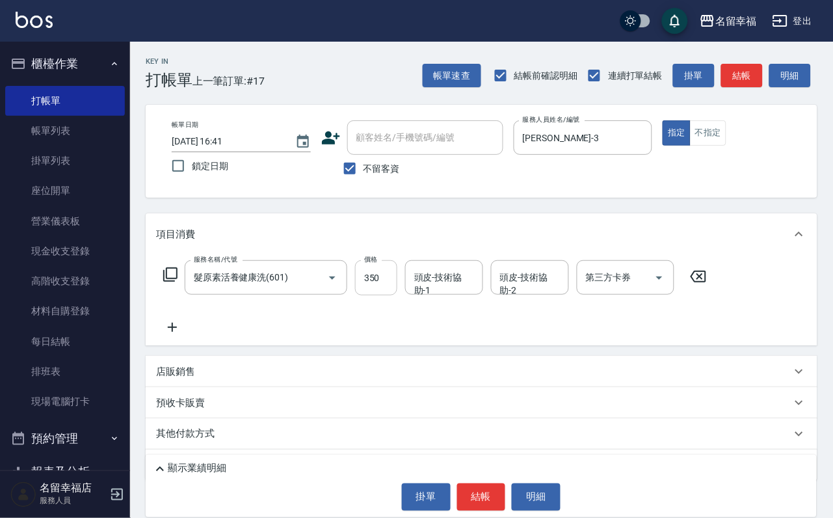
click at [407, 278] on div "服務名稱/代號 髮原素活養健康洗(601) 服務名稱/代號 價格 350 價格 頭皮-技術協助-1 頭皮-技術協助-1 頭皮-技術協助-2 頭皮-技術協助-2…" at bounding box center [435, 277] width 559 height 35
click at [397, 282] on input "350" at bounding box center [376, 277] width 42 height 35
type input "400"
type input "[PERSON_NAME]-3"
click at [161, 290] on div "服務名稱/代號 髮原素活養健康洗(601) 服務名稱/代號 價格 400 價格 頭皮-技術協助-1 [PERSON_NAME]-3 頭皮-技術協助-1 頭皮-…" at bounding box center [435, 277] width 559 height 35
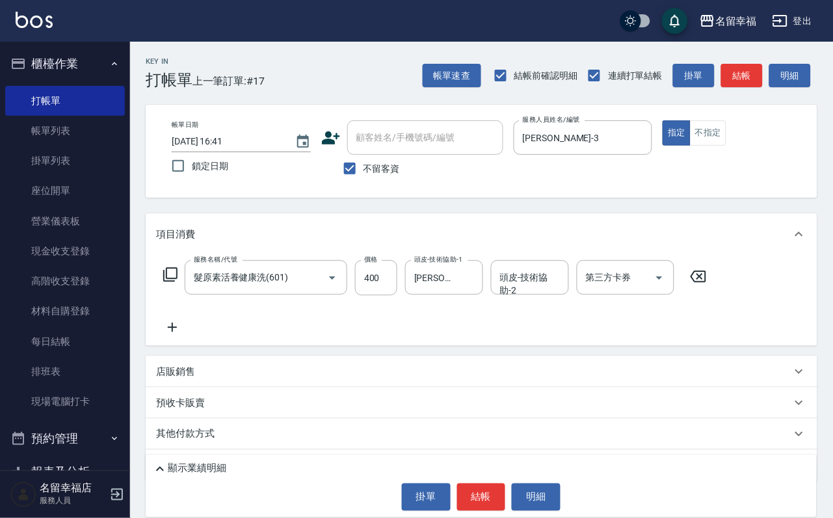
click at [171, 282] on icon at bounding box center [171, 275] width 16 height 16
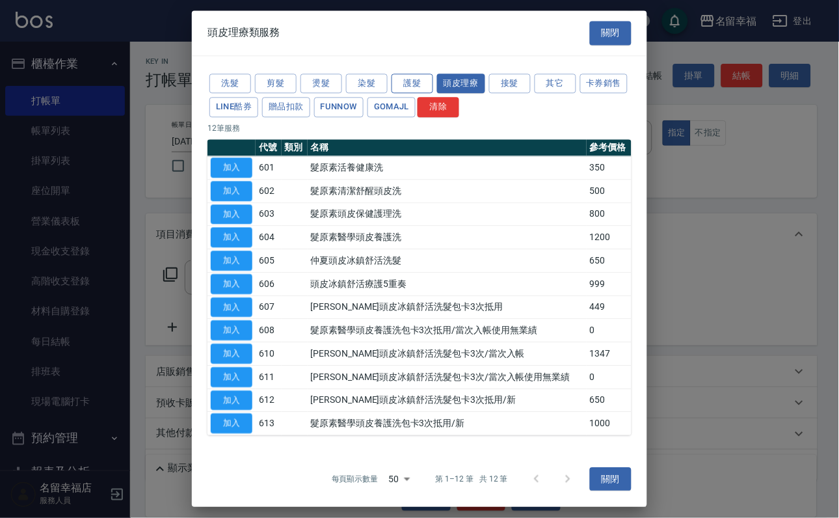
click at [409, 74] on button "護髮" at bounding box center [413, 84] width 42 height 20
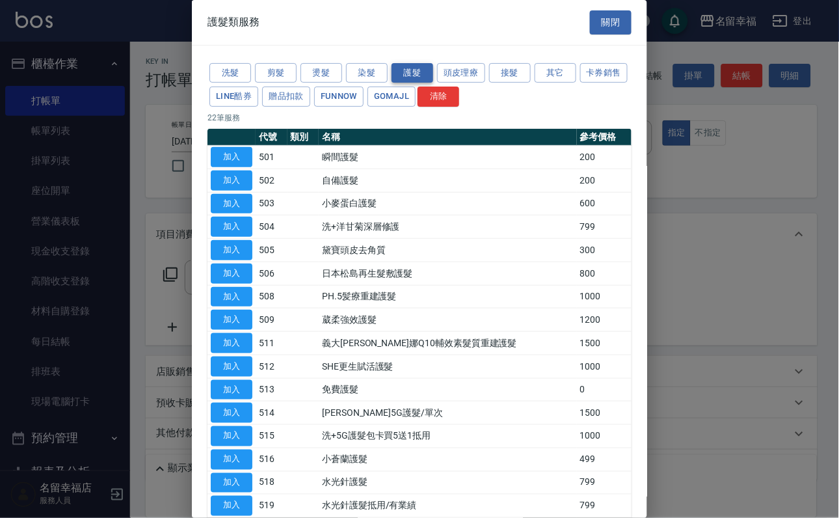
click at [405, 78] on button "護髮" at bounding box center [413, 73] width 42 height 20
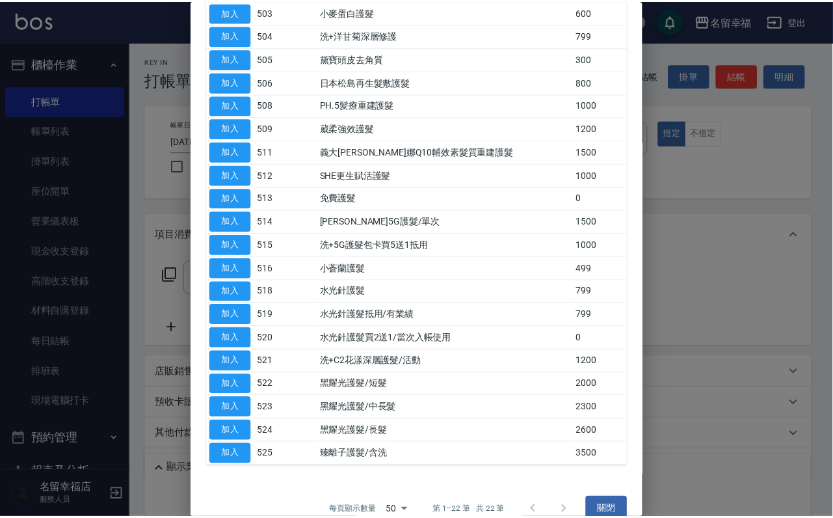
scroll to position [293, 0]
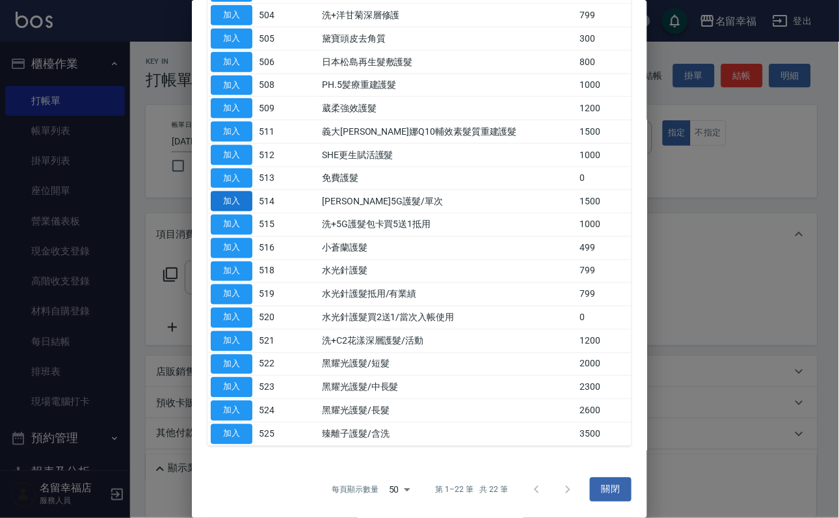
click at [241, 211] on button "加入" at bounding box center [232, 201] width 42 height 20
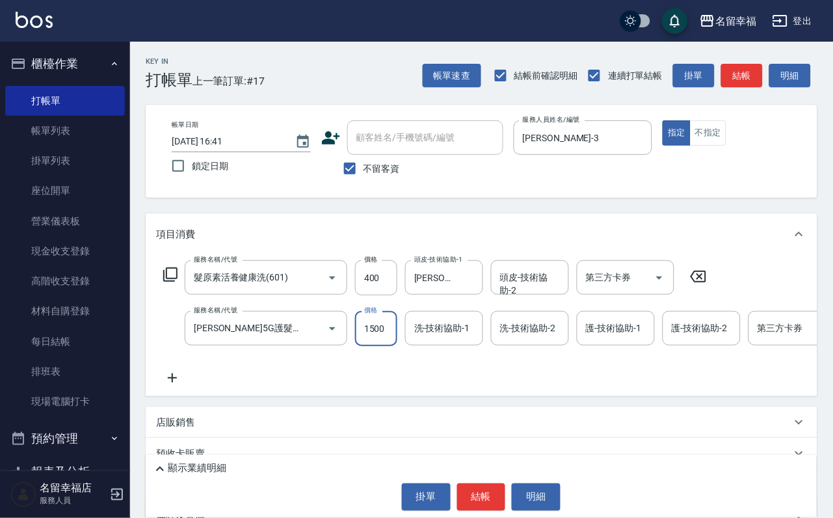
click at [394, 338] on input "1500" at bounding box center [376, 328] width 42 height 35
type input "1000"
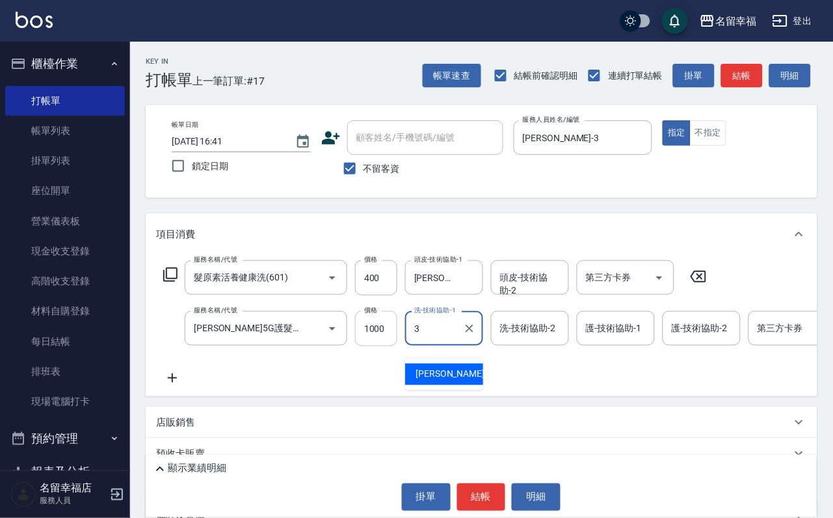
type input "[PERSON_NAME]-3"
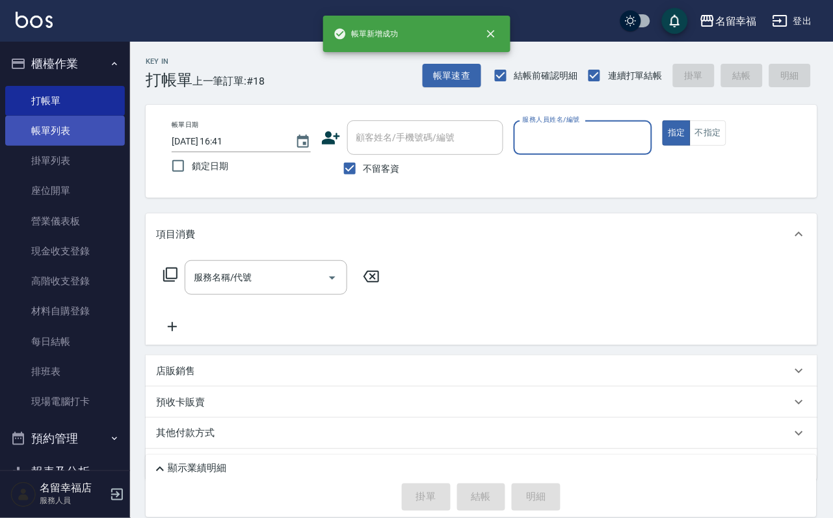
click at [81, 131] on link "帳單列表" at bounding box center [65, 131] width 120 height 30
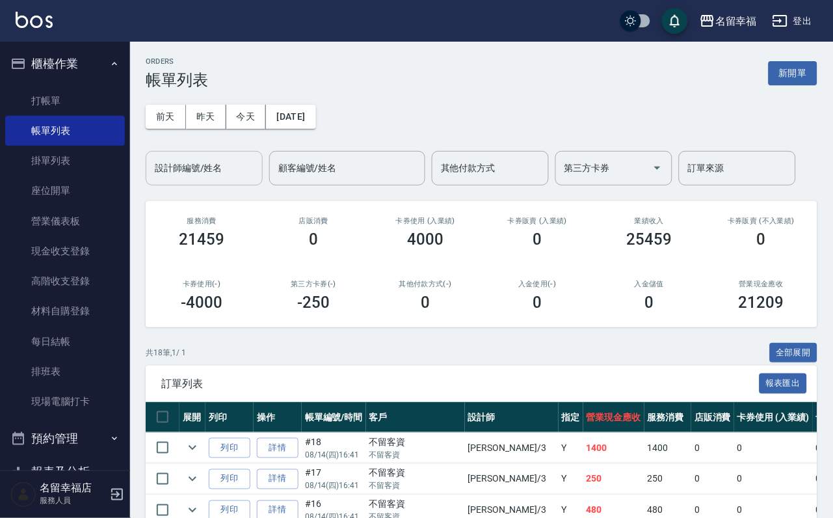
click at [174, 177] on input "設計師編號/姓名" at bounding box center [204, 168] width 105 height 23
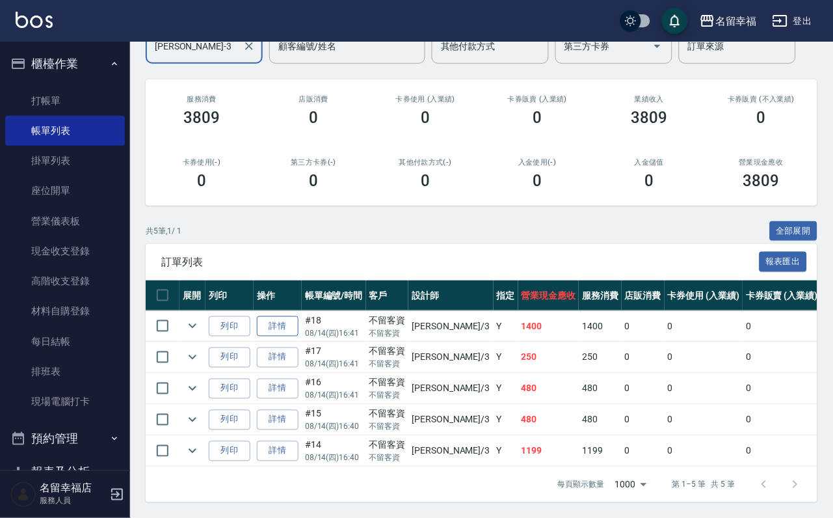
scroll to position [232, 0]
type input "[PERSON_NAME]-3"
click at [53, 102] on link "打帳單" at bounding box center [65, 101] width 120 height 30
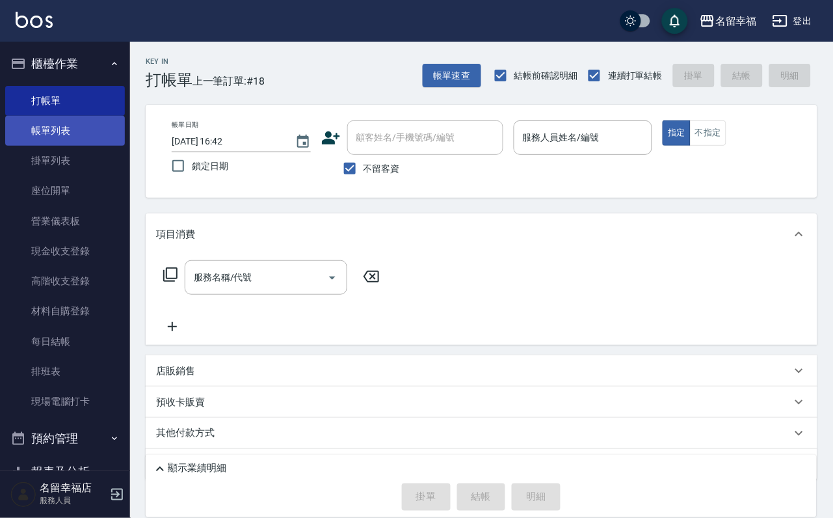
click at [15, 140] on link "帳單列表" at bounding box center [65, 131] width 120 height 30
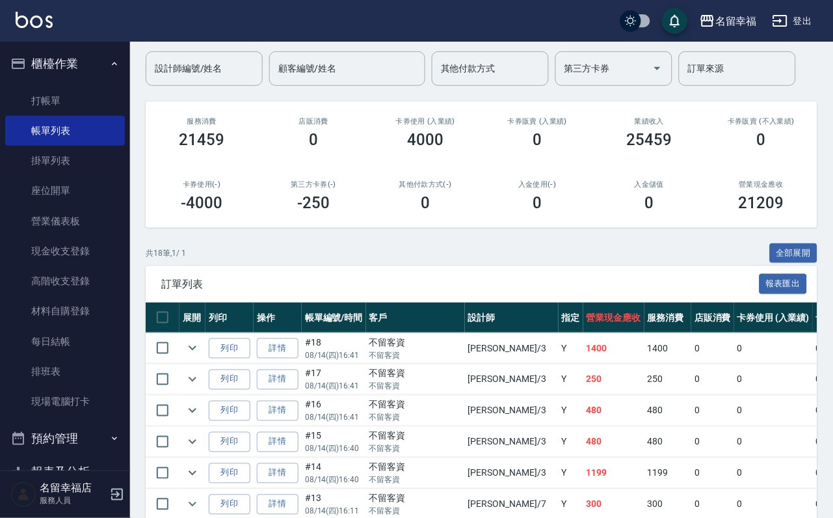
scroll to position [98, 0]
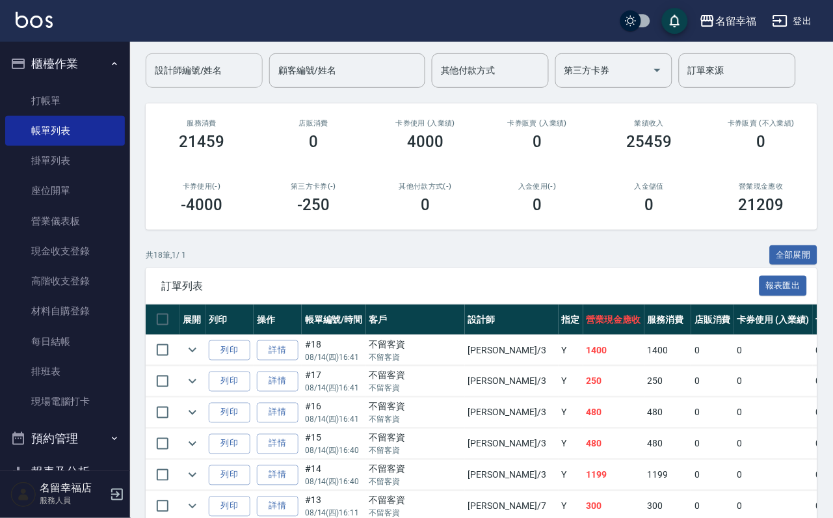
click at [242, 70] on input "設計師編號/姓名" at bounding box center [204, 70] width 105 height 23
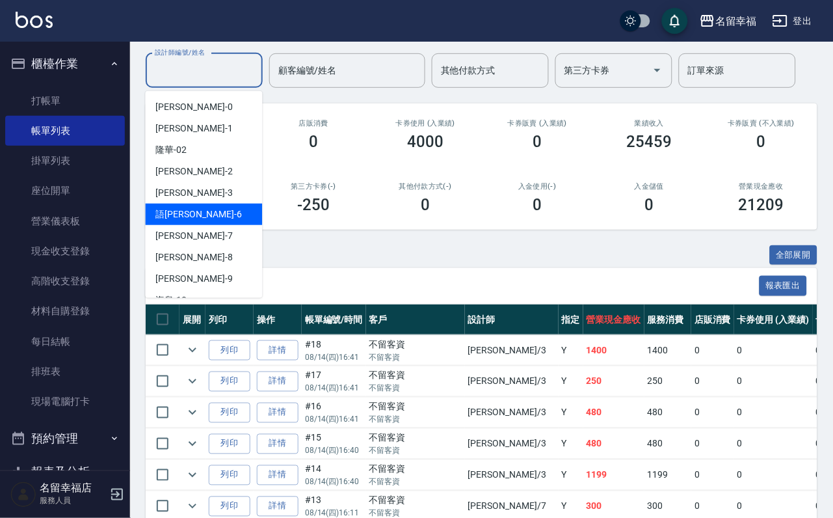
click at [208, 218] on div "語[PERSON_NAME] -6" at bounding box center [204, 214] width 117 height 21
type input "語[PERSON_NAME]-6"
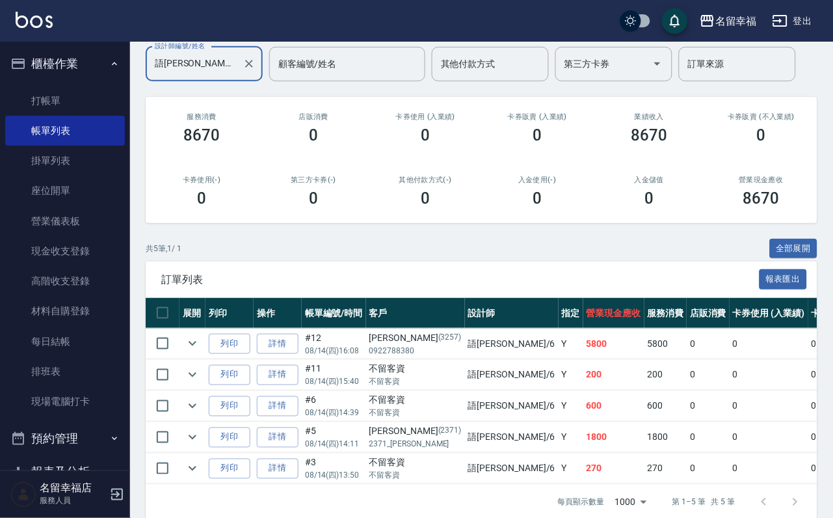
scroll to position [195, 0]
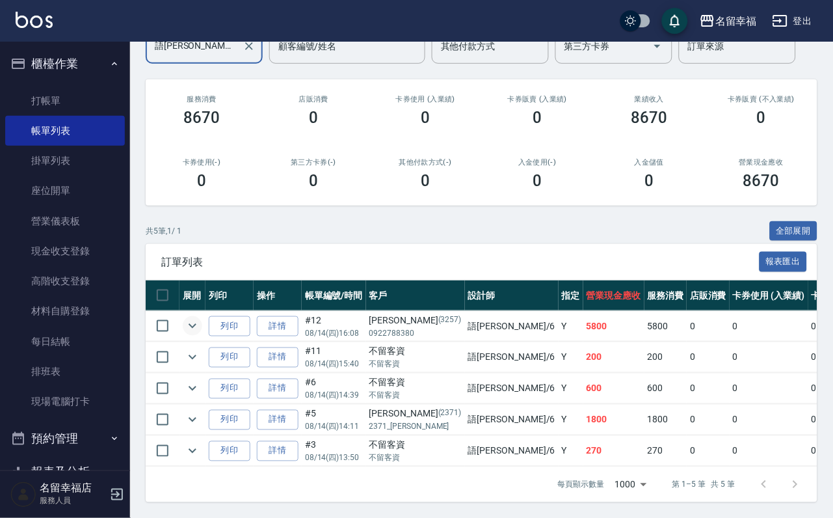
click at [200, 318] on icon "expand row" at bounding box center [193, 326] width 16 height 16
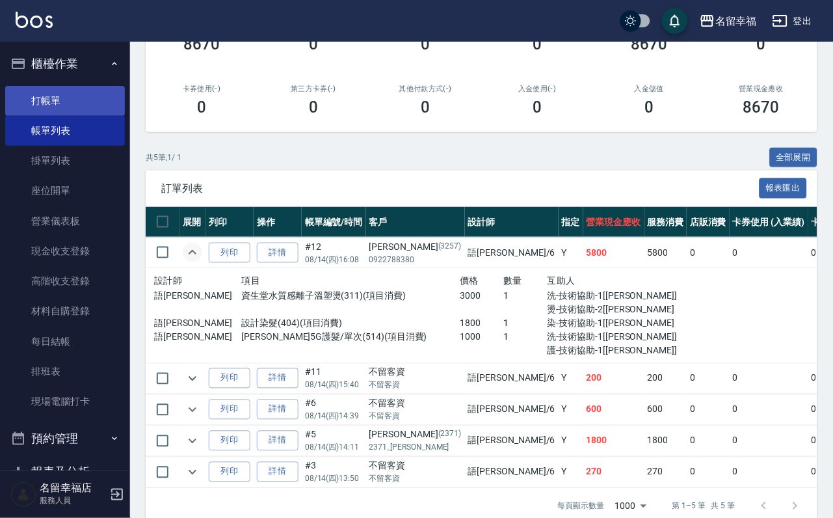
click at [48, 100] on link "打帳單" at bounding box center [65, 101] width 120 height 30
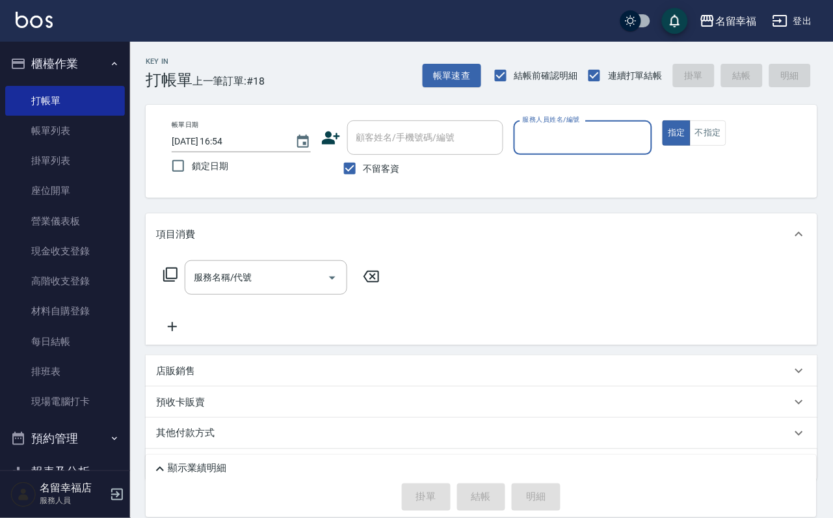
type input "ㄩ"
click at [658, 170] on div "品伶 -M" at bounding box center [660, 170] width 117 height 21
type input "品伶-M"
click at [250, 268] on div "服務名稱/代號 服務名稱/代號" at bounding box center [482, 300] width 672 height 90
click at [249, 278] on input "服務名稱/代號" at bounding box center [256, 277] width 131 height 23
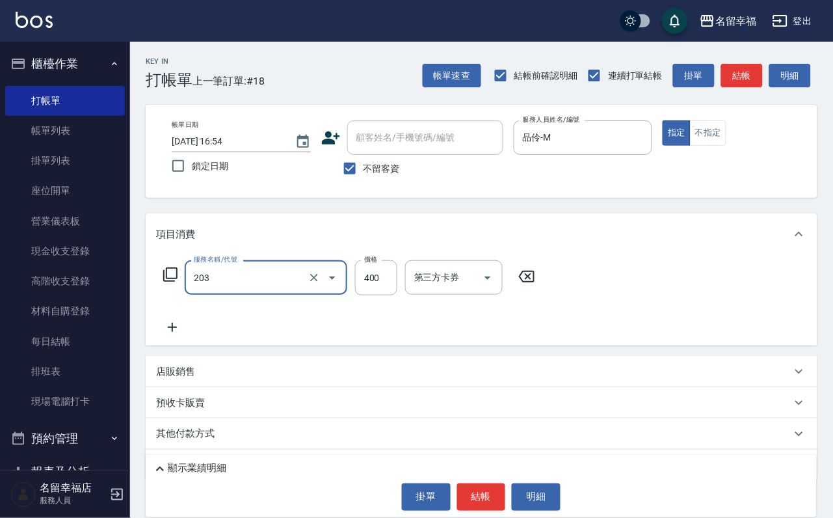
type input "指定單剪(203)"
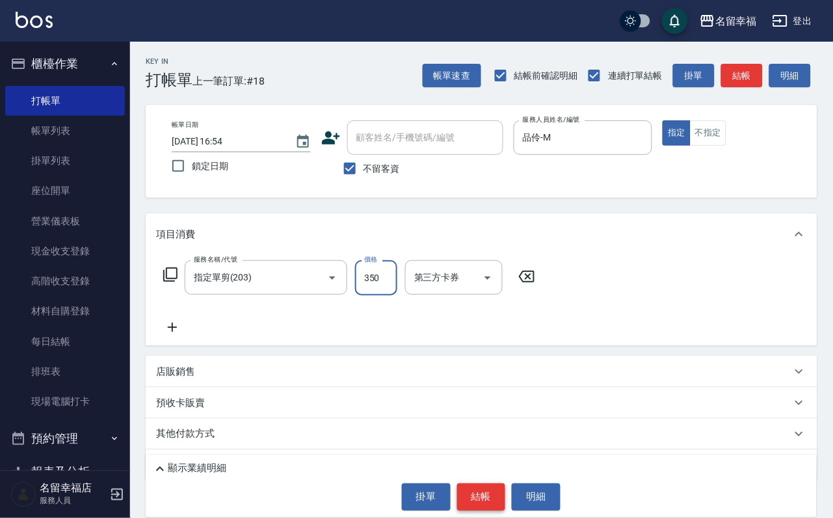
type input "350"
click at [494, 487] on button "結帳" at bounding box center [481, 496] width 49 height 27
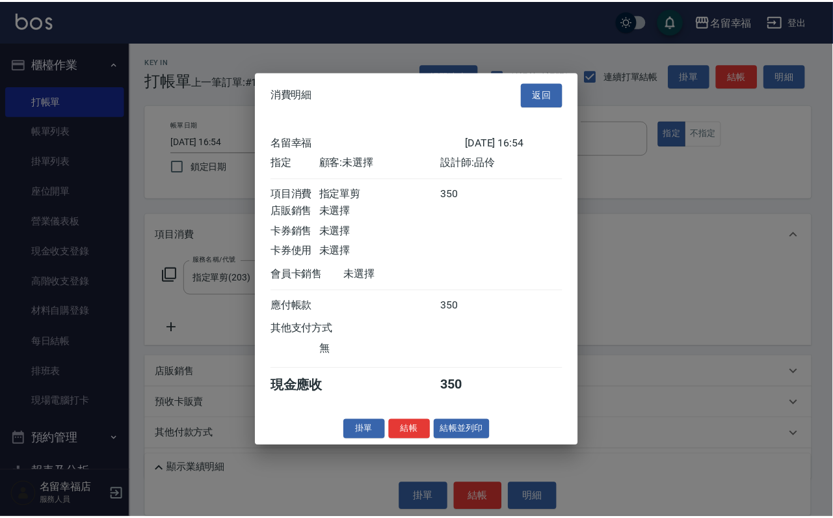
scroll to position [161, 0]
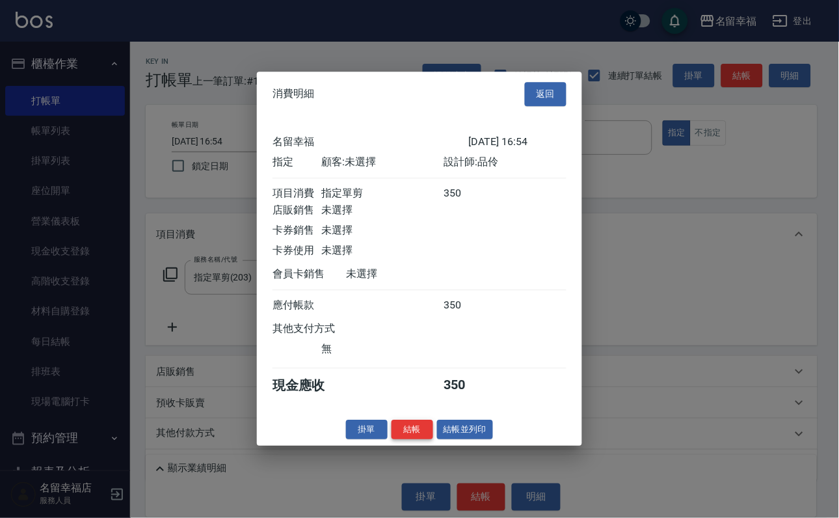
click at [405, 440] on button "結帳" at bounding box center [413, 430] width 42 height 20
